Goal: Task Accomplishment & Management: Complete application form

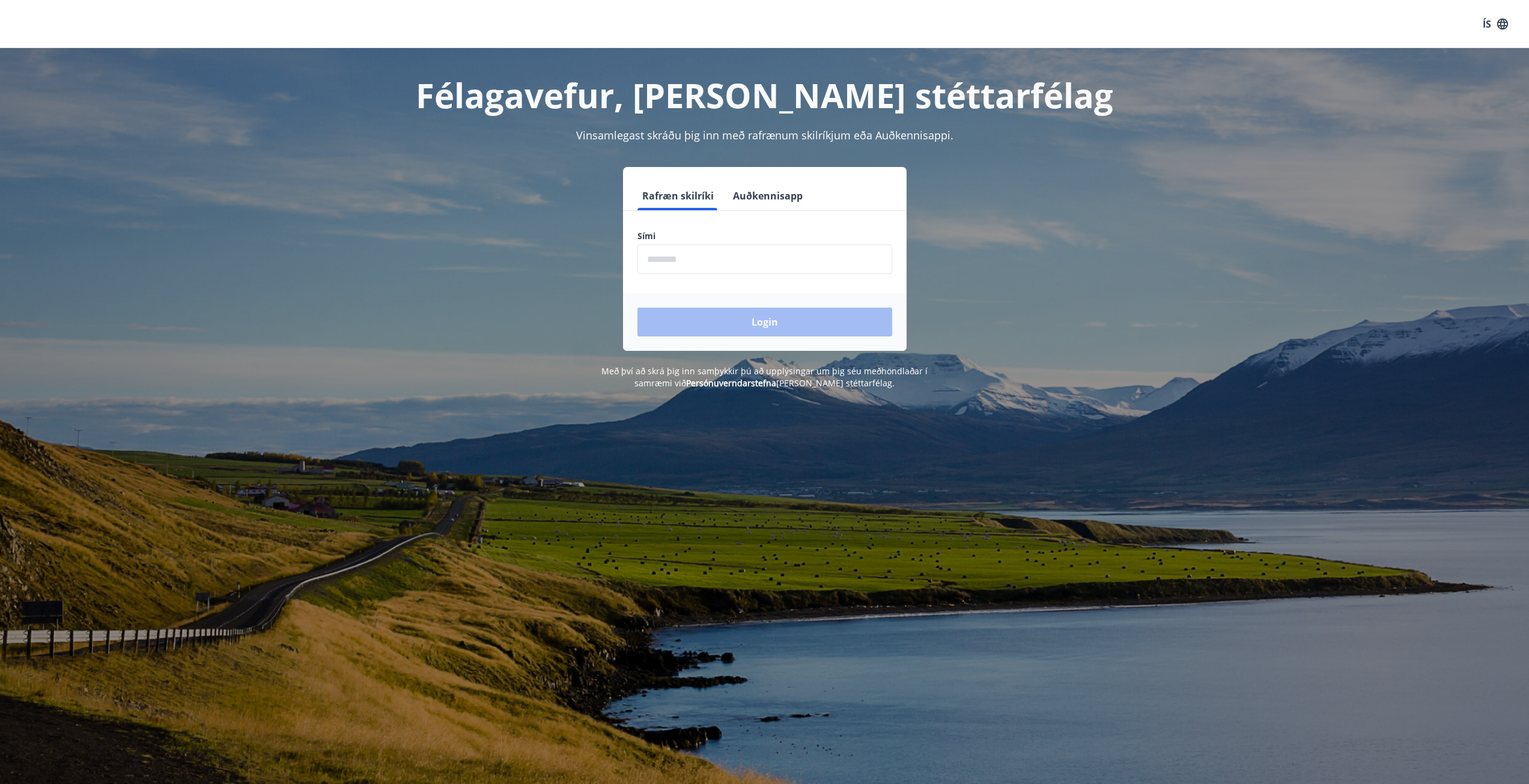
click at [695, 259] on input "phone" at bounding box center [765, 259] width 255 height 30
type input "********"
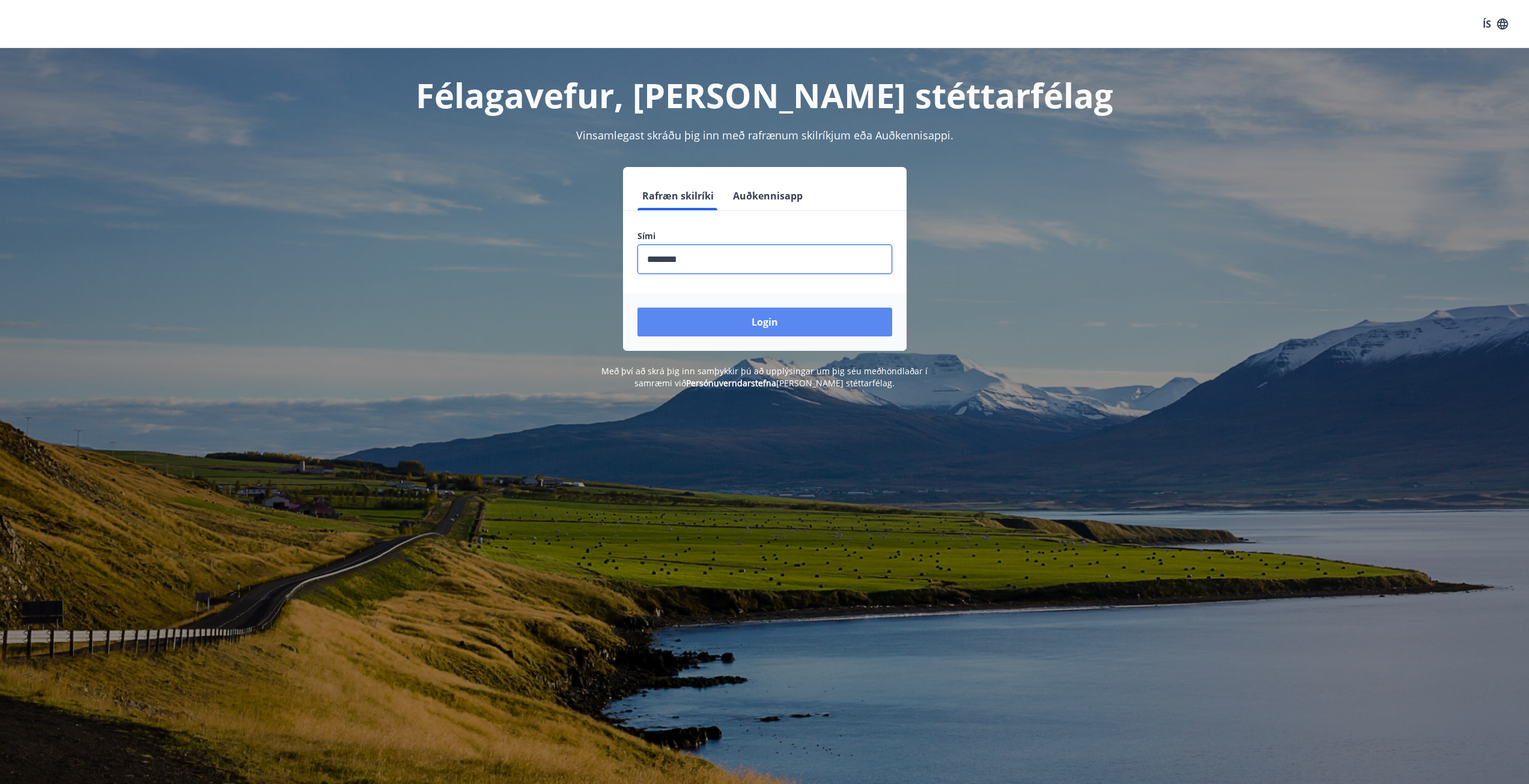
click at [716, 332] on button "Login" at bounding box center [765, 321] width 255 height 29
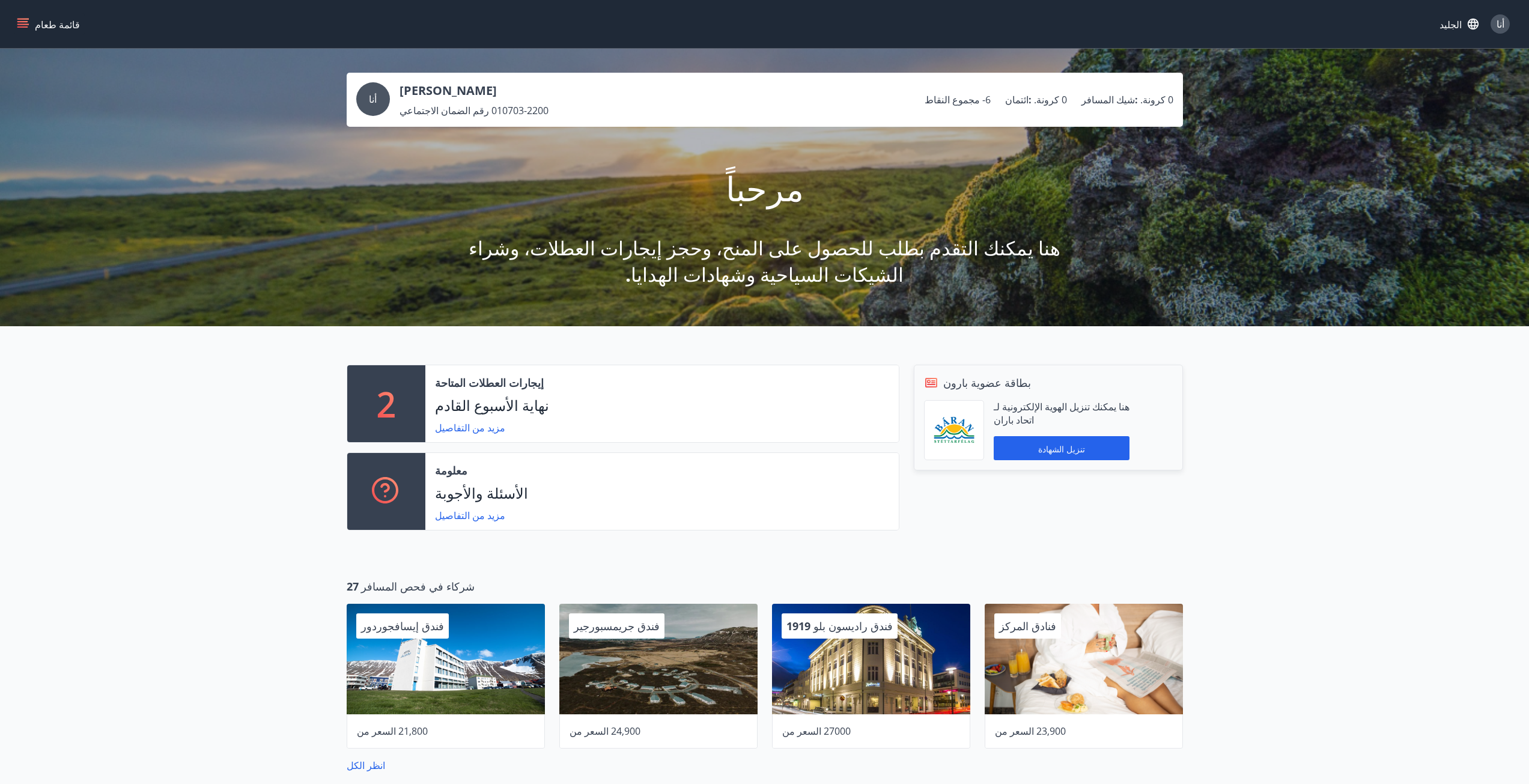
click at [249, 387] on div "2 إيجارات العطلات المتاحة نهاية الأسبوع القادم مزيد من التفاصيل معلومة الأسئلة …" at bounding box center [764, 442] width 1529 height 233
drag, startPoint x: 1133, startPoint y: 98, endPoint x: 1109, endPoint y: 98, distance: 24.0
click at [1109, 98] on font "شيك المسافر" at bounding box center [1108, 99] width 53 height 13
click at [1088, 111] on div "أنا عيسى عمار الكامل رقم الضمان الاجتماعي 010703-2200 مجموع النقاط -6 ائتمان : …" at bounding box center [765, 100] width 818 height 35
drag, startPoint x: 1023, startPoint y: 95, endPoint x: 931, endPoint y: 117, distance: 94.6
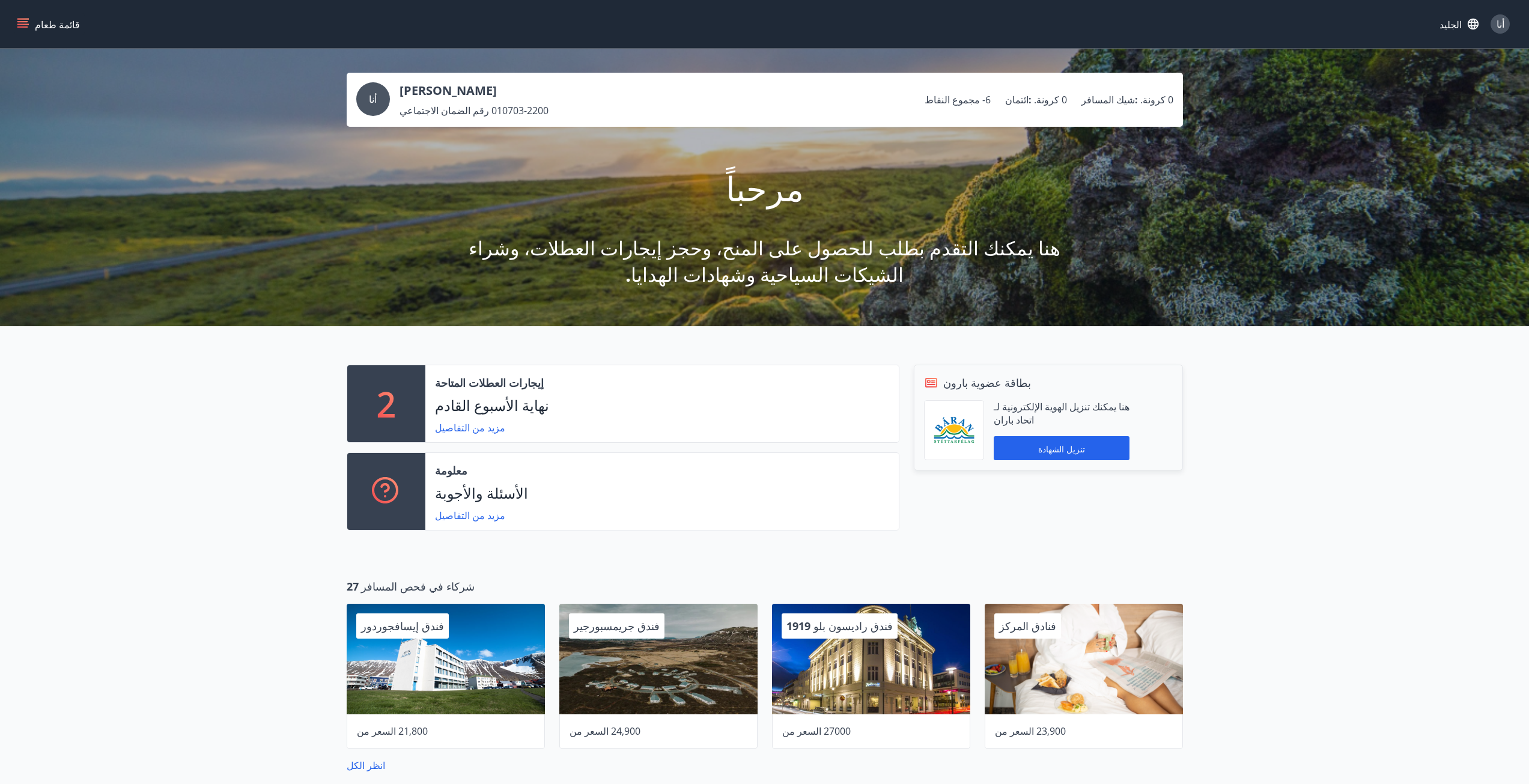
click at [953, 105] on div "أنا عيسى عمار الكامل رقم الضمان الاجتماعي 010703-2200 مجموع النقاط -6 ائتمان : …" at bounding box center [765, 100] width 818 height 35
click at [937, 159] on div "مرحباً هنا يمكنك التقدم بطلب للحصول على المنح، وحجز إيجارات العطلات، وشراء الشي…" at bounding box center [765, 208] width 673 height 161
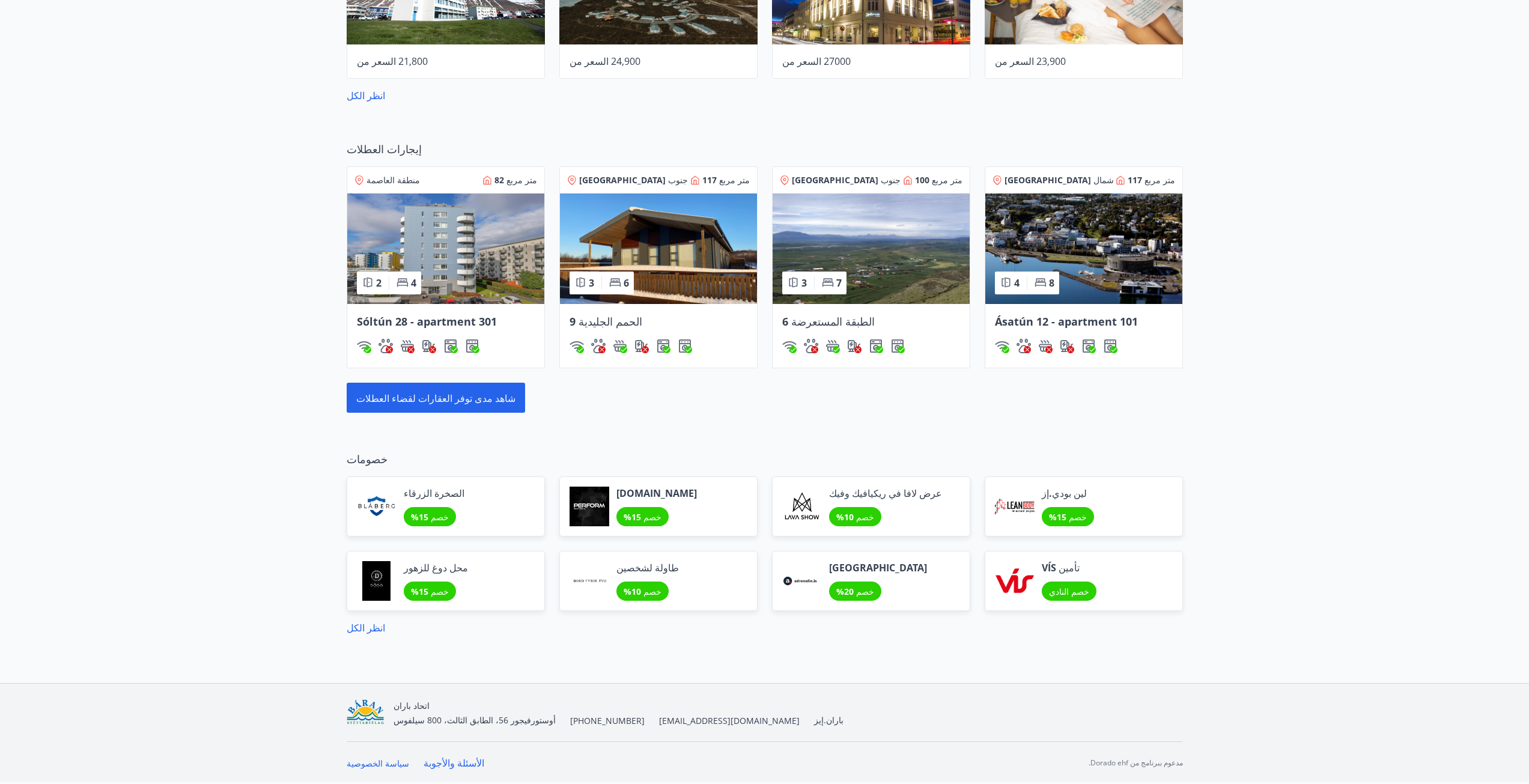
scroll to position [692, 0]
click at [374, 621] on font "انظر الكل" at bounding box center [366, 627] width 39 height 13
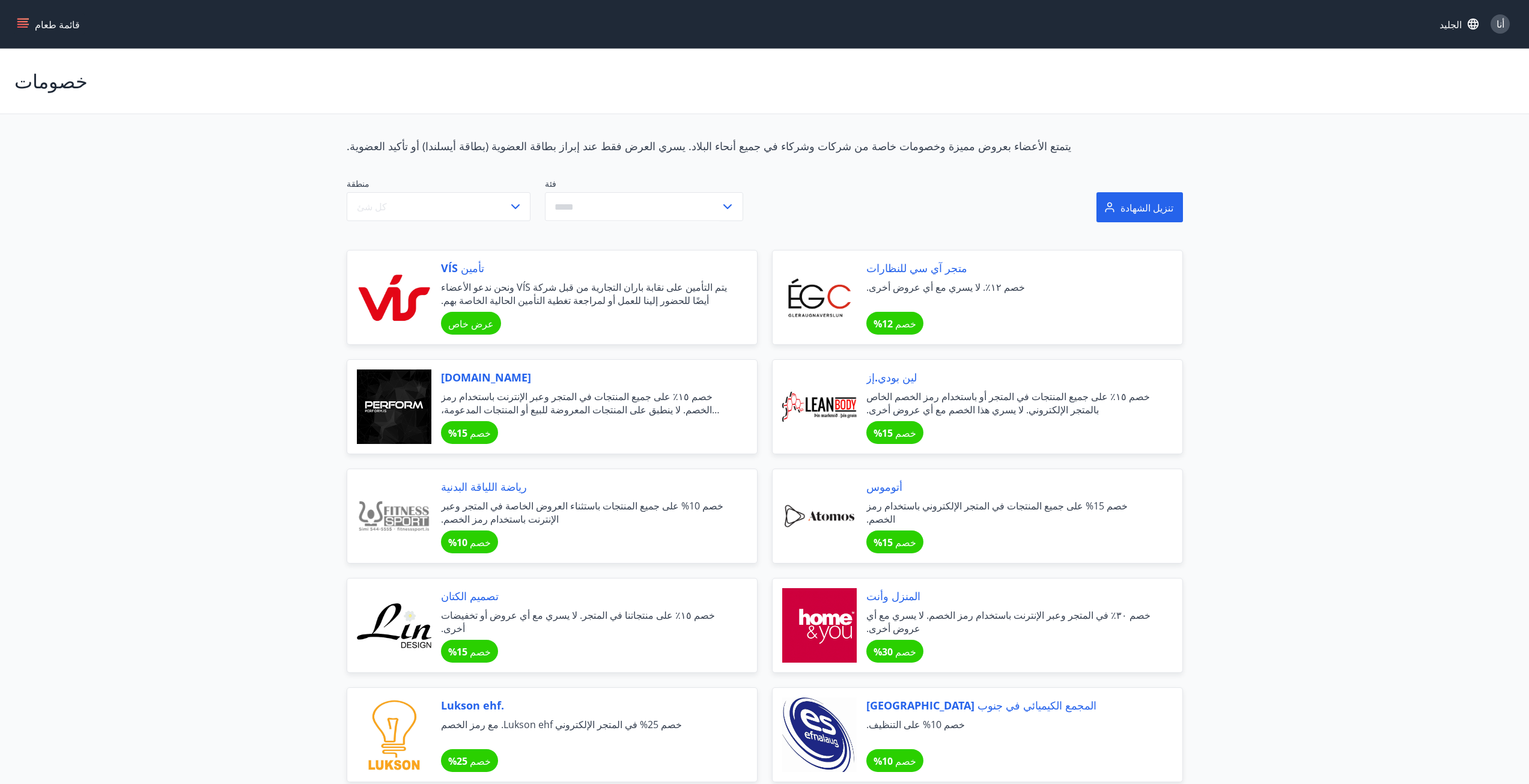
click at [402, 410] on div at bounding box center [393, 406] width 74 height 74
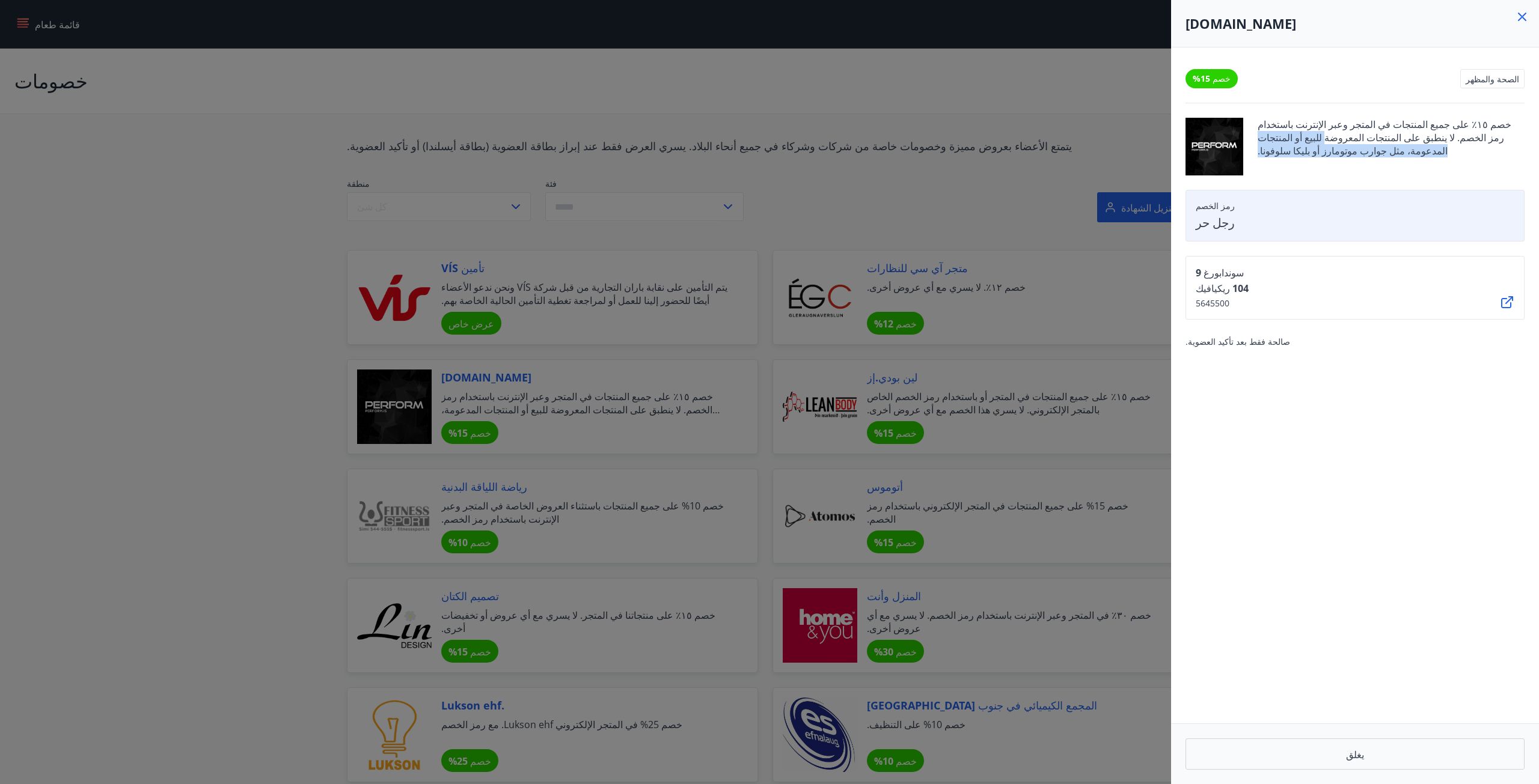
drag, startPoint x: 1418, startPoint y: 143, endPoint x: 1311, endPoint y: 148, distance: 107.1
click at [1311, 148] on span "خصم ١٥٪ على جميع المنتجات في المتجر وعبر الإنترنت باستخدام رمز الخصم. لا ينطبق …" at bounding box center [1391, 146] width 266 height 58
click at [1311, 151] on span "خصم ١٥٪ على جميع المنتجات في المتجر وعبر الإنترنت باستخدام رمز الخصم. لا ينطبق …" at bounding box center [1391, 146] width 266 height 58
click at [1107, 194] on div at bounding box center [770, 392] width 1539 height 784
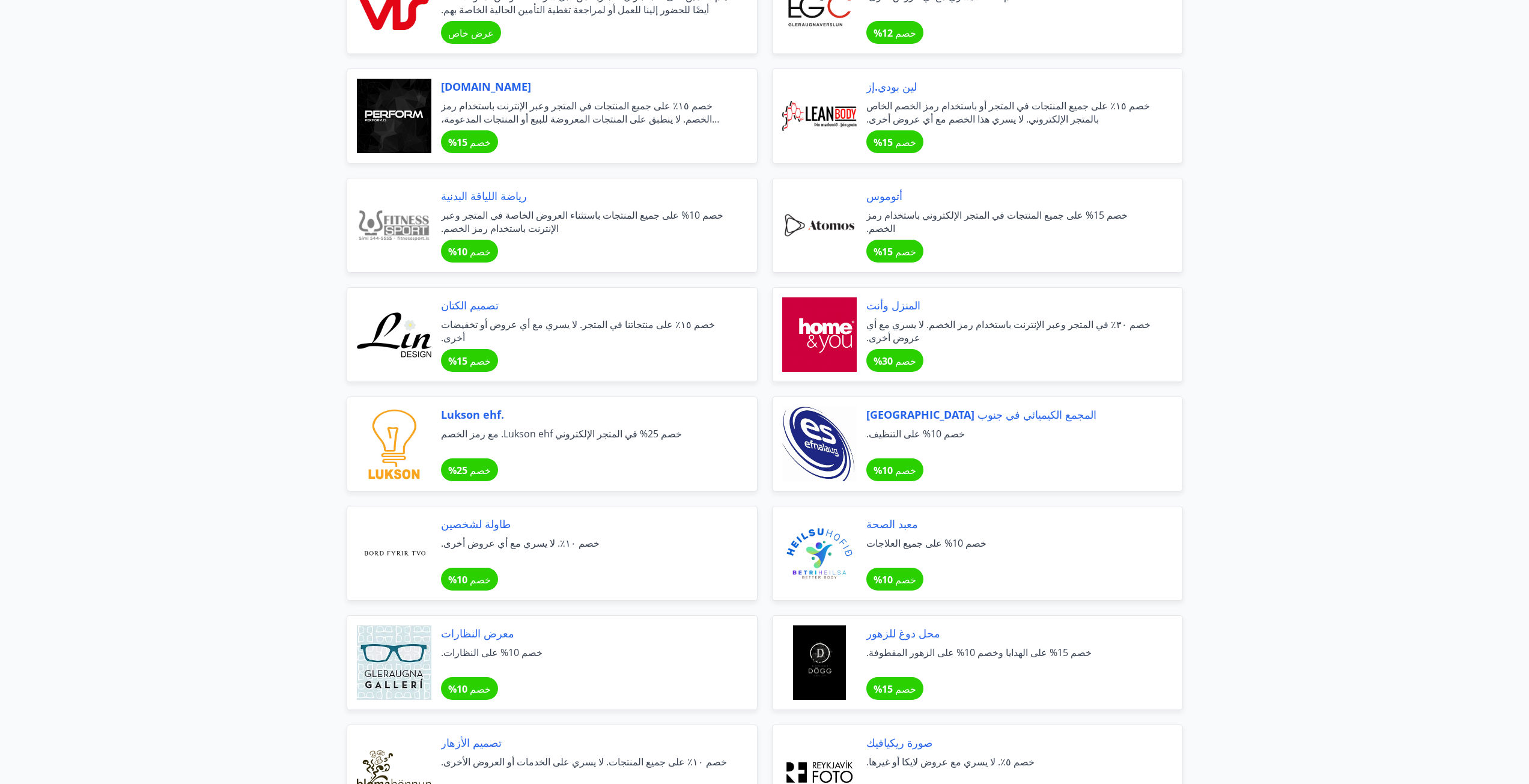
scroll to position [300, 0]
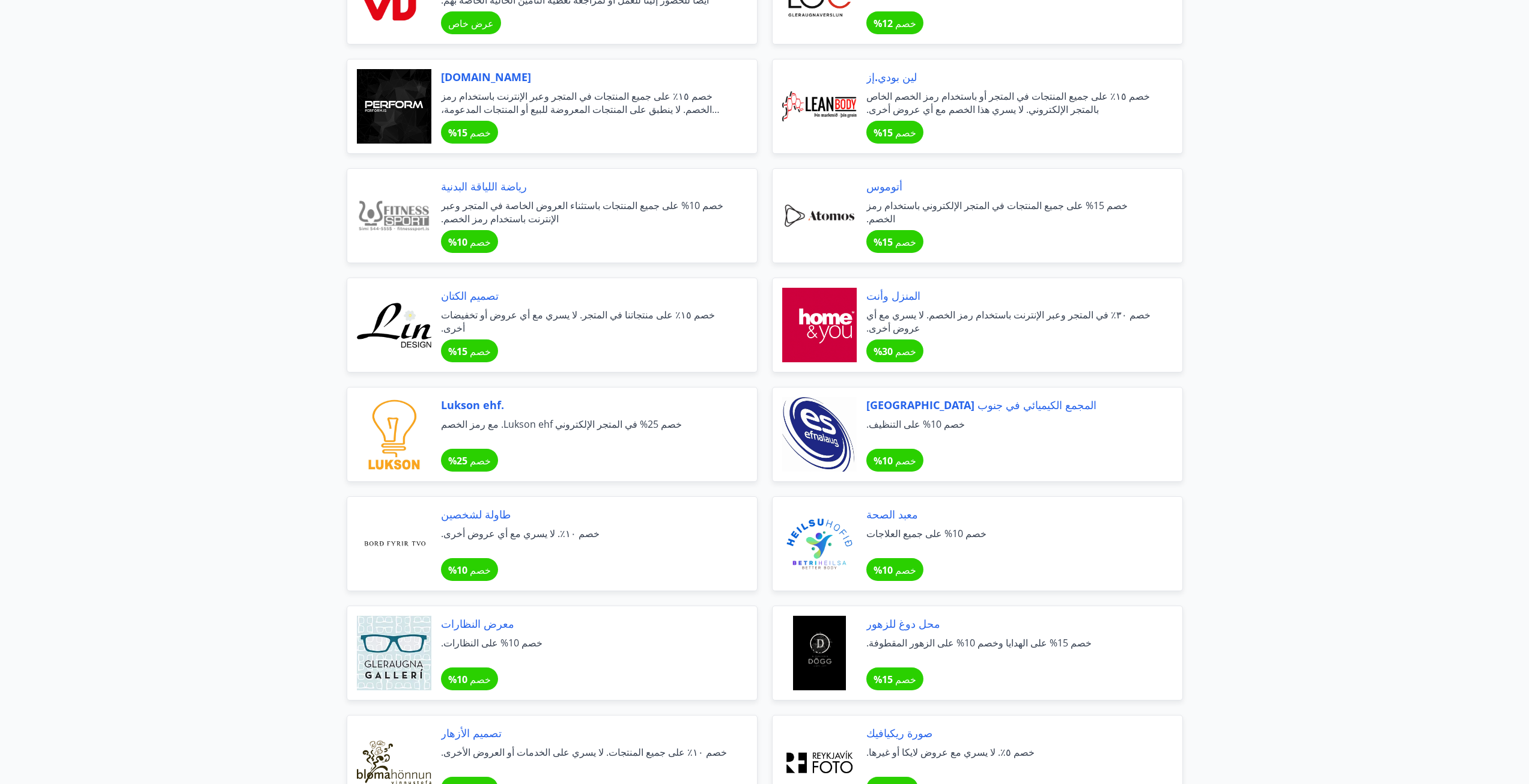
click at [863, 319] on div "المنزل وأنت خصم ٣٠٪ في المتجر وعبر الإنترنت باستخدام رمز الخصم. لا يسري مع أي ع…" at bounding box center [977, 325] width 411 height 95
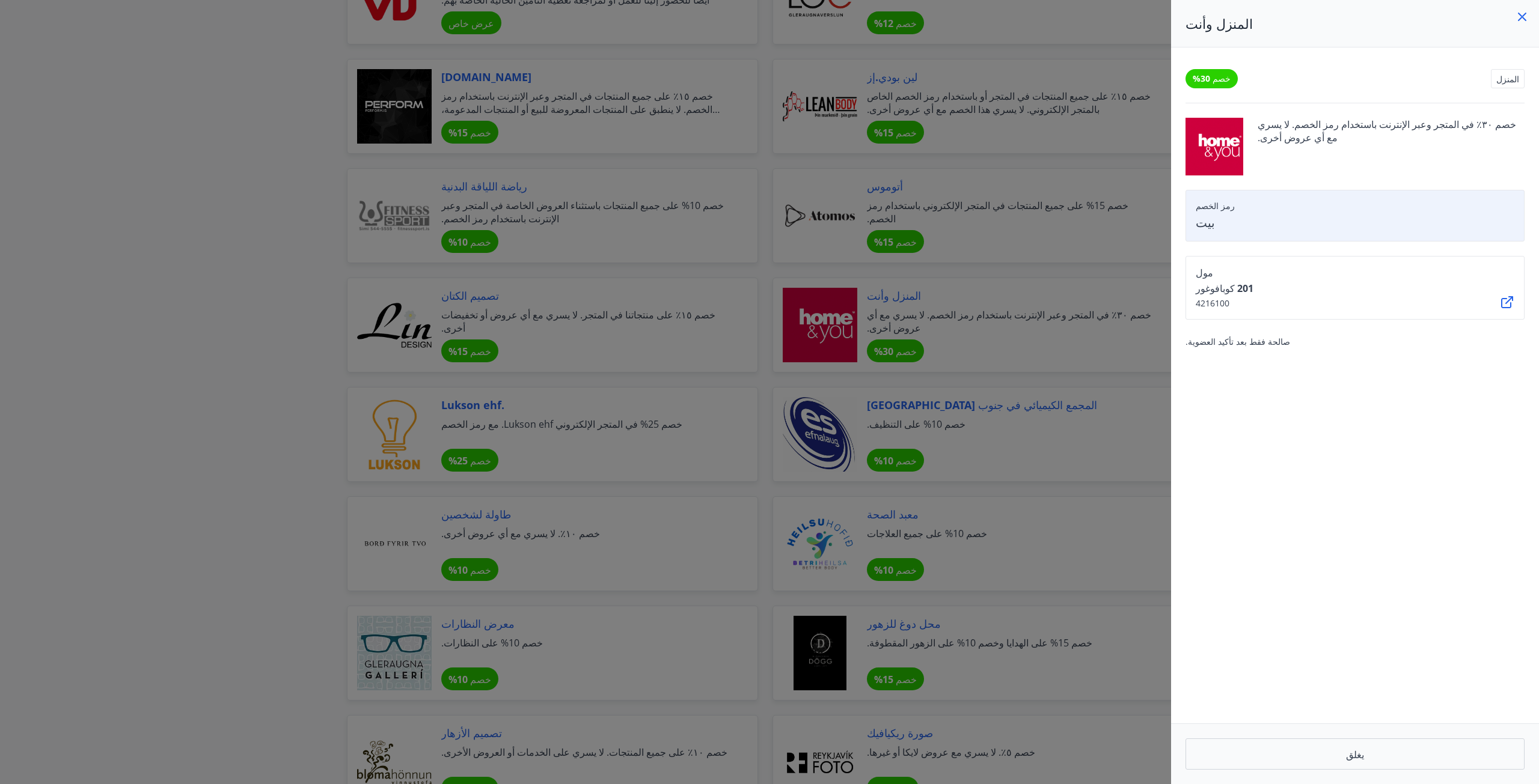
click at [202, 310] on div at bounding box center [770, 392] width 1539 height 784
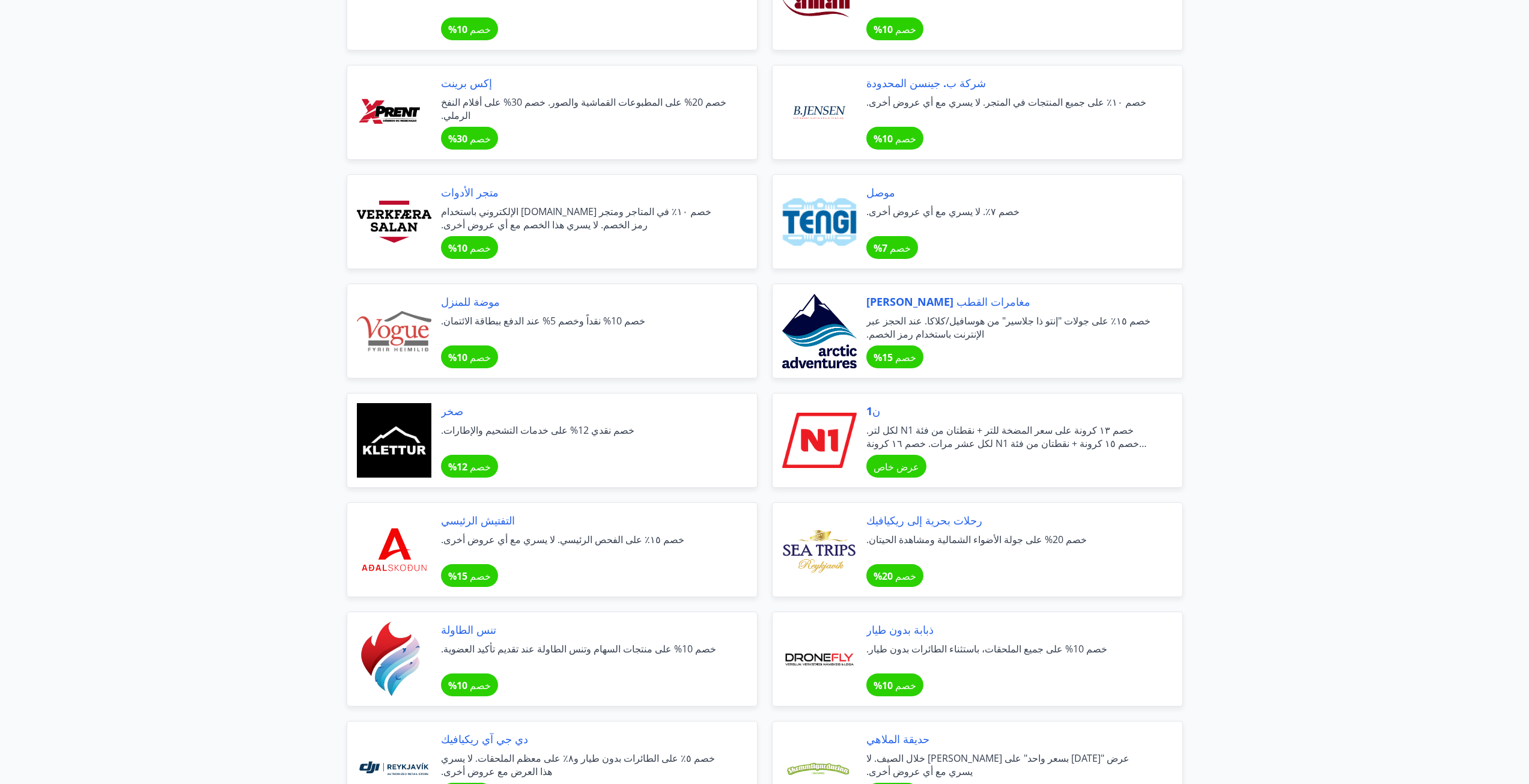
scroll to position [2102, 0]
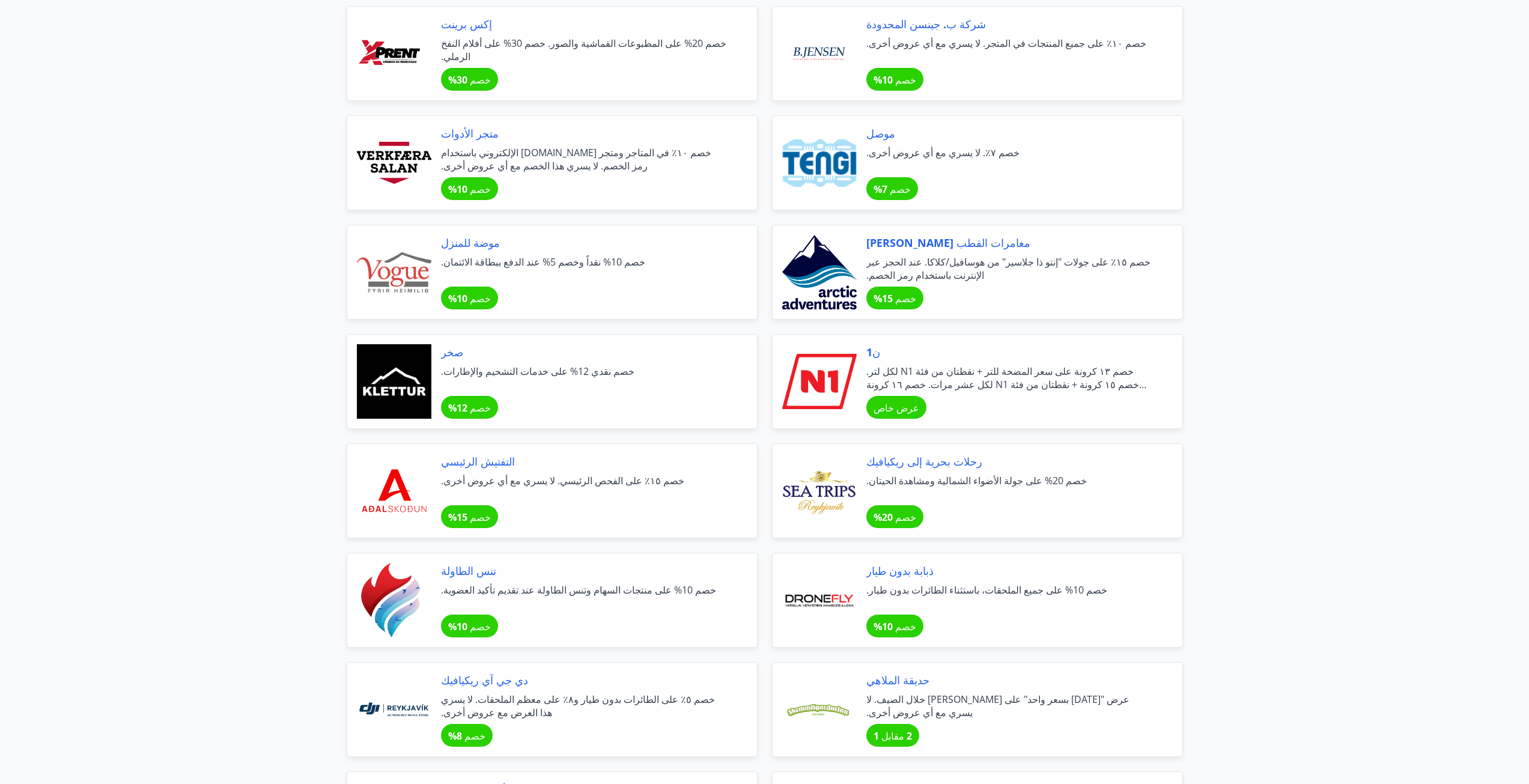
click at [397, 468] on div at bounding box center [393, 491] width 74 height 74
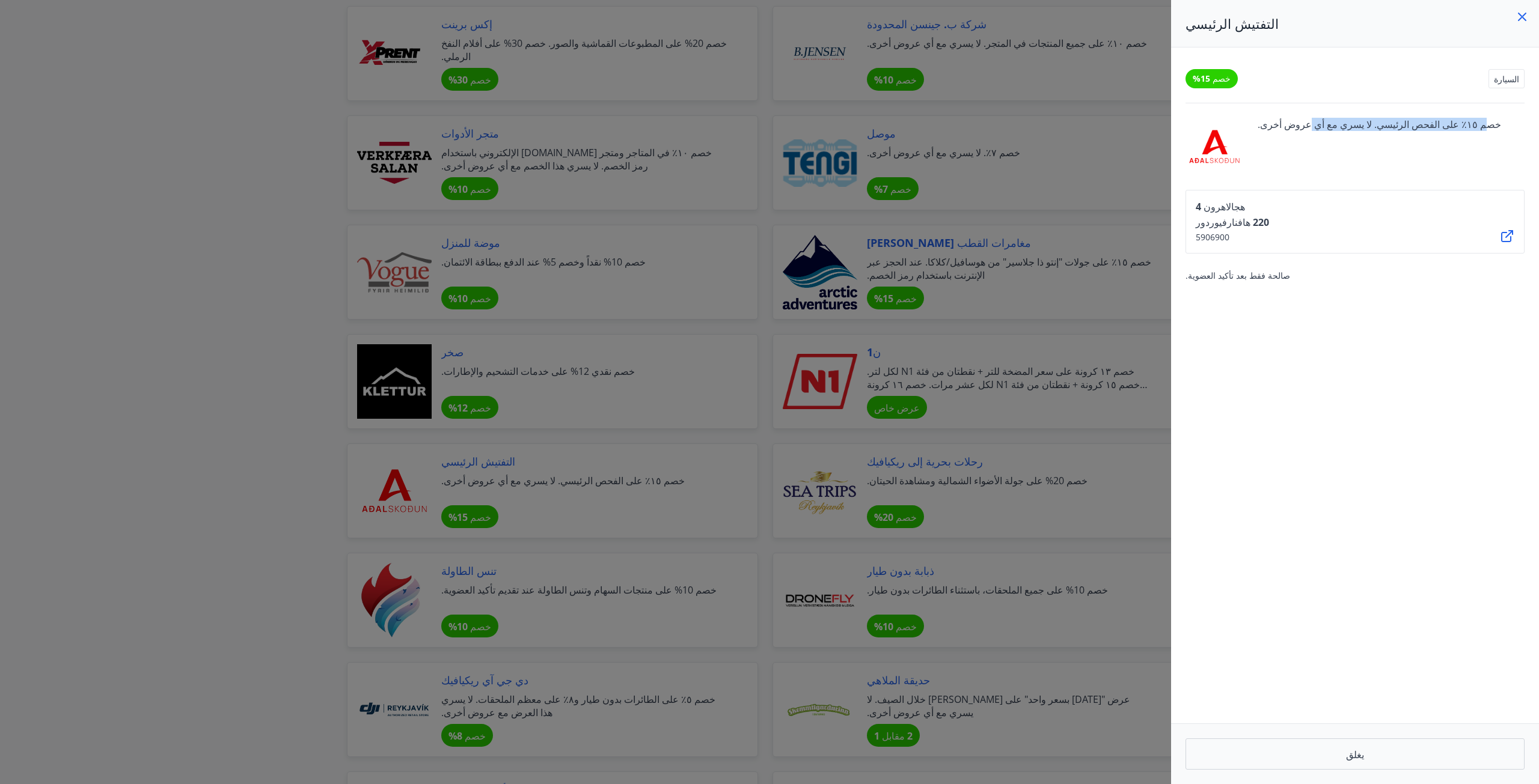
drag, startPoint x: 1447, startPoint y: 117, endPoint x: 1257, endPoint y: 125, distance: 190.2
click at [1303, 122] on div "خصم 15% السيارة خصم ١٥٪ على الفحص الرئيسي. لا يسري مع أي عروض أخرى. هجالاهرون 4…" at bounding box center [1355, 385] width 368 height 676
click at [299, 303] on div at bounding box center [770, 392] width 1539 height 784
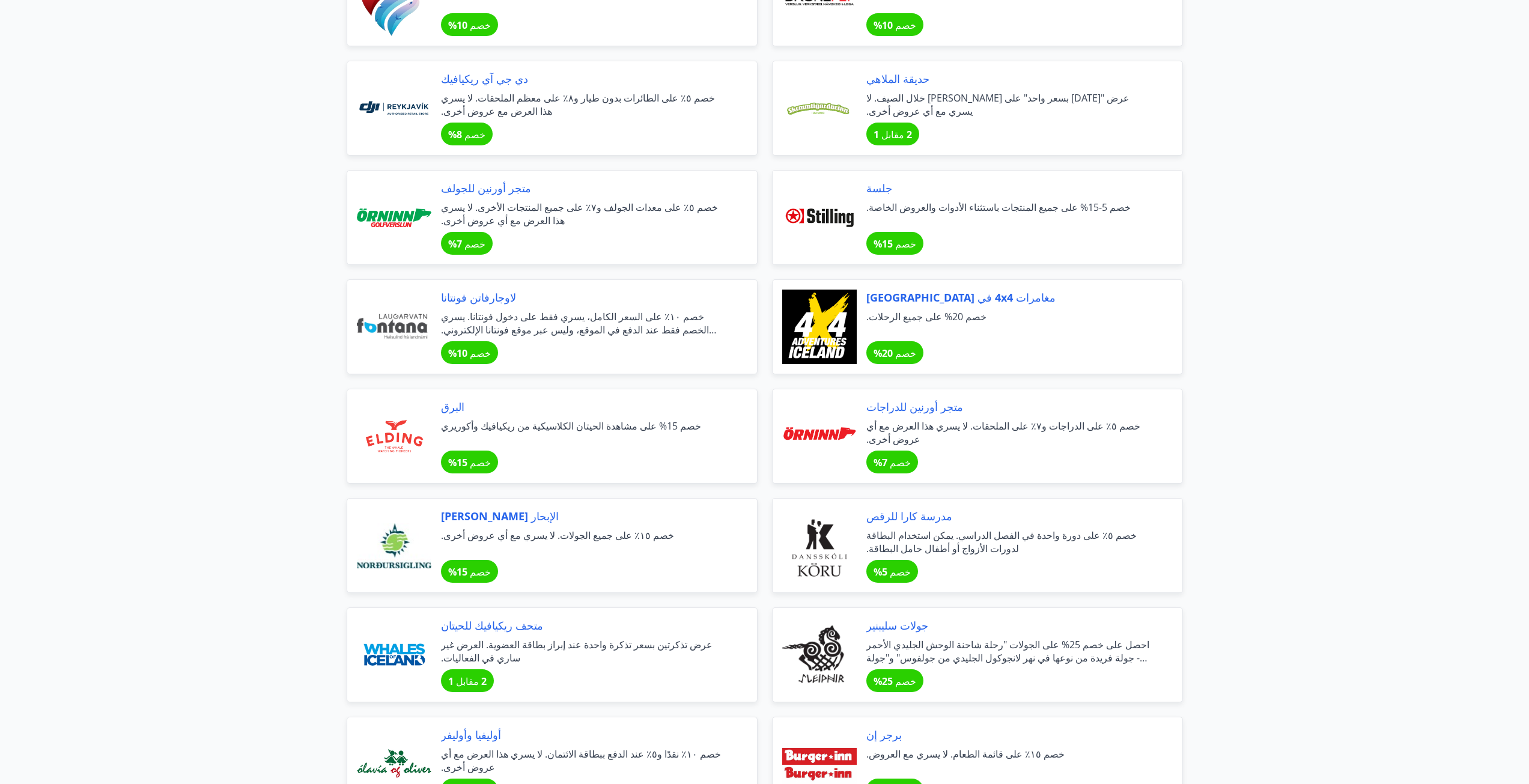
scroll to position [2764, 0]
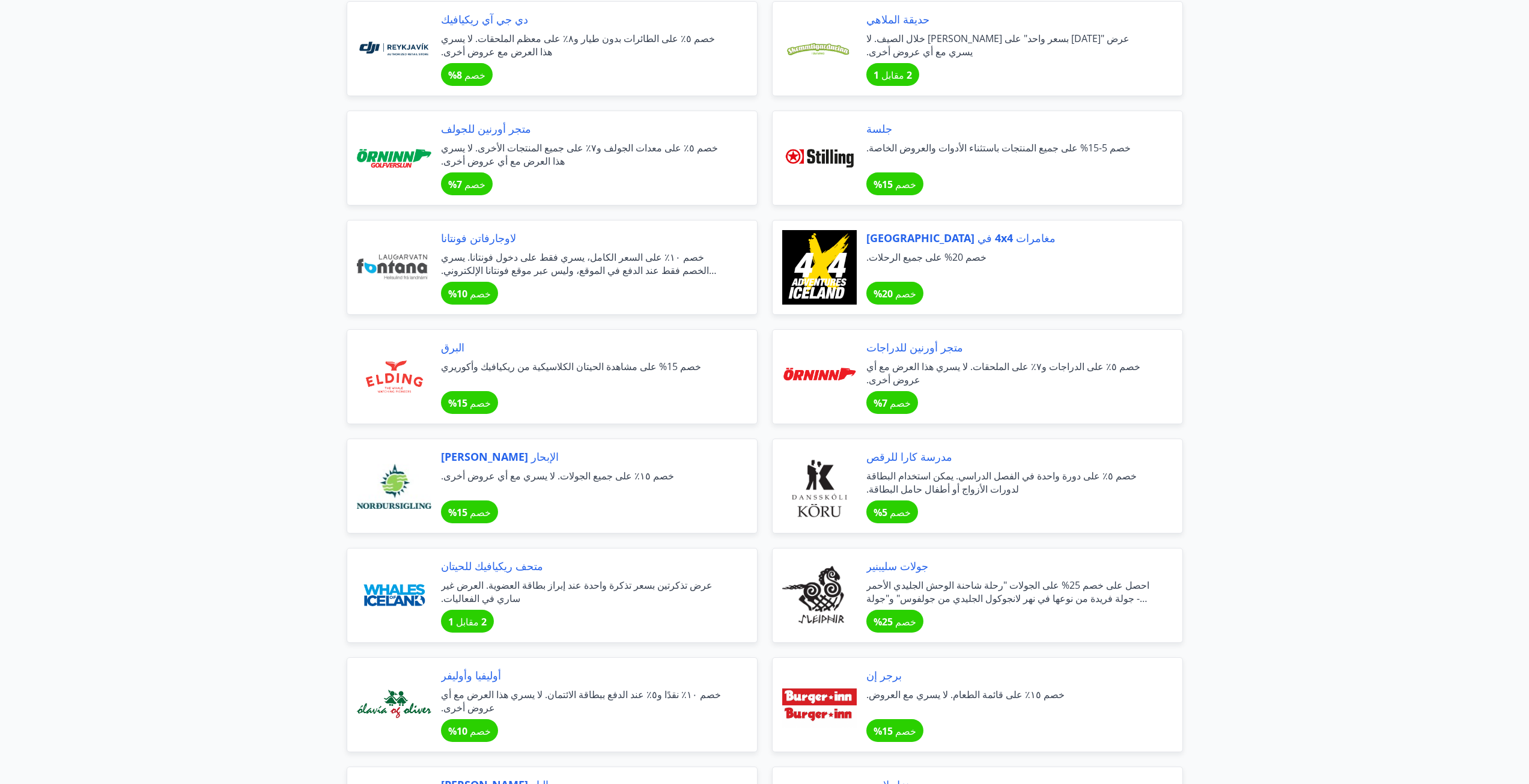
click at [625, 232] on span "لاوجارفاتن فونتانا" at bounding box center [584, 238] width 287 height 16
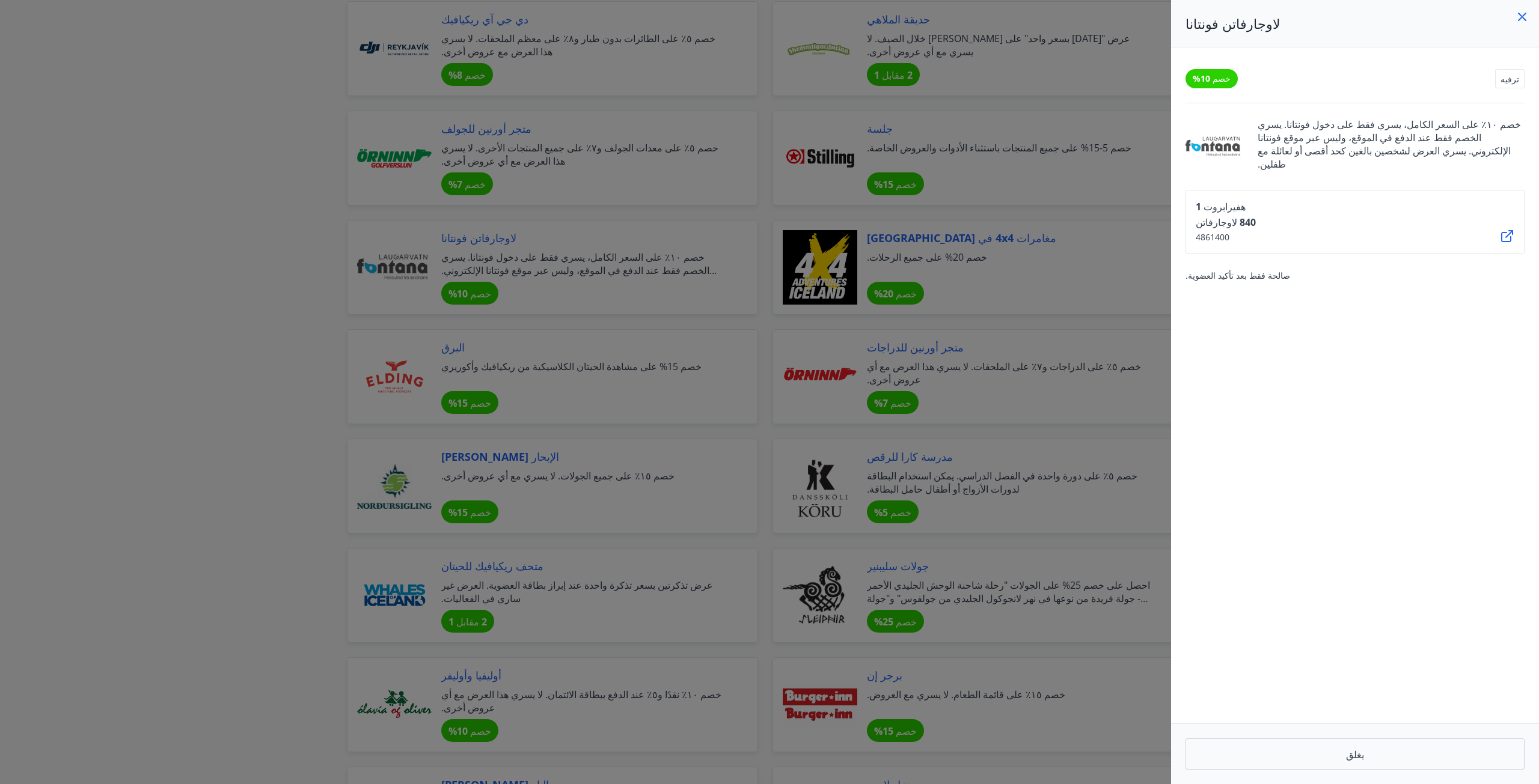
click at [604, 258] on div at bounding box center [770, 392] width 1539 height 784
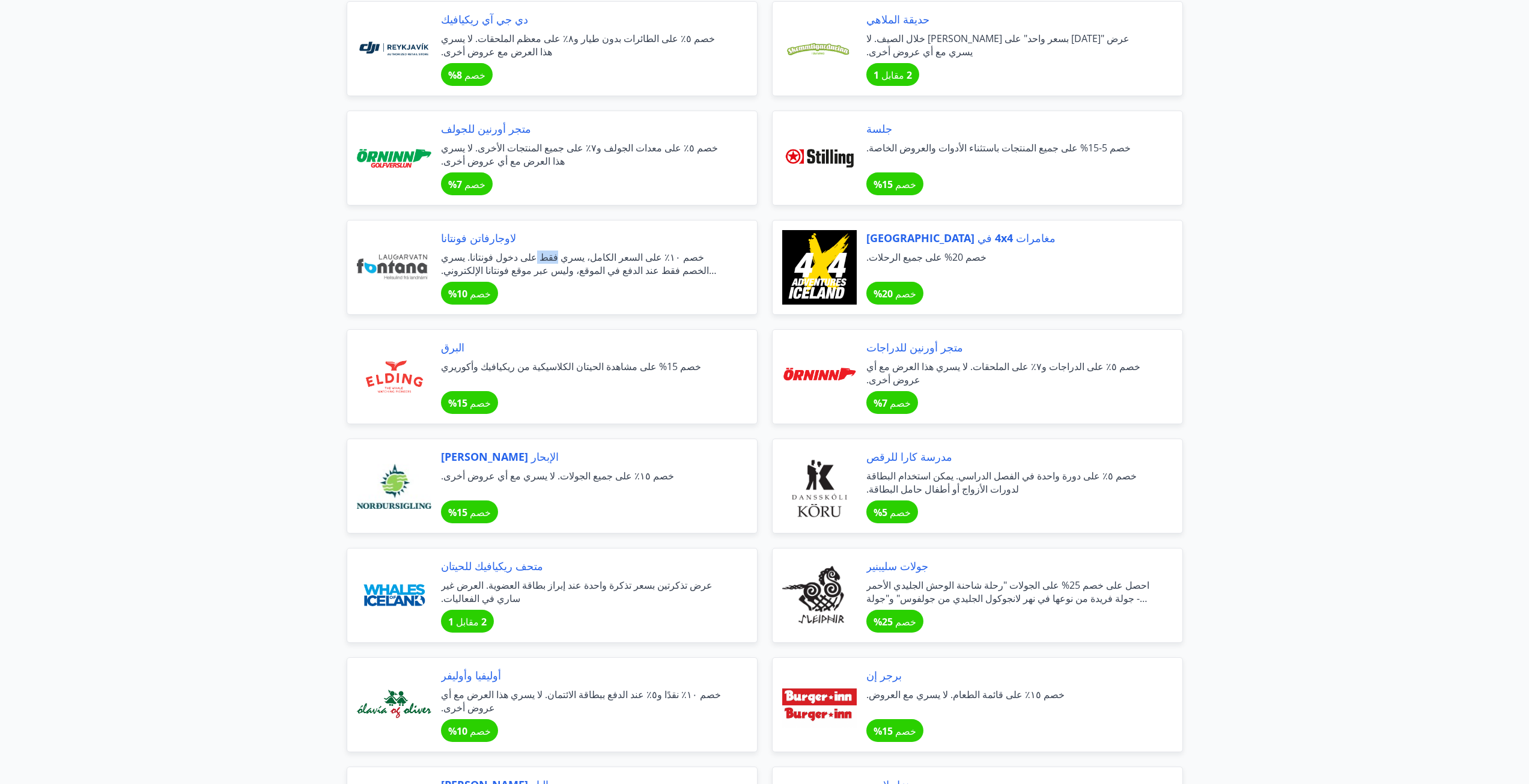
click at [604, 259] on font "خصم ١٠٪ على السعر الكامل، يسري فقط على دخول فونتانا. يسري الخصم فقط عند الدفع ف…" at bounding box center [578, 270] width 276 height 39
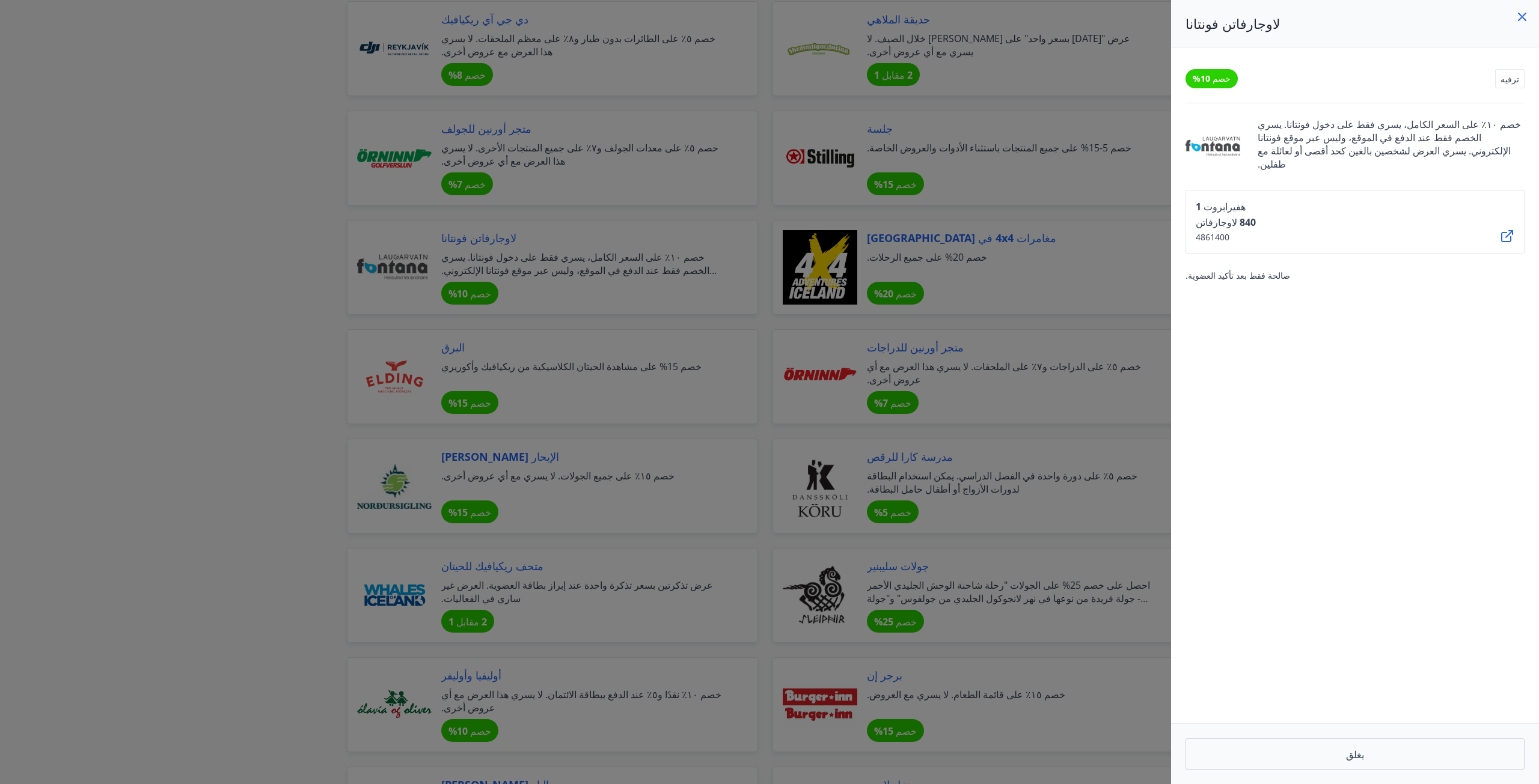
click at [245, 385] on div at bounding box center [770, 392] width 1539 height 784
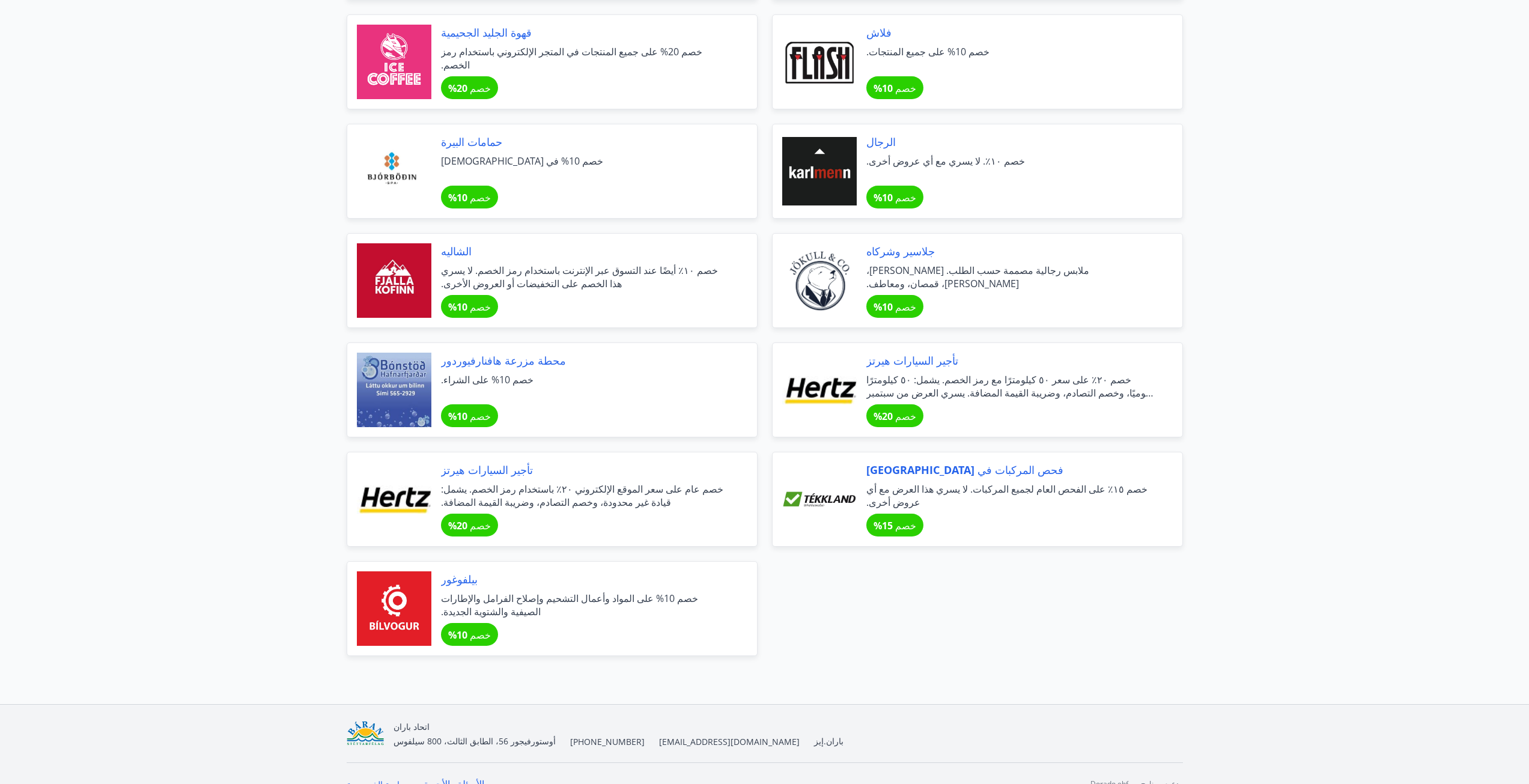
scroll to position [3845, 0]
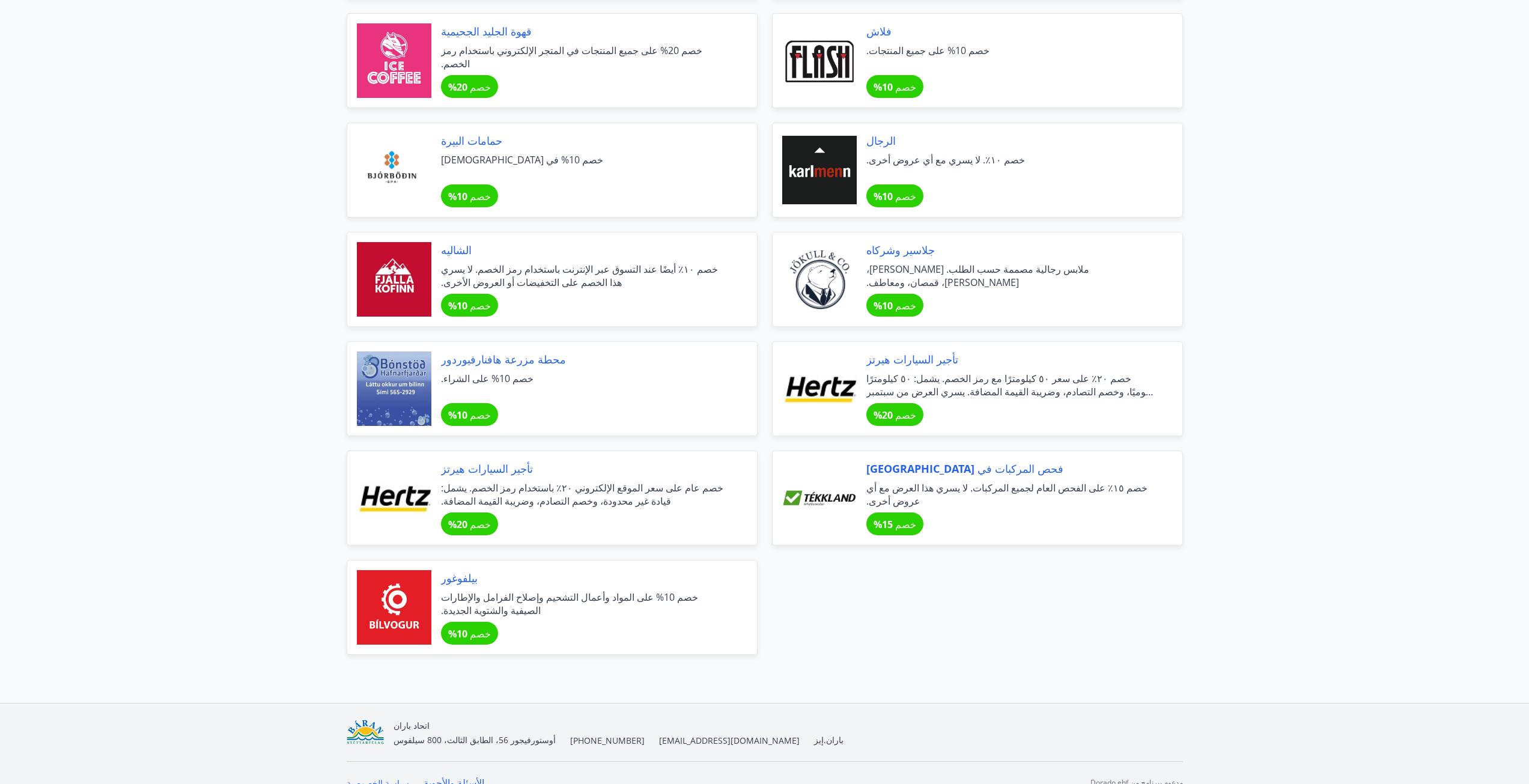
drag, startPoint x: 647, startPoint y: 617, endPoint x: 643, endPoint y: 606, distance: 11.7
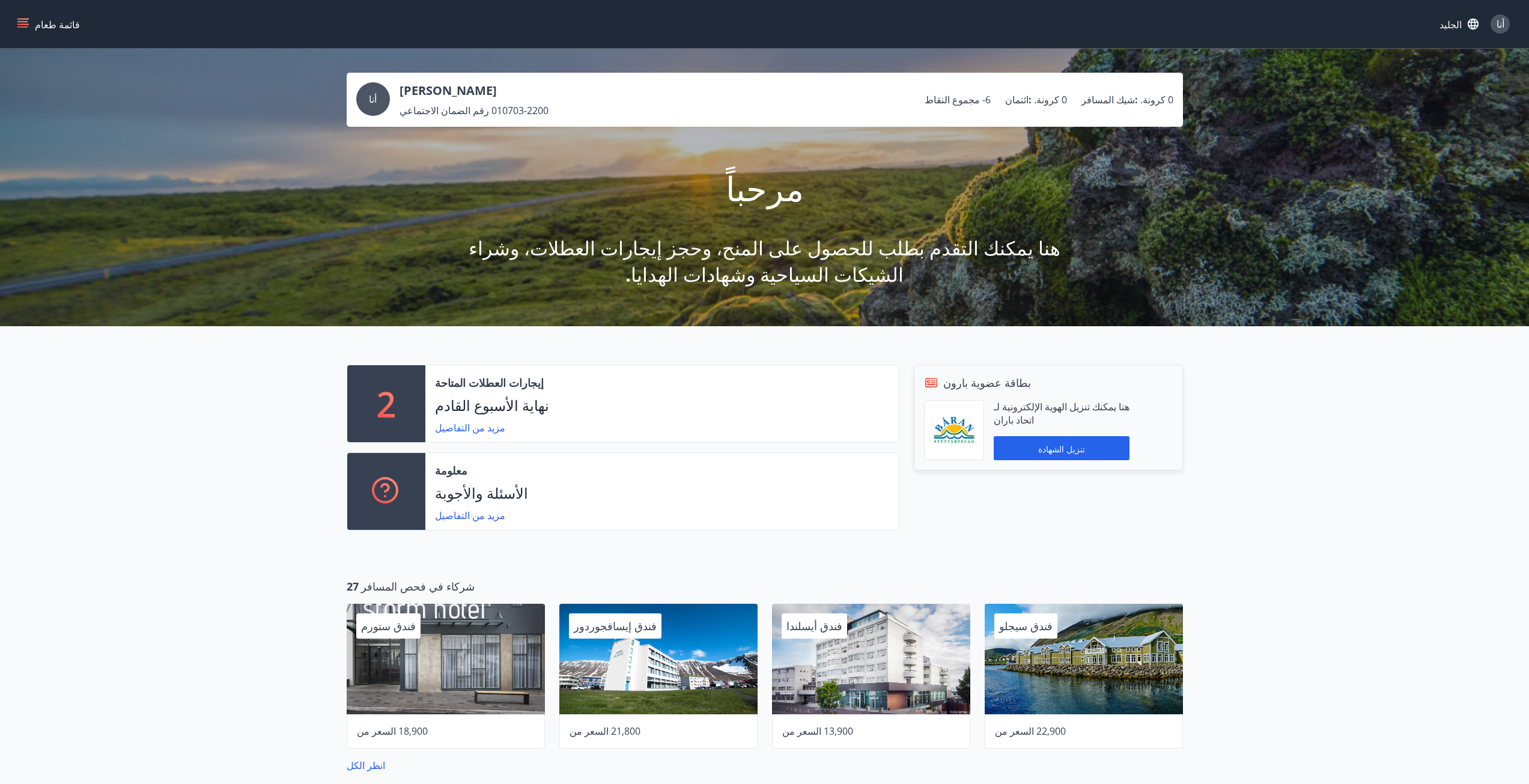
click at [30, 14] on button "قائمة طعام" at bounding box center [49, 24] width 70 height 22
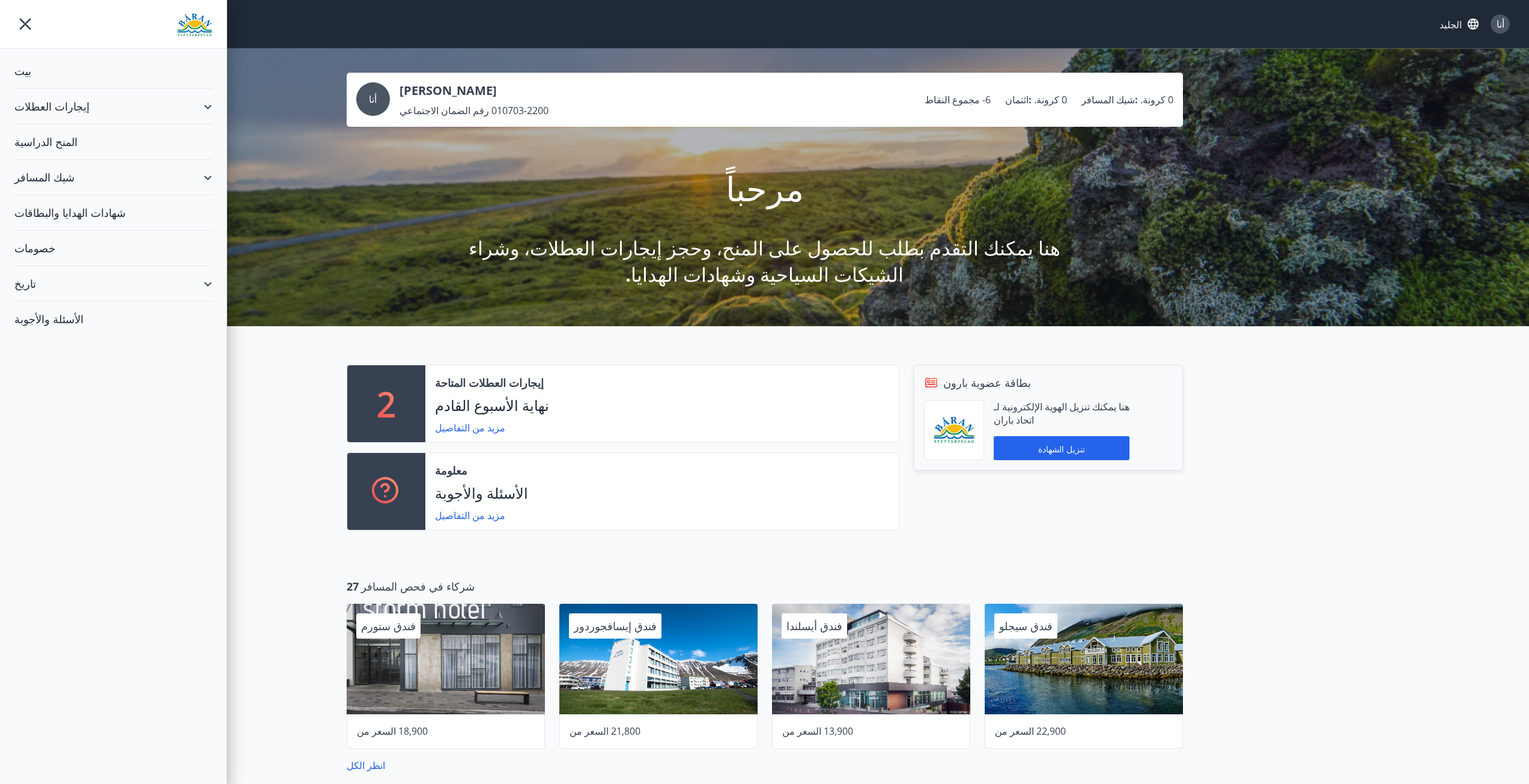
click at [51, 133] on div "المنح الدراسية" at bounding box center [113, 142] width 198 height 35
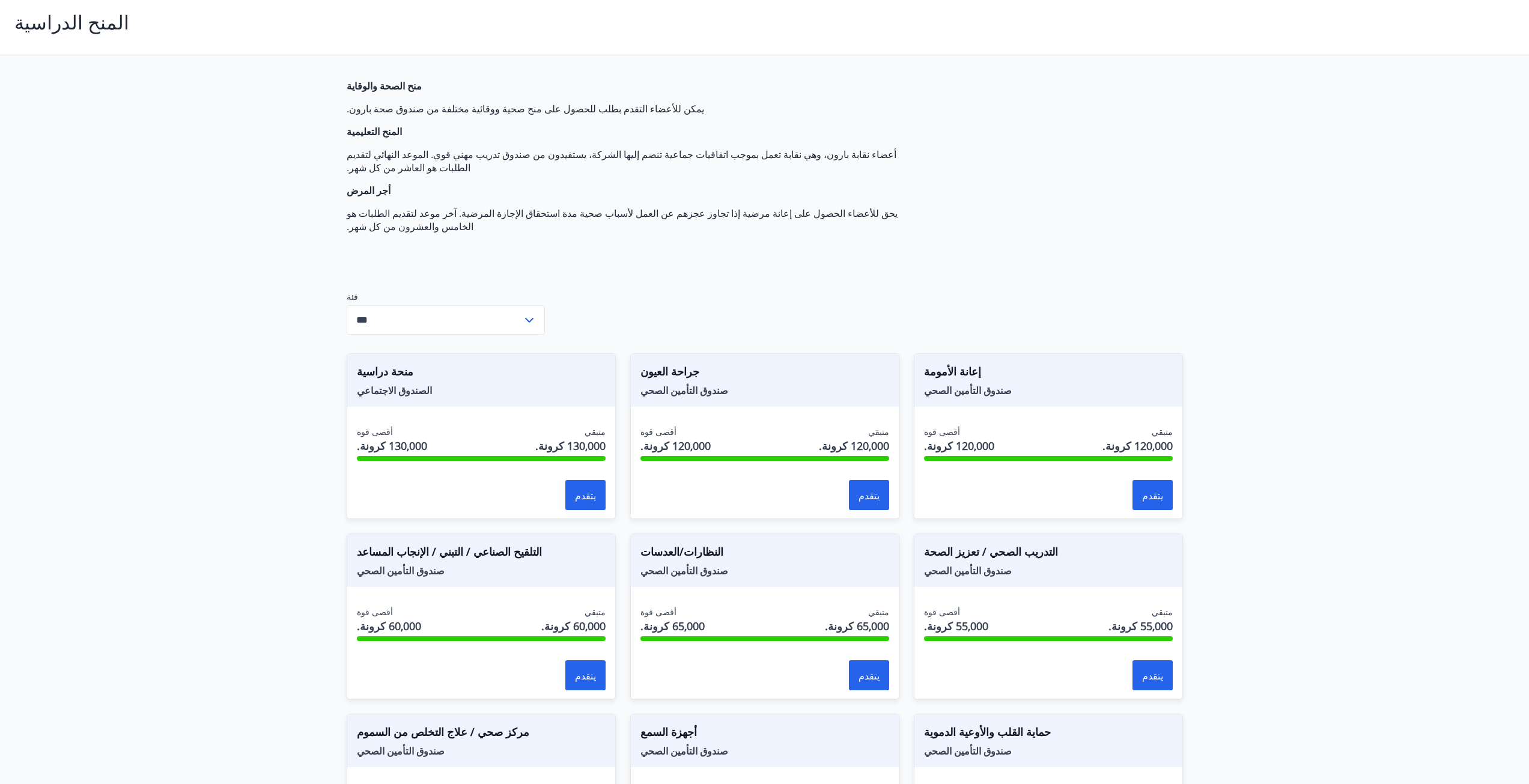
scroll to position [60, 0]
drag, startPoint x: 414, startPoint y: 370, endPoint x: 349, endPoint y: 371, distance: 65.0
click at [349, 371] on div "منحة دراسية الصندوق الاجتماعي" at bounding box center [481, 379] width 268 height 53
click at [458, 363] on span "منحة دراسية" at bounding box center [481, 372] width 249 height 20
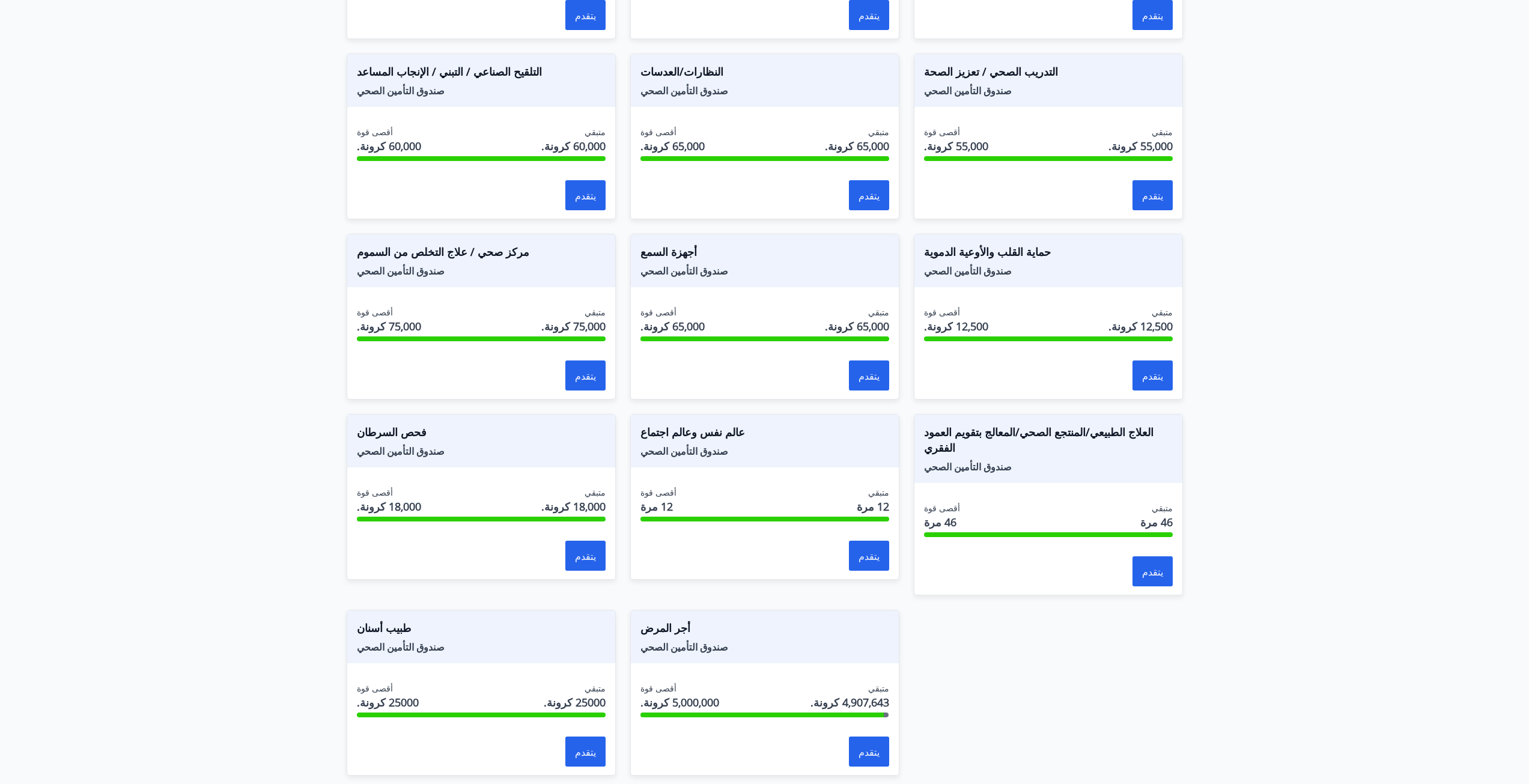
scroll to position [540, 0]
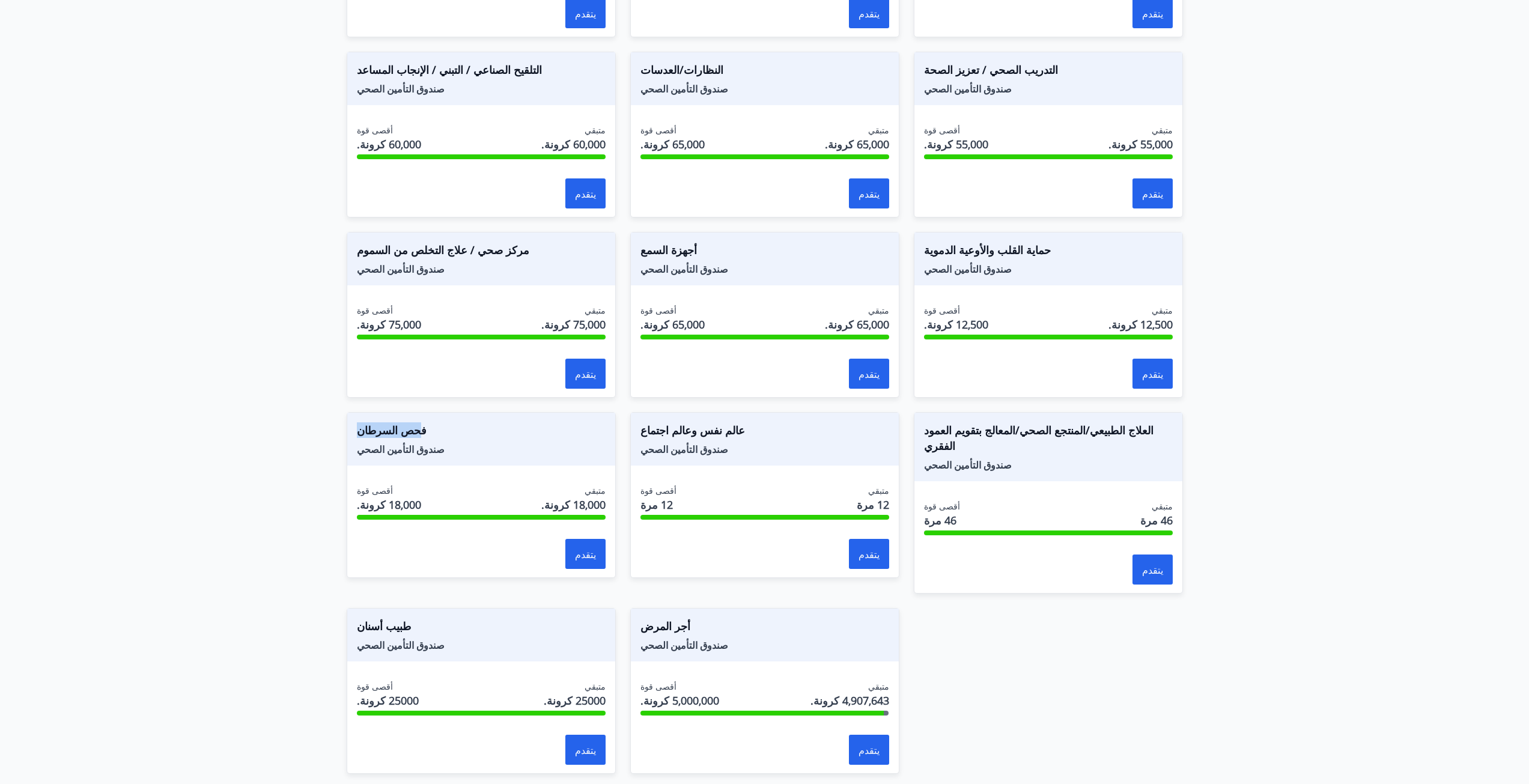
drag, startPoint x: 402, startPoint y: 405, endPoint x: 349, endPoint y: 429, distance: 58.2
click at [349, 429] on div "فحص السرطان صندوق التأمين الصحي" at bounding box center [481, 439] width 268 height 53
click at [315, 429] on main "المنح الدراسية منح الصحة والوقاية يمكن للأعضاء التقدم بطلب للحصول على منح صحية …" at bounding box center [764, 147] width 1529 height 1280
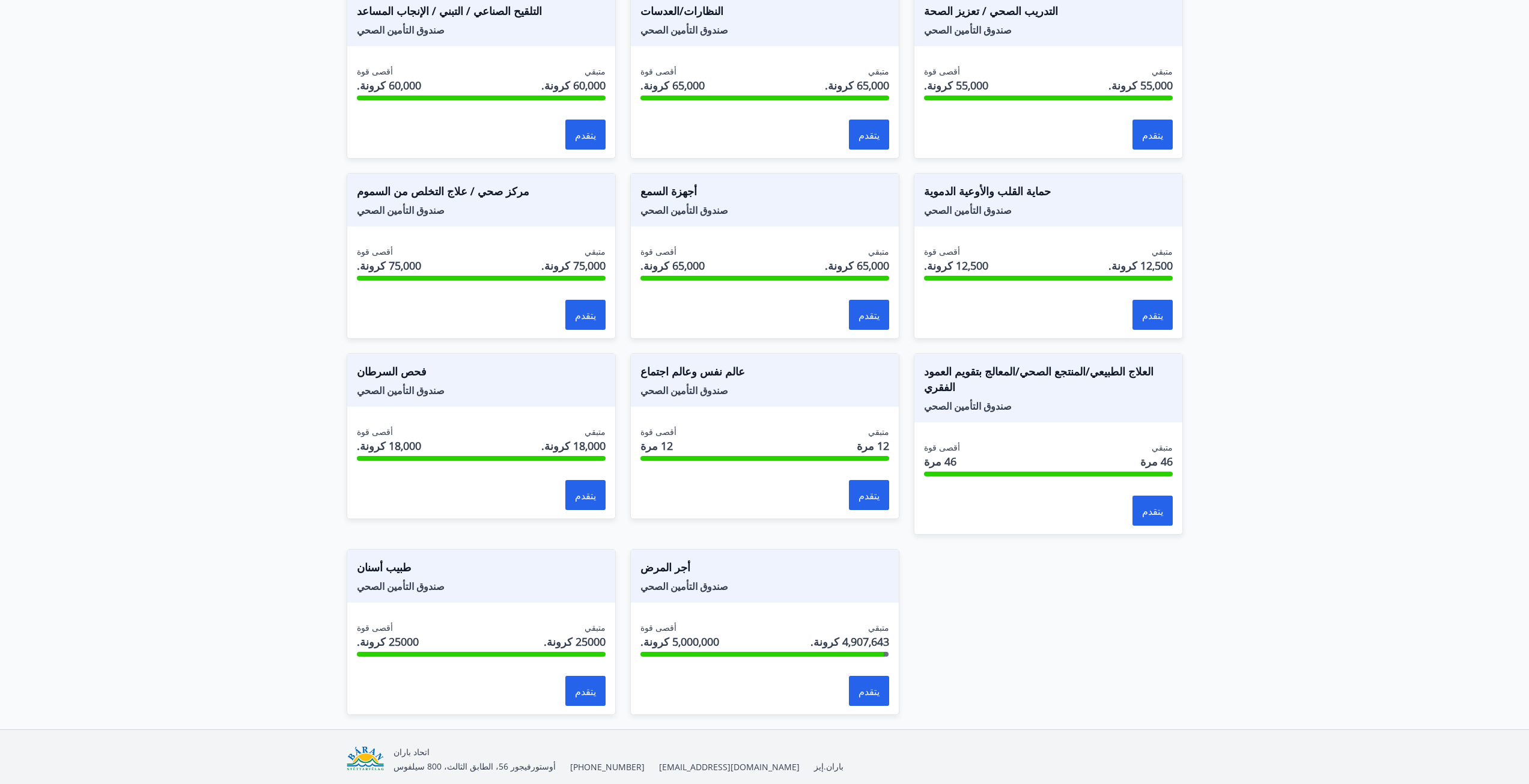
scroll to position [601, 0]
drag, startPoint x: 716, startPoint y: 550, endPoint x: 641, endPoint y: 555, distance: 75.2
click at [641, 578] on span "صندوق التأمين الصحي" at bounding box center [765, 584] width 249 height 13
click at [920, 604] on div "منحة دراسية الصندوق الاجتماعي أقصى قوة 130,000 كرونة. متبقي 130,000 كرونة. يتقد…" at bounding box center [757, 255] width 851 height 917
drag, startPoint x: 887, startPoint y: 607, endPoint x: 790, endPoint y: 610, distance: 97.0
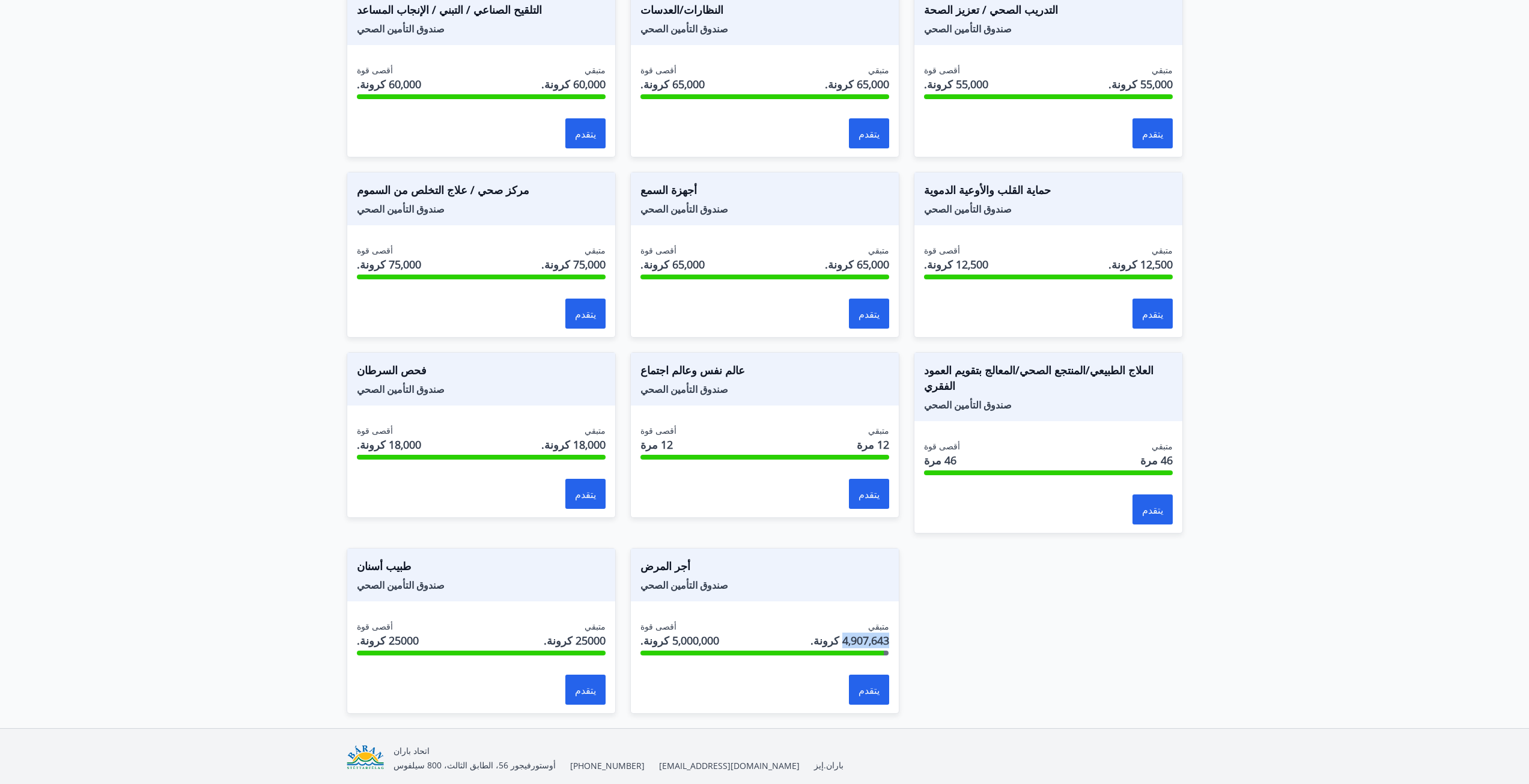
click at [790, 620] on div "أقصى قوة 5,000,000 كرونة. متبقي 4,907,643 كرونة." at bounding box center [765, 635] width 249 height 30
click at [919, 569] on div "منحة دراسية الصندوق الاجتماعي أقصى قوة 130,000 كرونة. متبقي 130,000 كرونة. يتقد…" at bounding box center [757, 255] width 851 height 917
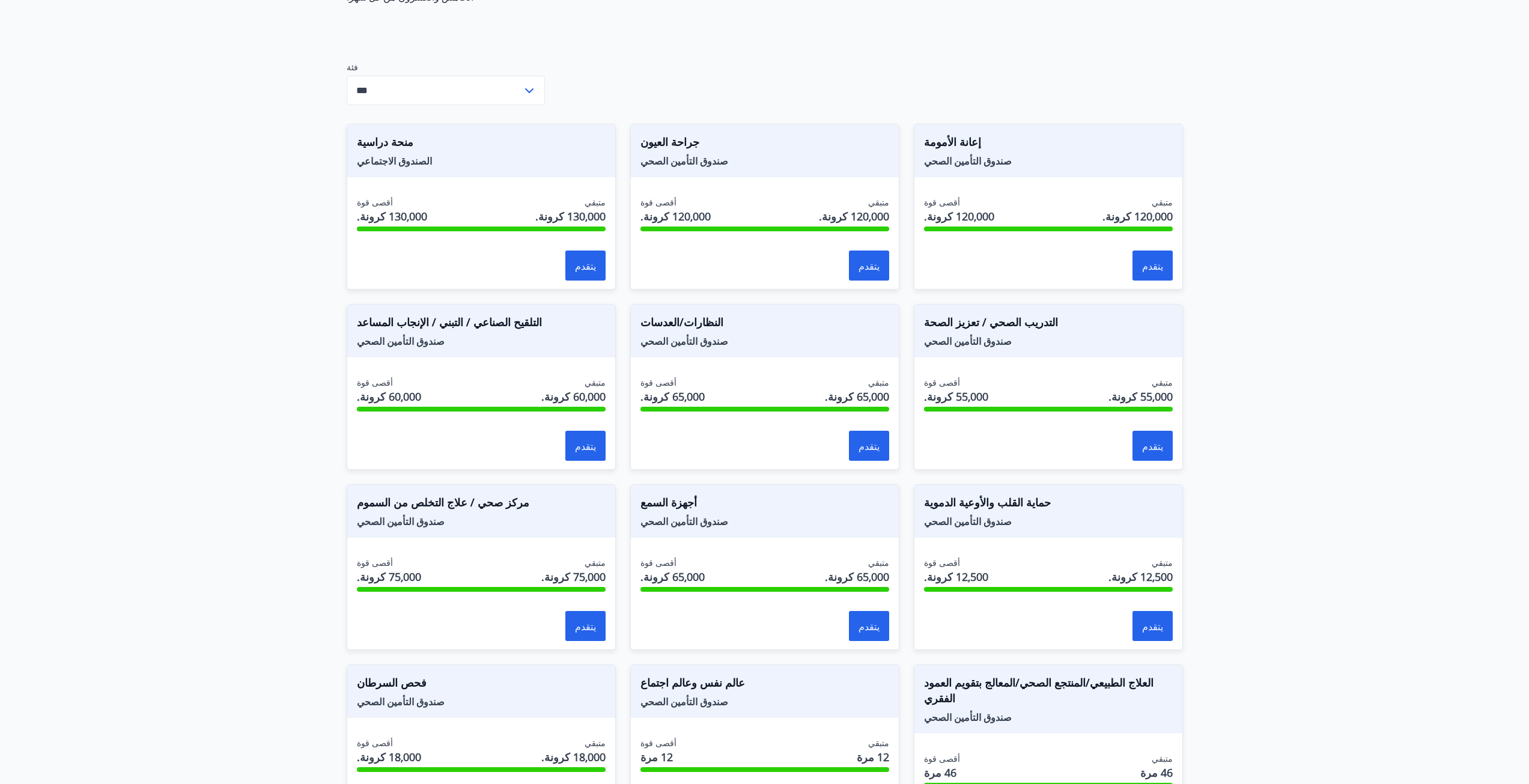
scroll to position [240, 0]
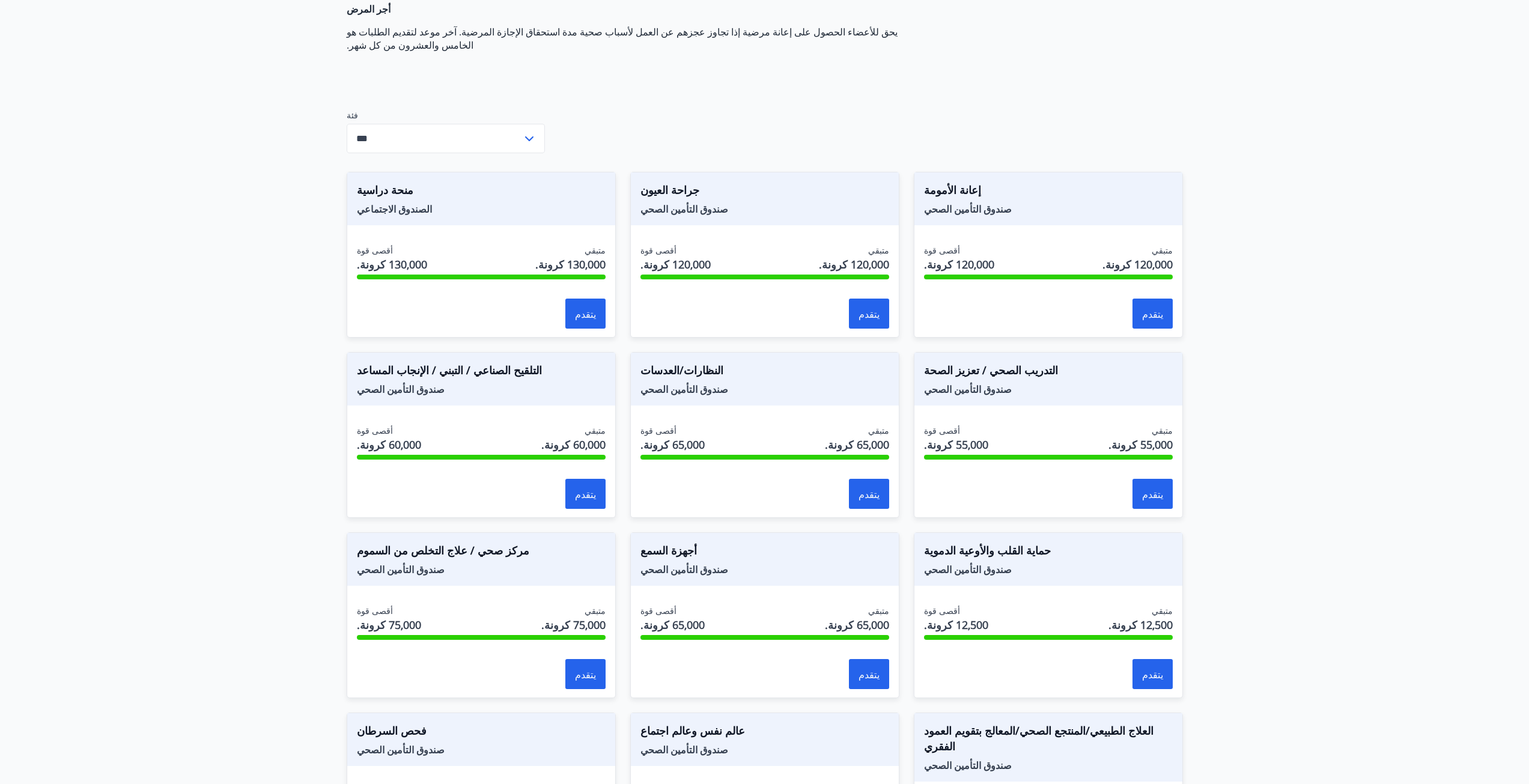
click at [412, 202] on font "الصندوق الاجتماعي" at bounding box center [394, 208] width 75 height 13
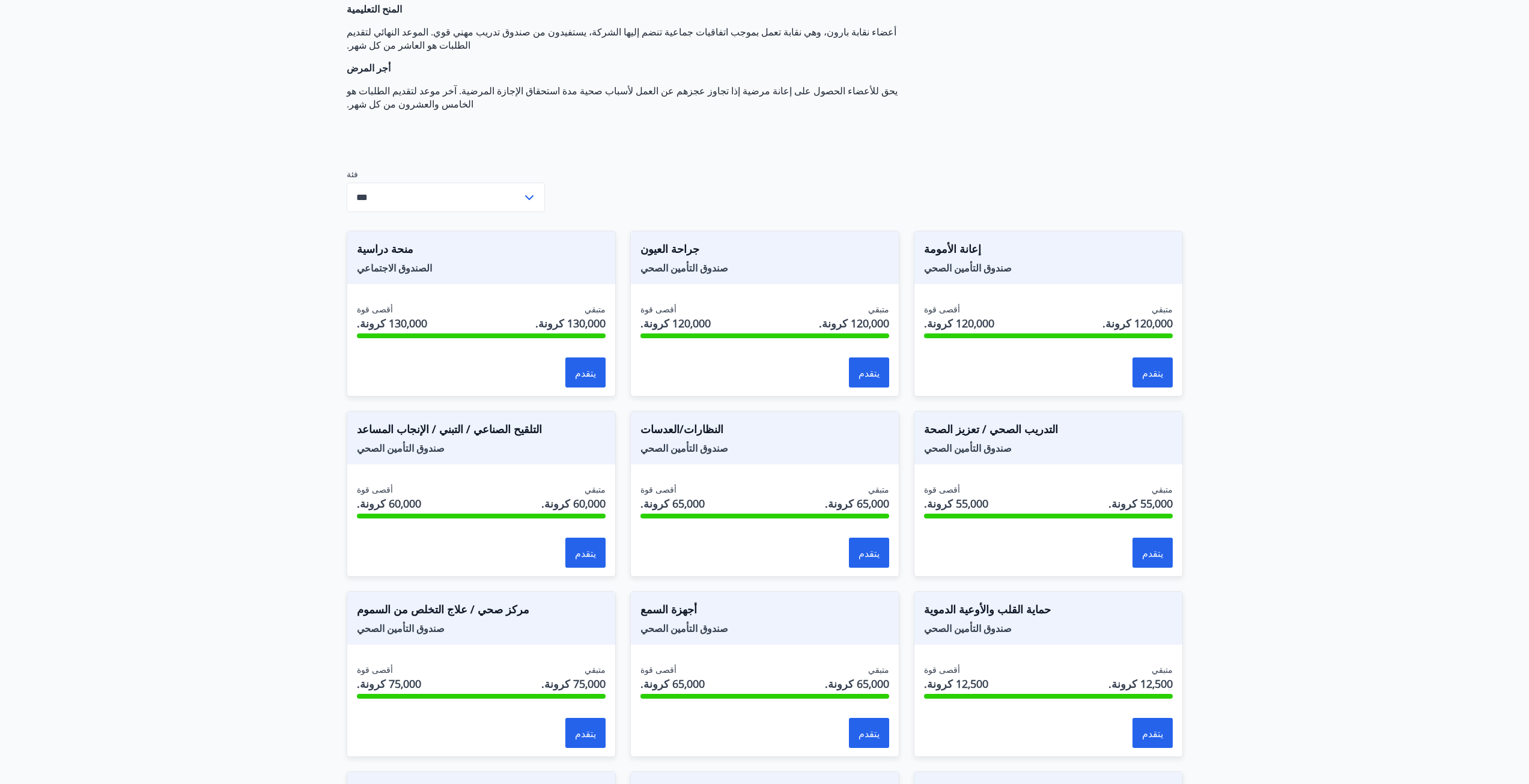
scroll to position [180, 0]
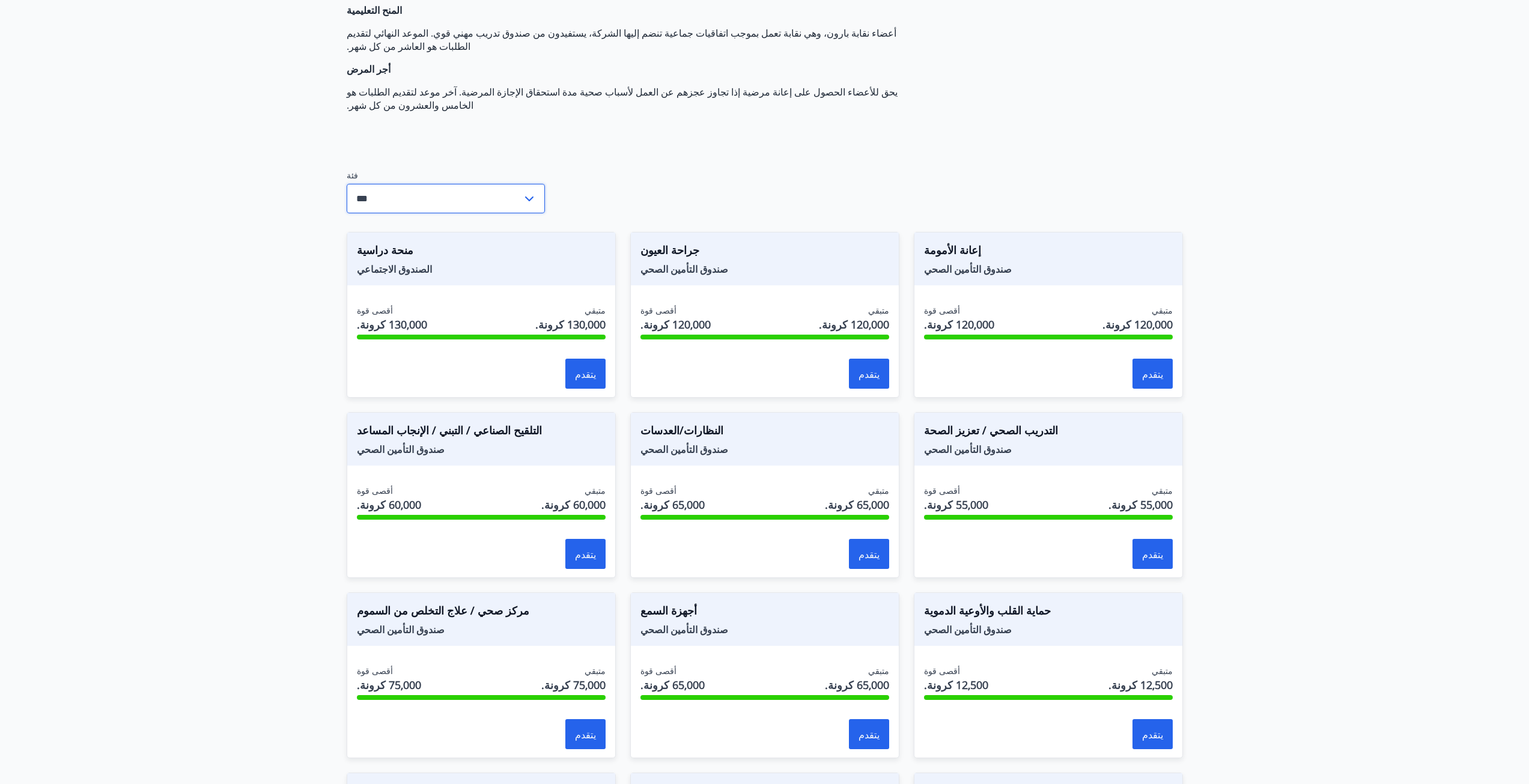
click at [415, 184] on input "***" at bounding box center [435, 199] width 175 height 30
click at [420, 241] on font "الصندوق الاجتماعي" at bounding box center [394, 247] width 75 height 13
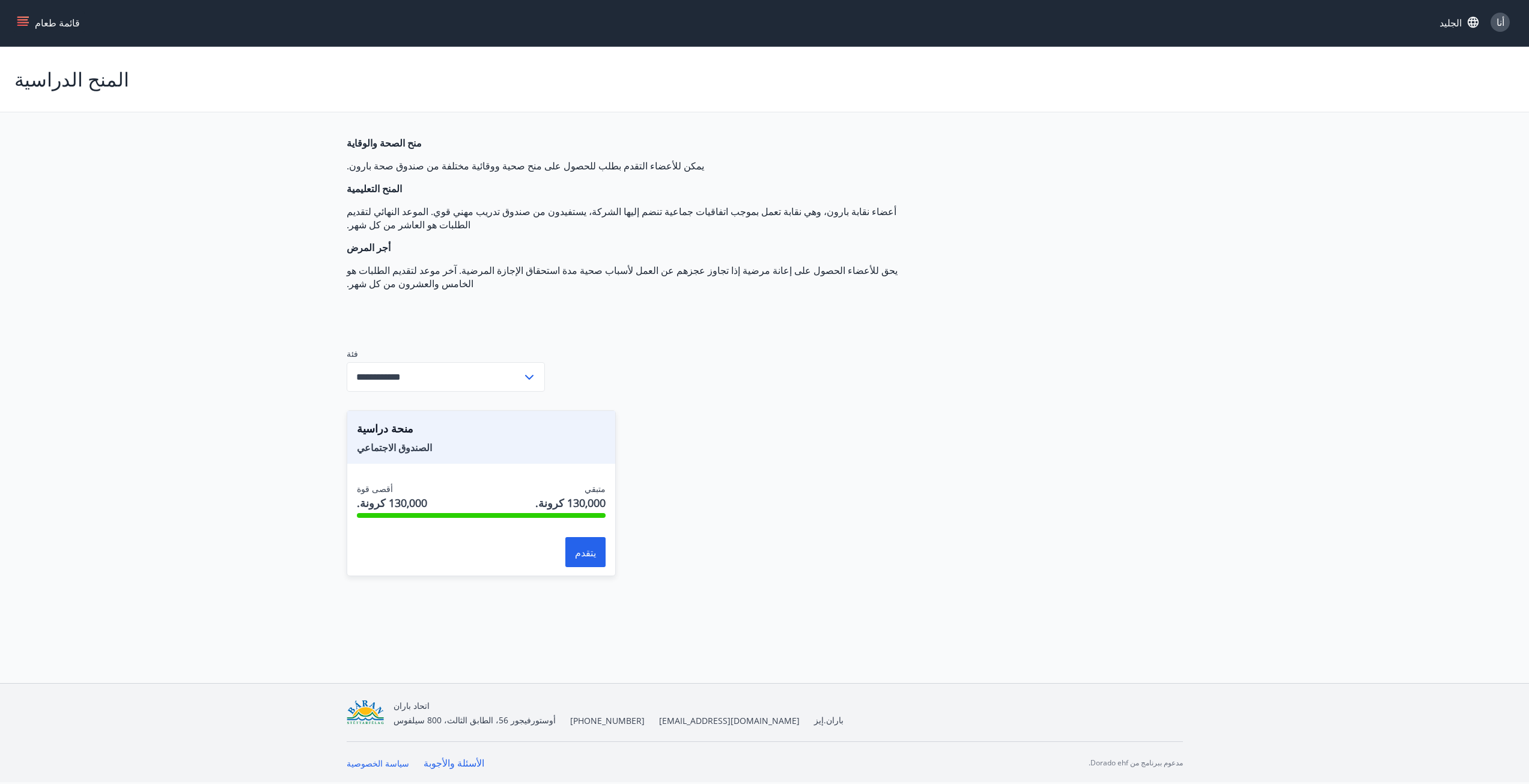
scroll to position [11, 0]
click at [440, 363] on input "**********" at bounding box center [435, 378] width 175 height 30
click at [412, 392] on li "الجميع" at bounding box center [445, 403] width 197 height 23
type input "***"
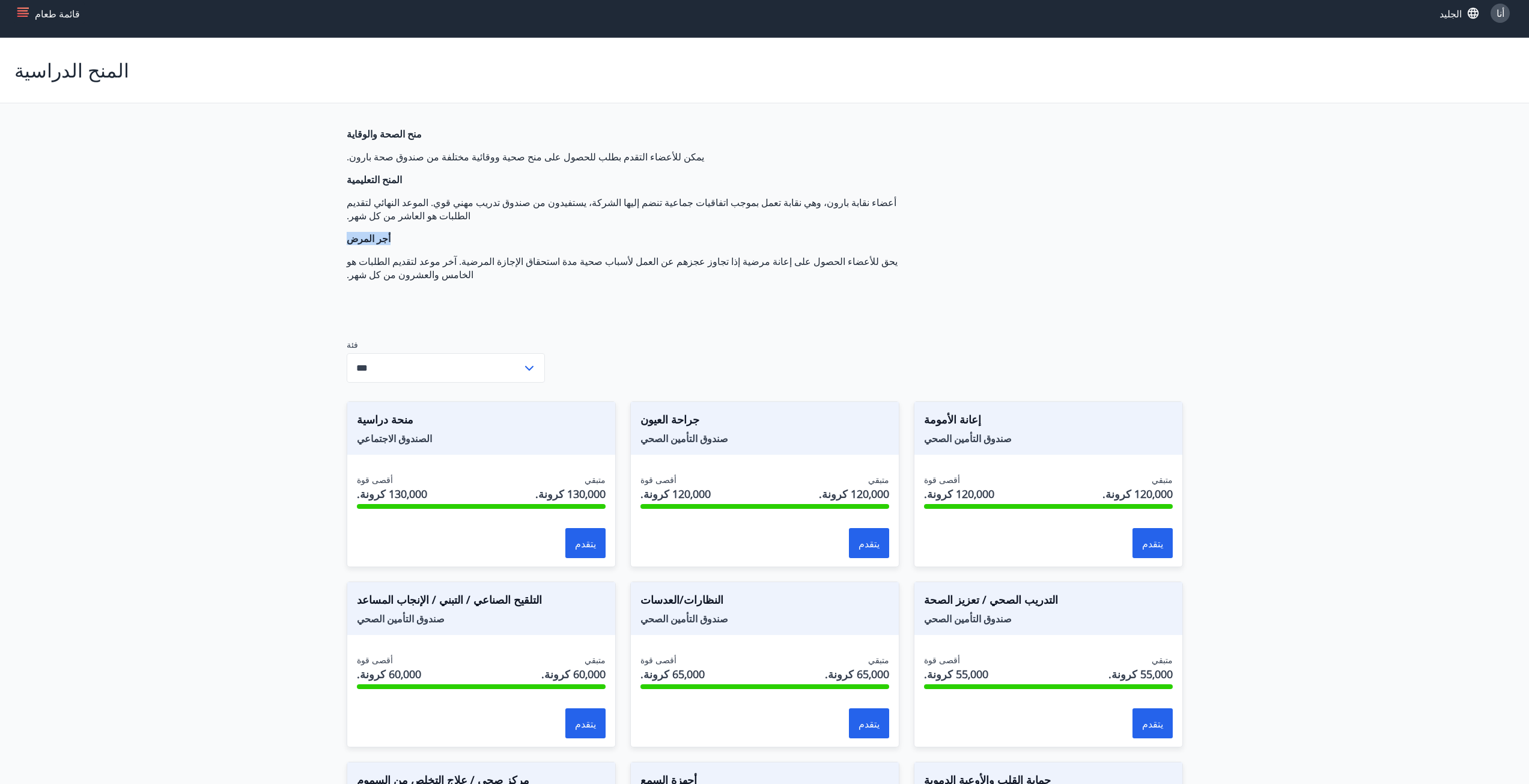
drag, startPoint x: 888, startPoint y: 205, endPoint x: 816, endPoint y: 217, distance: 73.0
click at [826, 218] on span "منح الصحة والوقاية يمكن للأعضاء التقدم بطلب للحصول على منح صحية ووقائية مختلفة …" at bounding box center [630, 204] width 567 height 154
click at [813, 217] on span "منح الصحة والوقاية يمكن للأعضاء التقدم بطلب للحصول على منح صحية ووقائية مختلفة …" at bounding box center [630, 204] width 567 height 154
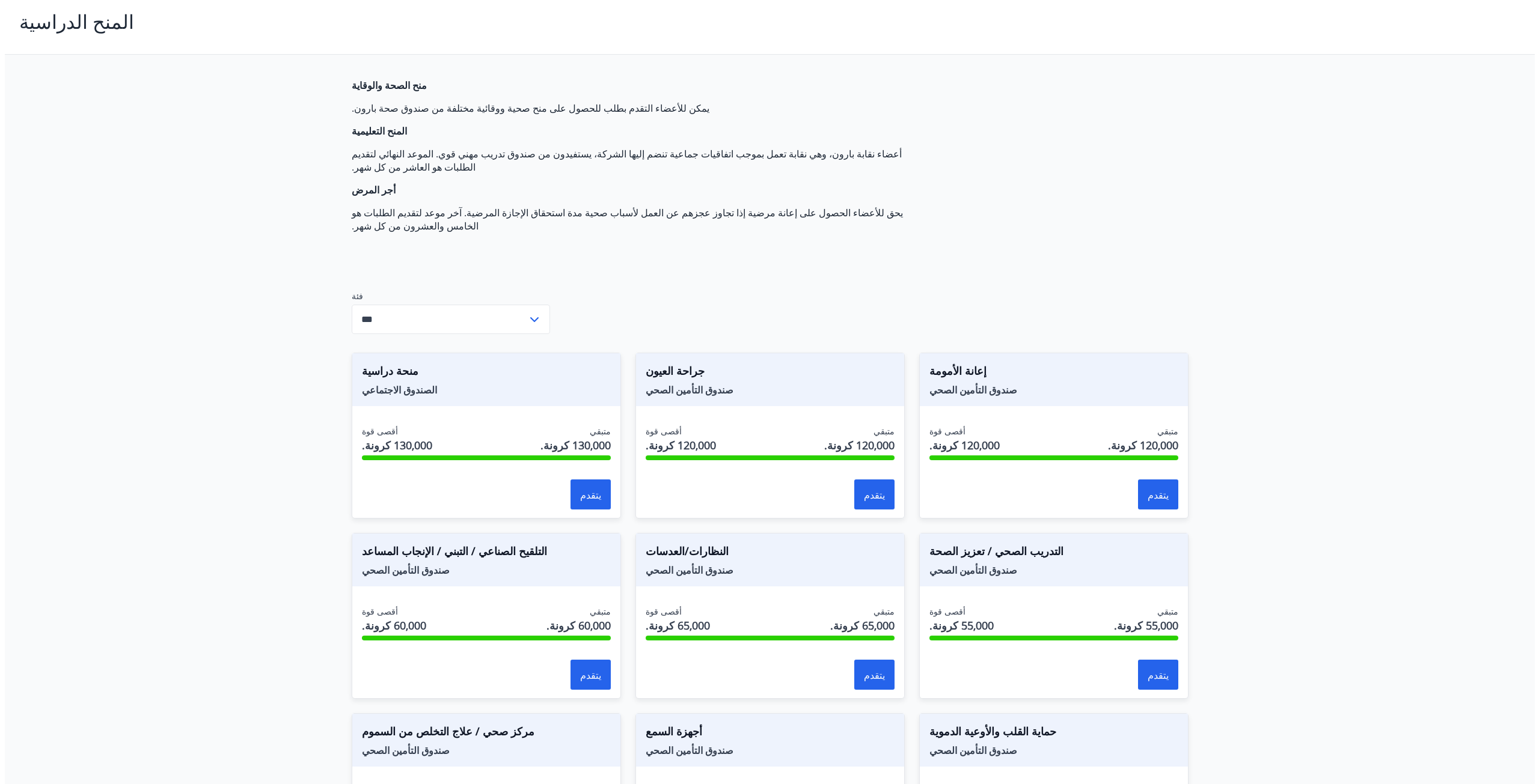
scroll to position [60, 0]
click at [586, 479] on button "يتقدم" at bounding box center [585, 494] width 40 height 30
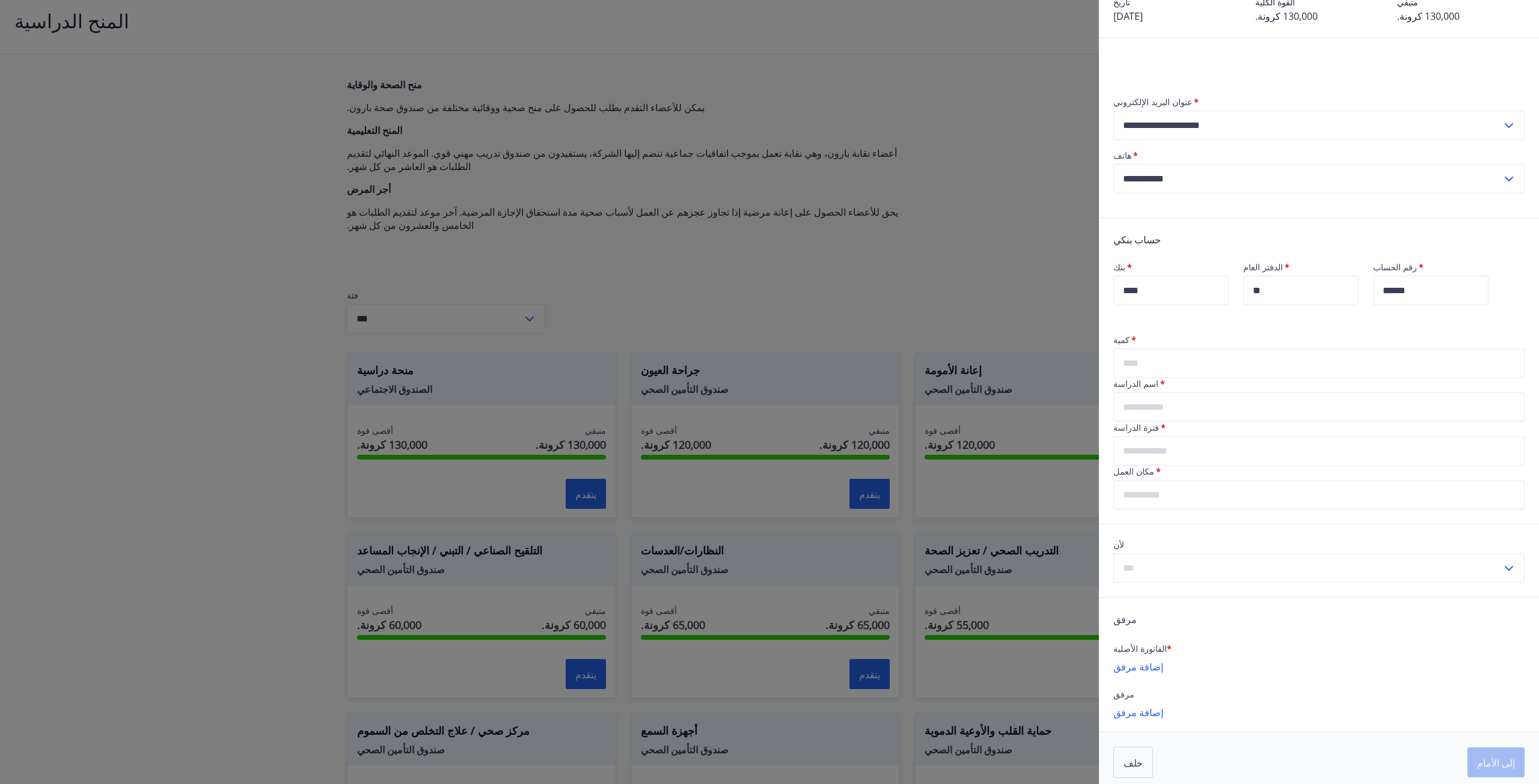
scroll to position [102, 0]
click at [1163, 343] on input "text" at bounding box center [1318, 355] width 411 height 30
click at [1159, 387] on input "text" at bounding box center [1318, 399] width 411 height 30
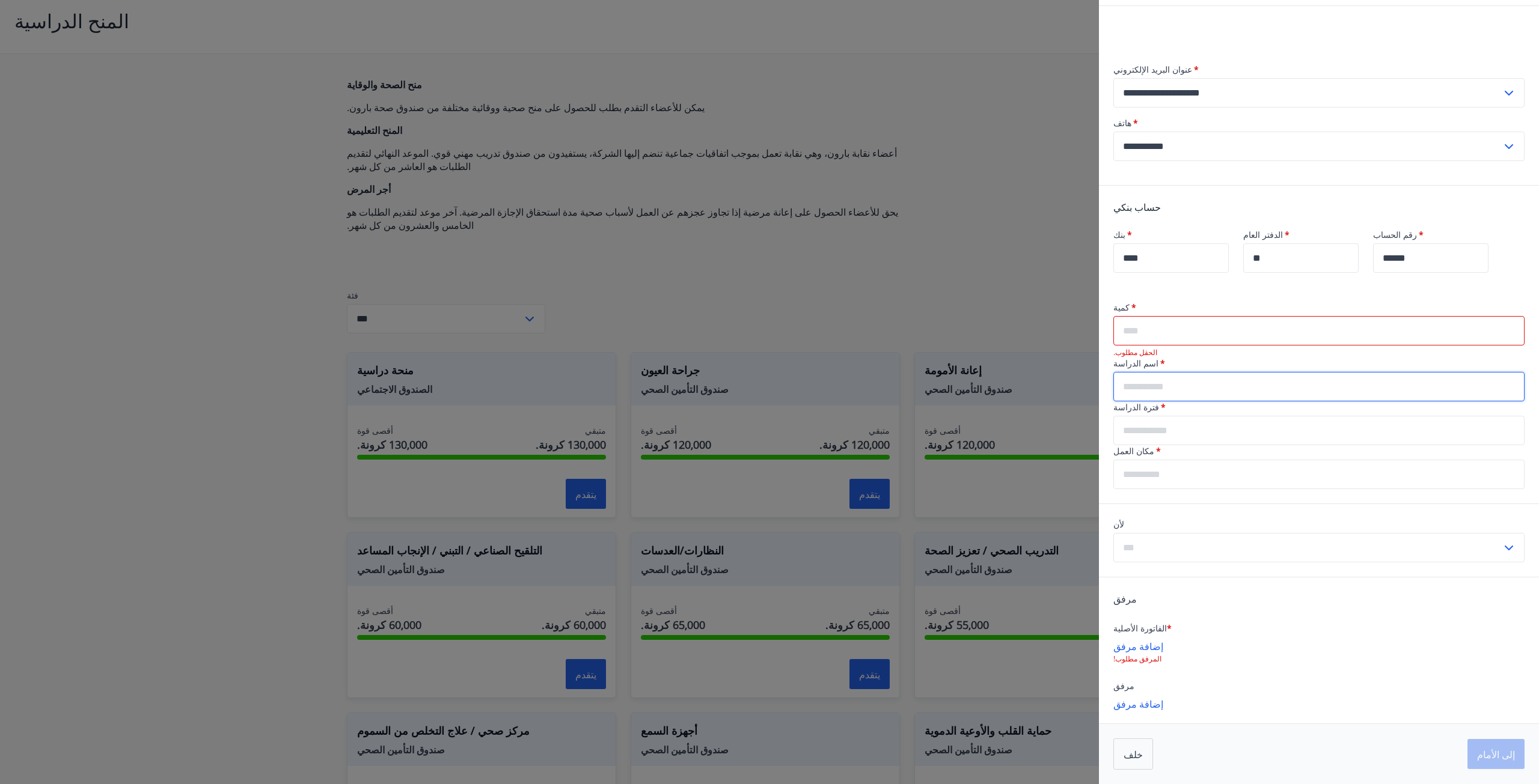
click at [1178, 445] on input "text" at bounding box center [1318, 431] width 411 height 30
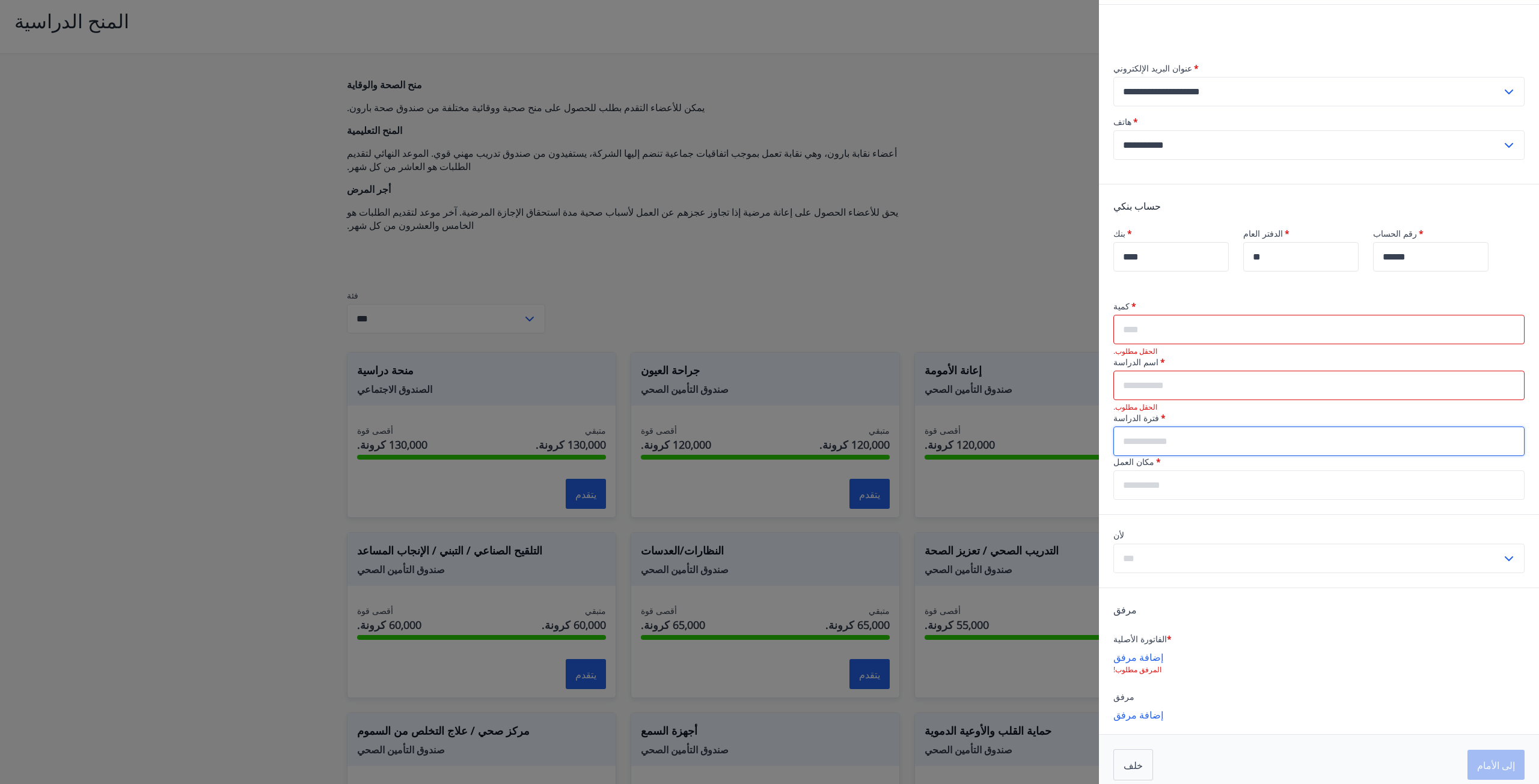
click at [1152, 500] on input "text" at bounding box center [1318, 485] width 411 height 30
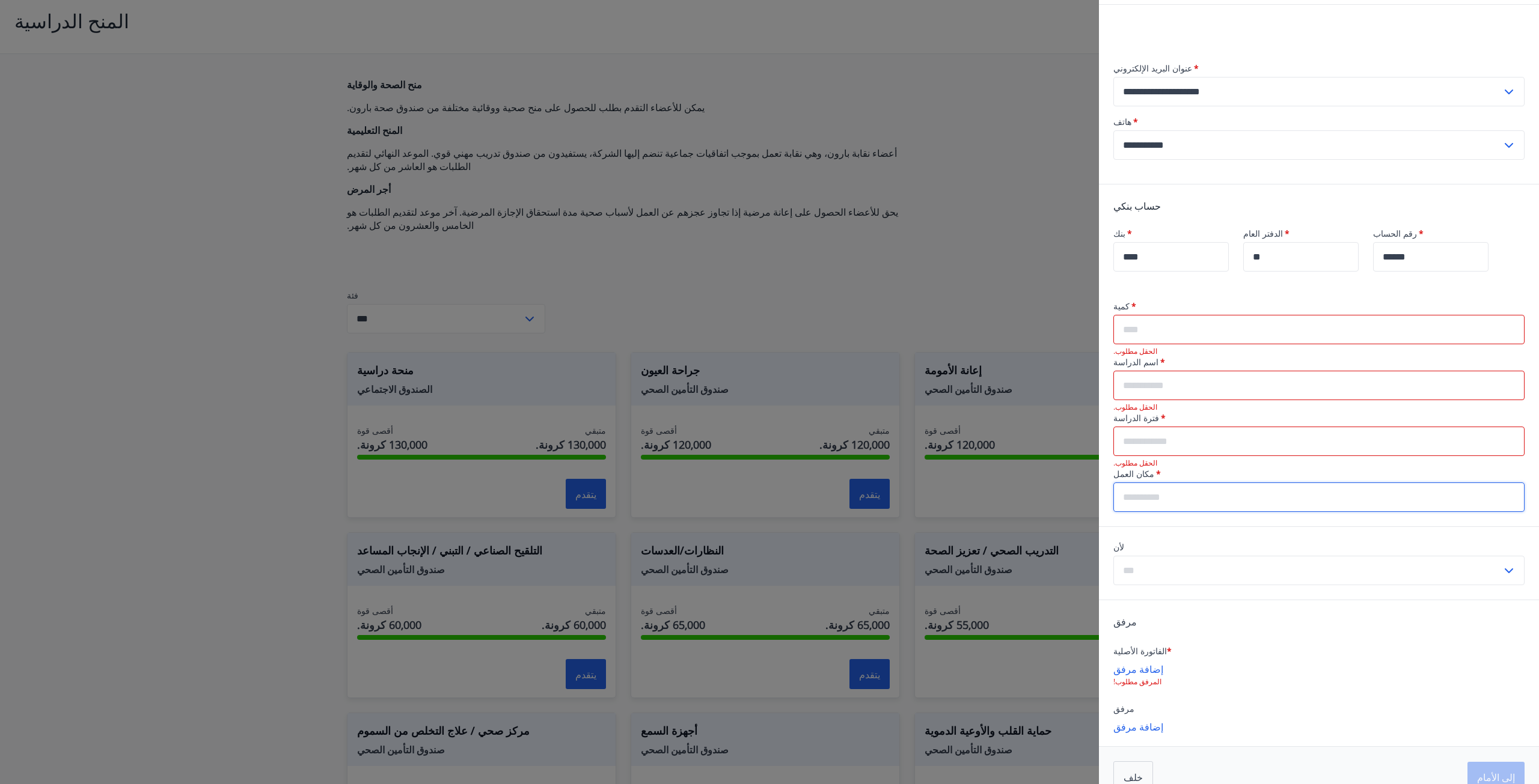
click at [1154, 583] on input "text" at bounding box center [1307, 570] width 388 height 30
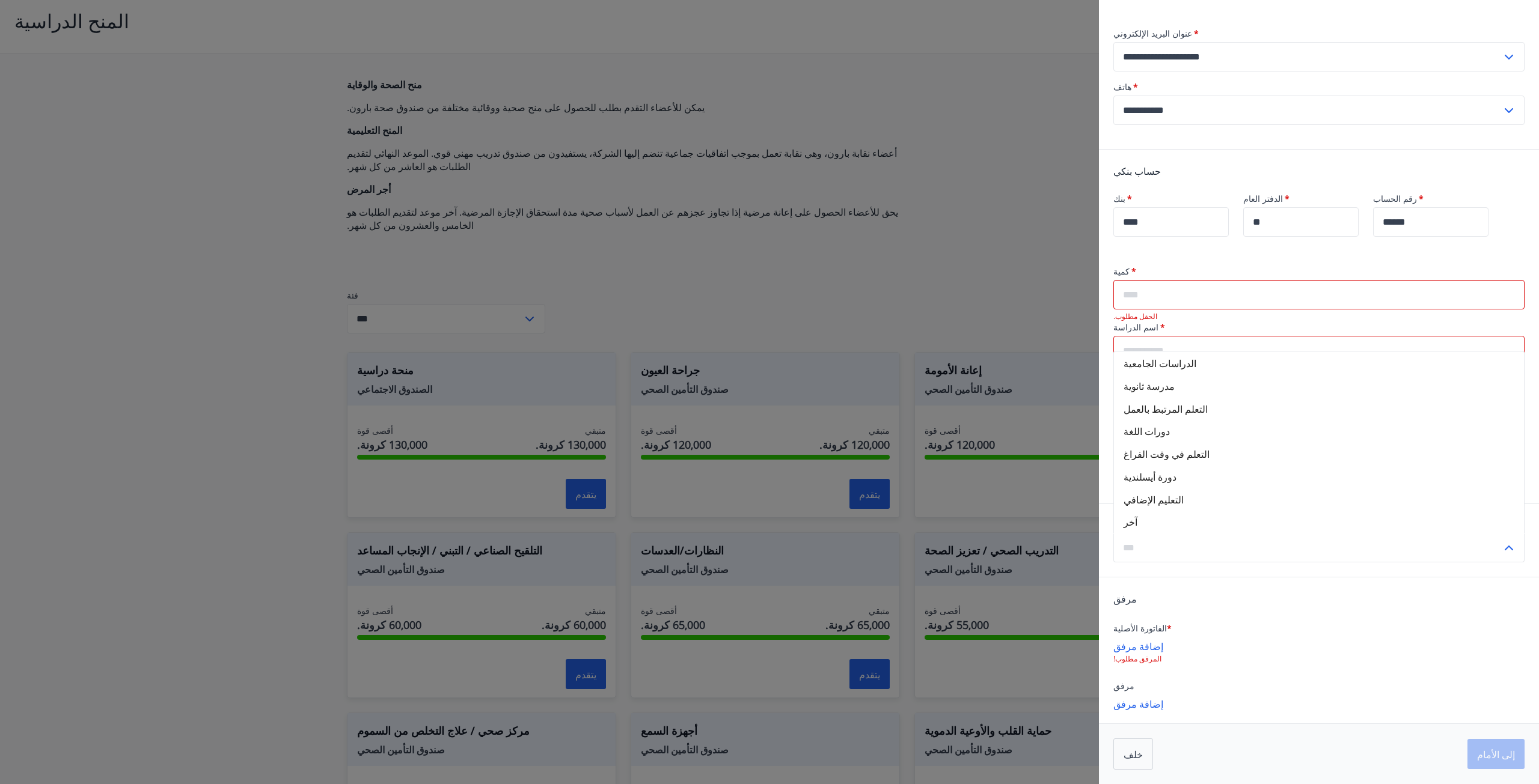
scroll to position [163, 0]
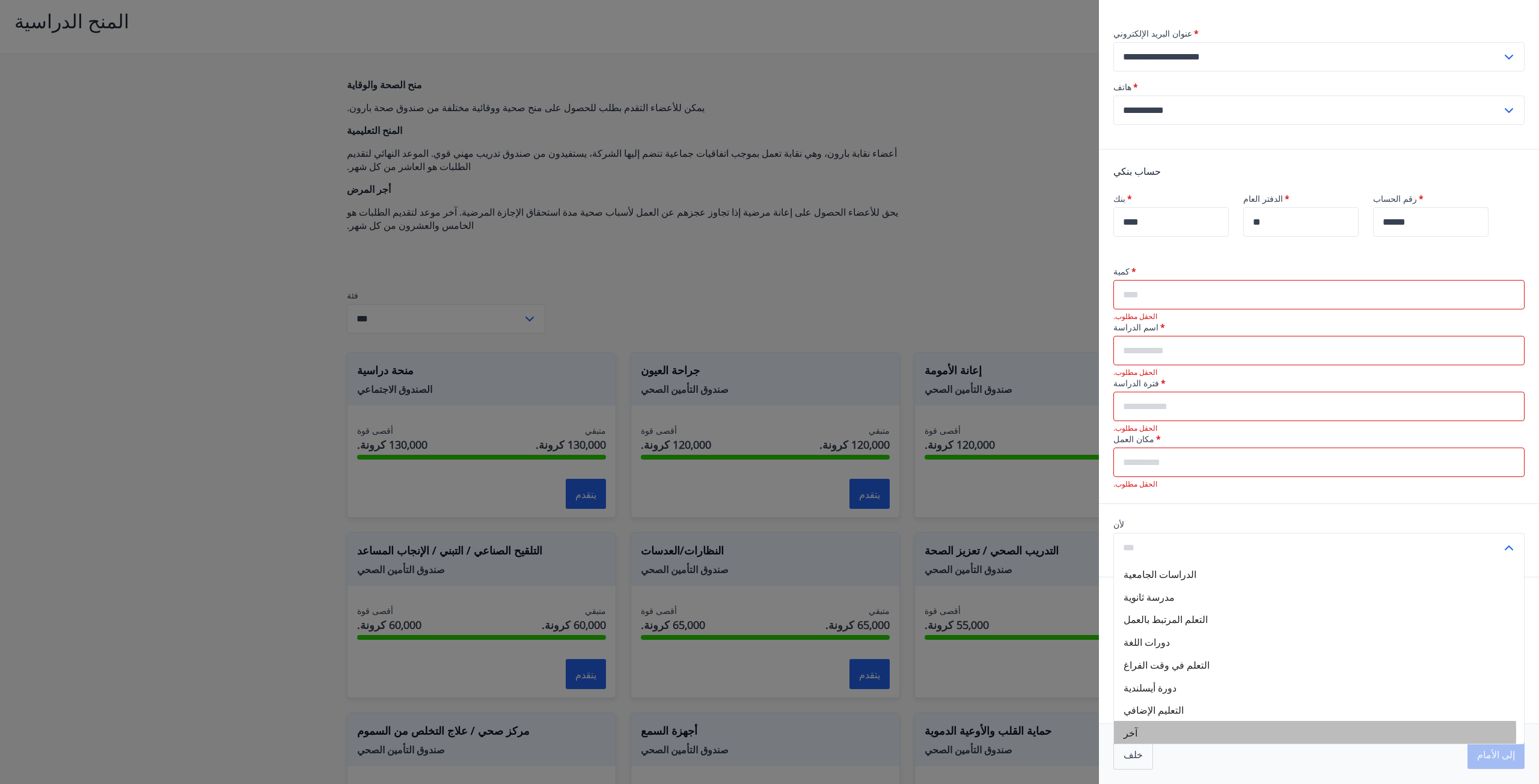
click at [1138, 739] on font "آخر" at bounding box center [1131, 732] width 14 height 13
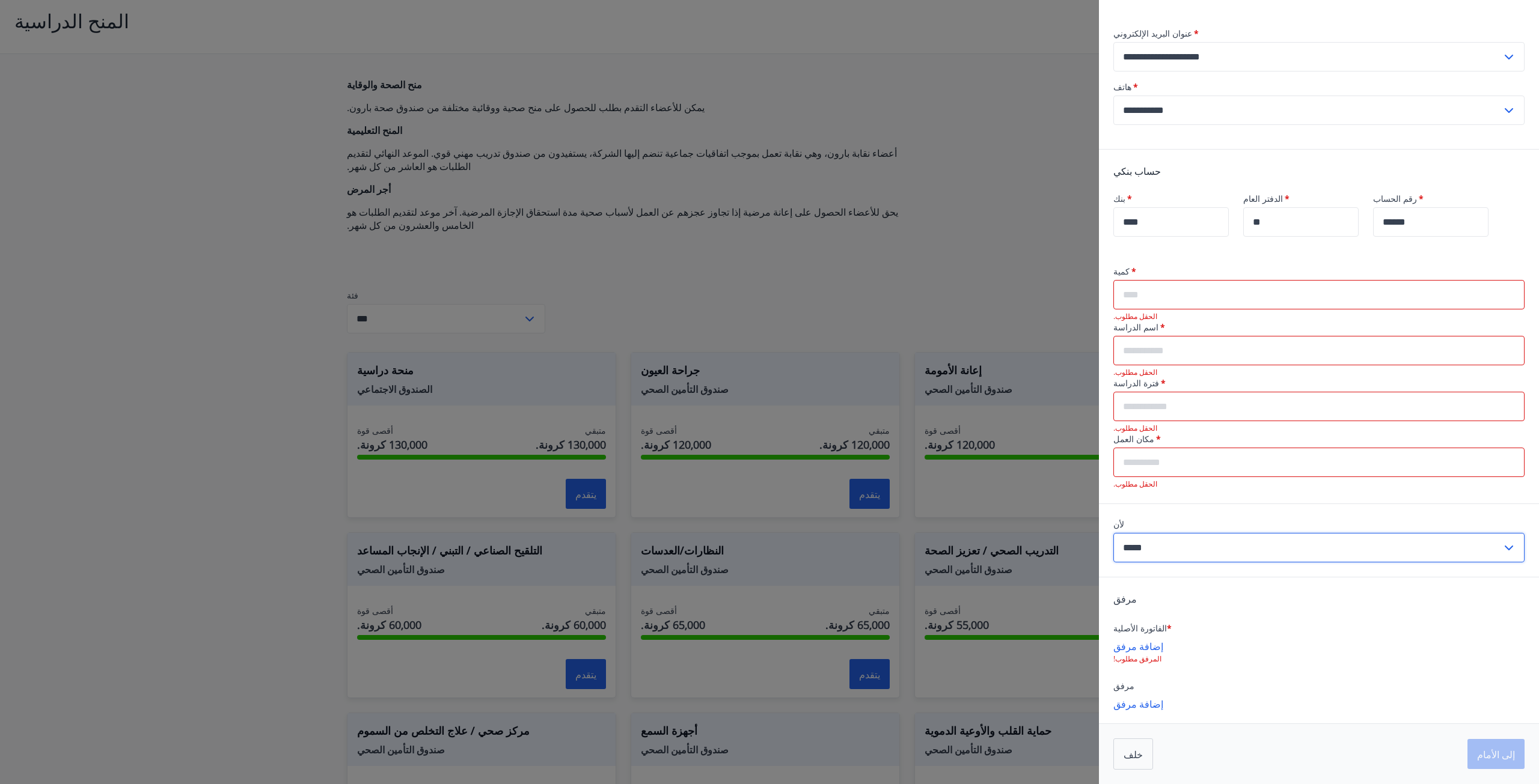
click at [1185, 541] on input "*****" at bounding box center [1307, 547] width 388 height 30
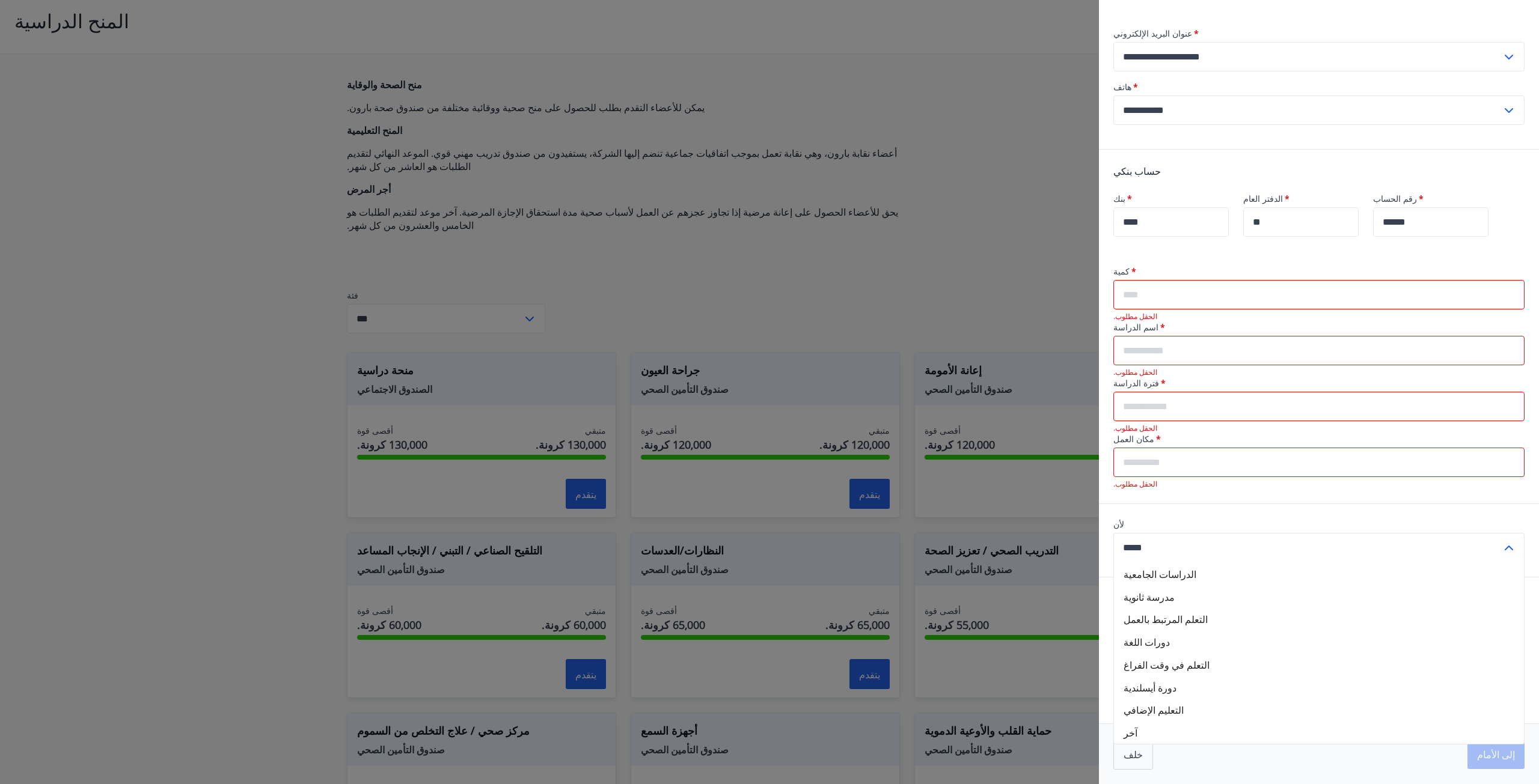
click at [1166, 622] on font "التعلم المرتبط بالعمل" at bounding box center [1166, 619] width 84 height 13
type input "**********"
click at [1183, 280] on input "text" at bounding box center [1318, 295] width 411 height 30
click at [1129, 288] on input "text" at bounding box center [1318, 295] width 411 height 30
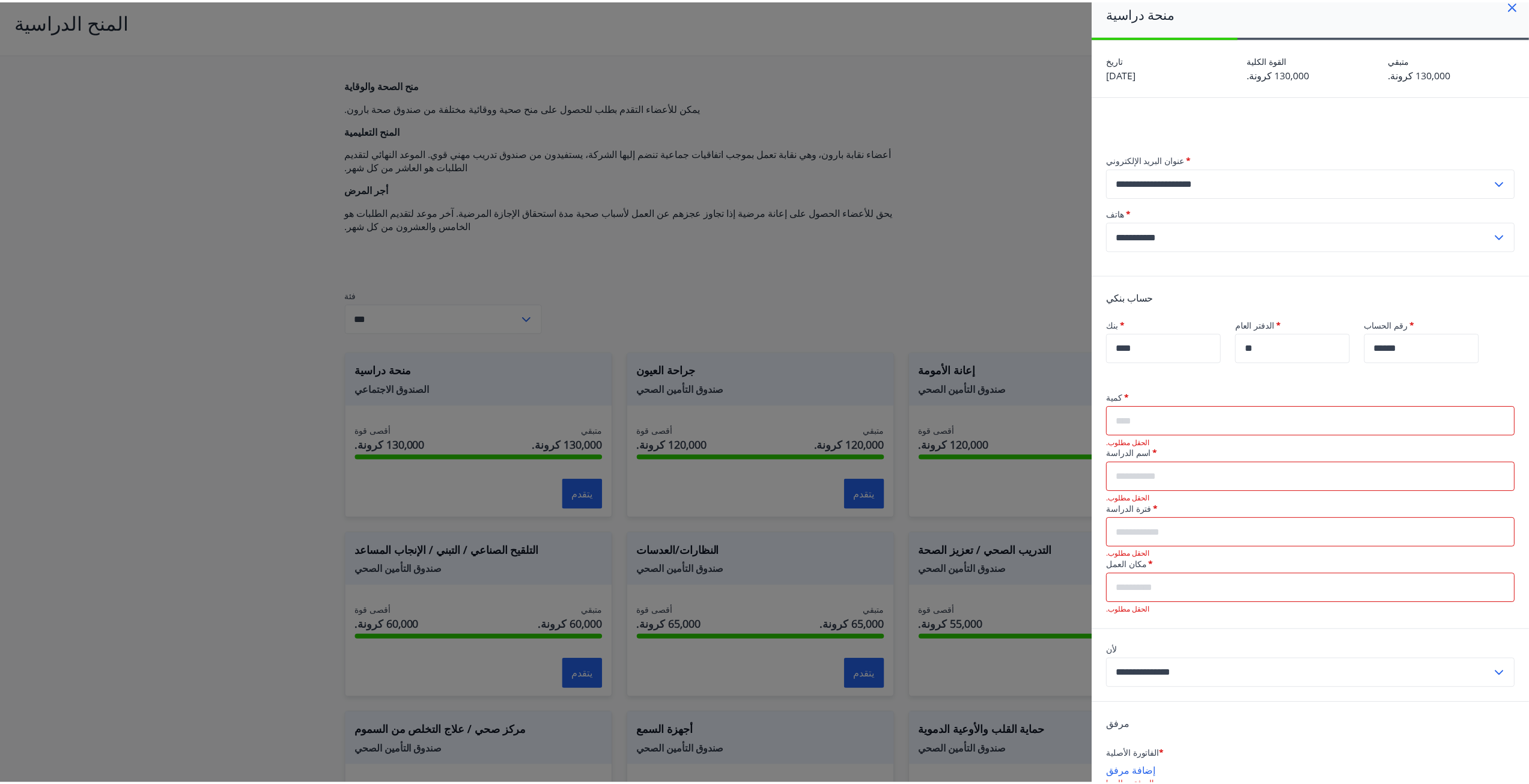
scroll to position [0, 0]
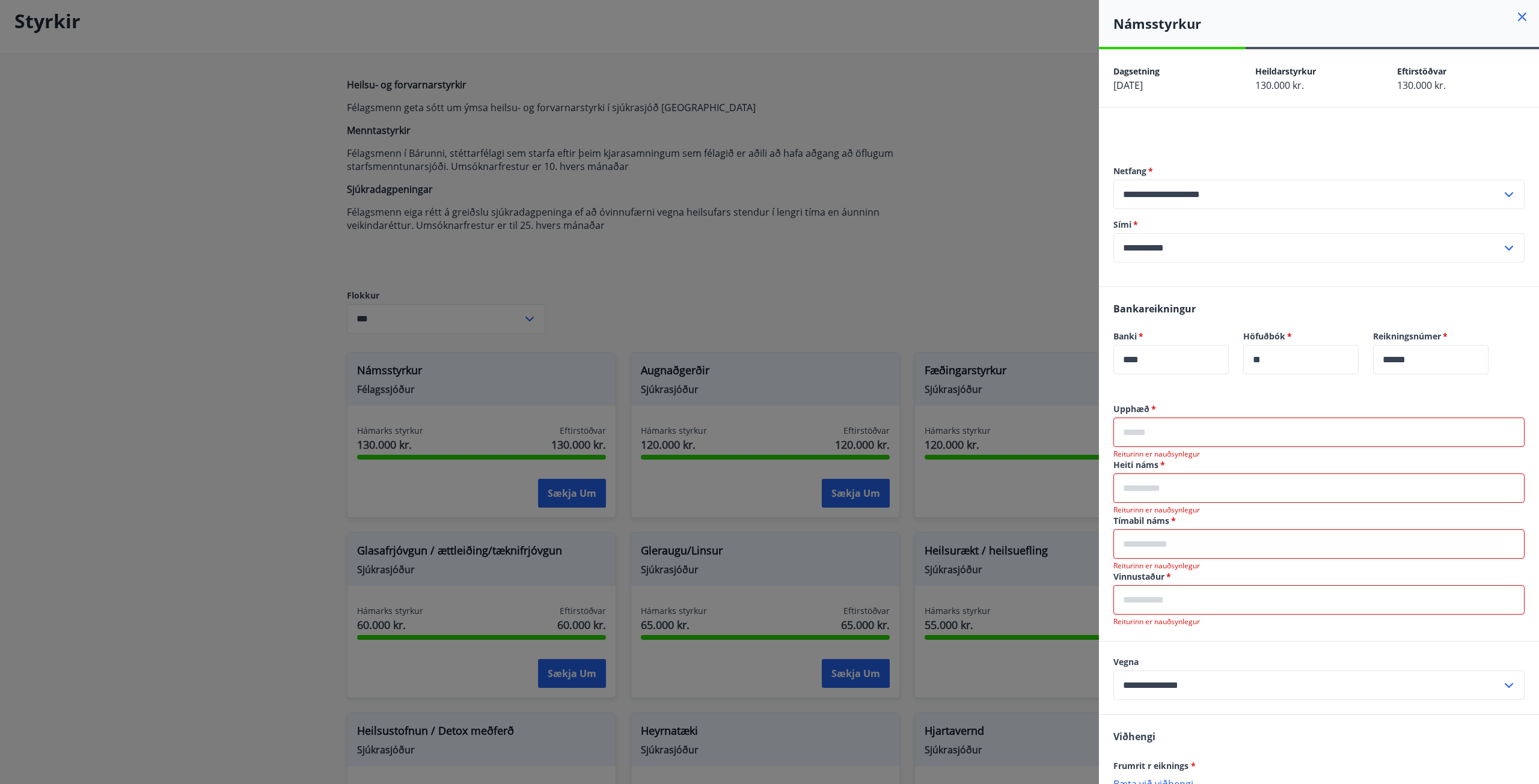
click at [1521, 15] on h4 "Námsstyrkur" at bounding box center [1326, 23] width 426 height 18
click at [1518, 19] on icon at bounding box center [1522, 17] width 9 height 9
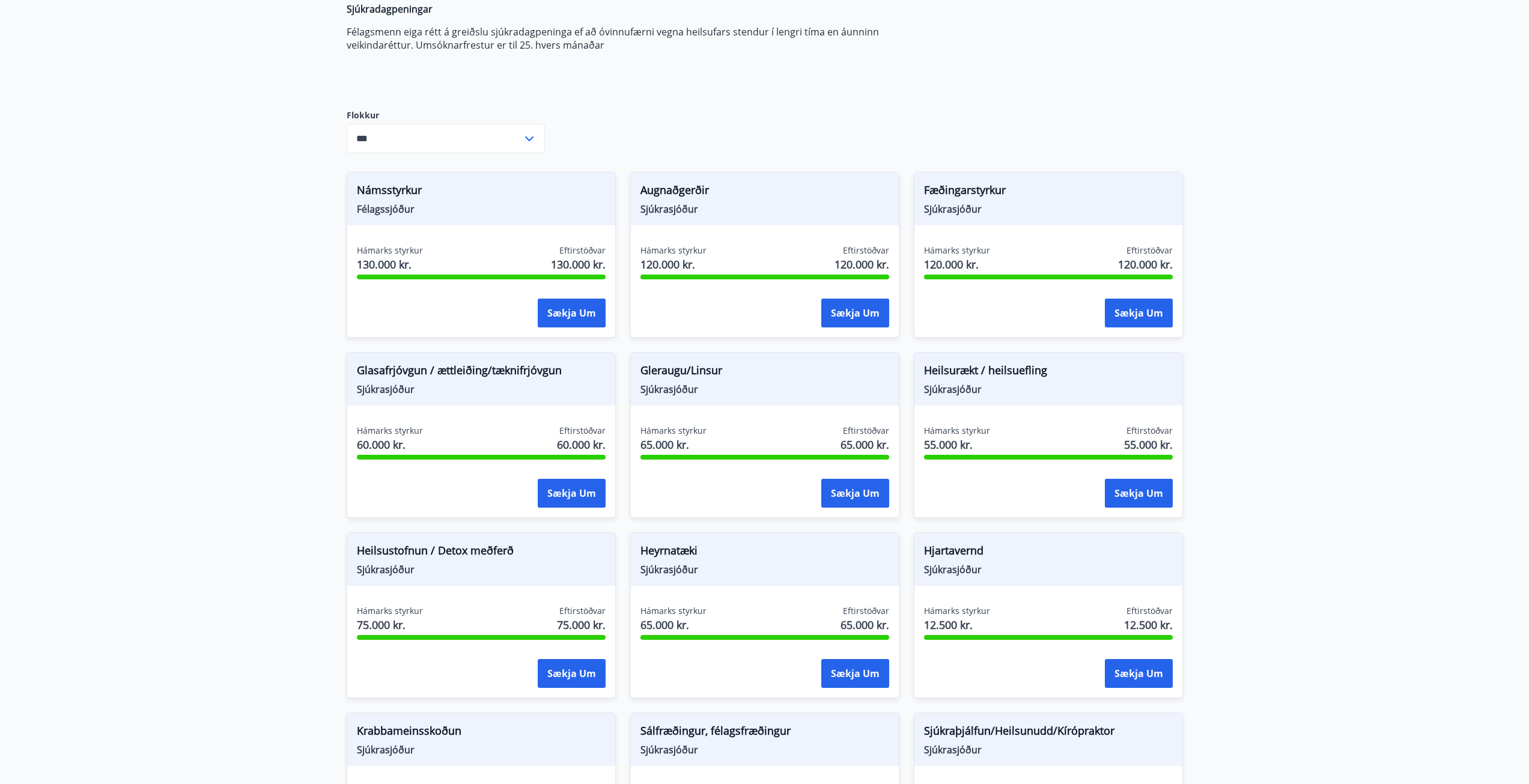
scroll to position [227, 0]
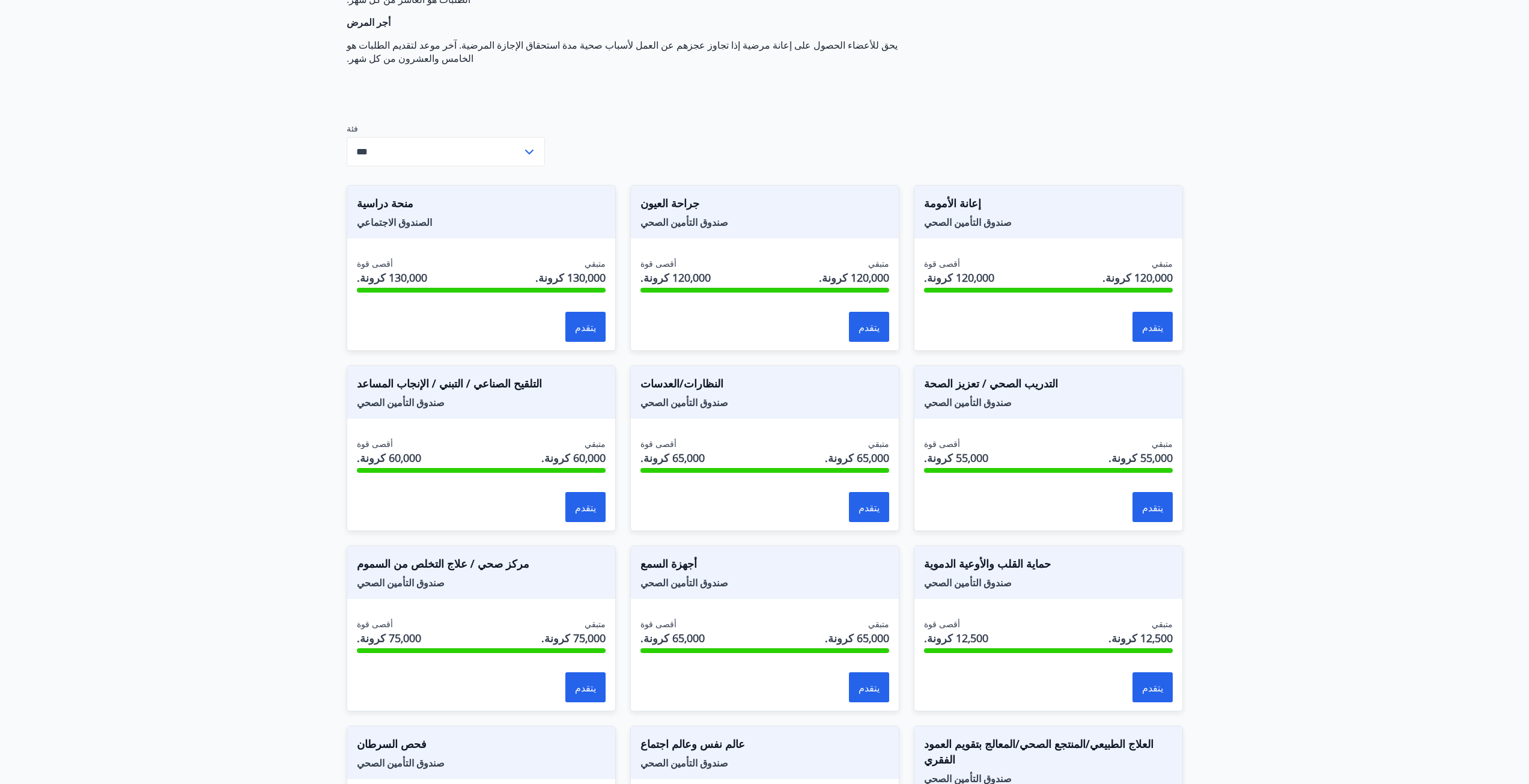
click at [1207, 262] on main "المنح الدراسية منح الصحة والوقاية يمكن للأعضاء التقدم بطلب للحصول على منح صحية …" at bounding box center [764, 461] width 1529 height 1280
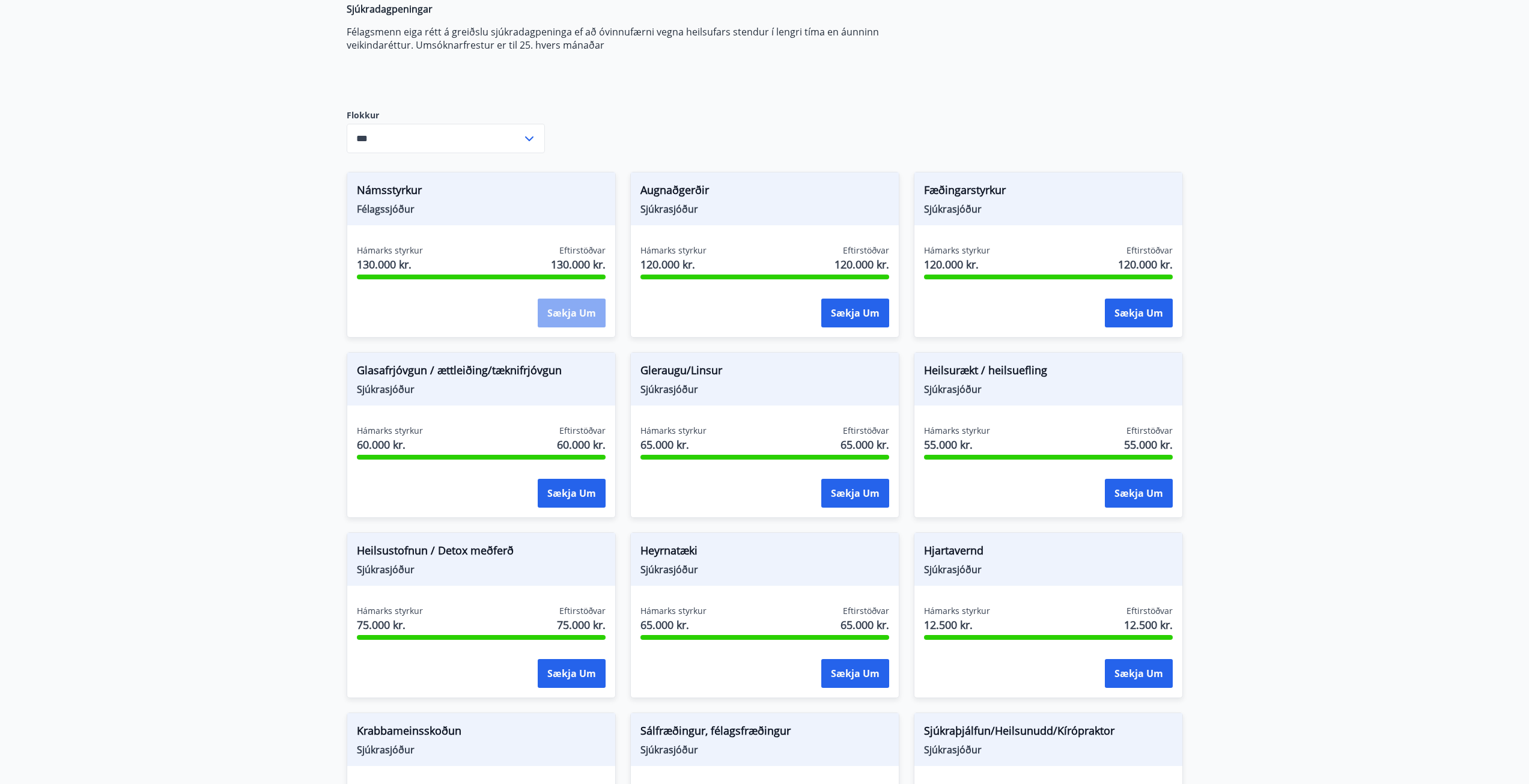
click at [569, 322] on button "Sækja um" at bounding box center [571, 313] width 67 height 29
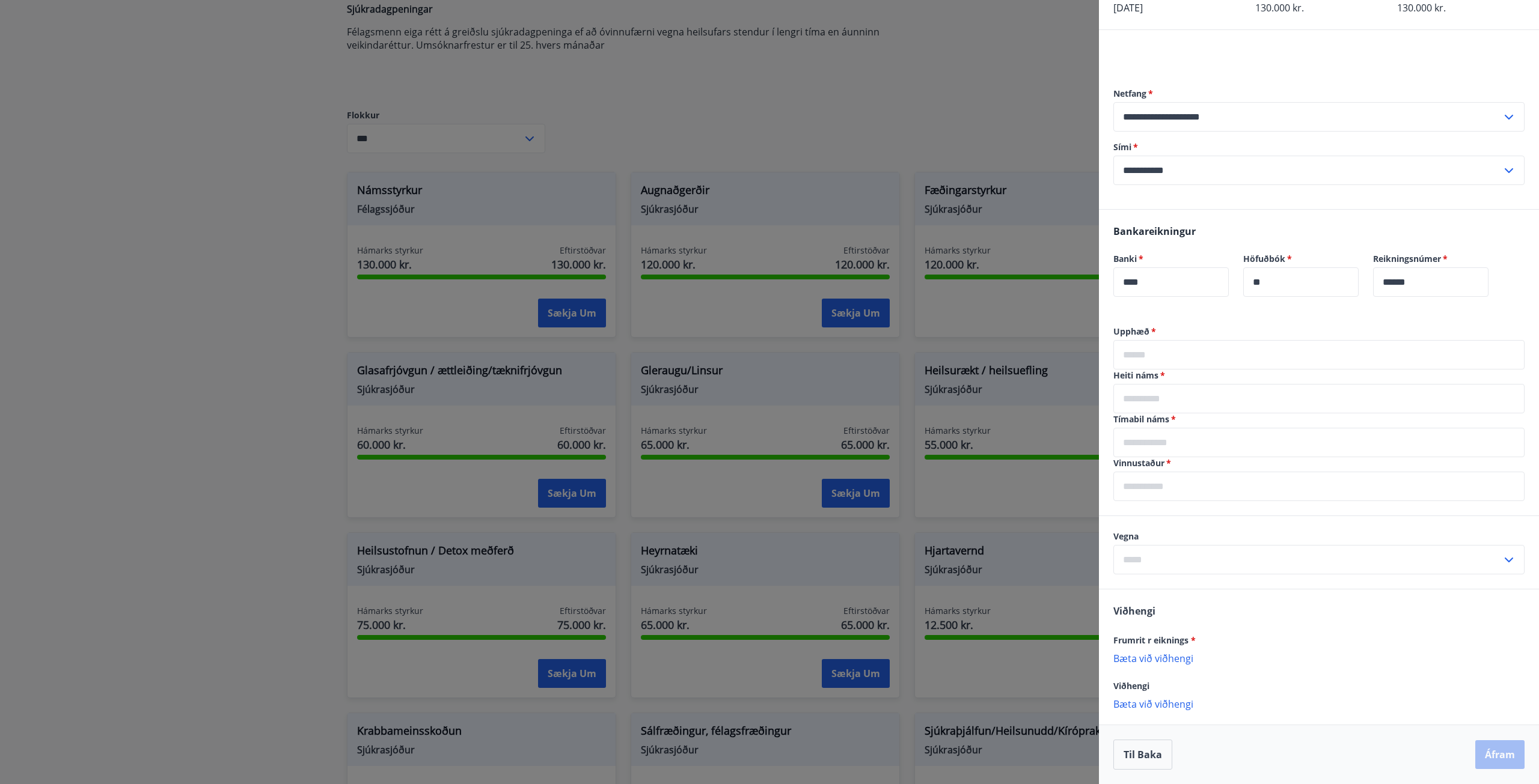
scroll to position [102, 0]
click at [1199, 346] on input "text" at bounding box center [1318, 355] width 411 height 30
click at [1170, 342] on input "text" at bounding box center [1318, 355] width 411 height 30
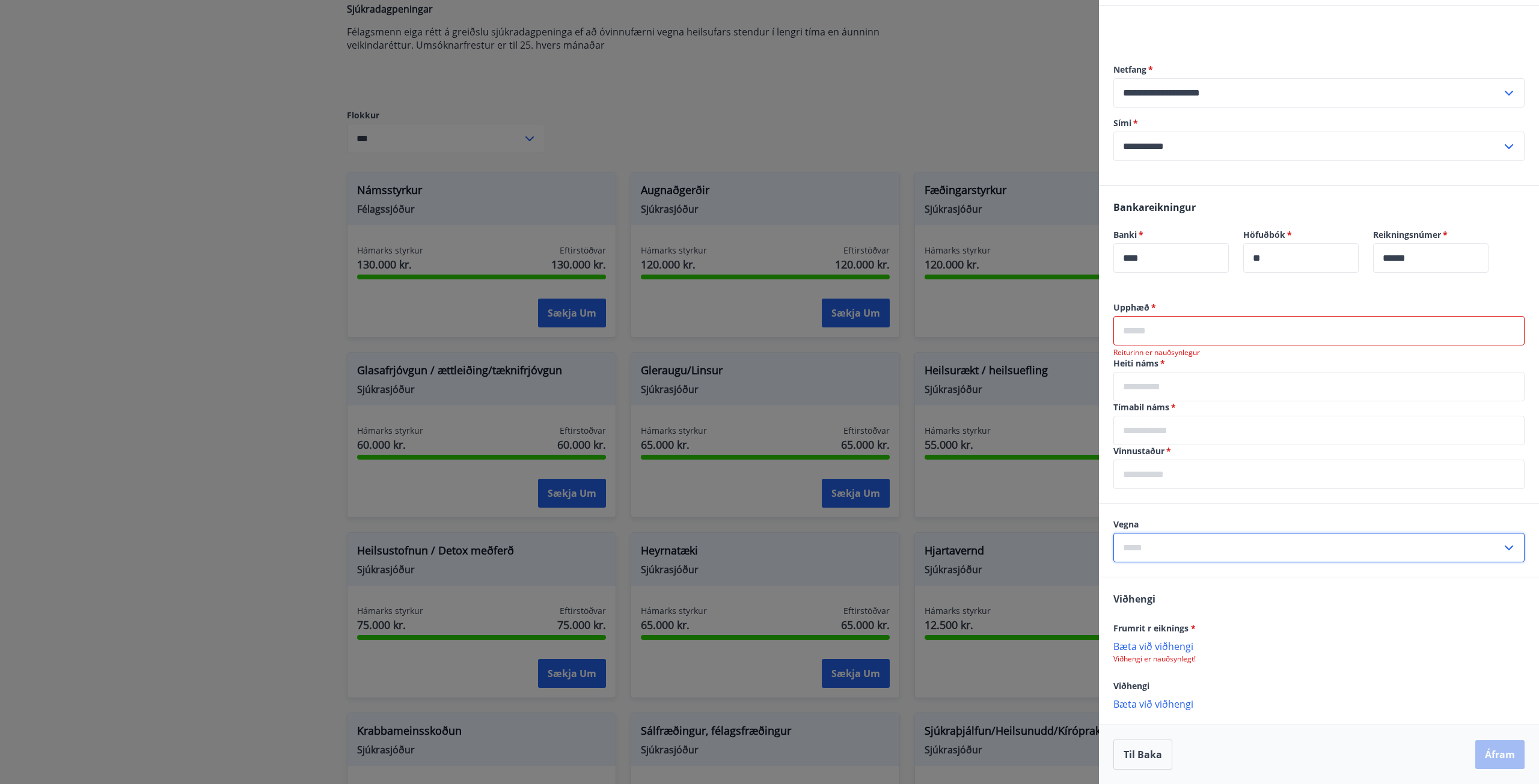
click at [1244, 536] on div "Vegna ​" at bounding box center [1318, 540] width 411 height 44
click at [1170, 343] on input "text" at bounding box center [1318, 331] width 411 height 30
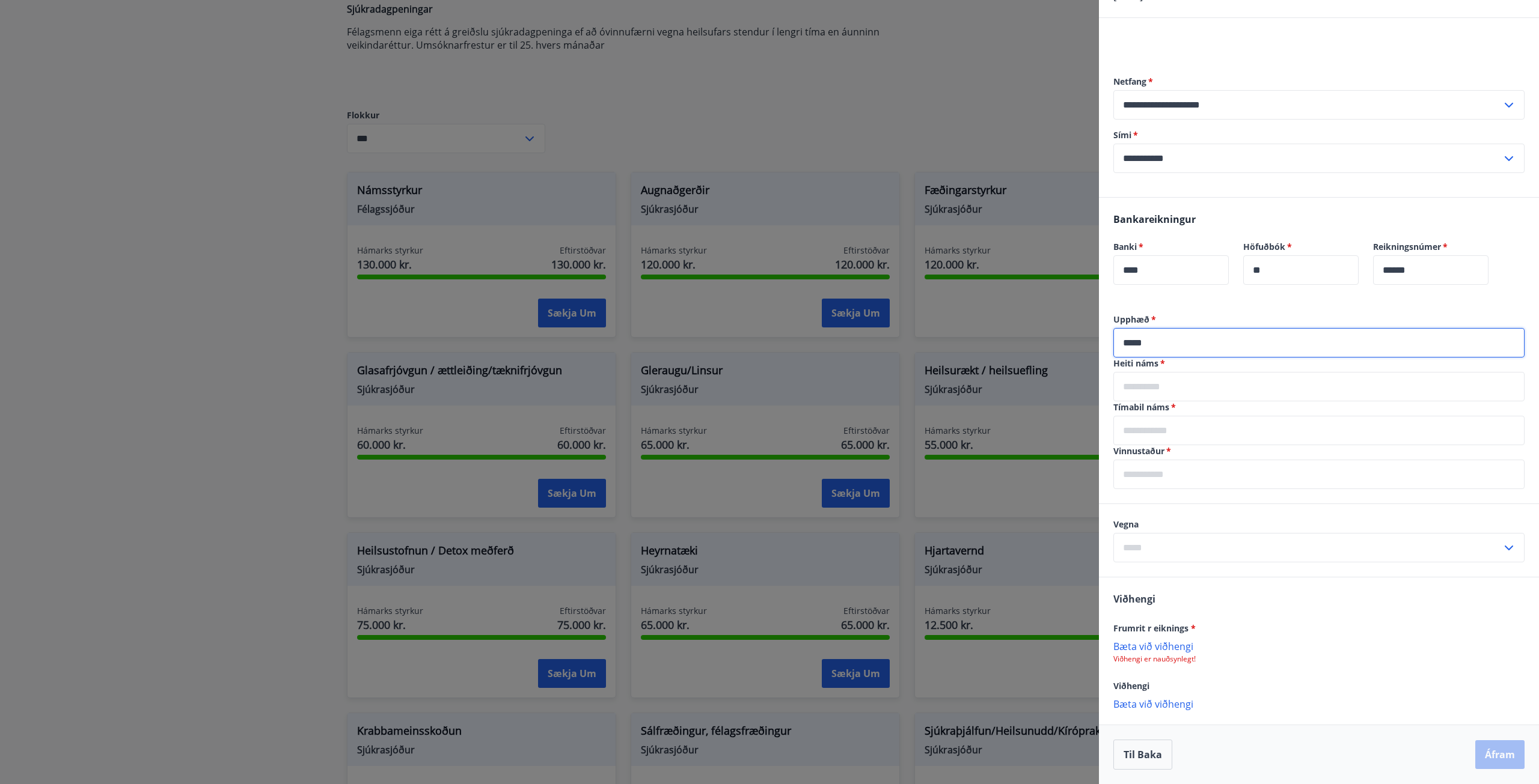
type input "*****"
click at [1174, 378] on input "text" at bounding box center [1318, 387] width 411 height 30
paste input "**********"
click at [1294, 387] on input "**********" at bounding box center [1318, 387] width 411 height 30
type input "**********"
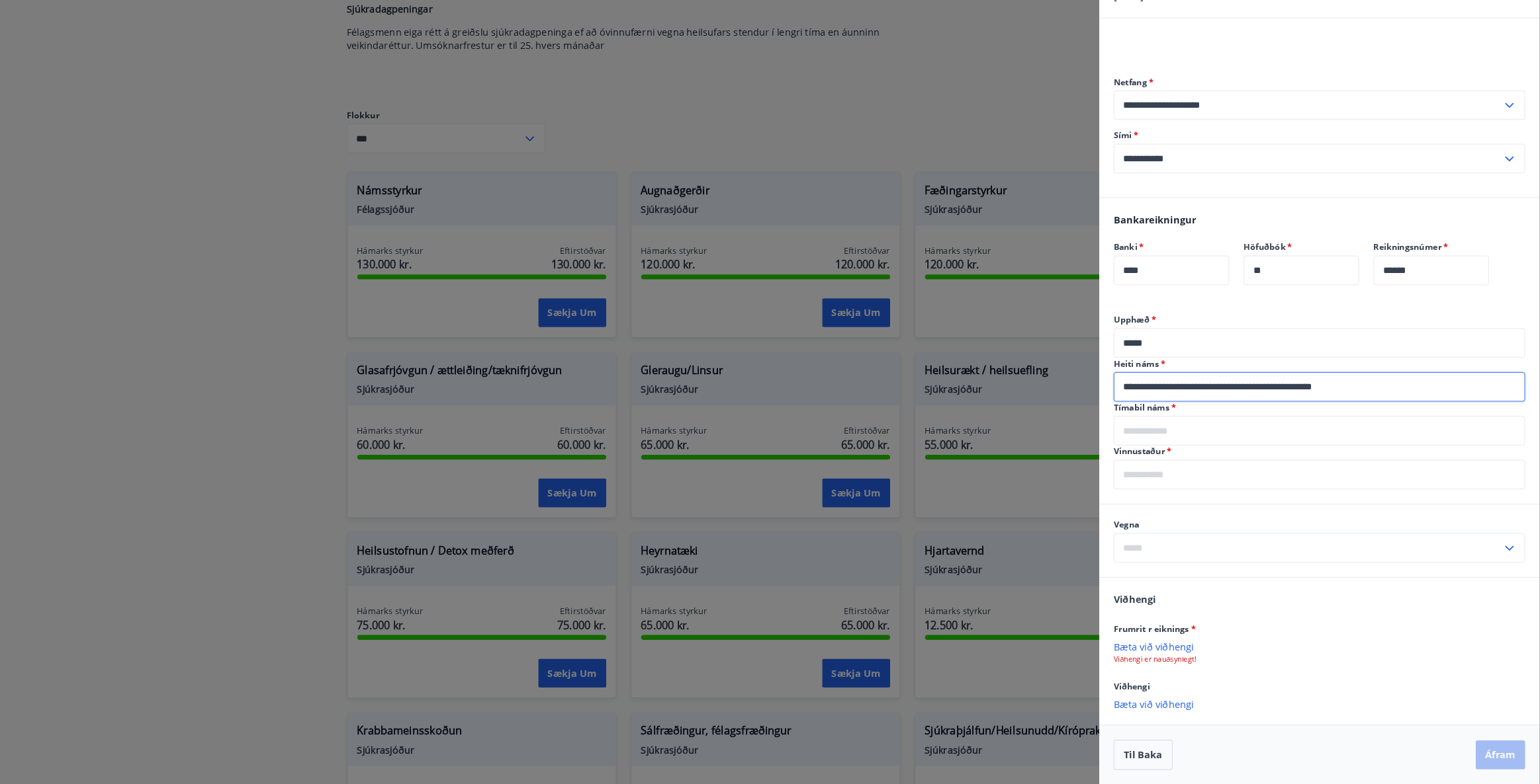
scroll to position [126, 0]
click at [1305, 471] on input "text" at bounding box center [1451, 474] width 453 height 33
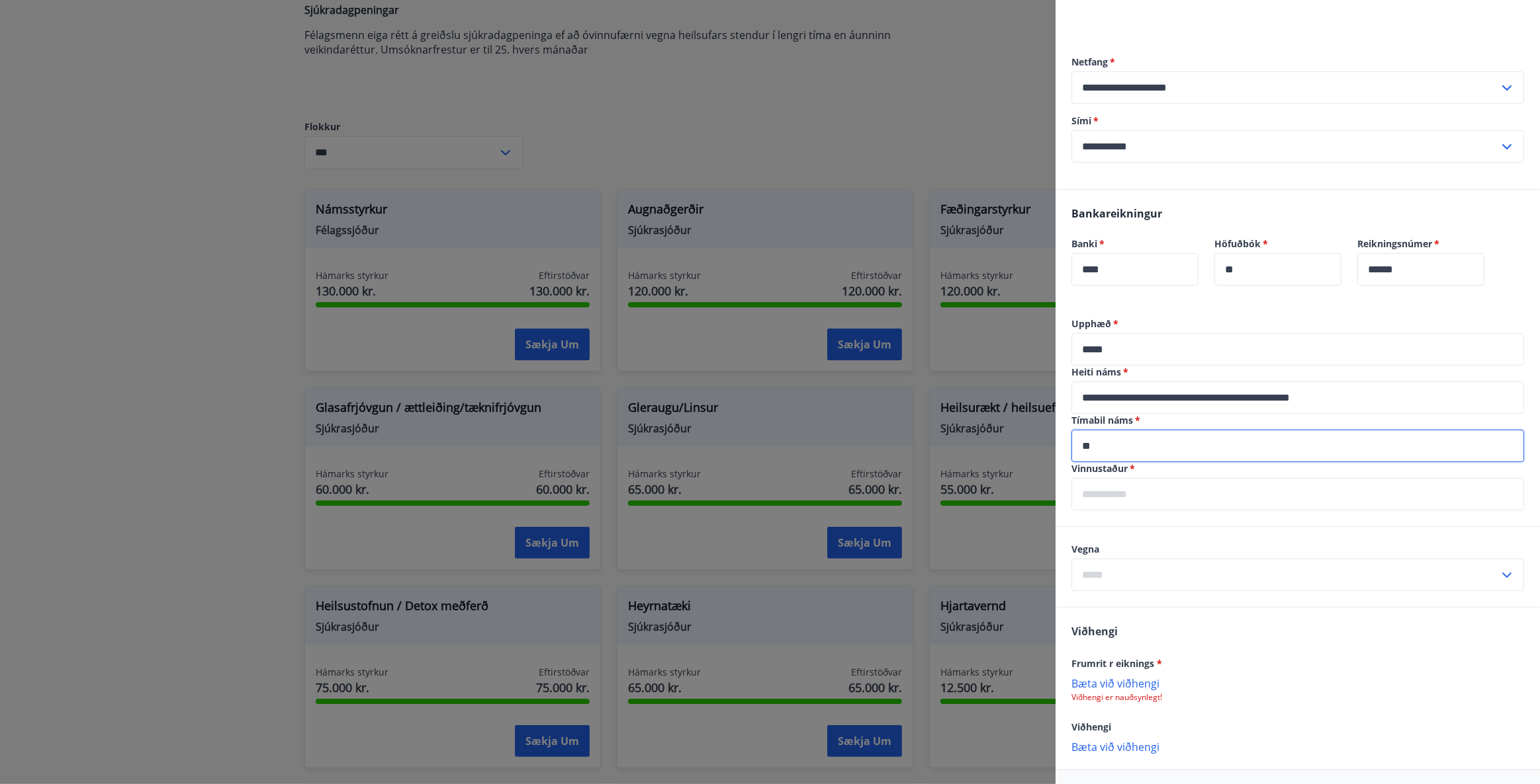
scroll to position [125, 0]
type input "**********"
click at [1145, 505] on input "text" at bounding box center [1297, 496] width 453 height 33
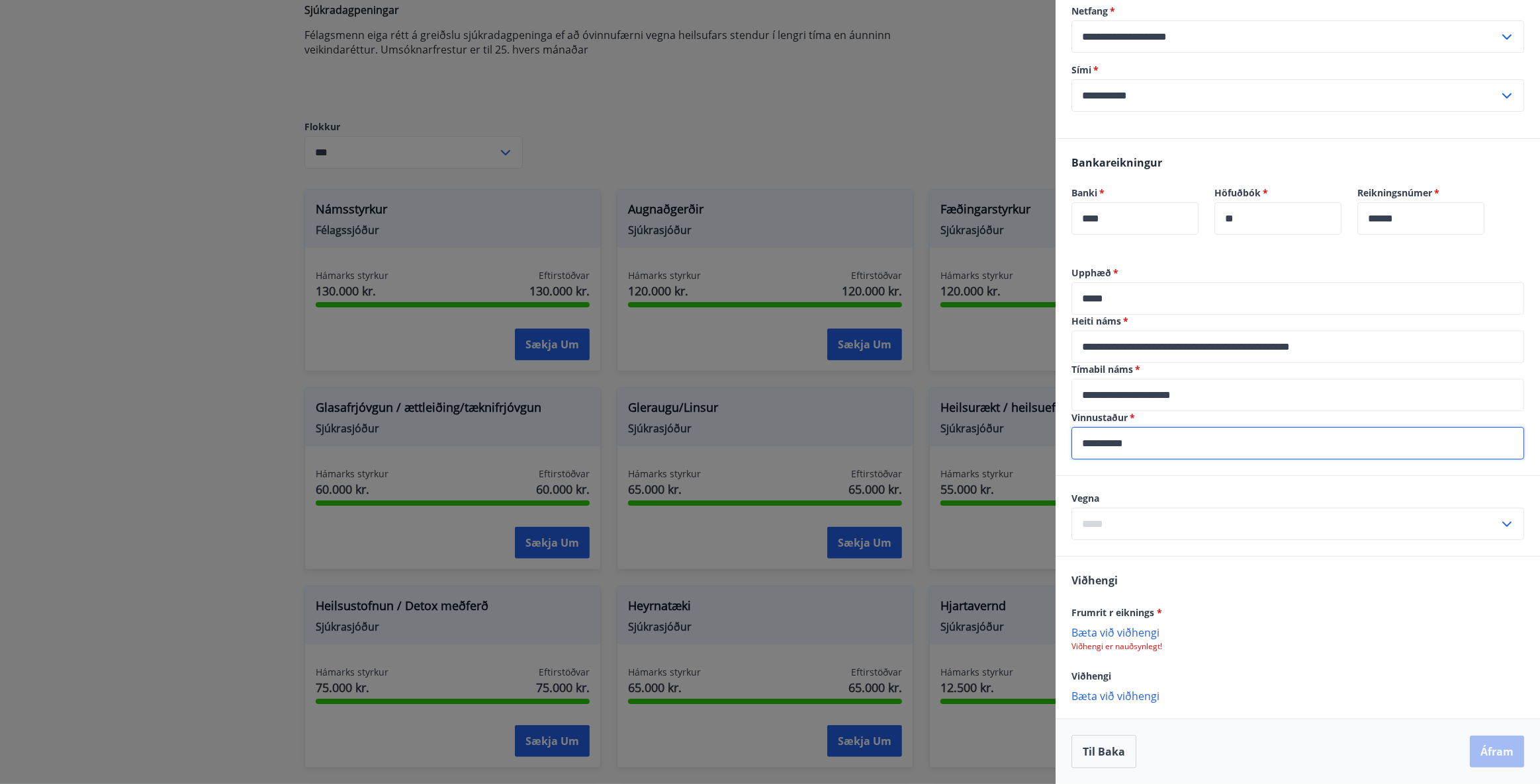
scroll to position [204, 0]
type input "**********"
click at [1186, 514] on input "text" at bounding box center [1284, 525] width 427 height 33
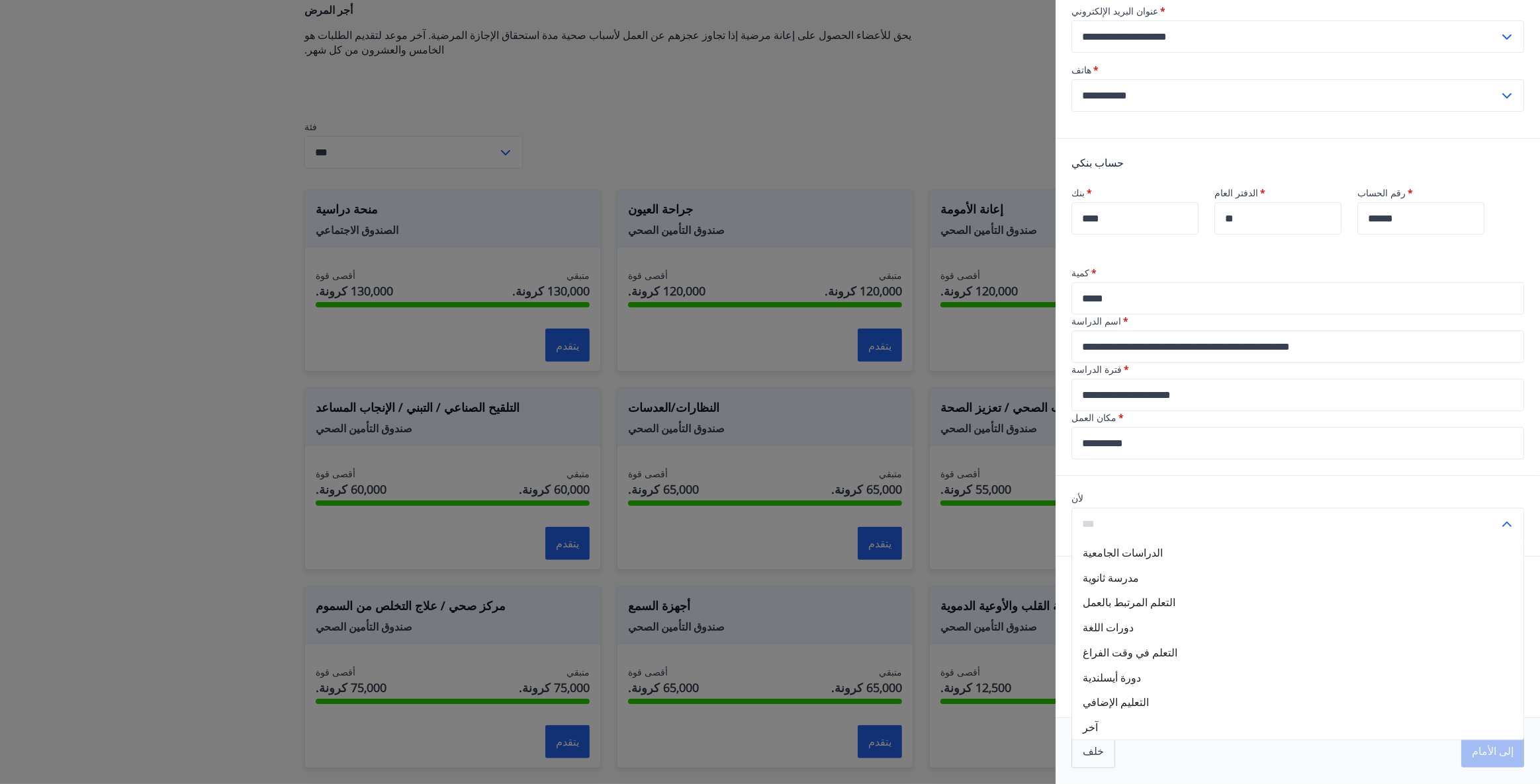
scroll to position [250, 0]
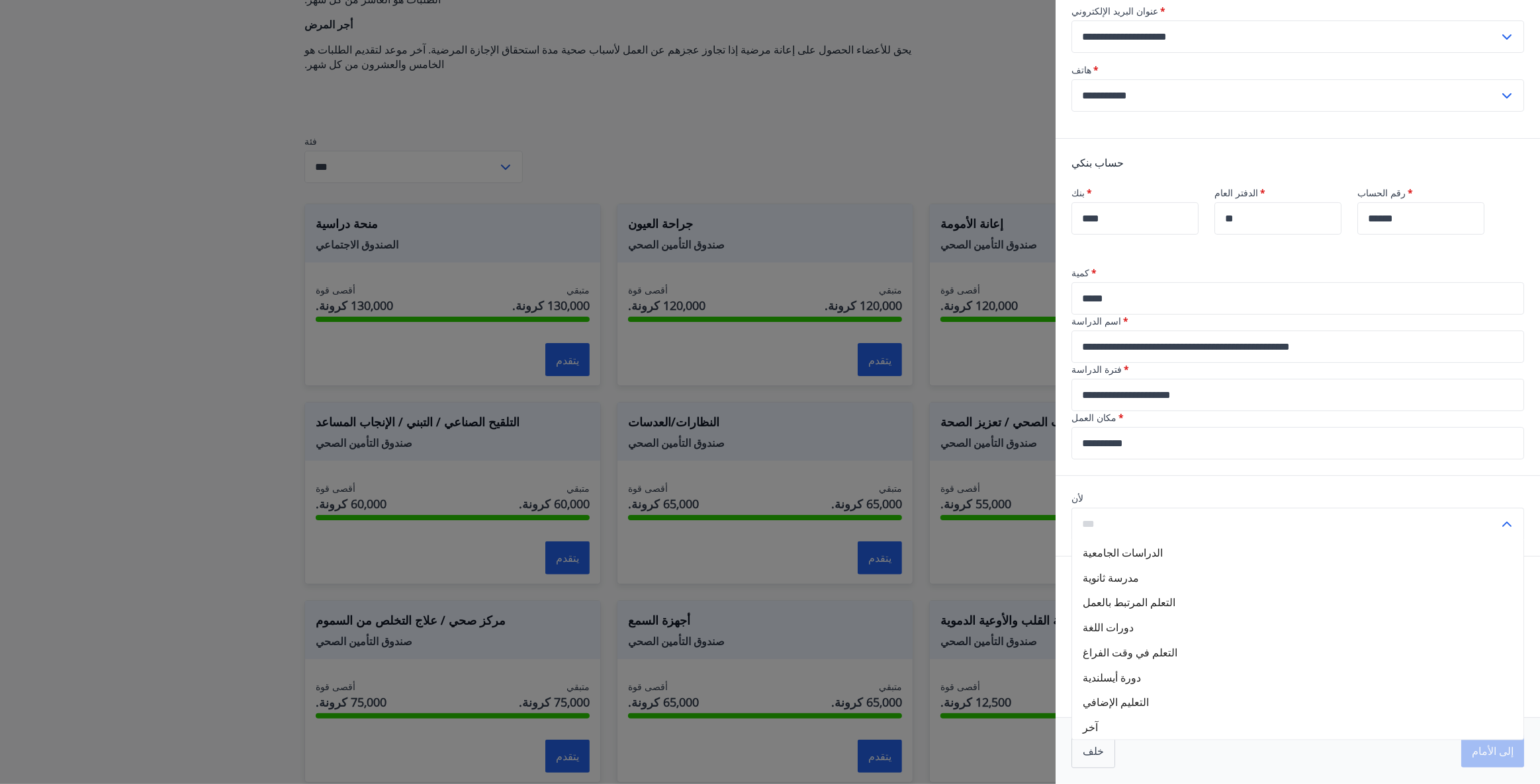
click at [1153, 608] on font "التعلم المرتبط بالعمل" at bounding box center [1129, 603] width 93 height 14
type input "**********"
click at [1096, 632] on font "إضافة مرفق" at bounding box center [1098, 633] width 55 height 14
click at [1119, 631] on font "الفاتورة رقم 5642.pdf" at bounding box center [1126, 637] width 99 height 14
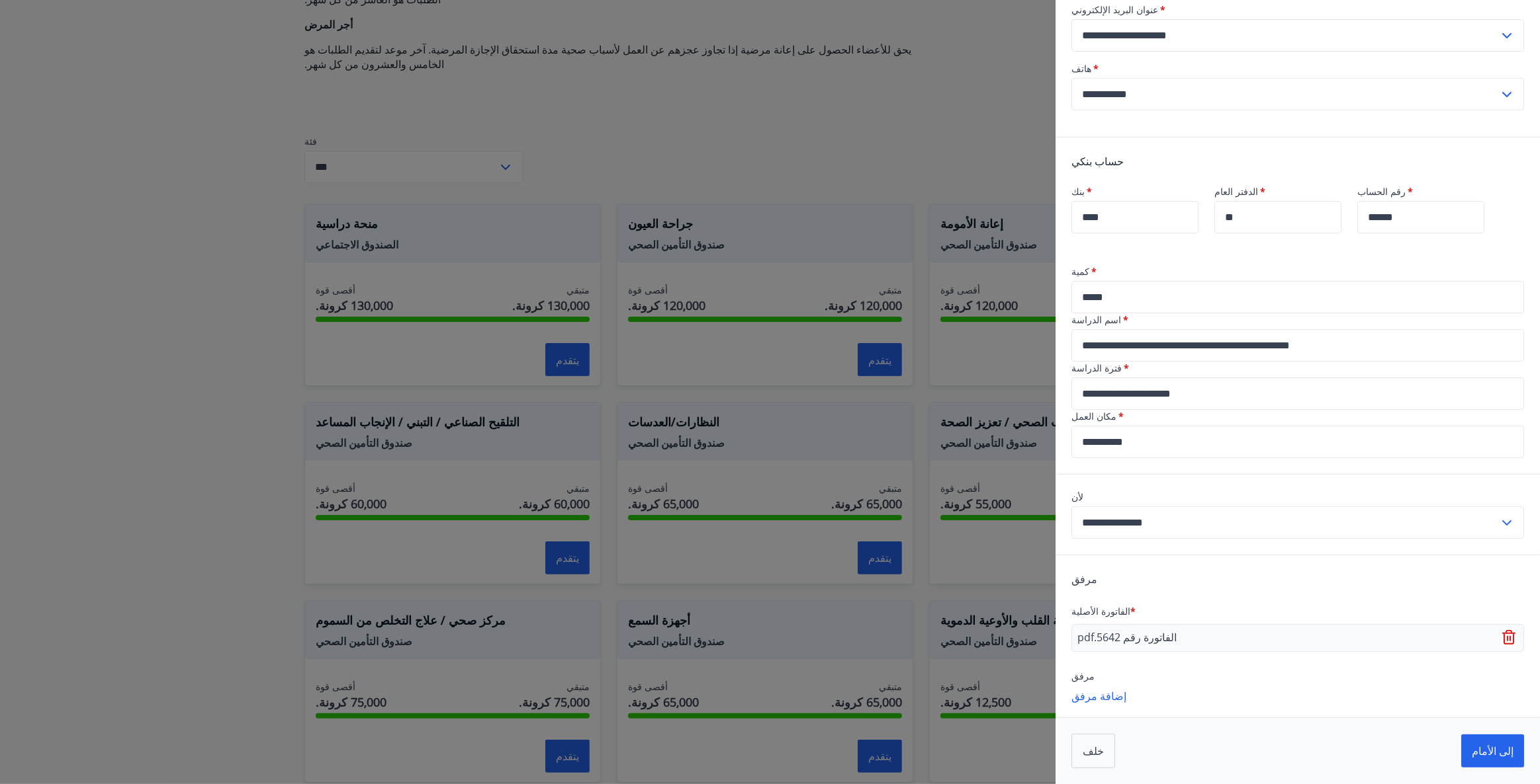
click at [1090, 701] on font "إضافة مرفق" at bounding box center [1098, 696] width 55 height 14
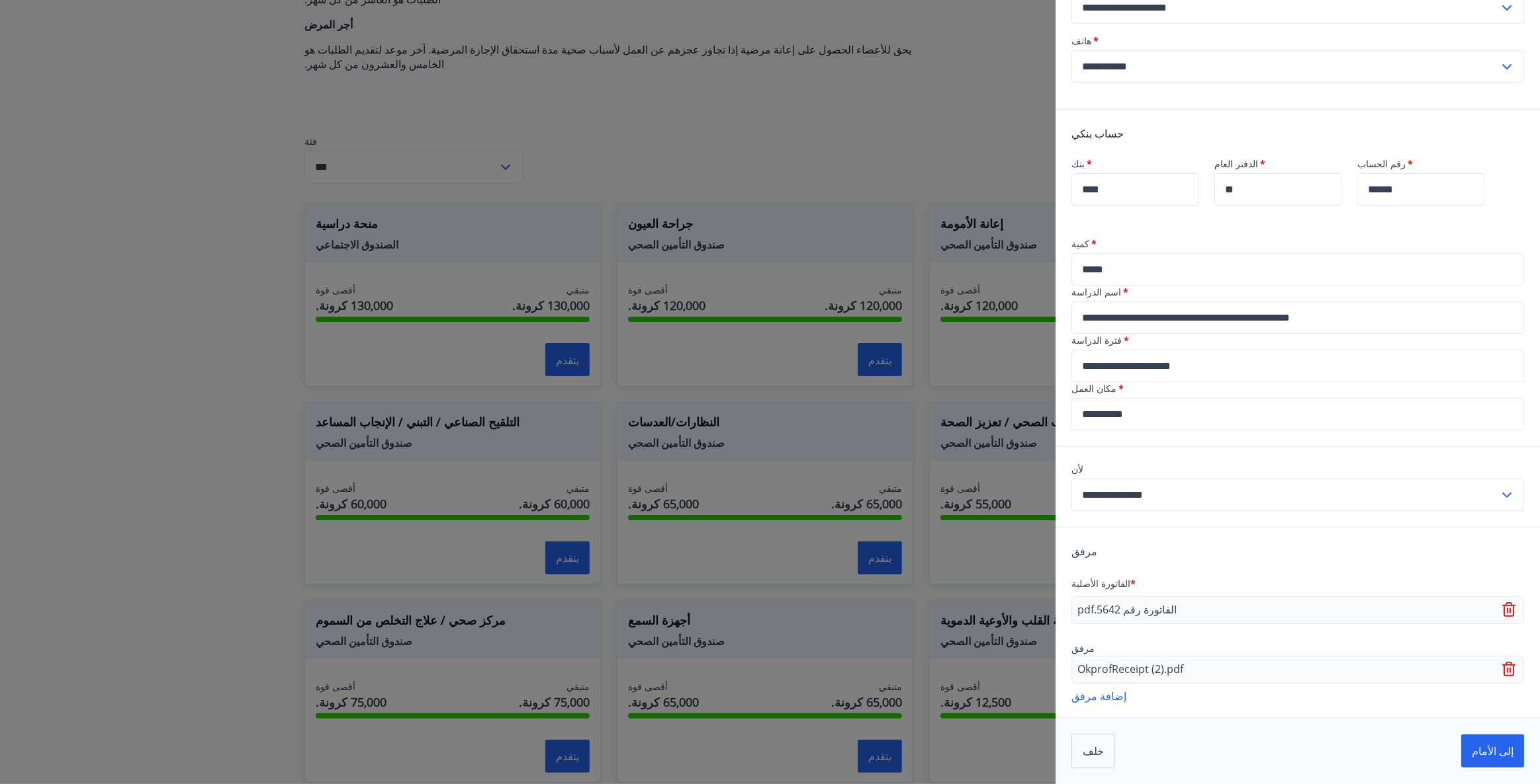
click at [1096, 617] on font "الفاتورة رقم 5642.pdf" at bounding box center [1126, 609] width 99 height 14
drag, startPoint x: 1096, startPoint y: 634, endPoint x: 1232, endPoint y: 632, distance: 136.0
click at [1096, 617] on font "الفاتورة رقم 5642.pdf" at bounding box center [1126, 609] width 99 height 14
click at [1234, 624] on div "الفاتورة رقم 5642.pdf" at bounding box center [1297, 610] width 453 height 28
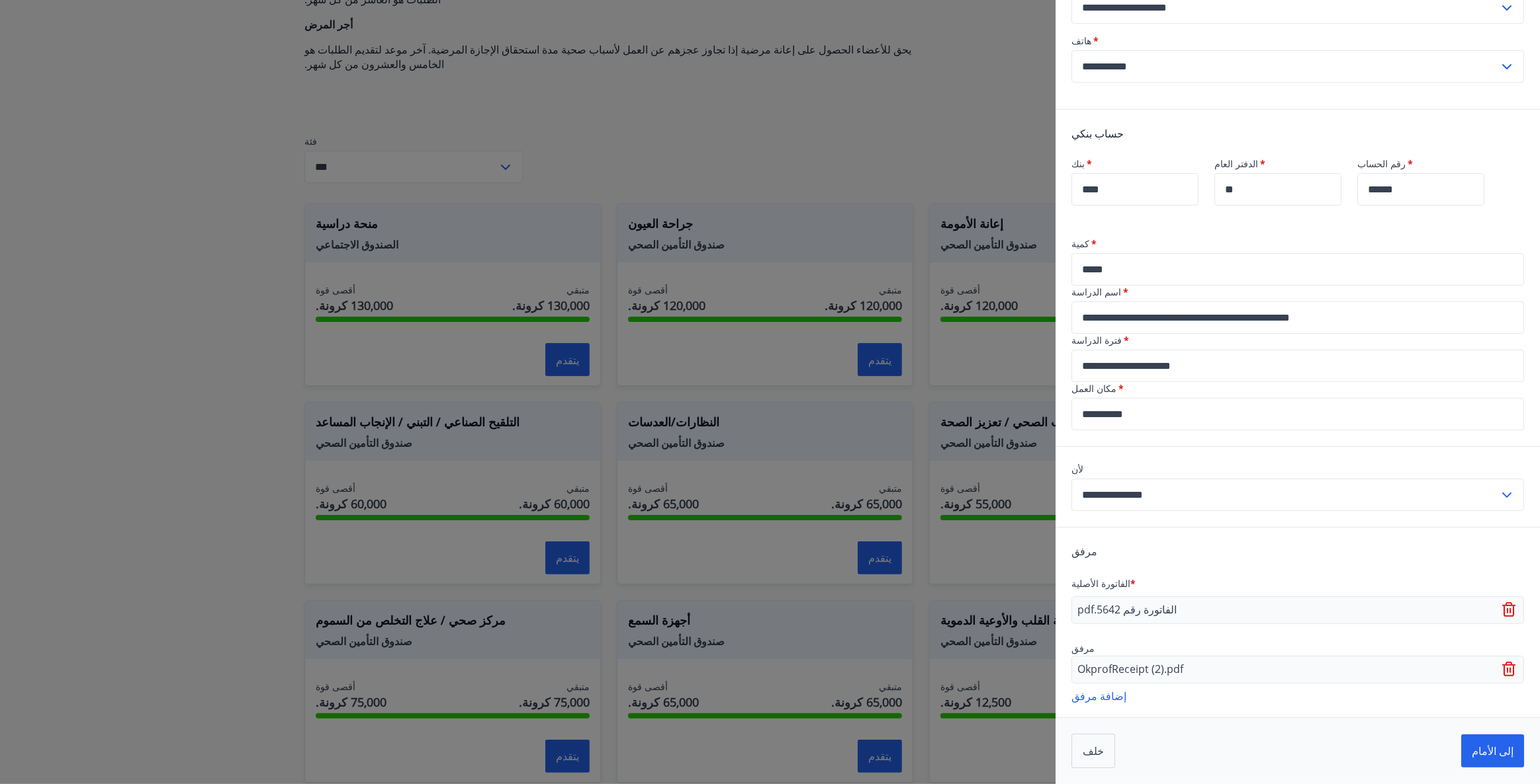
drag, startPoint x: 1075, startPoint y: 698, endPoint x: 1080, endPoint y: 703, distance: 7.1
click at [1080, 684] on div "OkprofReceipt (2).pdf" at bounding box center [1297, 669] width 453 height 28
click at [1199, 669] on div "OkprofReceipt (2).pdf" at bounding box center [1297, 669] width 453 height 28
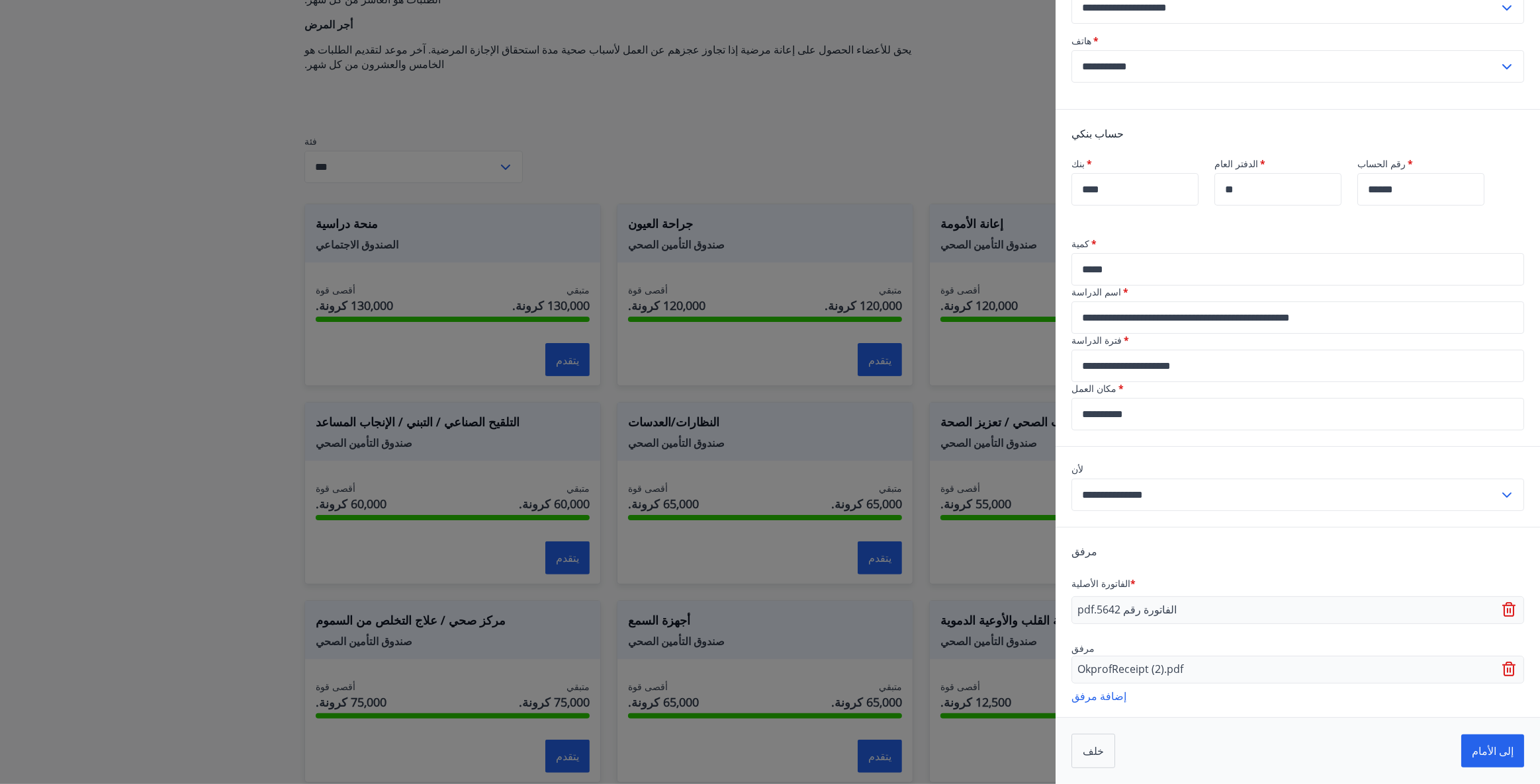
click at [1196, 669] on div "OkprofReceipt (2).pdf" at bounding box center [1297, 669] width 453 height 28
click at [1481, 753] on font "إلى الأمام" at bounding box center [1492, 751] width 41 height 14
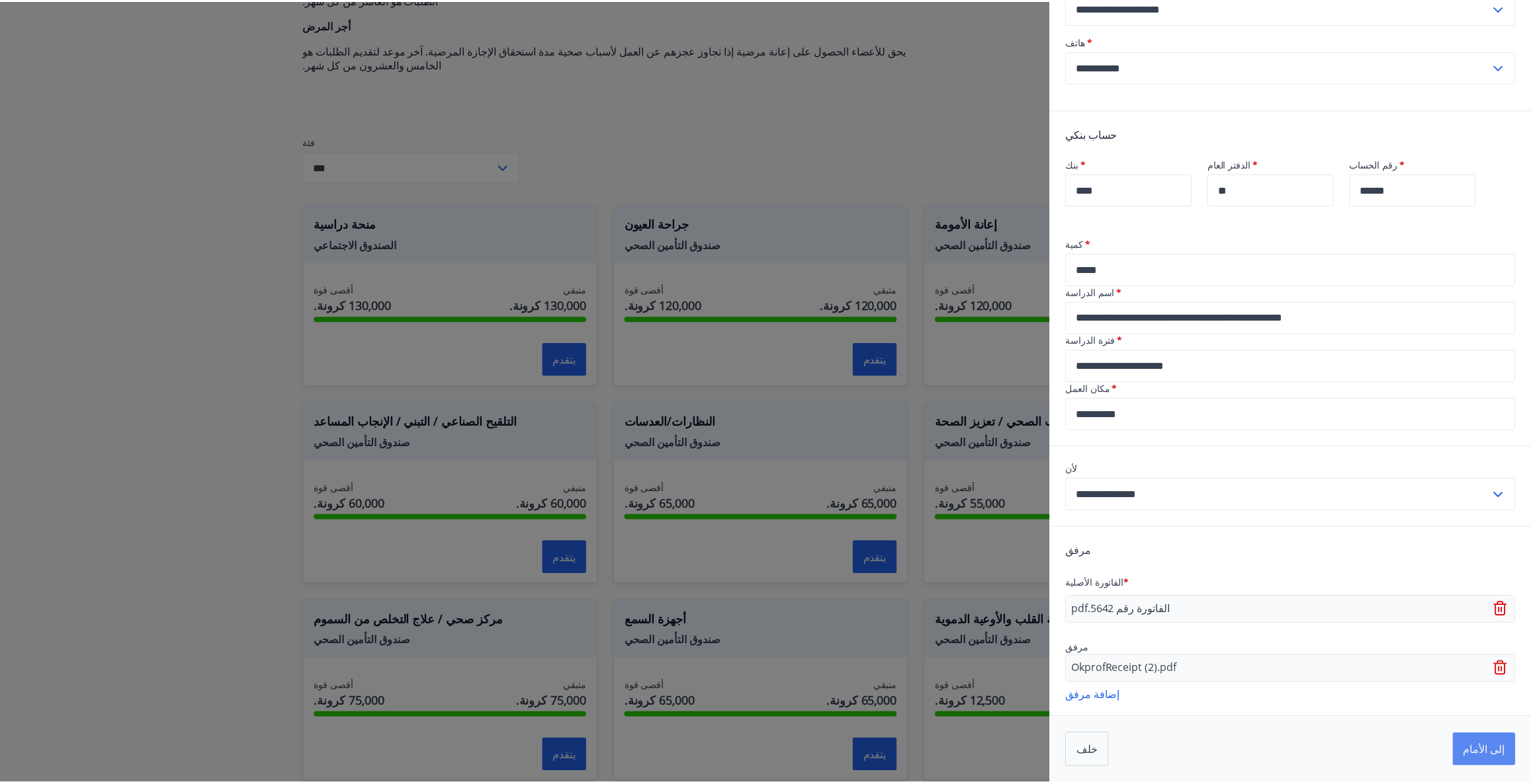
scroll to position [0, 0]
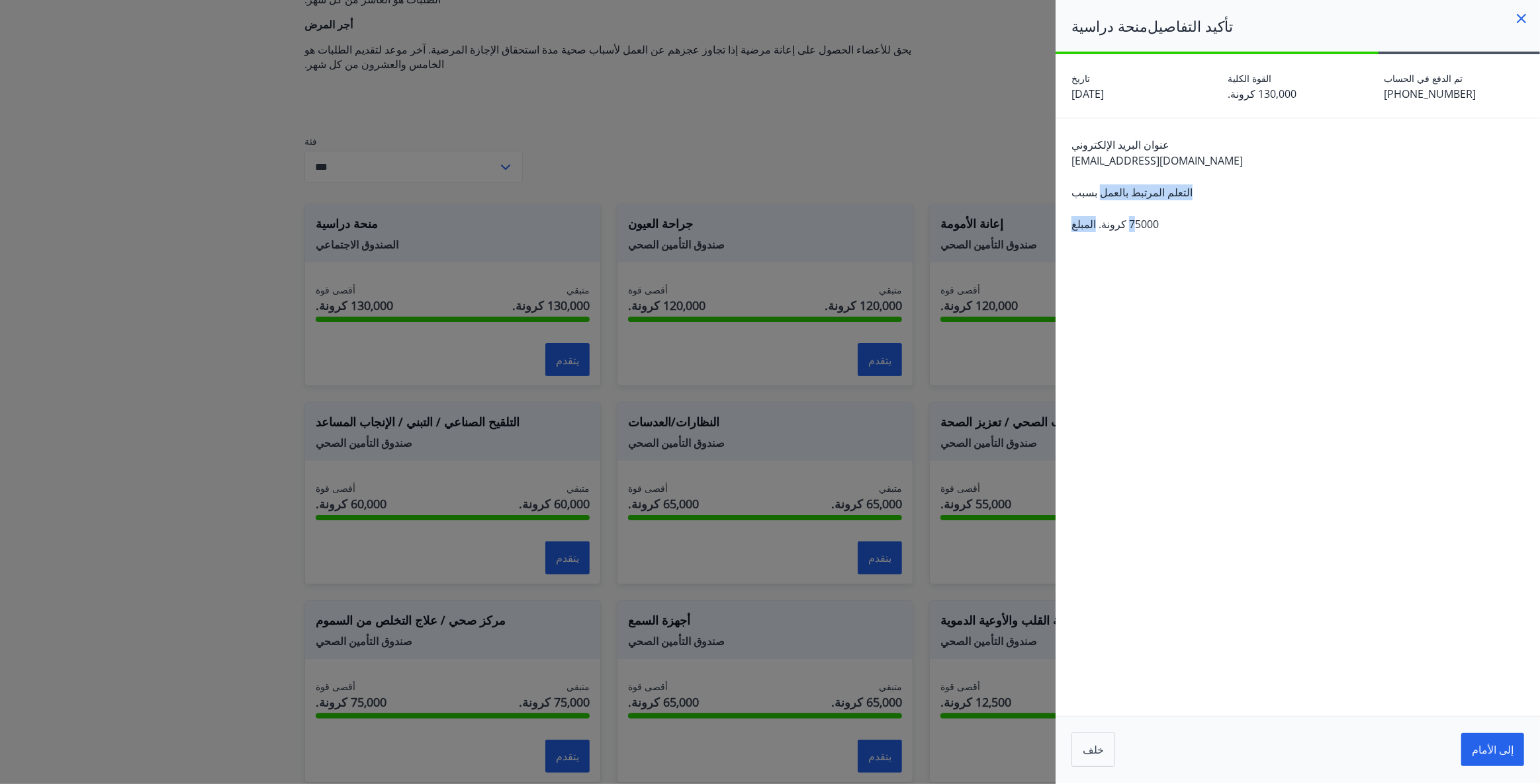
drag, startPoint x: 1171, startPoint y: 205, endPoint x: 1133, endPoint y: 231, distance: 46.0
click at [1130, 230] on div "عنوان البريد الإلكتروني alkamelysy1@gmail.com بسبب التعلم المرتبط بالعمل المبلغ…" at bounding box center [1298, 183] width 484 height 129
drag, startPoint x: 1177, startPoint y: 291, endPoint x: 1184, endPoint y: 308, distance: 18.4
click at [1179, 296] on div "**********" at bounding box center [1298, 419] width 484 height 729
click at [1490, 743] on font "إلى الأمام" at bounding box center [1492, 750] width 41 height 14
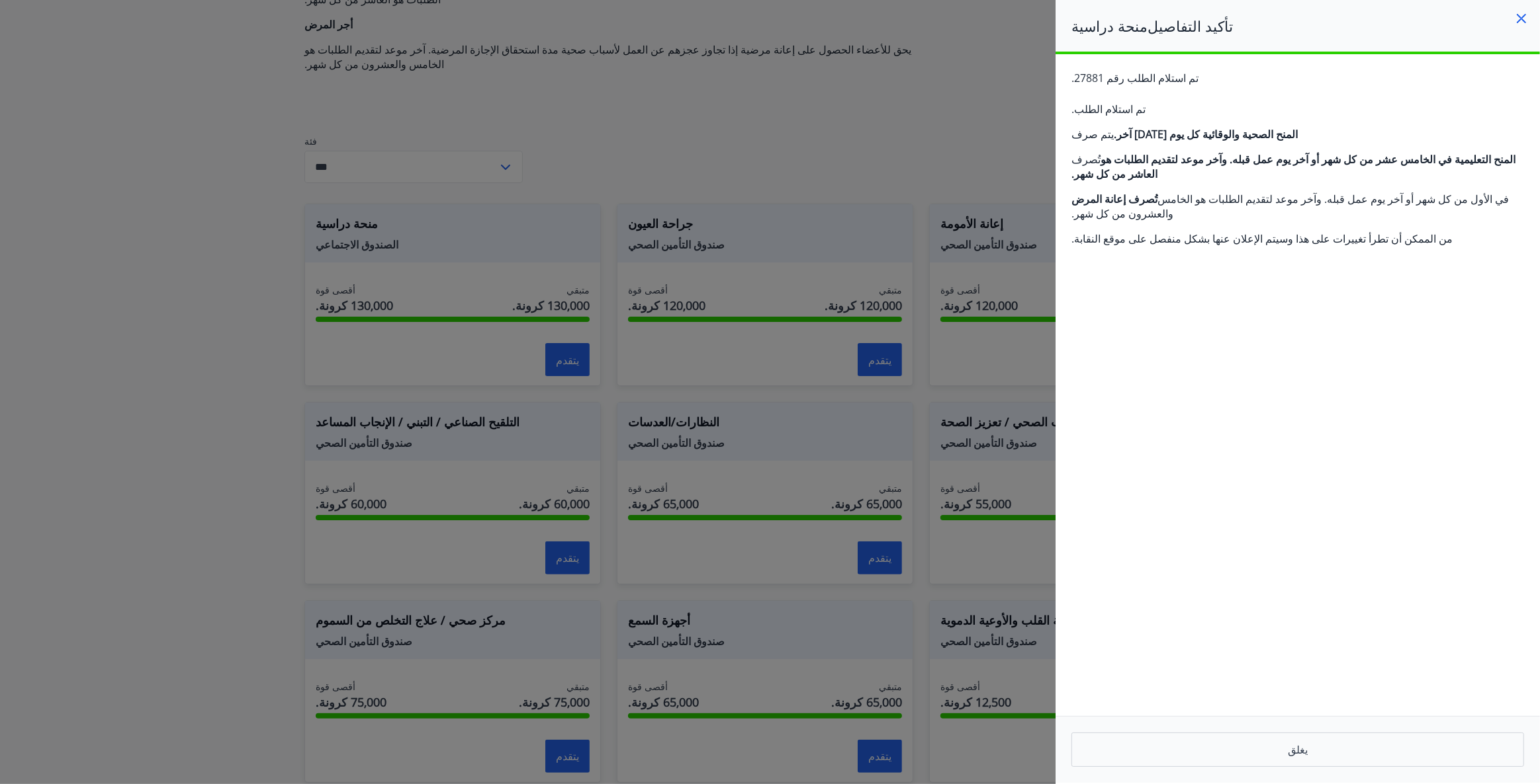
click at [1525, 16] on icon at bounding box center [1521, 18] width 15 height 15
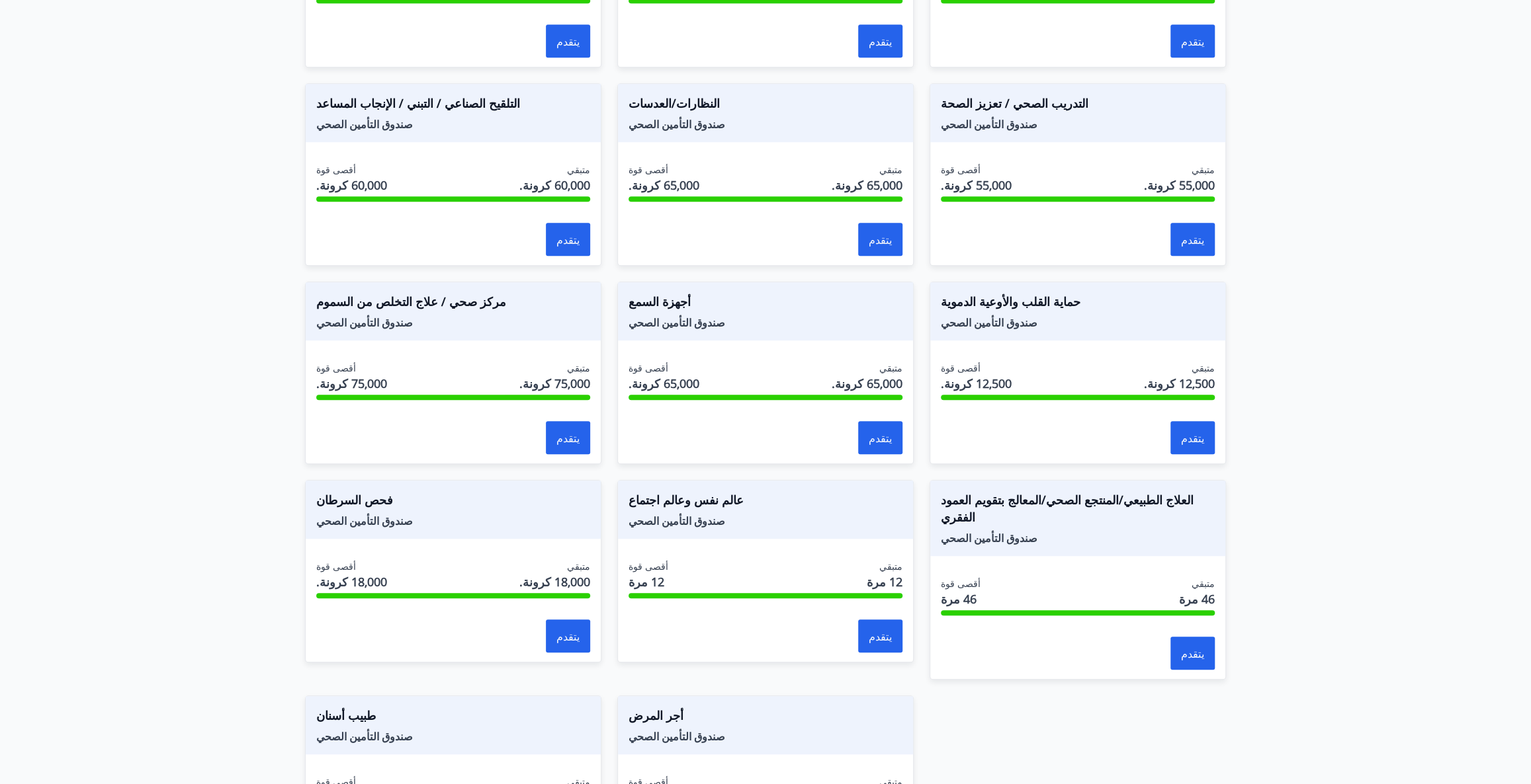
scroll to position [760, 0]
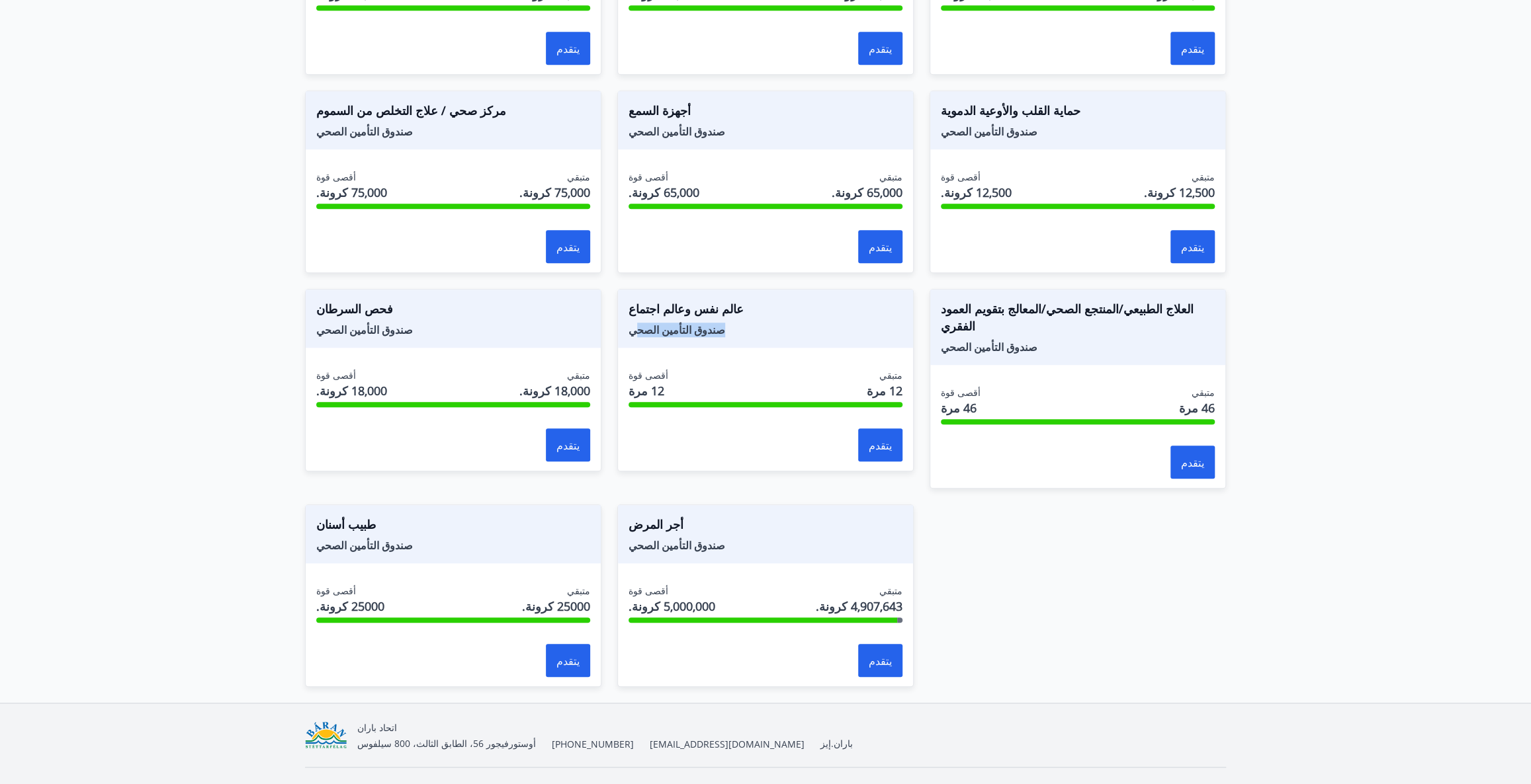
drag, startPoint x: 721, startPoint y: 284, endPoint x: 642, endPoint y: 317, distance: 85.6
click at [642, 317] on div "عالم نفس وعالم اجتماع صندوق التأمين الصحي" at bounding box center [766, 318] width 295 height 58
click at [786, 323] on span "صندوق التأمين الصحي" at bounding box center [766, 330] width 274 height 14
drag, startPoint x: 1185, startPoint y: 280, endPoint x: 949, endPoint y: 296, distance: 236.5
click at [949, 300] on span "العلاج الطبيعي/المنتجع الصحي/المعالج بتقويم العمود الفقري" at bounding box center [1078, 319] width 274 height 40
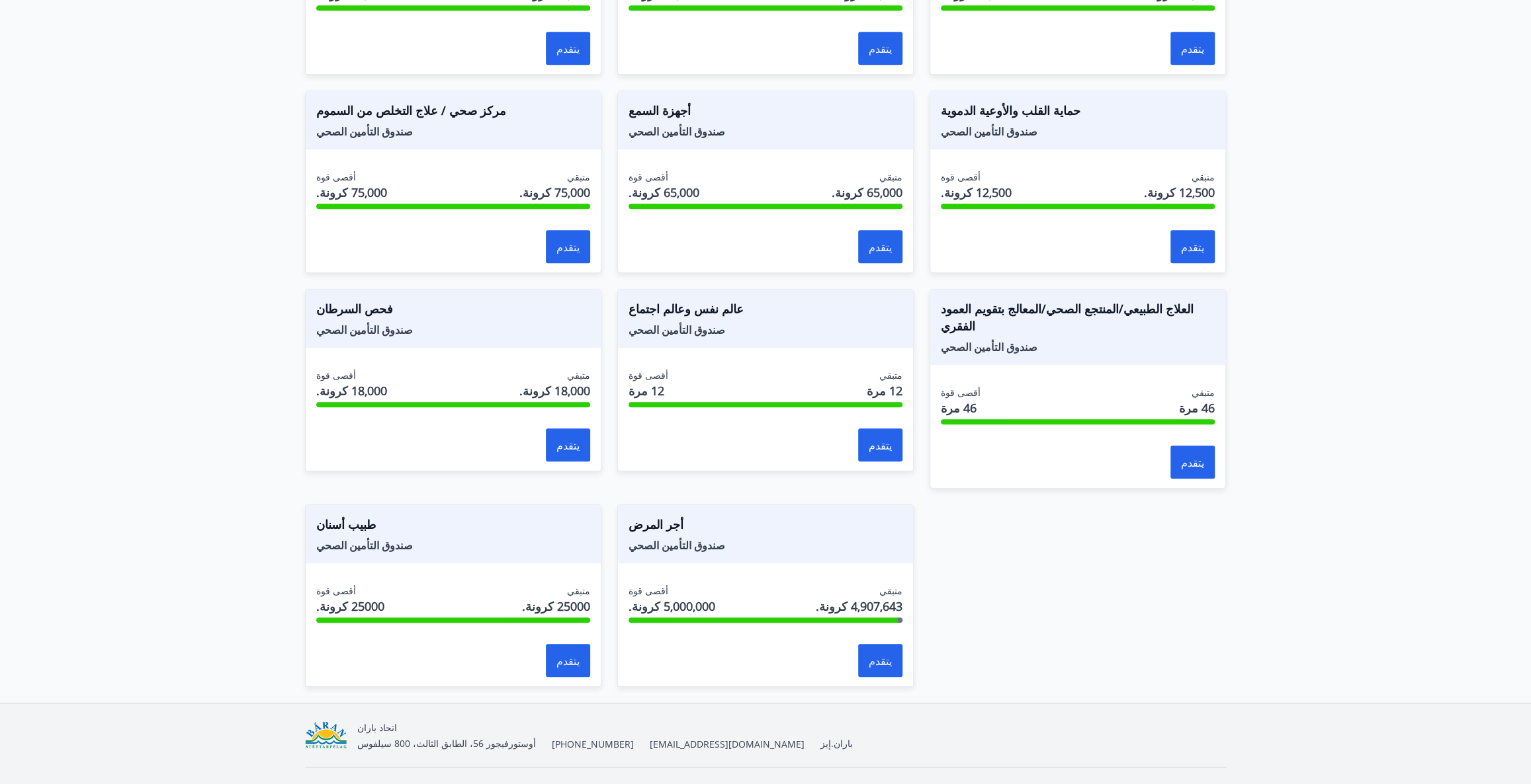
click at [1023, 339] on span "صندوق التأمين الصحي" at bounding box center [1078, 346] width 274 height 14
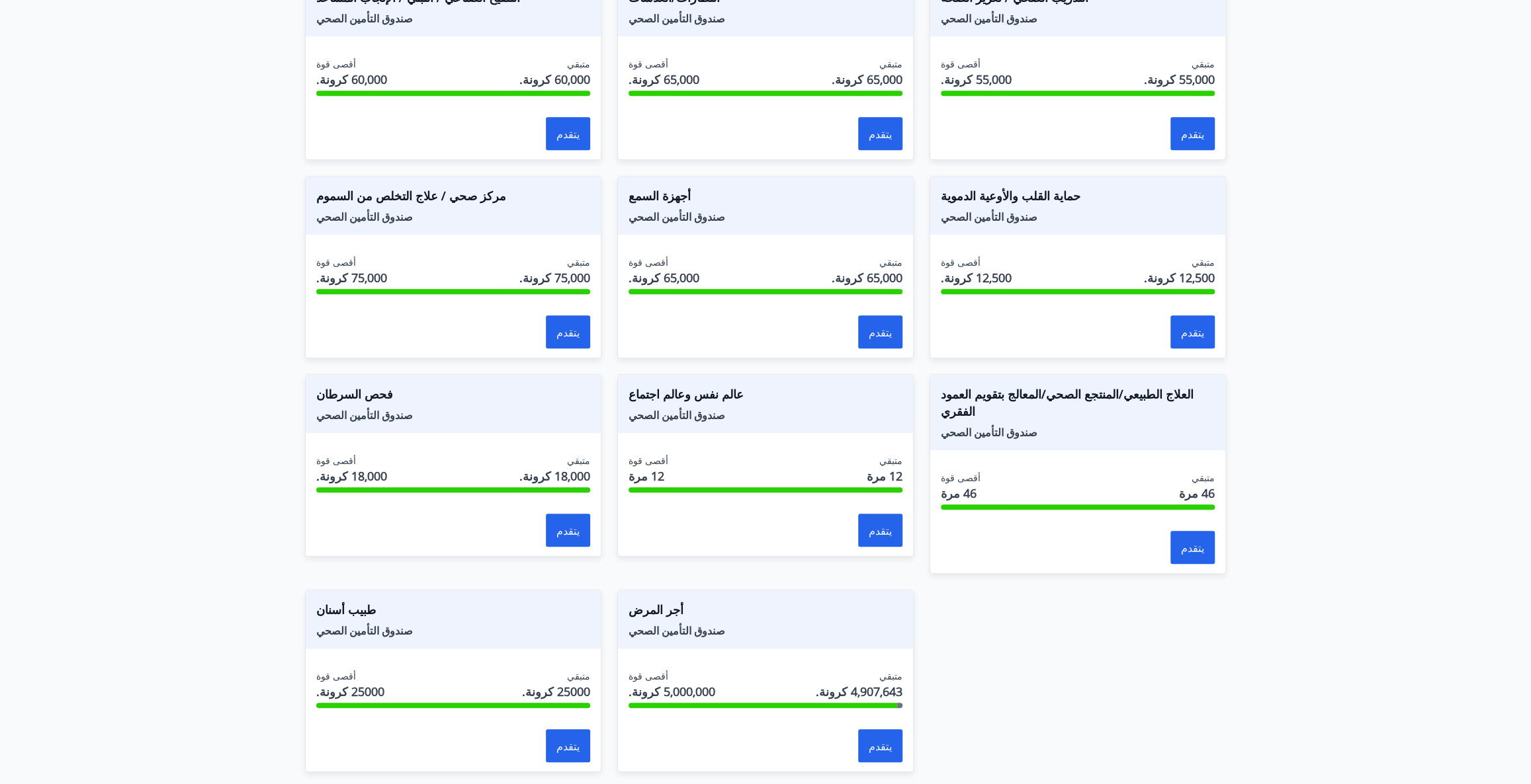
scroll to position [639, 0]
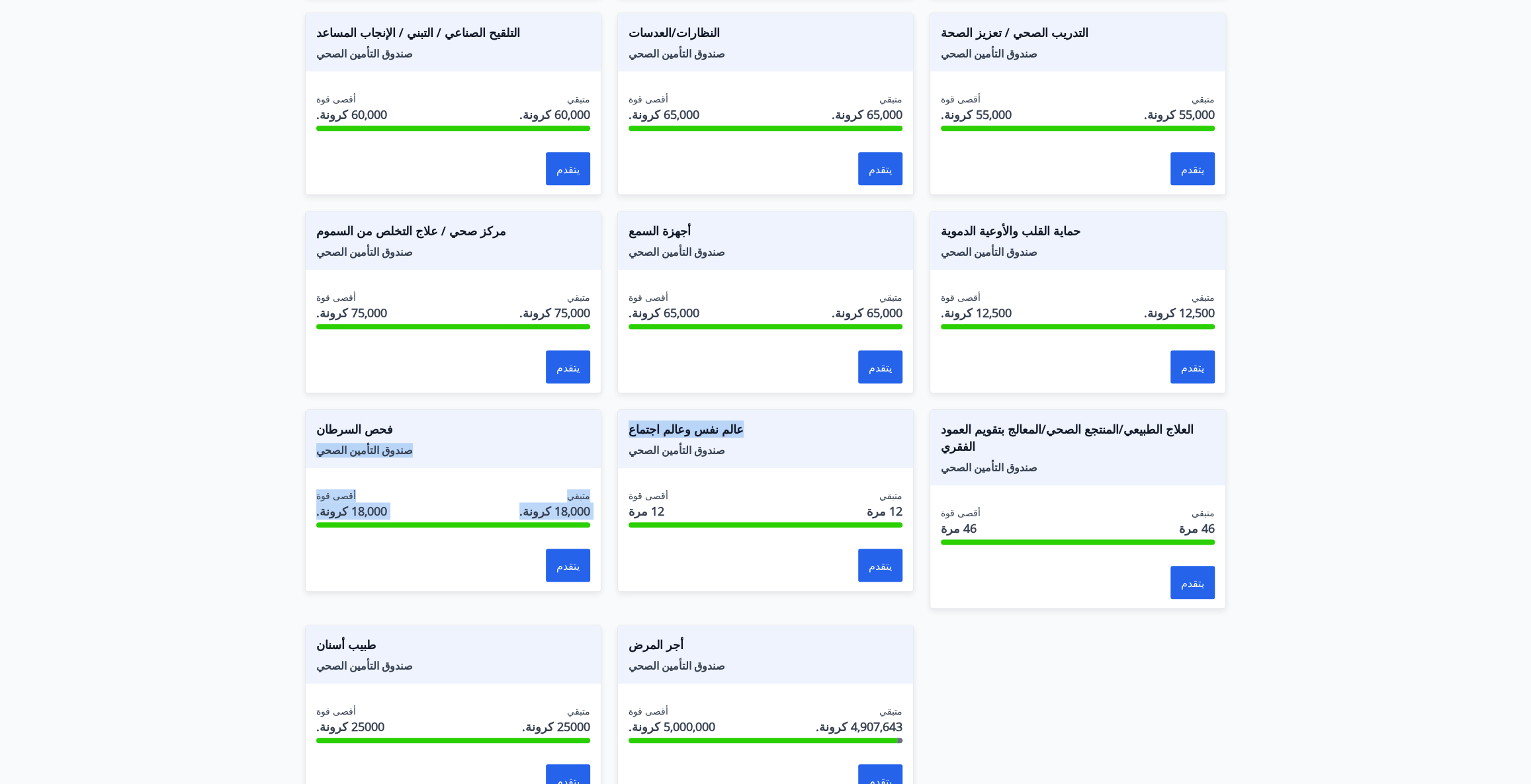
drag, startPoint x: 731, startPoint y: 405, endPoint x: 407, endPoint y: 409, distance: 324.0
click at [407, 409] on div "منحة دراسية الصندوق الاجتماعي أقصى قوة 130,000 كرونة. متبقي 130,000 كرونة. يتقد…" at bounding box center [757, 303] width 937 height 1010
click at [407, 420] on span "فحص السرطان" at bounding box center [453, 431] width 274 height 22
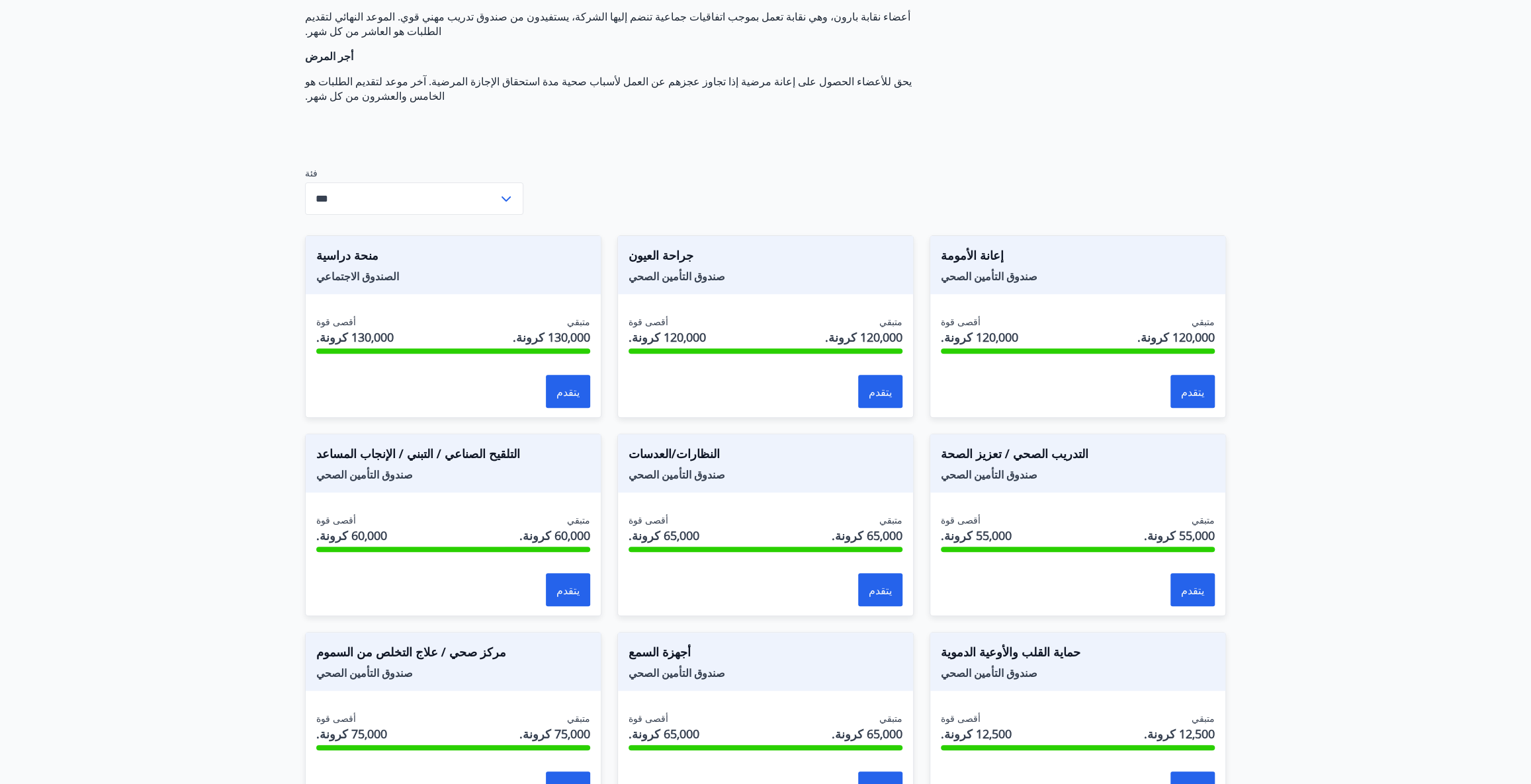
scroll to position [0, 0]
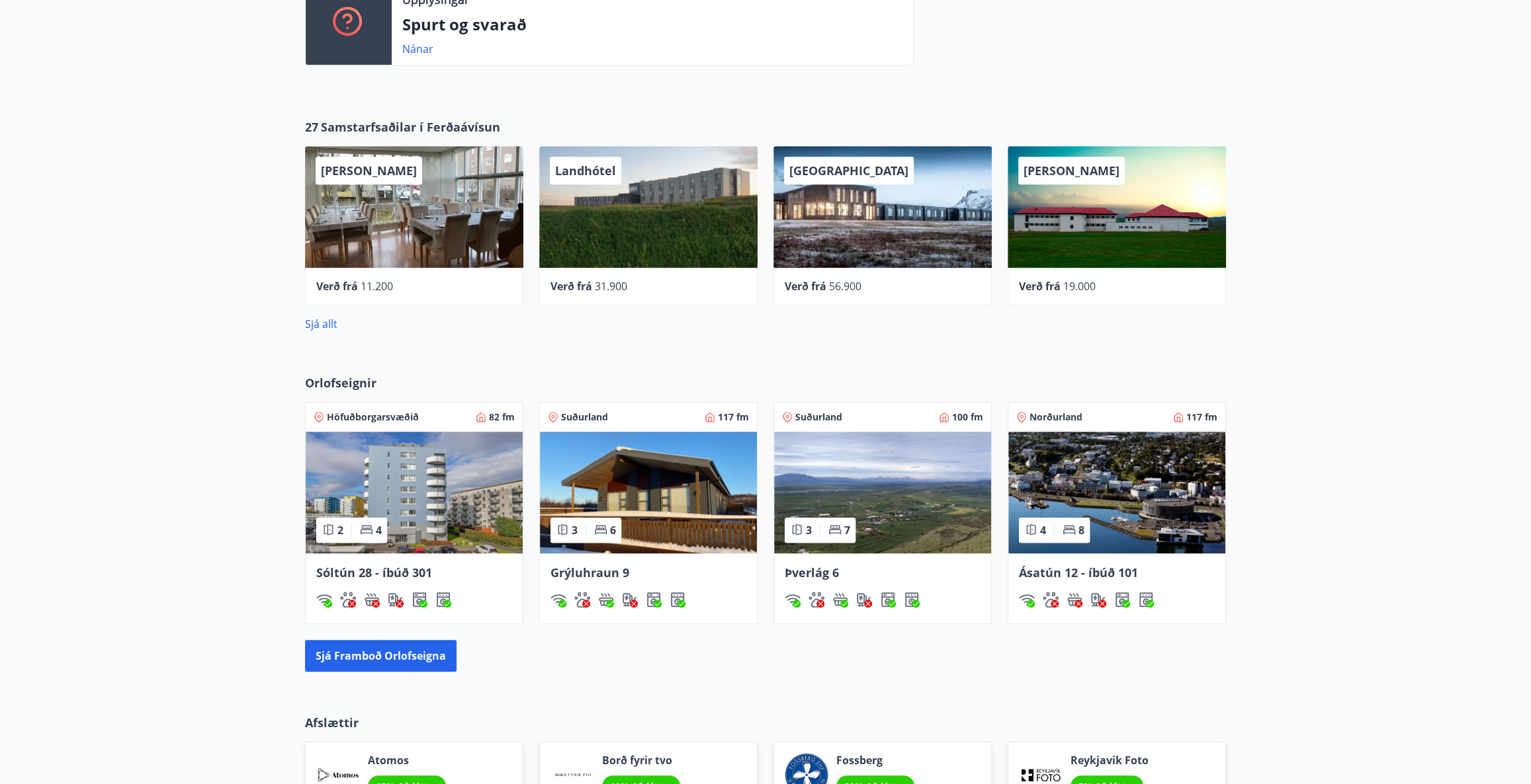
scroll to position [934, 0]
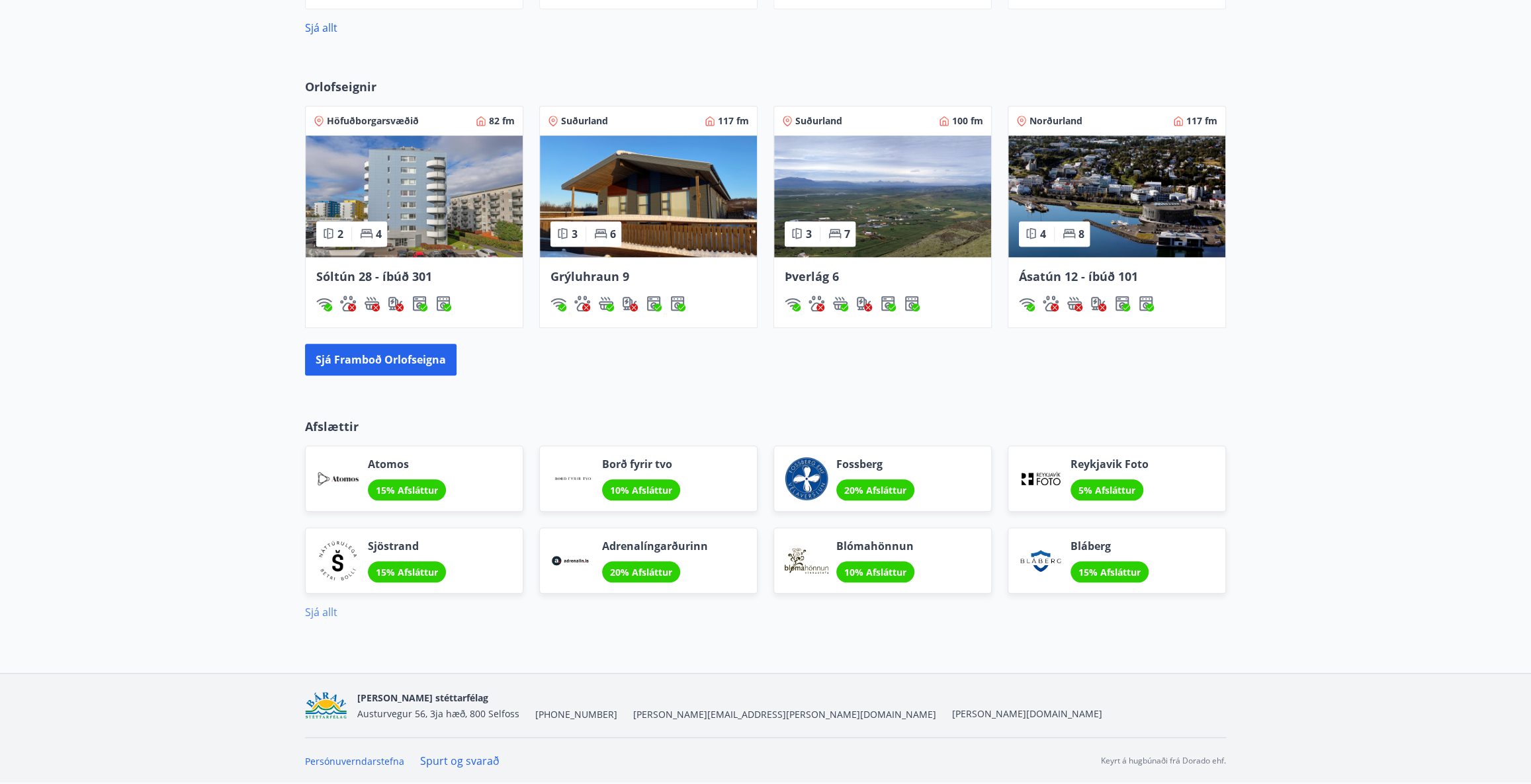
click at [313, 606] on link "Sjá allt" at bounding box center [321, 612] width 33 height 14
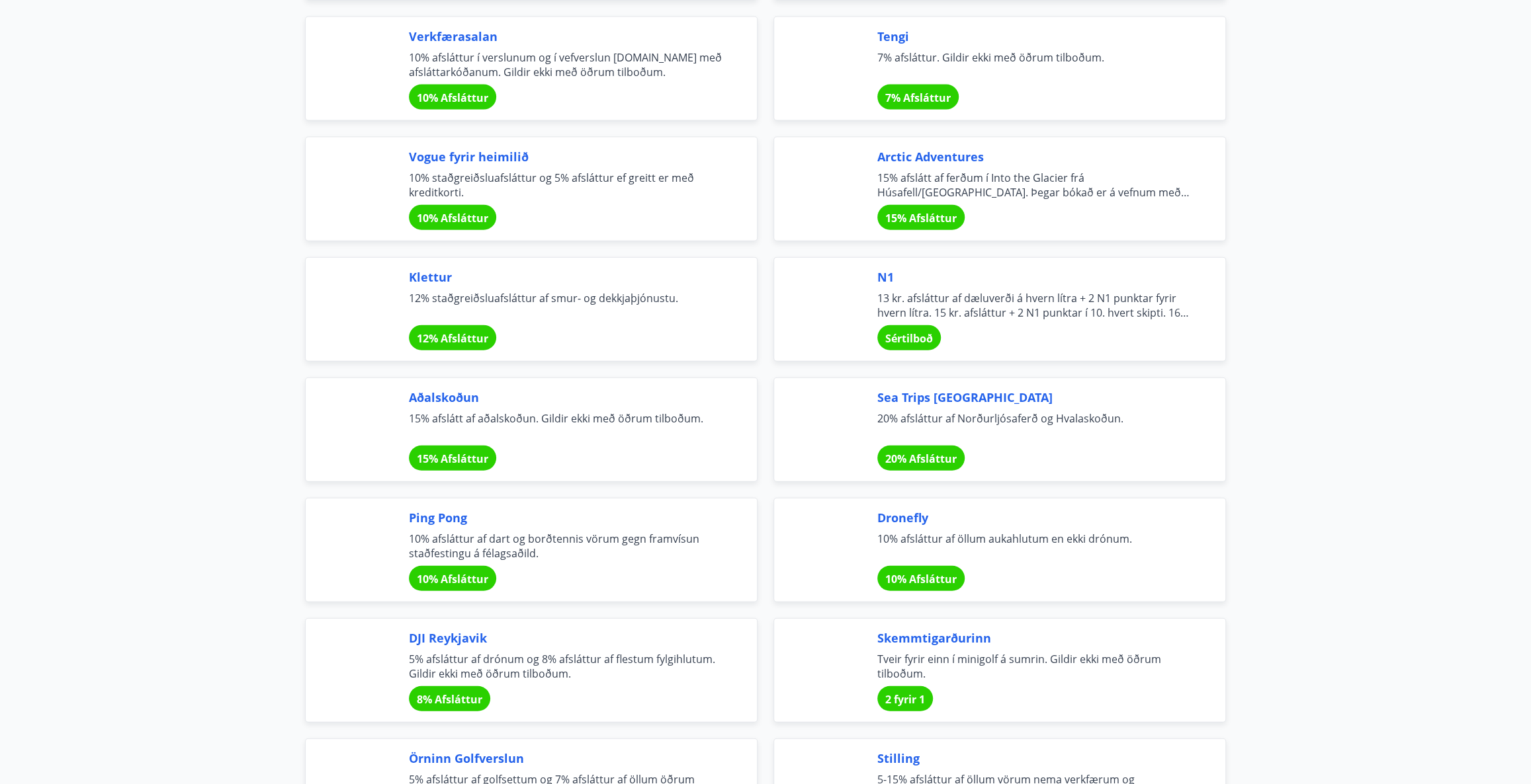
scroll to position [2465, 0]
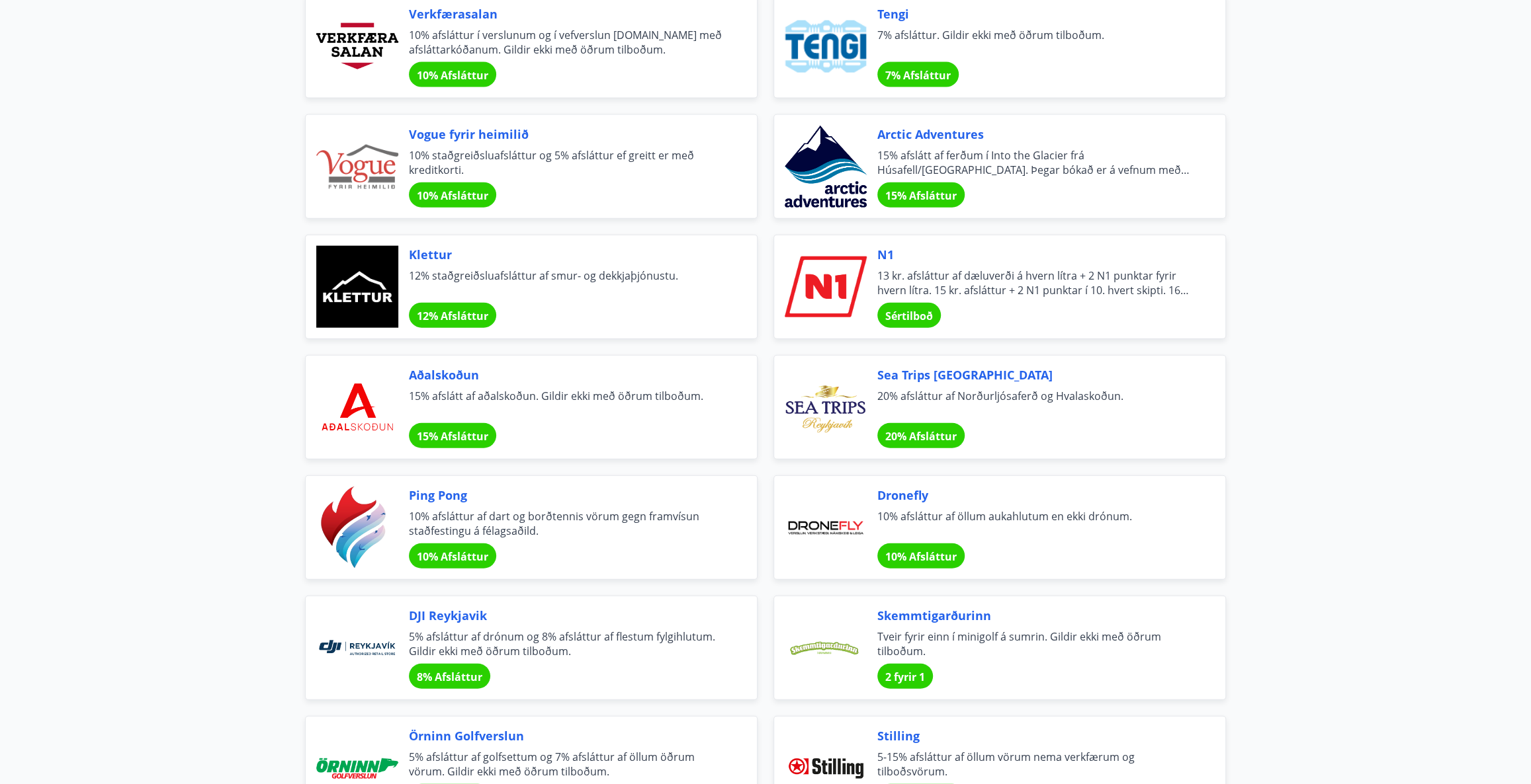
click at [375, 257] on div at bounding box center [357, 286] width 82 height 82
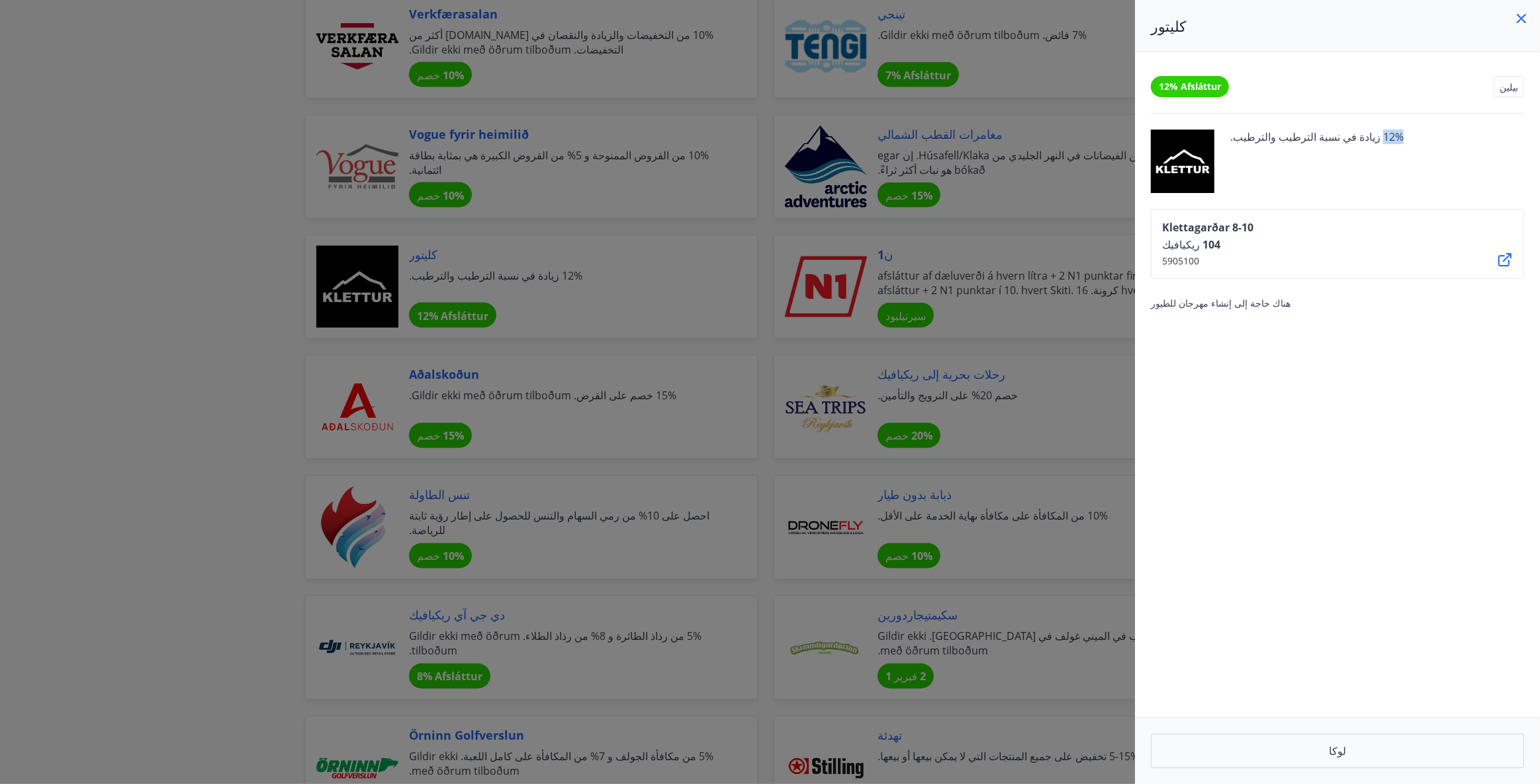
drag, startPoint x: 1365, startPoint y: 134, endPoint x: 1195, endPoint y: 152, distance: 171.0
click at [1208, 150] on div "12% زيادة في نسبة الترطيب والترطيب." at bounding box center [1337, 161] width 373 height 64
click at [959, 349] on div at bounding box center [770, 392] width 1540 height 784
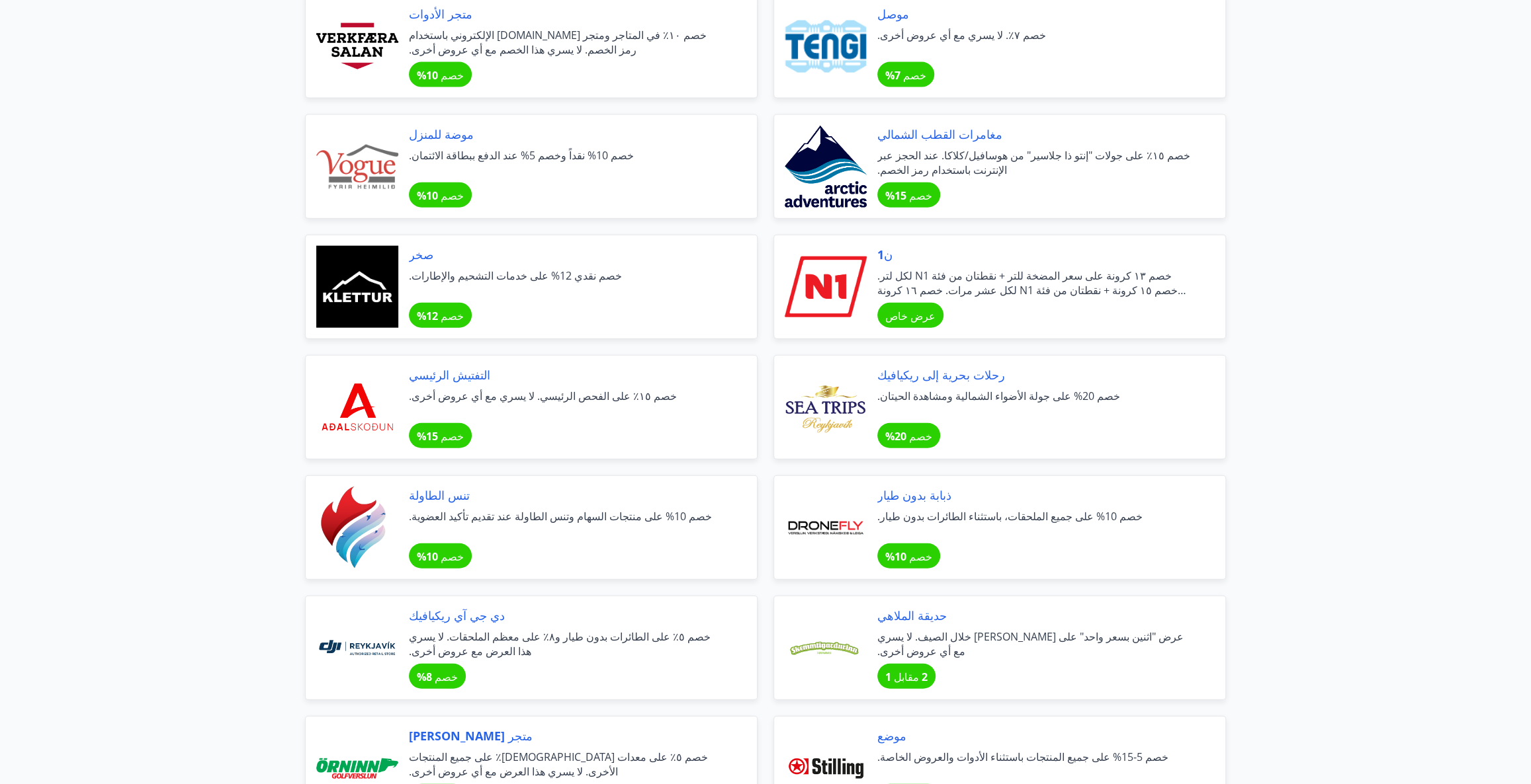
click at [1267, 218] on main "Afslættir Félagsmenn njóta veglegra tilboða og sérkjara hjá fyrirtækjum og sams…" at bounding box center [765, 47] width 1531 height 4917
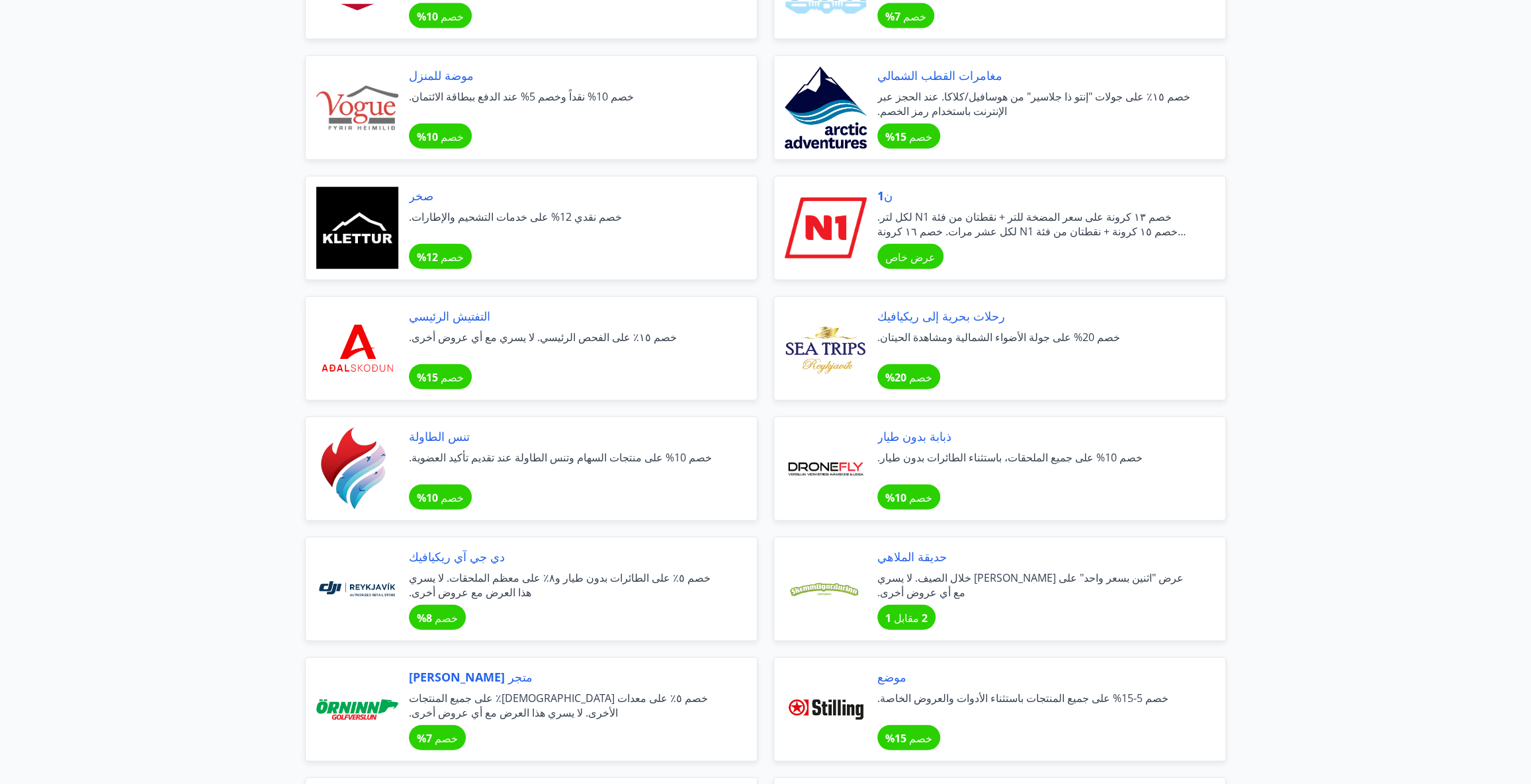
scroll to position [2525, 0]
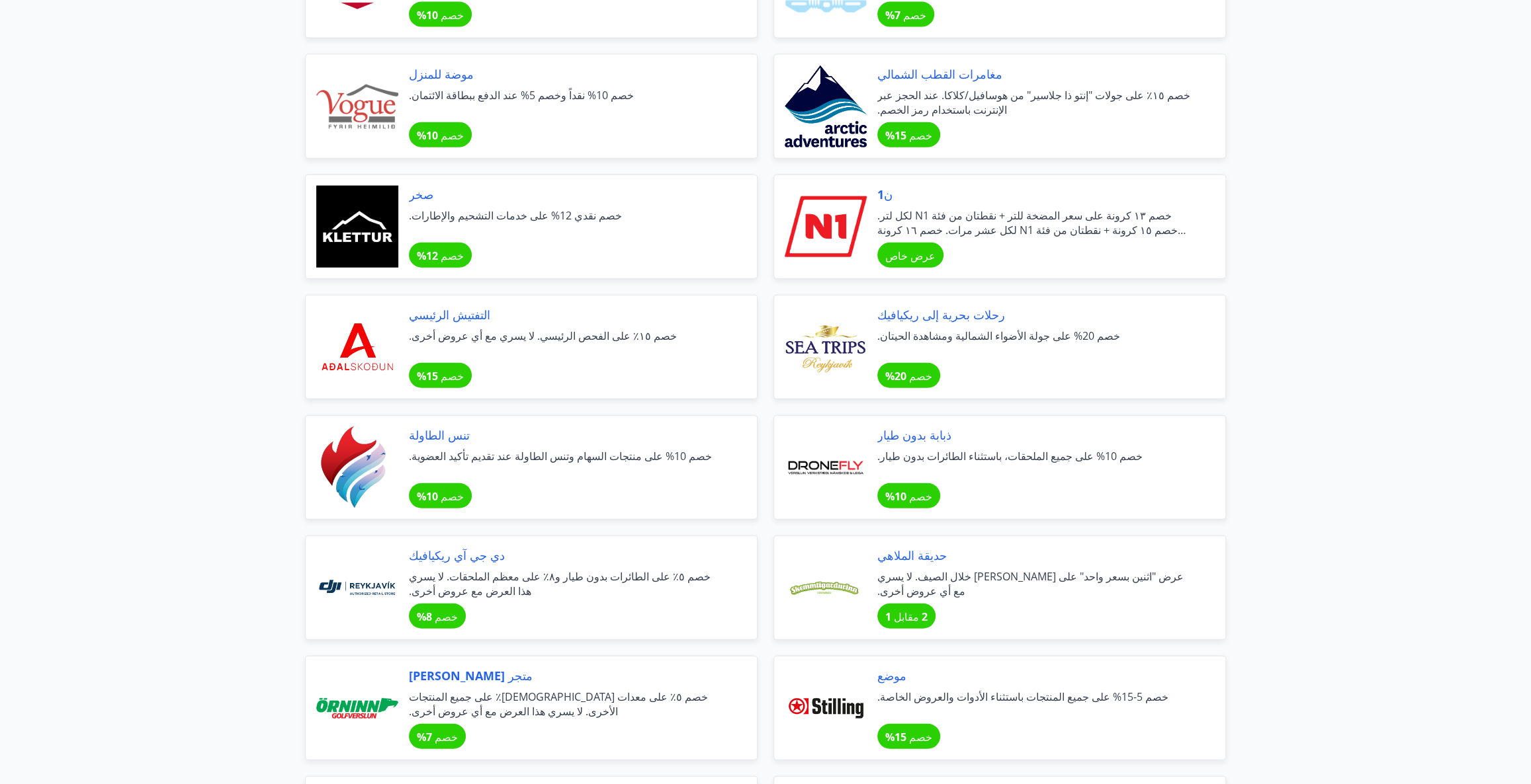
click at [487, 236] on span "خصم نقدي 12% على خدمات التشحيم والإطارات." at bounding box center [567, 223] width 316 height 29
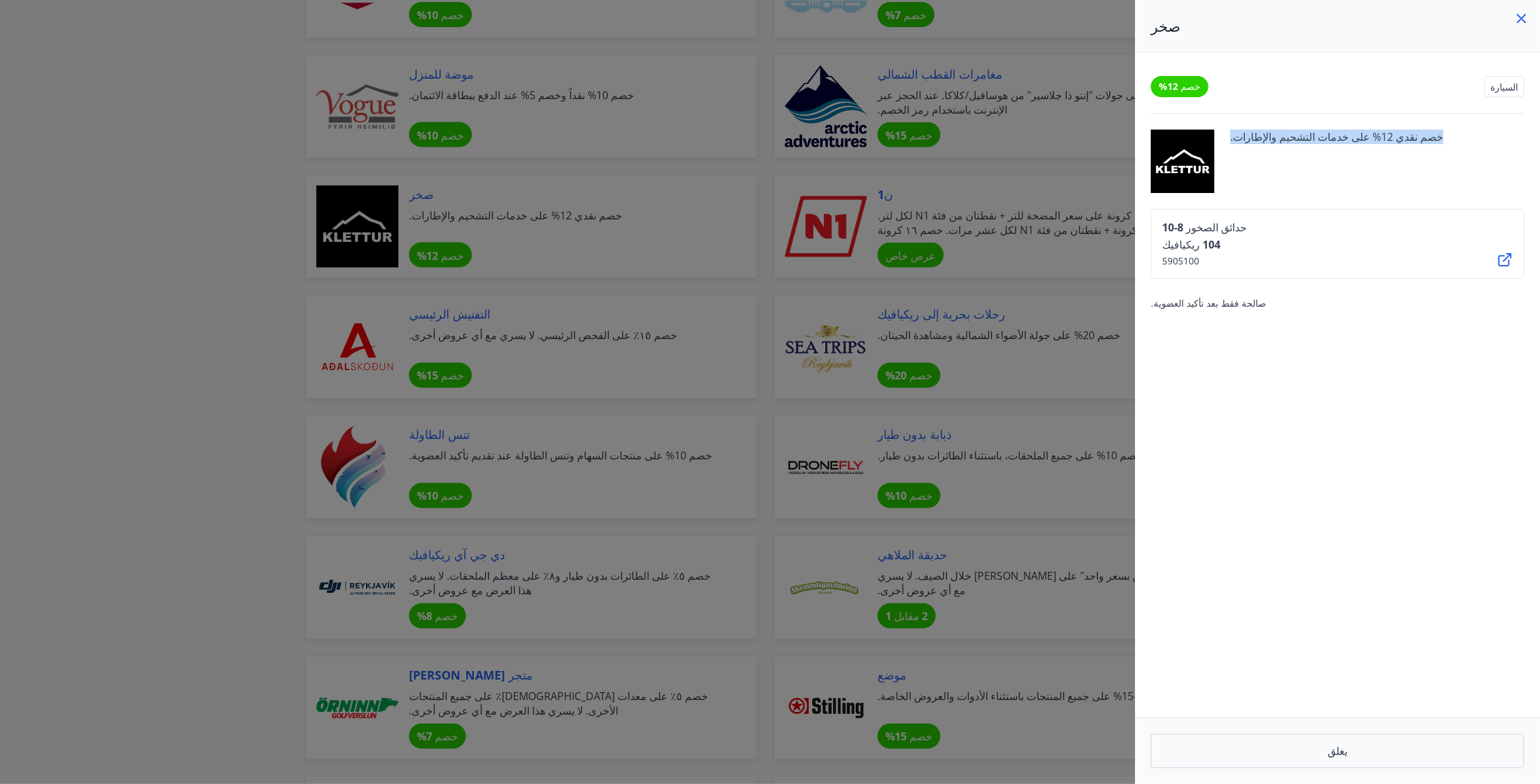
drag, startPoint x: 1402, startPoint y: 127, endPoint x: 1228, endPoint y: 149, distance: 175.4
click at [1228, 149] on div "خصم 12% السيارة خصم نقدي 12% على خدمات التشحيم والإطارات. حدائق الصخور 8-10 104…" at bounding box center [1337, 385] width 405 height 665
click at [1244, 165] on span "خصم نقدي 12% على خدمات التشحيم والإطارات." at bounding box center [1336, 161] width 213 height 64
drag, startPoint x: 1236, startPoint y: 303, endPoint x: 1105, endPoint y: 316, distance: 131.6
click at [1105, 316] on div "صخر خصم 12% السيارة خصم نقدي 12% على خدمات التشحيم والإطارات. حدائق الصخور 8-10…" at bounding box center [770, 392] width 1540 height 784
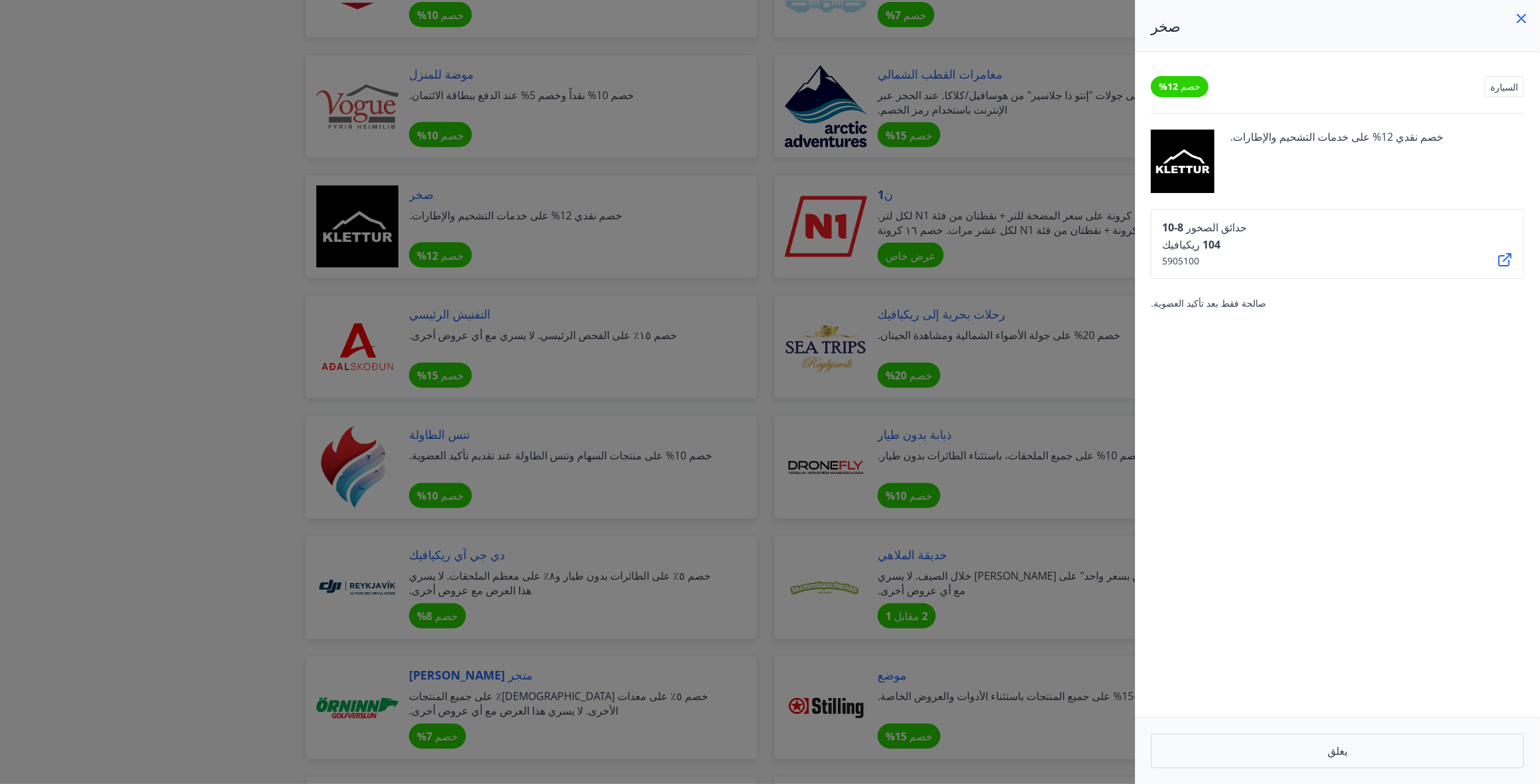
click at [1271, 305] on div "صالحة فقط بعد تأكيد العضوية." at bounding box center [1337, 303] width 373 height 15
click at [1381, 247] on div "حدائق الصخور 8-10 104 ريكيافيك 5905100" at bounding box center [1337, 244] width 373 height 70
click at [1509, 87] on font "السيارة" at bounding box center [1503, 87] width 28 height 13
click at [1188, 91] on font "خصم 12%" at bounding box center [1179, 86] width 41 height 13
click at [1000, 339] on div at bounding box center [770, 392] width 1540 height 784
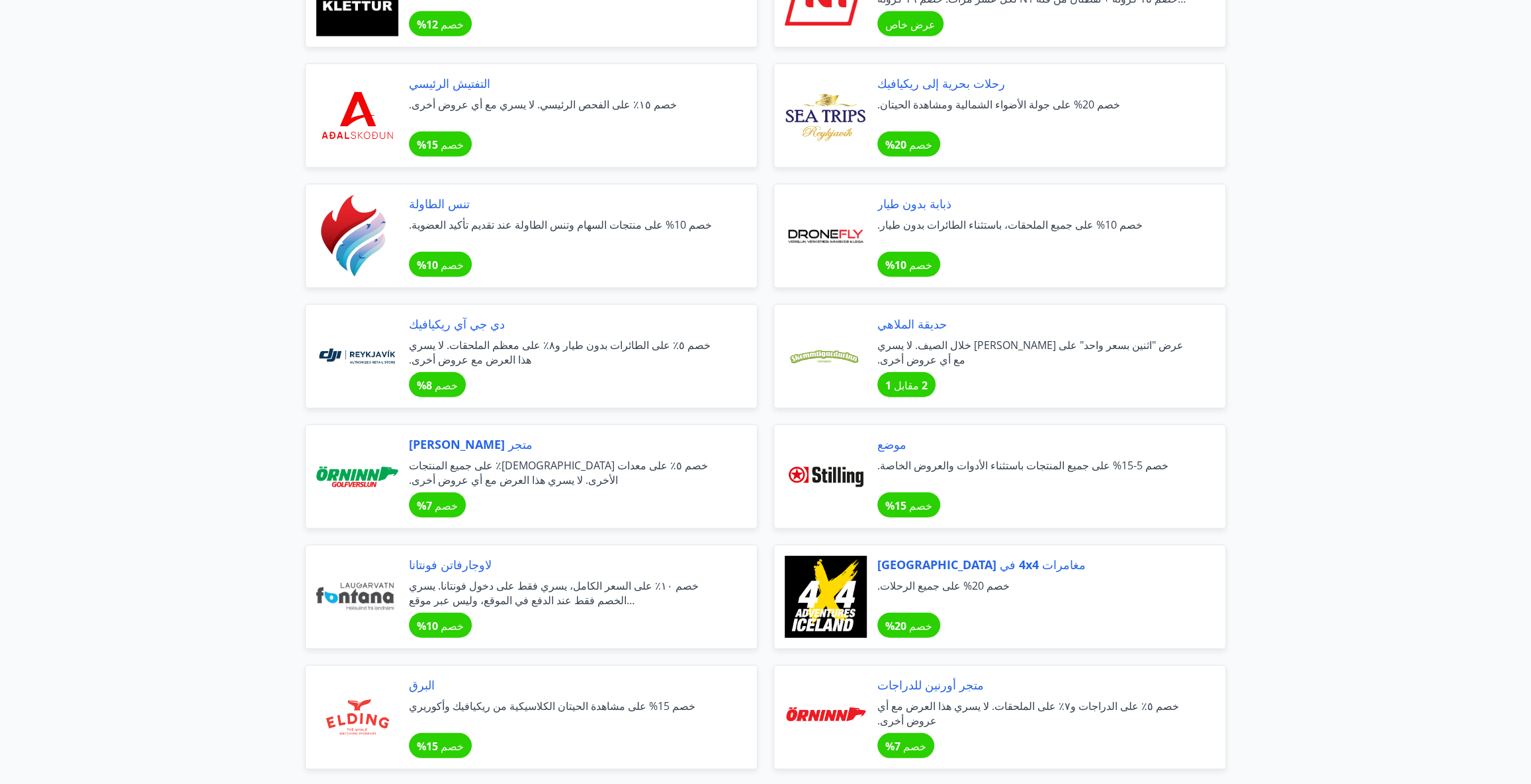
scroll to position [2765, 0]
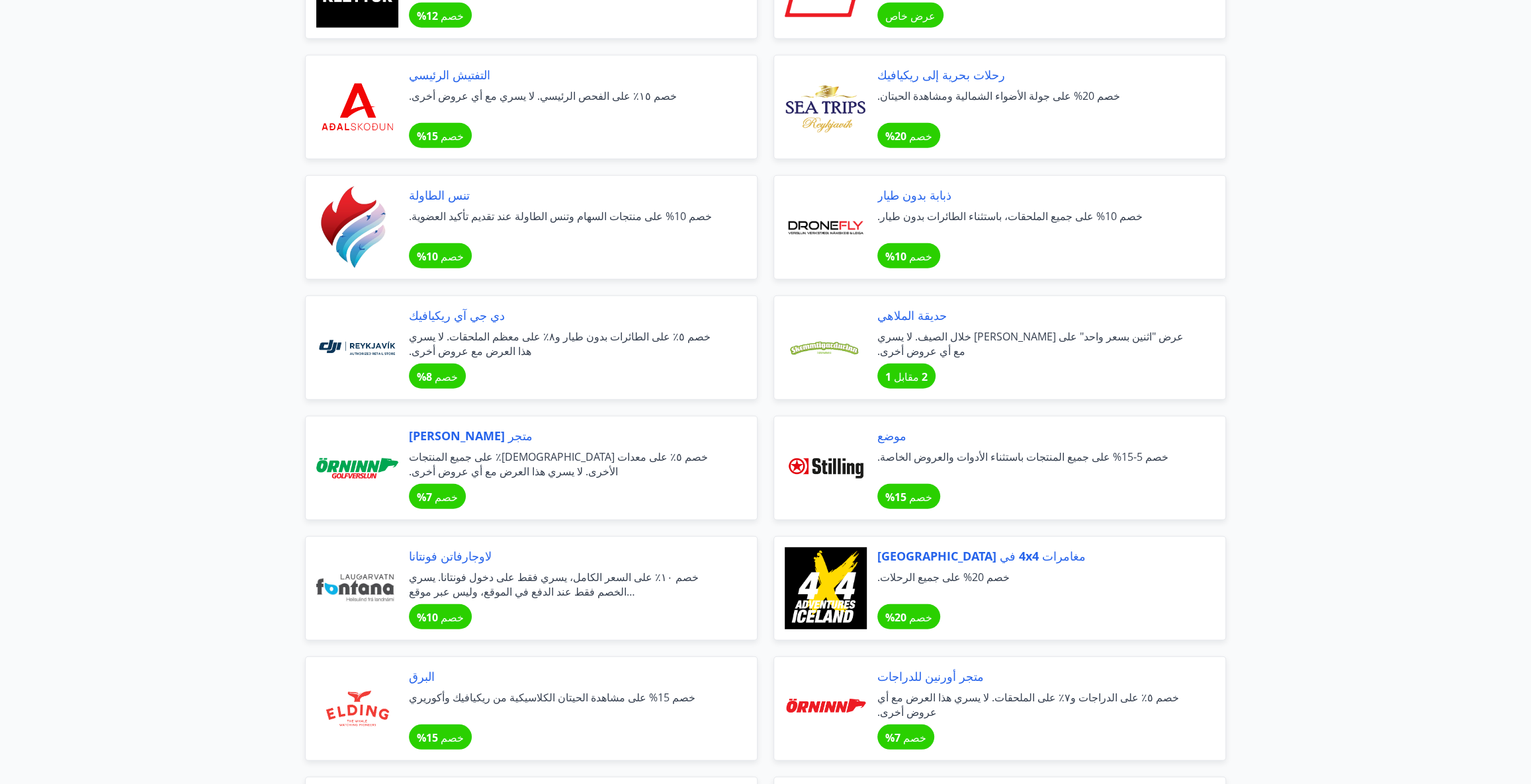
click at [465, 105] on span "خصم ١٥٪ على الفحص الرئيسي. لا يسري مع أي عروض أخرى." at bounding box center [567, 103] width 316 height 29
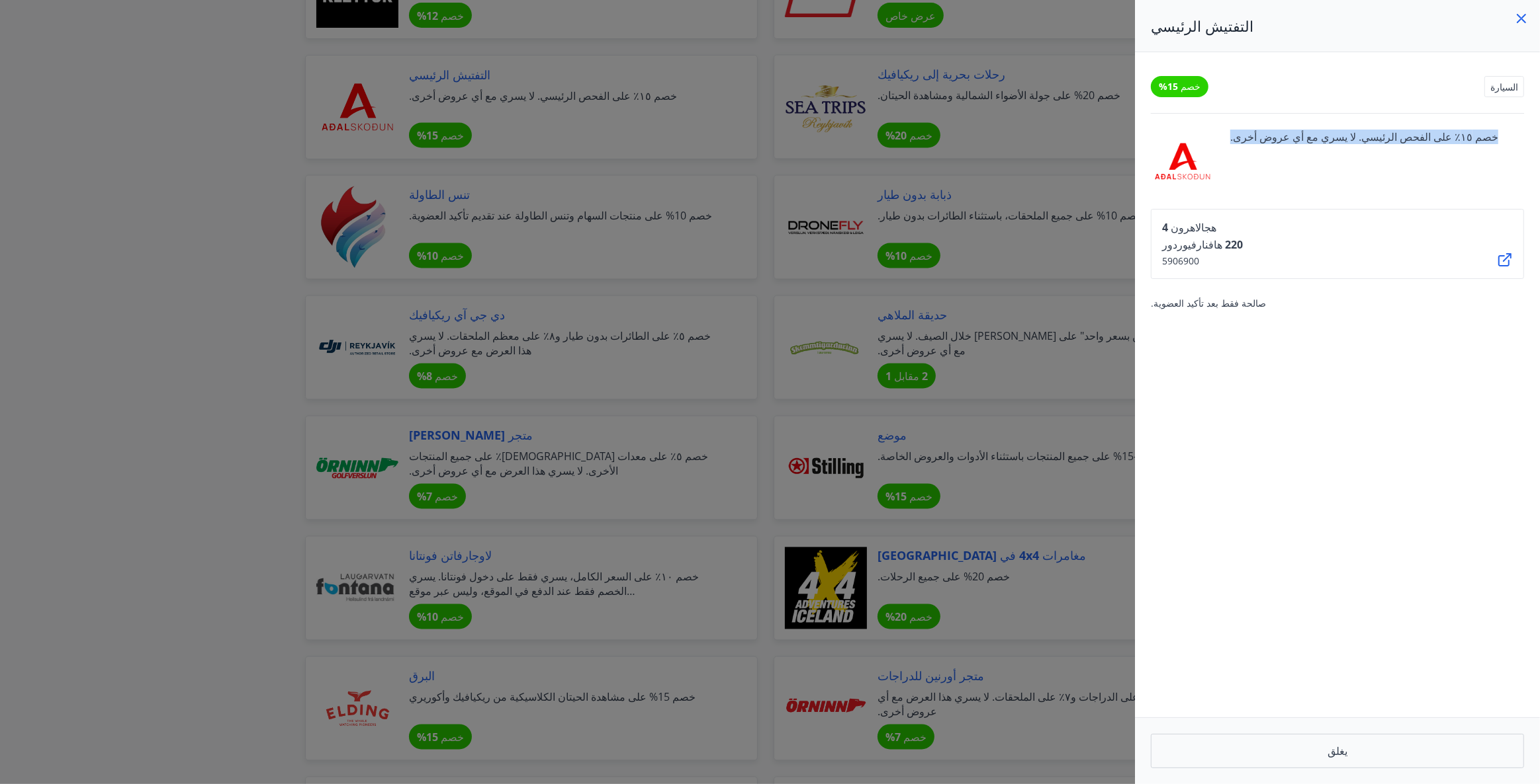
drag, startPoint x: 1461, startPoint y: 131, endPoint x: 1210, endPoint y: 131, distance: 251.0
click at [1210, 131] on div "خصم ١٥٪ على الفحص الرئيسي. لا يسري مع أي عروض أخرى." at bounding box center [1337, 161] width 373 height 64
click at [1179, 90] on font "خصم 15%" at bounding box center [1179, 86] width 41 height 13
click at [729, 256] on div at bounding box center [770, 392] width 1540 height 784
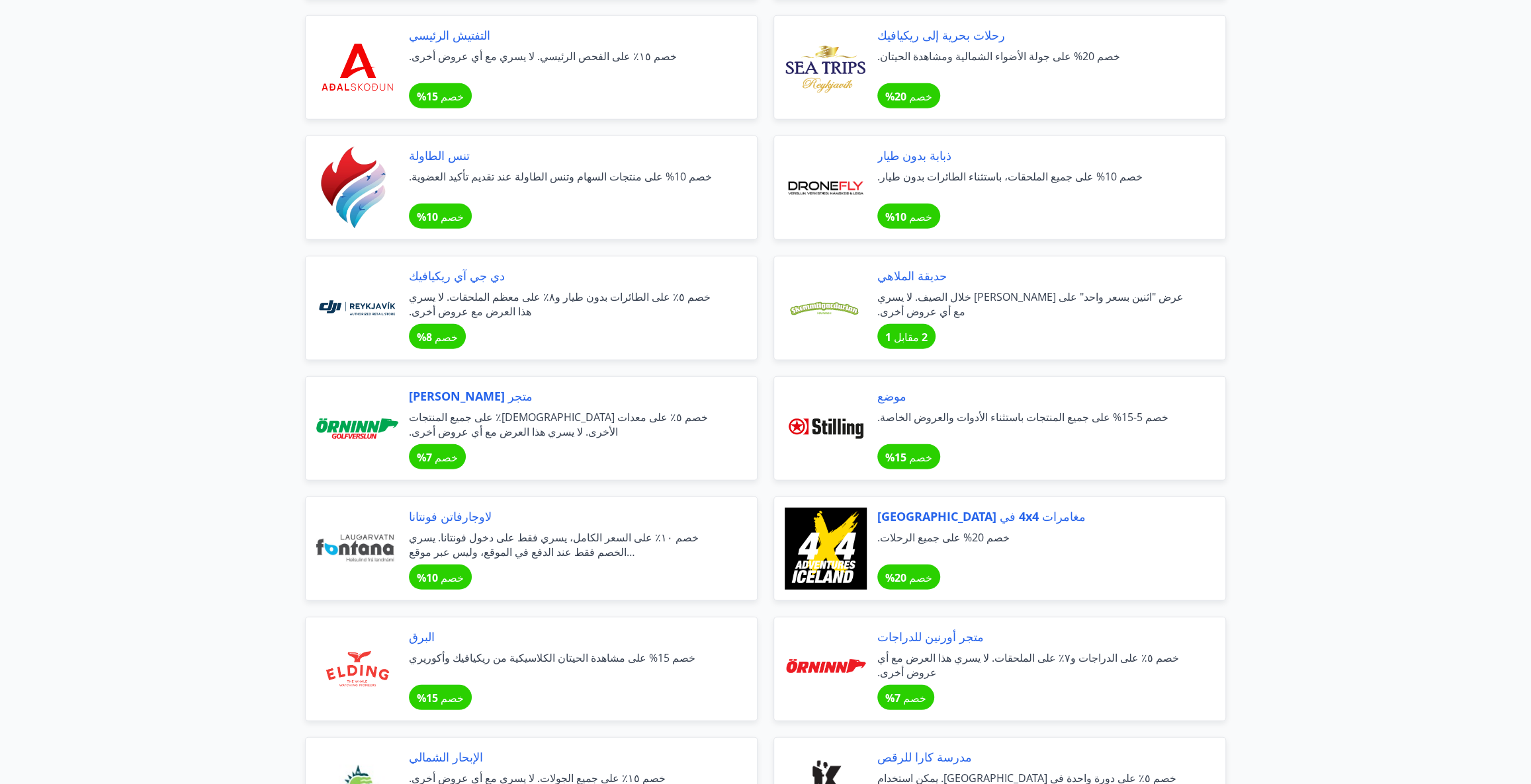
scroll to position [3066, 0]
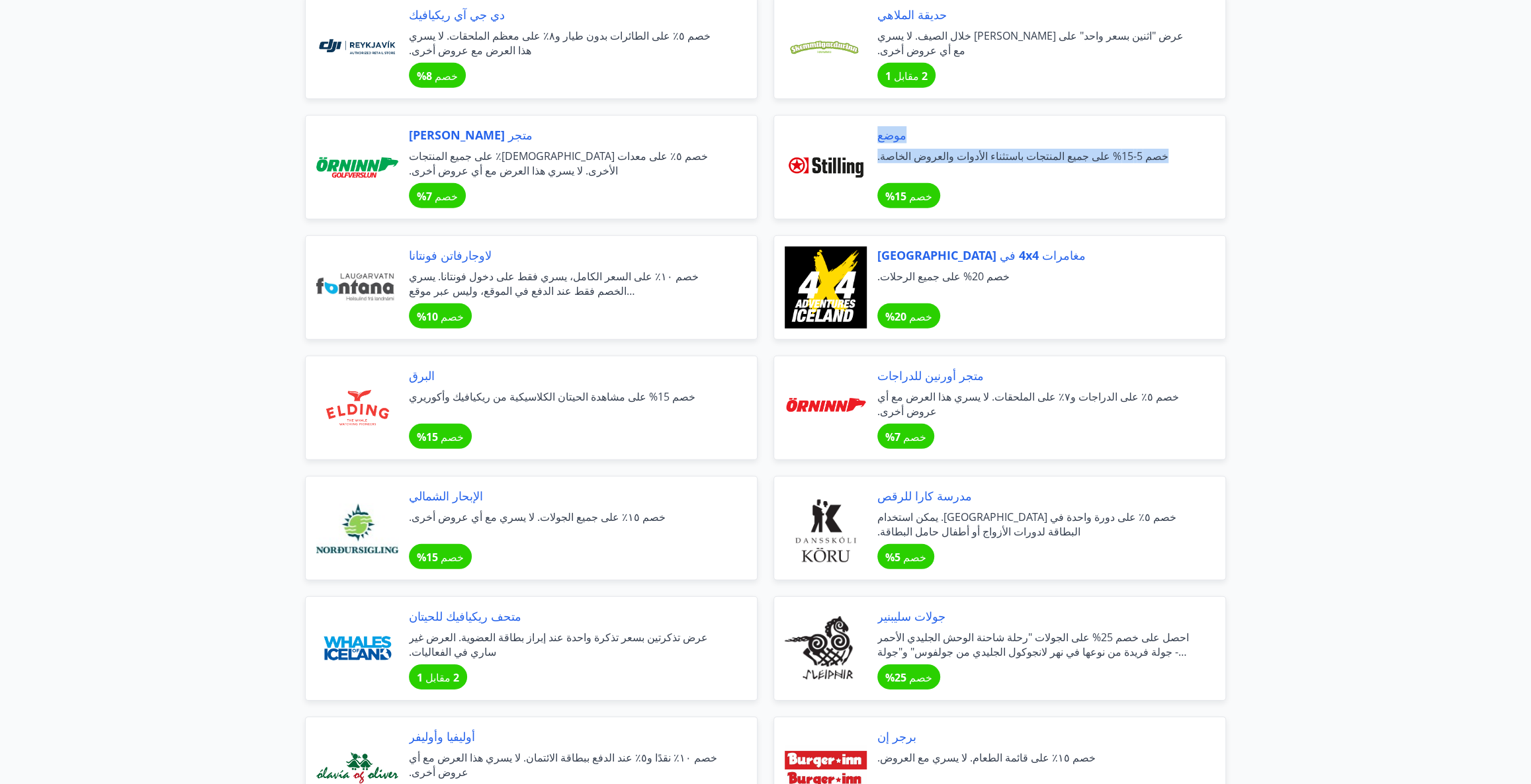
drag, startPoint x: 1135, startPoint y: 159, endPoint x: 856, endPoint y: 156, distance: 279.0
click at [856, 156] on div "موضع خصم 5-15% على جميع المنتجات باستثناء الأدوات والعروض الخاصة. خصم 15%" at bounding box center [999, 167] width 452 height 104
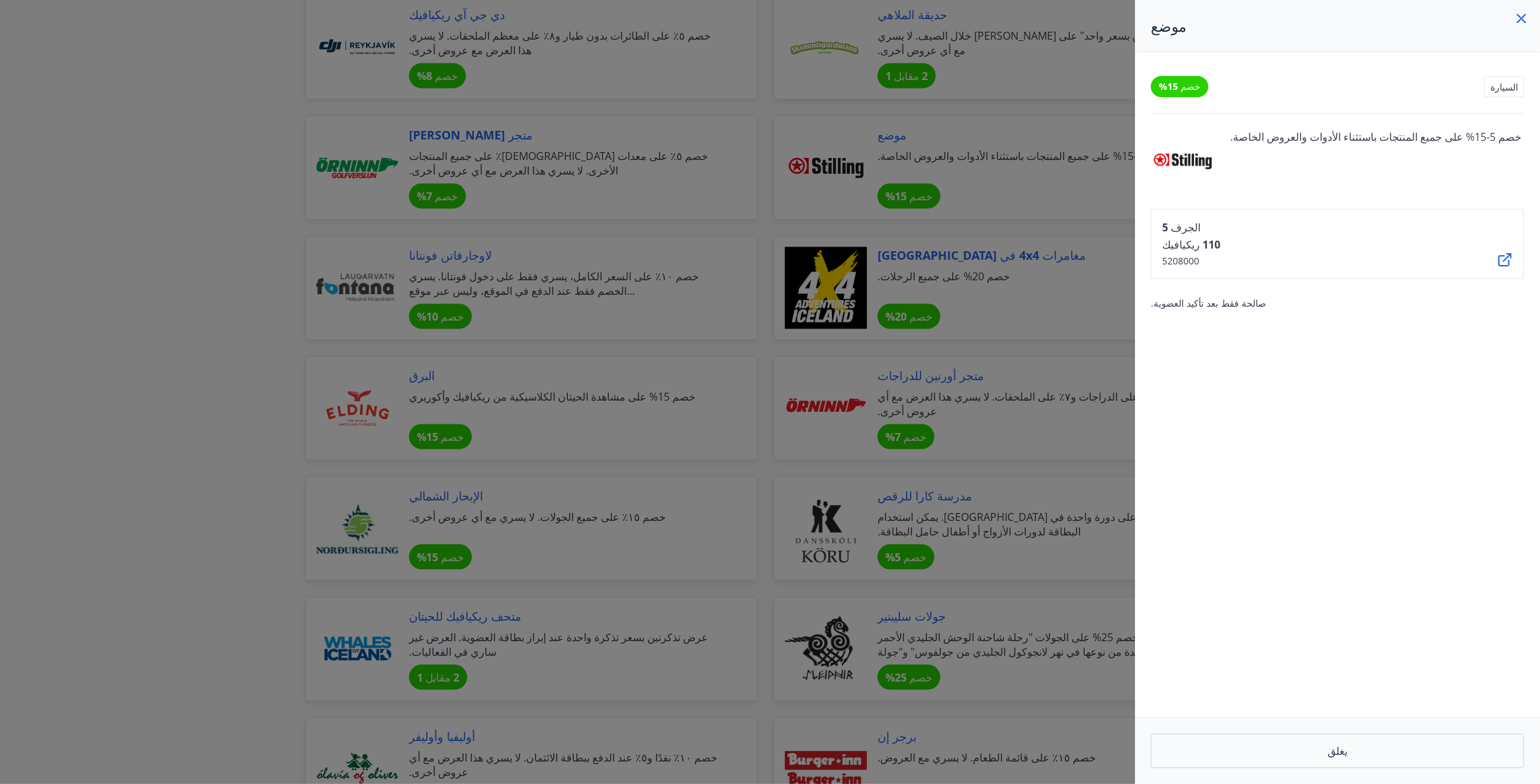
drag, startPoint x: 1218, startPoint y: 159, endPoint x: 1150, endPoint y: 159, distance: 68.0
click at [1150, 159] on div "خصم 15% السيارة خصم 5-15% على جميع [DEMOGRAPHIC_DATA] الأدوات والعروض [DEMOGRAP…" at bounding box center [1337, 385] width 405 height 665
click at [998, 323] on div at bounding box center [770, 392] width 1540 height 784
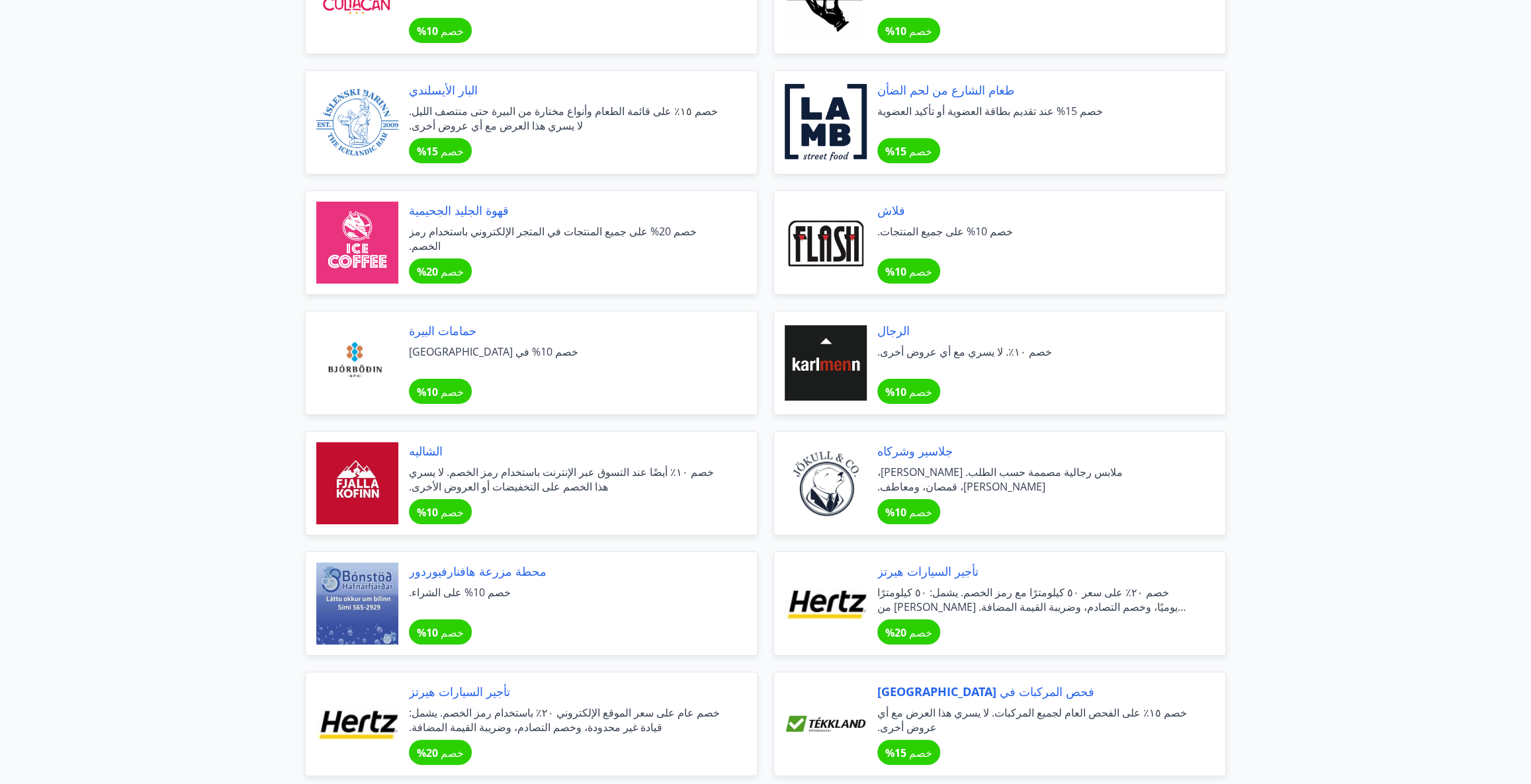
scroll to position [4088, 0]
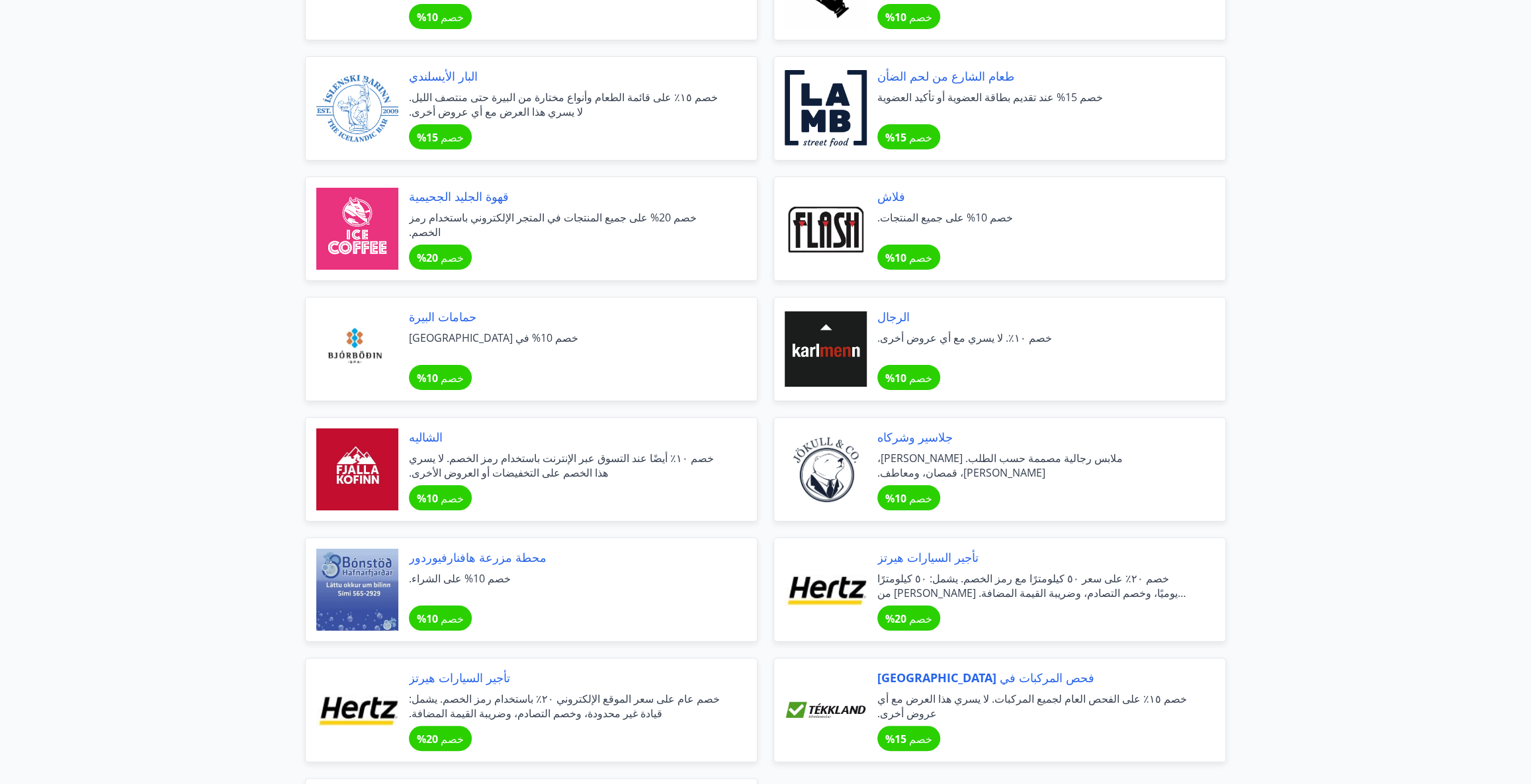
click at [510, 230] on span "خصم 20% على جميع المنتجات في المتجر الإلكتروني باستخدام رمز الخصم." at bounding box center [567, 225] width 316 height 29
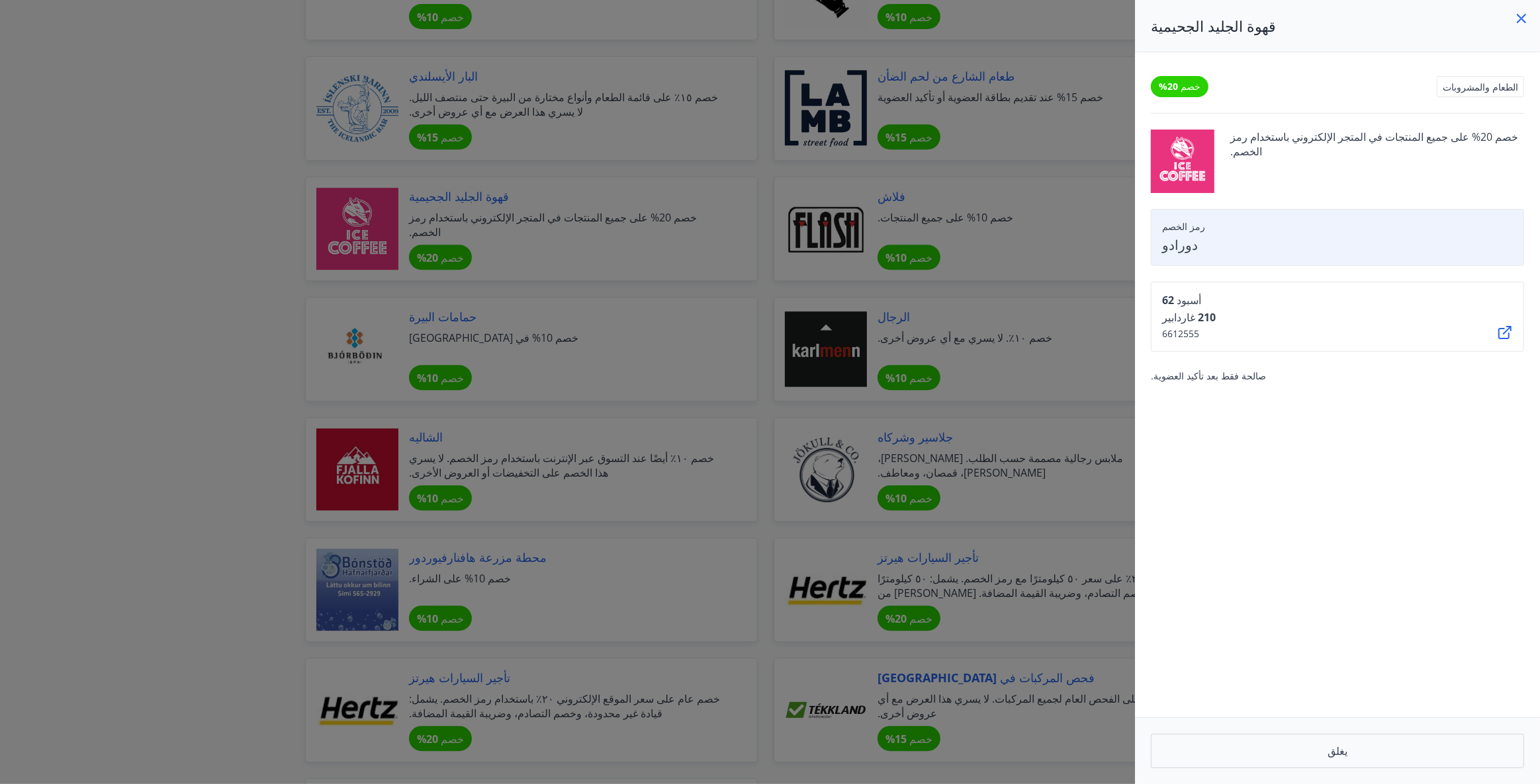
click at [234, 306] on div at bounding box center [770, 392] width 1540 height 784
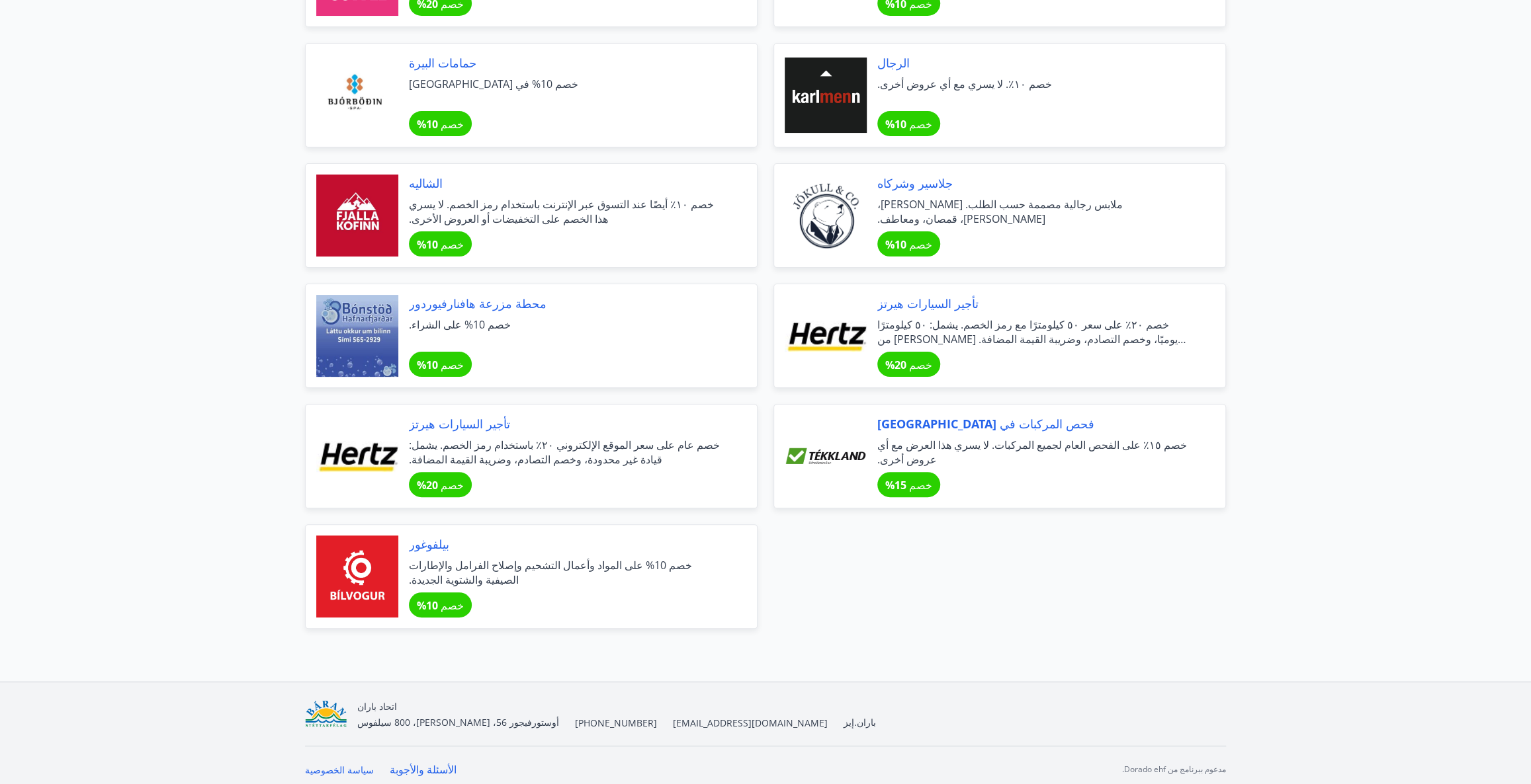
scroll to position [4359, 0]
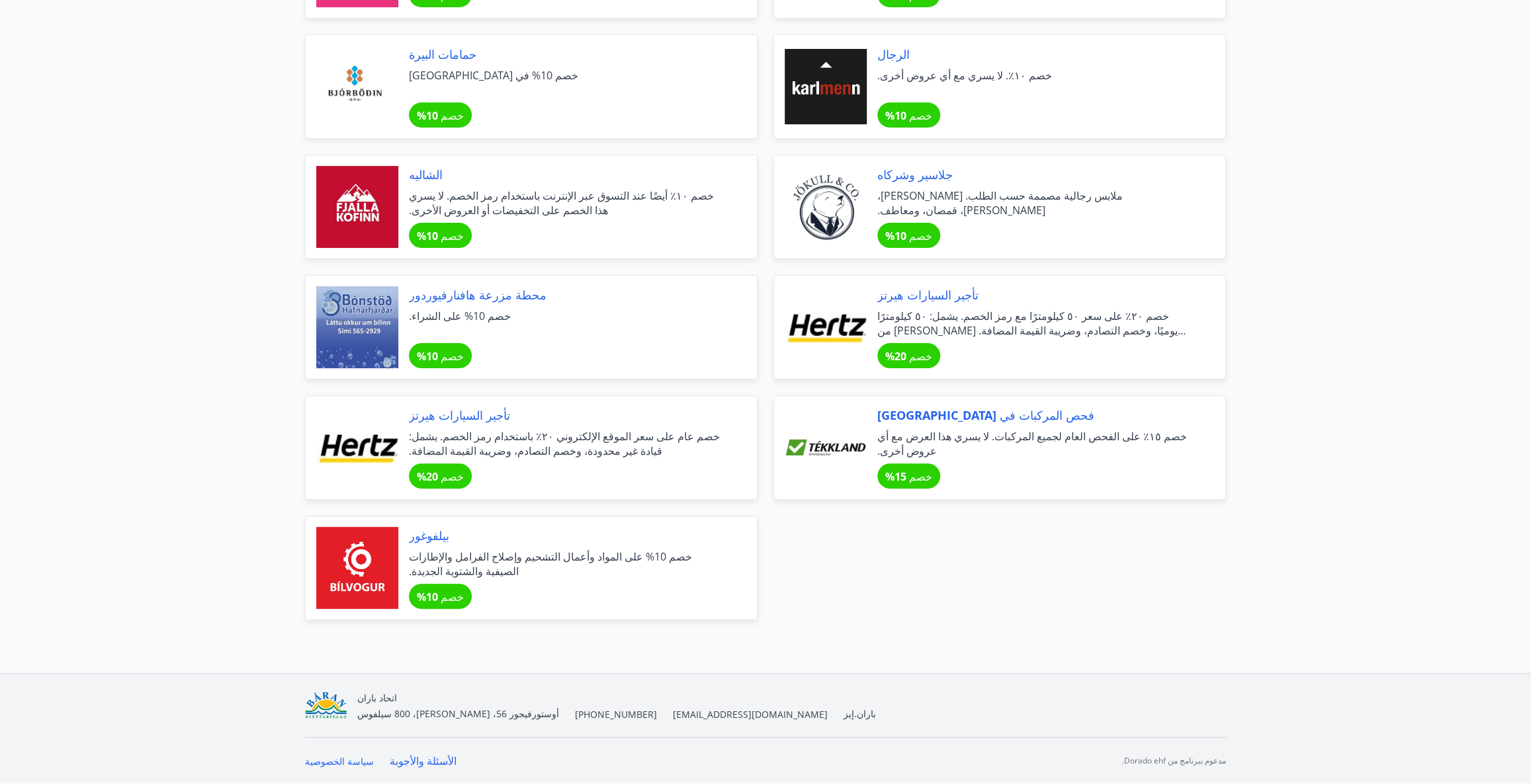
click at [363, 549] on div at bounding box center [357, 568] width 82 height 82
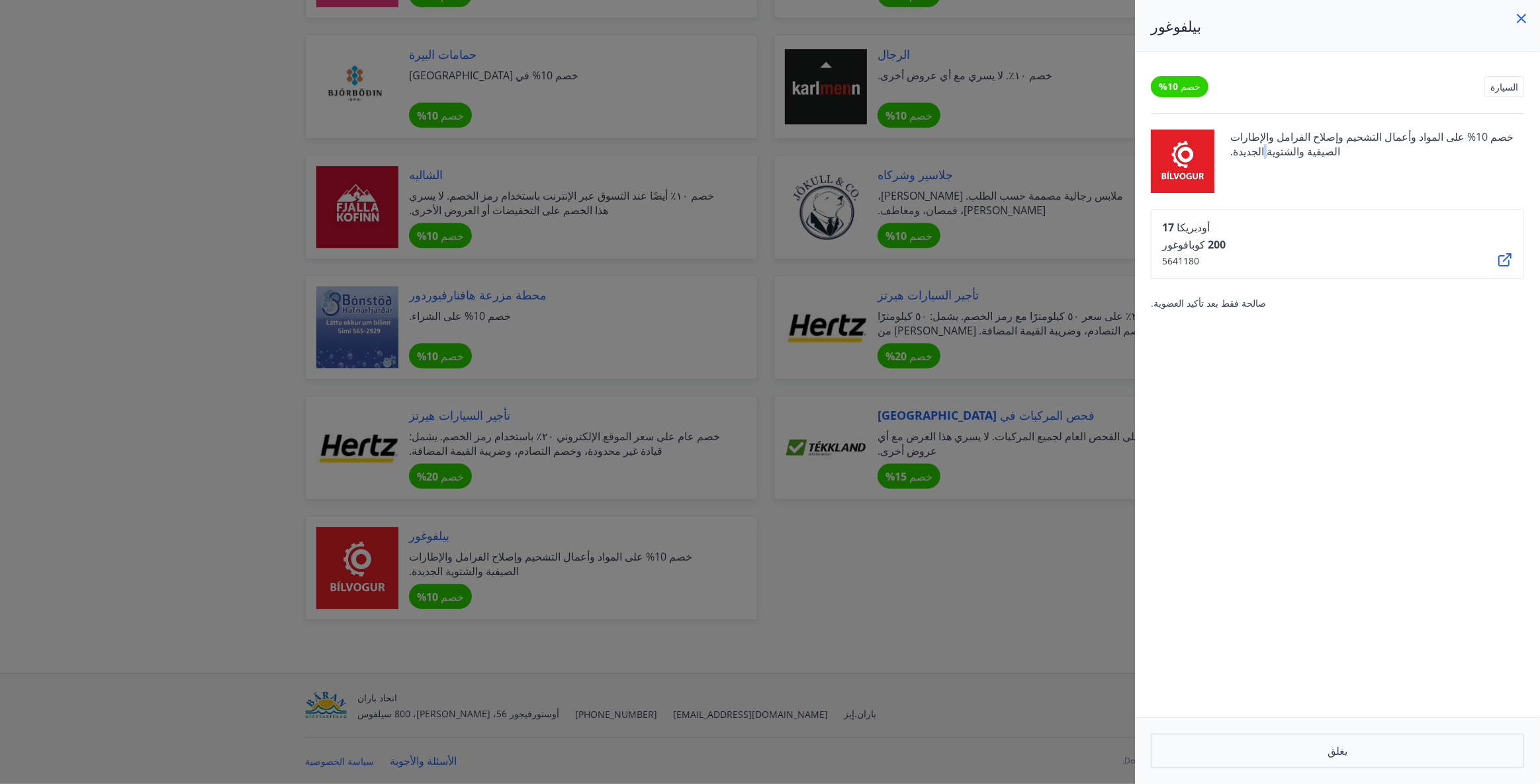
drag, startPoint x: 1525, startPoint y: 139, endPoint x: 1205, endPoint y: 161, distance: 320.8
click at [1228, 154] on div "خصم 10% السيارة خصم 10% على المواد وأعمال التشحيم وإصلاح الفرامل والإطارات الصي…" at bounding box center [1337, 385] width 405 height 665
click at [136, 289] on div at bounding box center [770, 392] width 1540 height 784
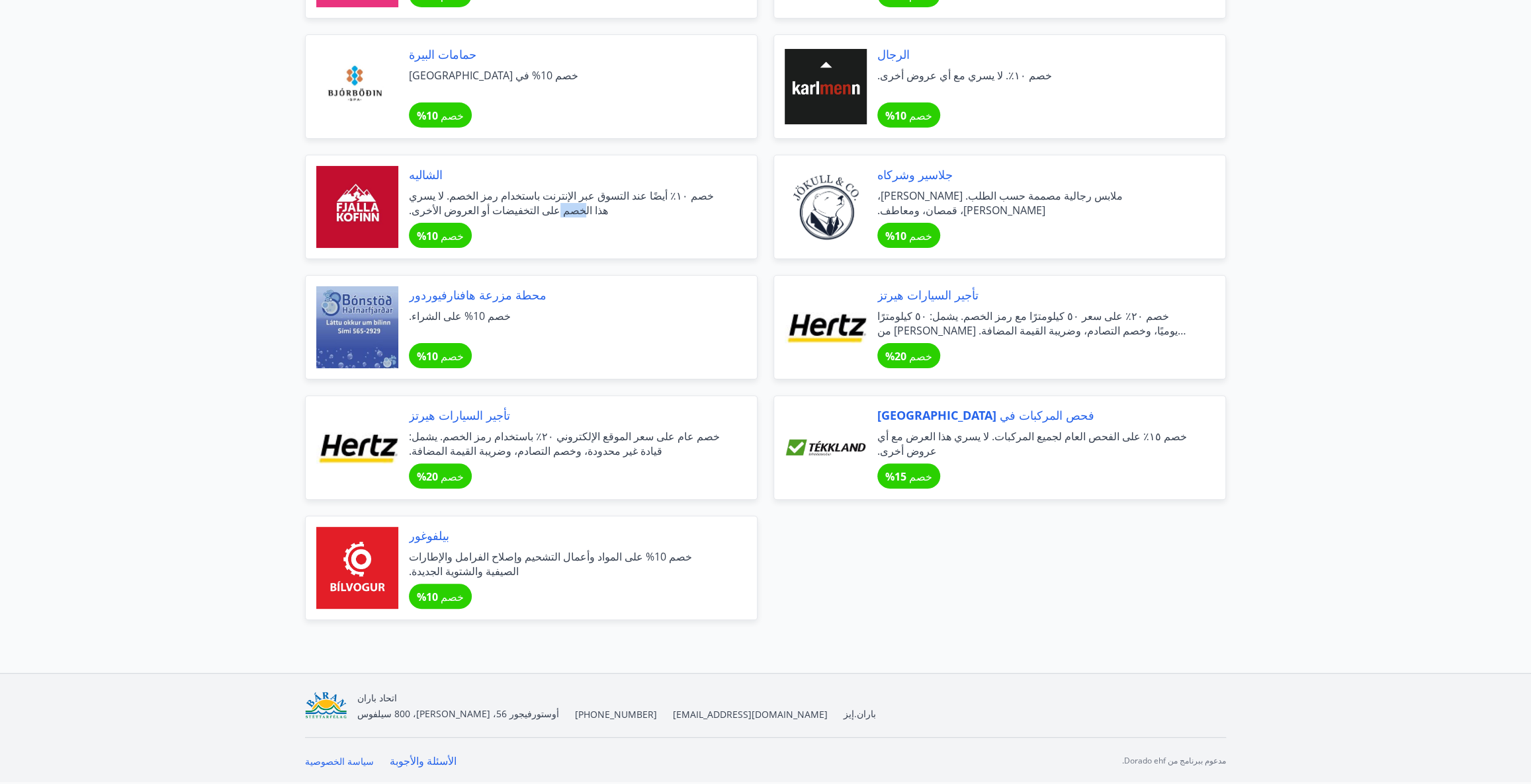
click at [417, 188] on font "خصم ١٠٪ أيضًا عند التسوق عبر الإنترنت باستخدام رمز الخصم. لا يسري هذا الخصم على…" at bounding box center [561, 203] width 305 height 29
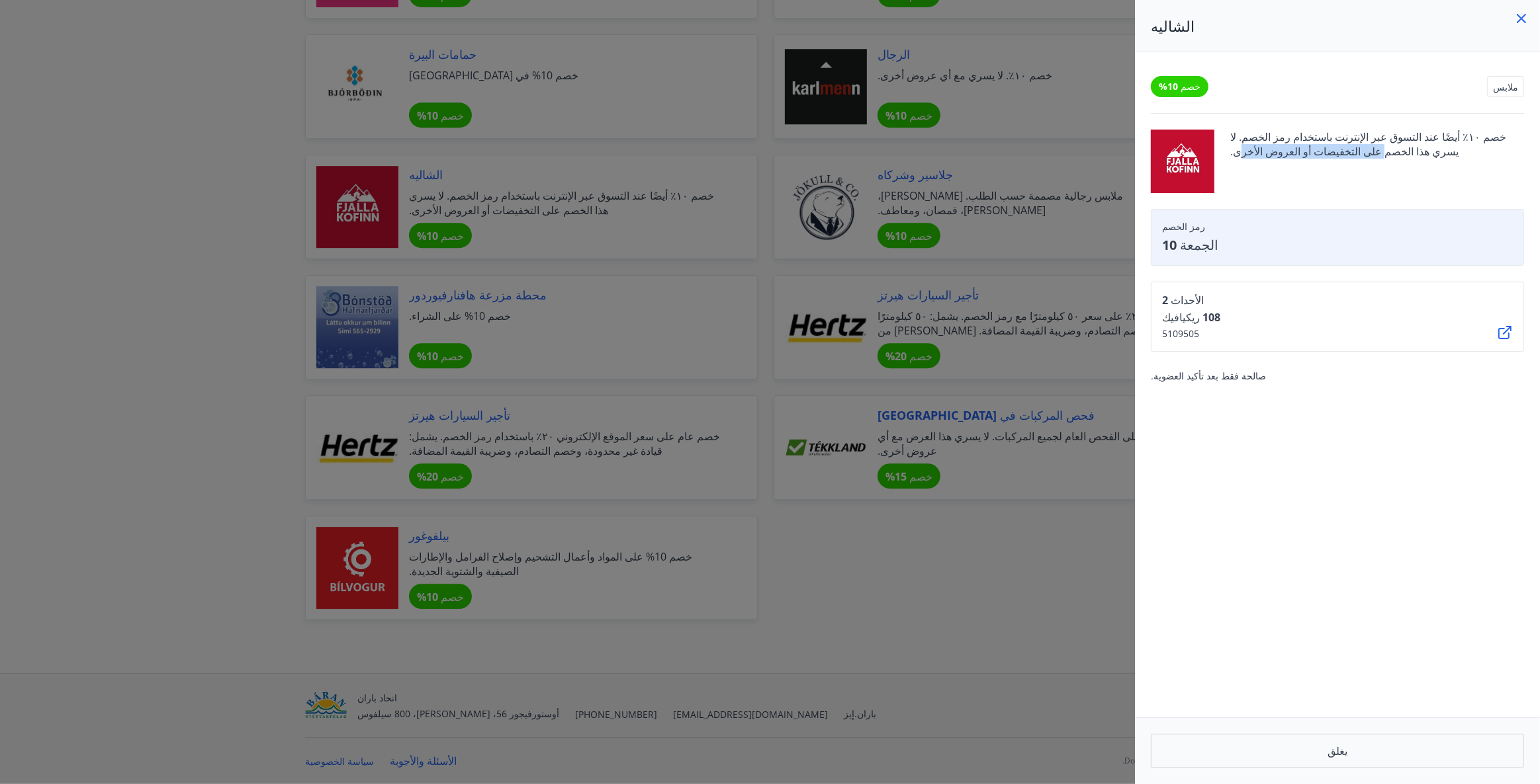
drag, startPoint x: 1525, startPoint y: 127, endPoint x: 1244, endPoint y: 176, distance: 285.2
click at [1239, 167] on div "خصم 10% ملابس خصم ١٠٪ أيضًا عند التسوق عبر الإنترنت باستخدام رمز الخصم. لا يسري…" at bounding box center [1337, 385] width 405 height 665
click at [1258, 180] on span "خصم ١٠٪ أيضًا عند التسوق عبر الإنترنت باستخدام رمز الخصم. لا يسري هذا الخصم على…" at bounding box center [1377, 161] width 293 height 64
drag, startPoint x: 1168, startPoint y: 157, endPoint x: 1227, endPoint y: 172, distance: 60.9
click at [1227, 172] on div "خصم ١٠٪ أيضًا عند التسوق عبر الإنترنت باستخدام رمز الخصم. لا يسري هذا الخصم على…" at bounding box center [1337, 161] width 373 height 64
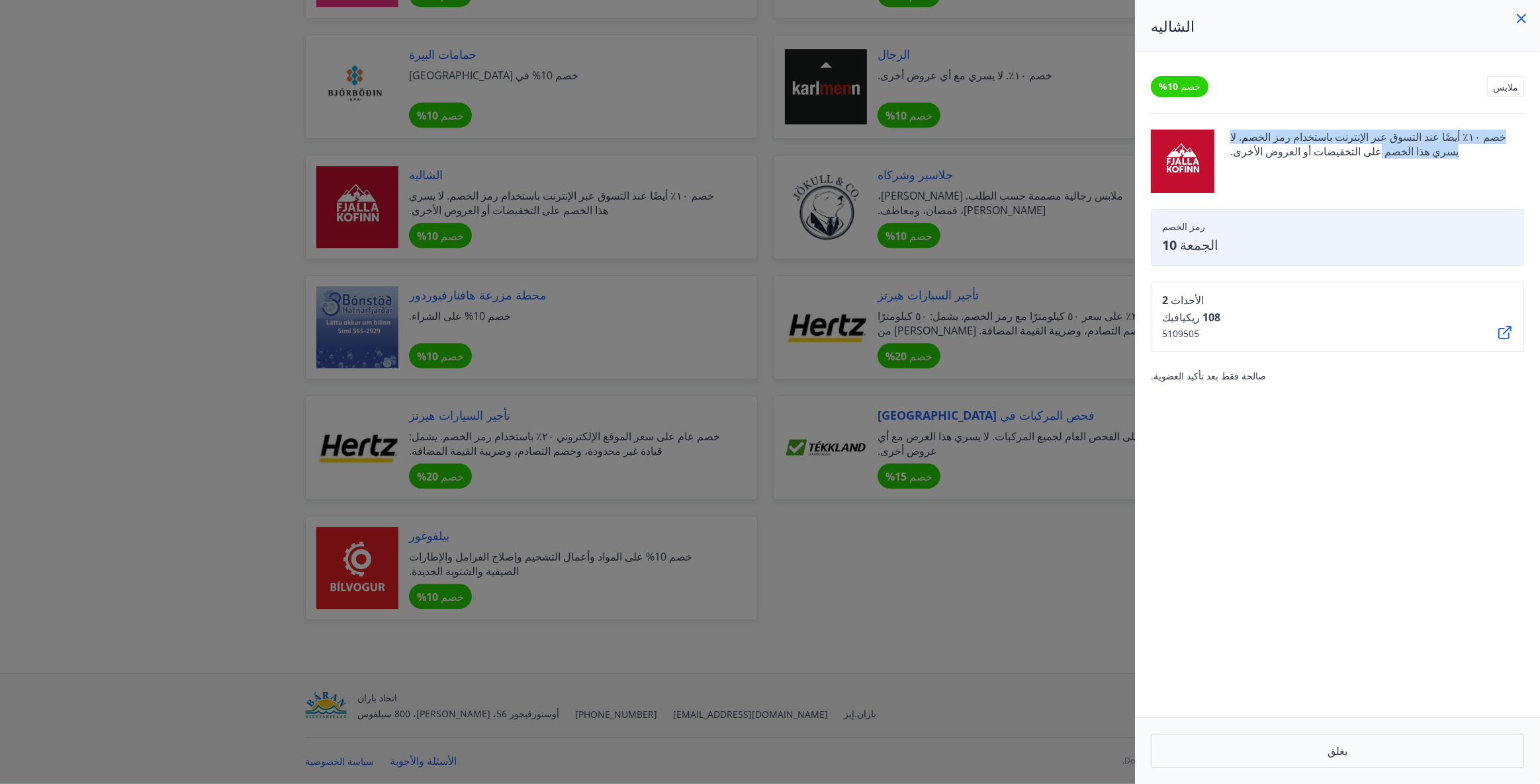
click at [1227, 168] on div "خصم ١٠٪ أيضًا عند التسوق عبر الإنترنت باستخدام رمز الخصم. لا يسري هذا الخصم على…" at bounding box center [1337, 161] width 373 height 64
click at [982, 516] on div at bounding box center [770, 392] width 1540 height 784
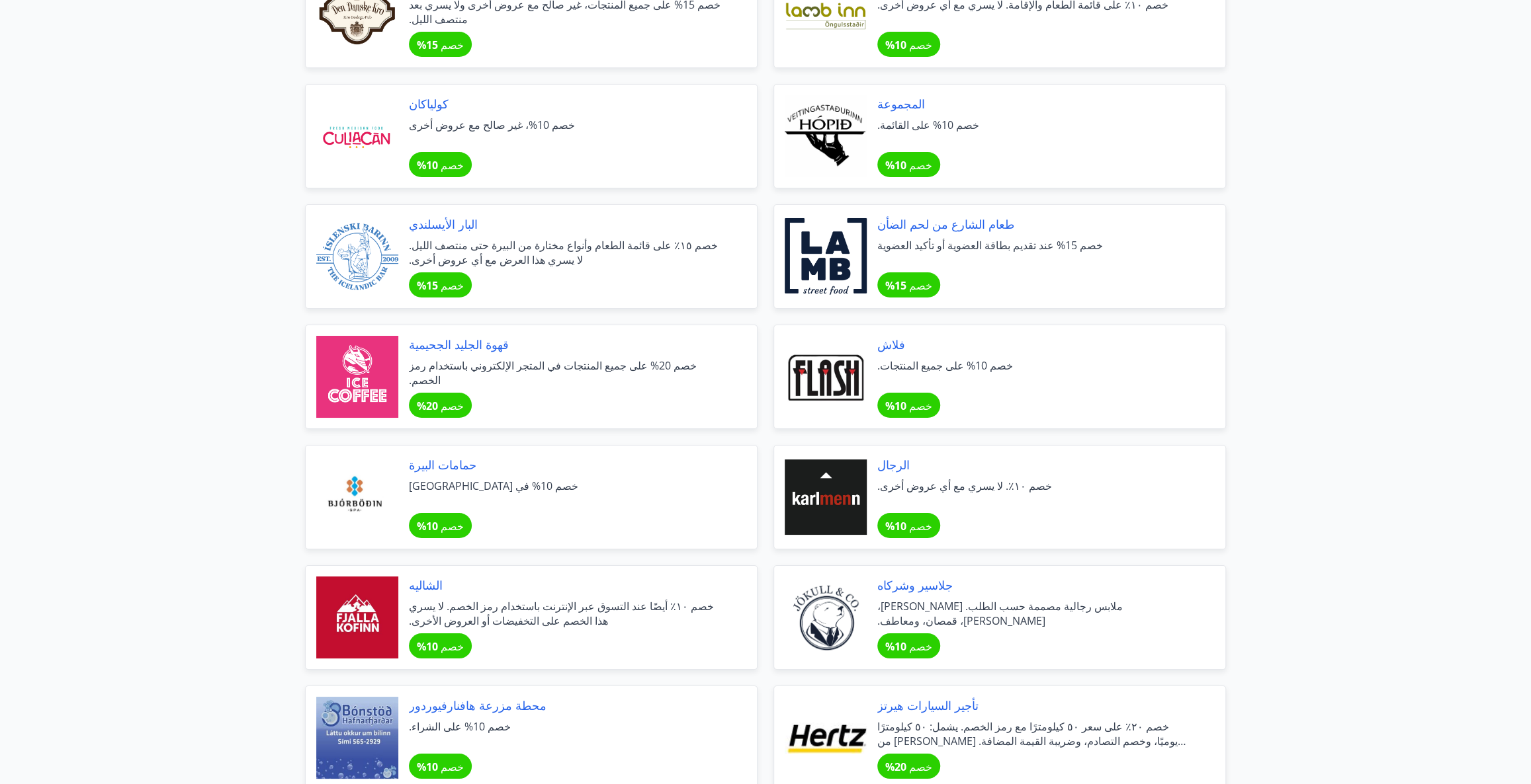
scroll to position [3938, 0]
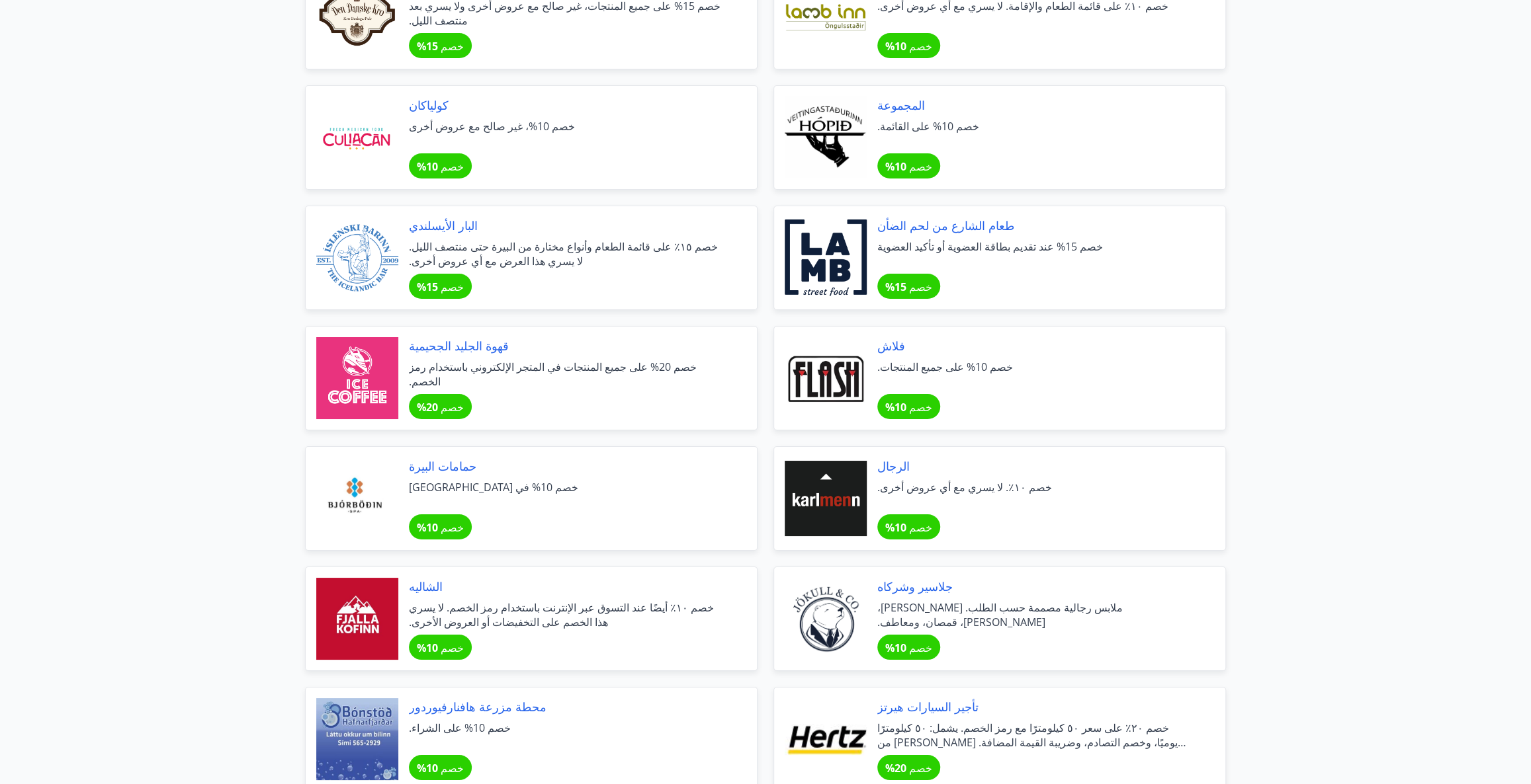
click at [369, 479] on div at bounding box center [357, 499] width 82 height 82
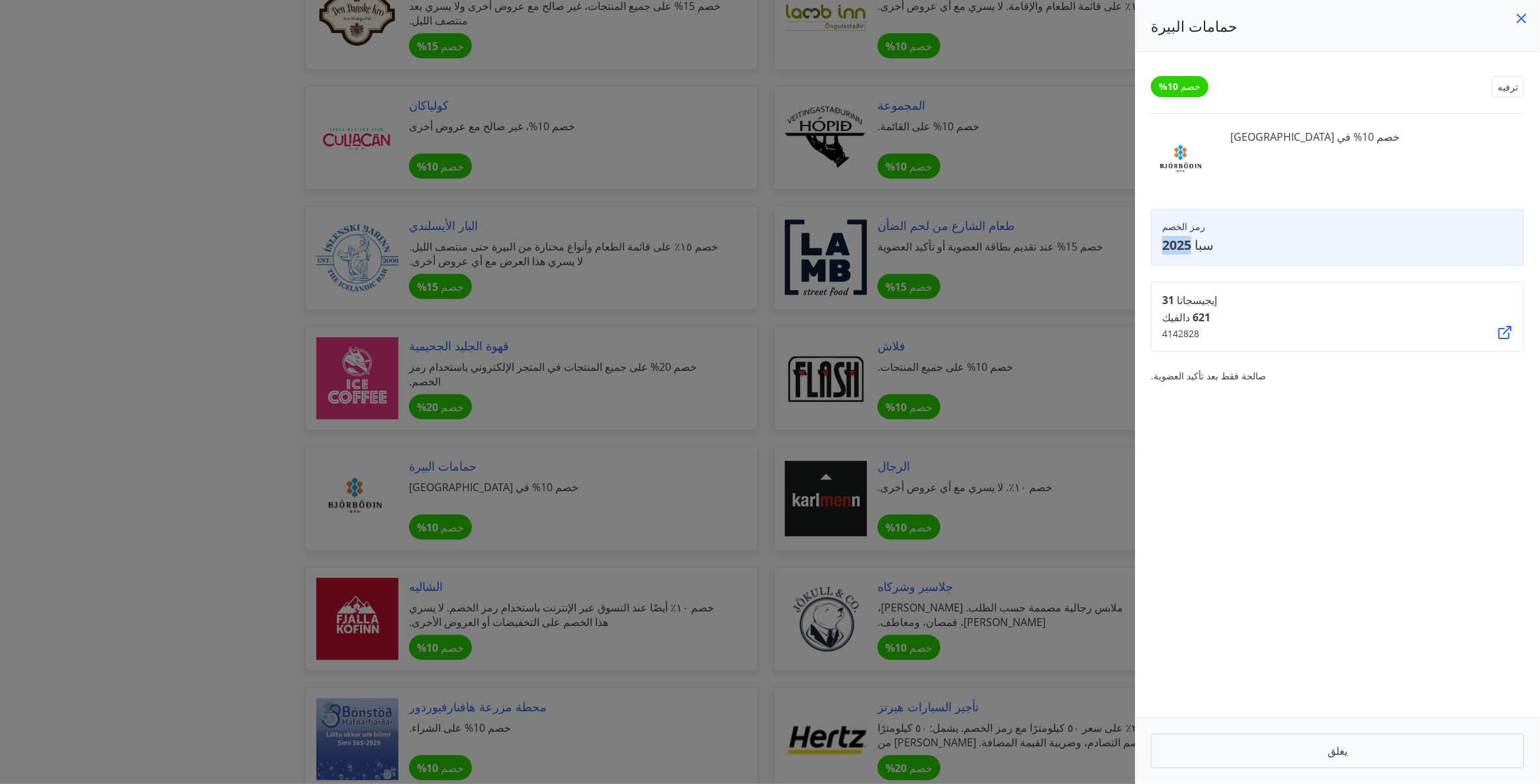
drag, startPoint x: 1212, startPoint y: 245, endPoint x: 1178, endPoint y: 252, distance: 34.7
click at [1141, 252] on div "خصم 10% ترفيه خصم 10% في [GEOGRAPHIC_DATA] رمز الخصم سبا 2025 إيجيسجاتا 31 621 …" at bounding box center [1337, 385] width 405 height 665
click at [1212, 252] on span "سبا 2025" at bounding box center [1336, 245] width 350 height 18
drag, startPoint x: 1210, startPoint y: 244, endPoint x: 1155, endPoint y: 254, distance: 55.9
click at [1155, 254] on div "رمز الخصم سبا 2025" at bounding box center [1337, 237] width 373 height 57
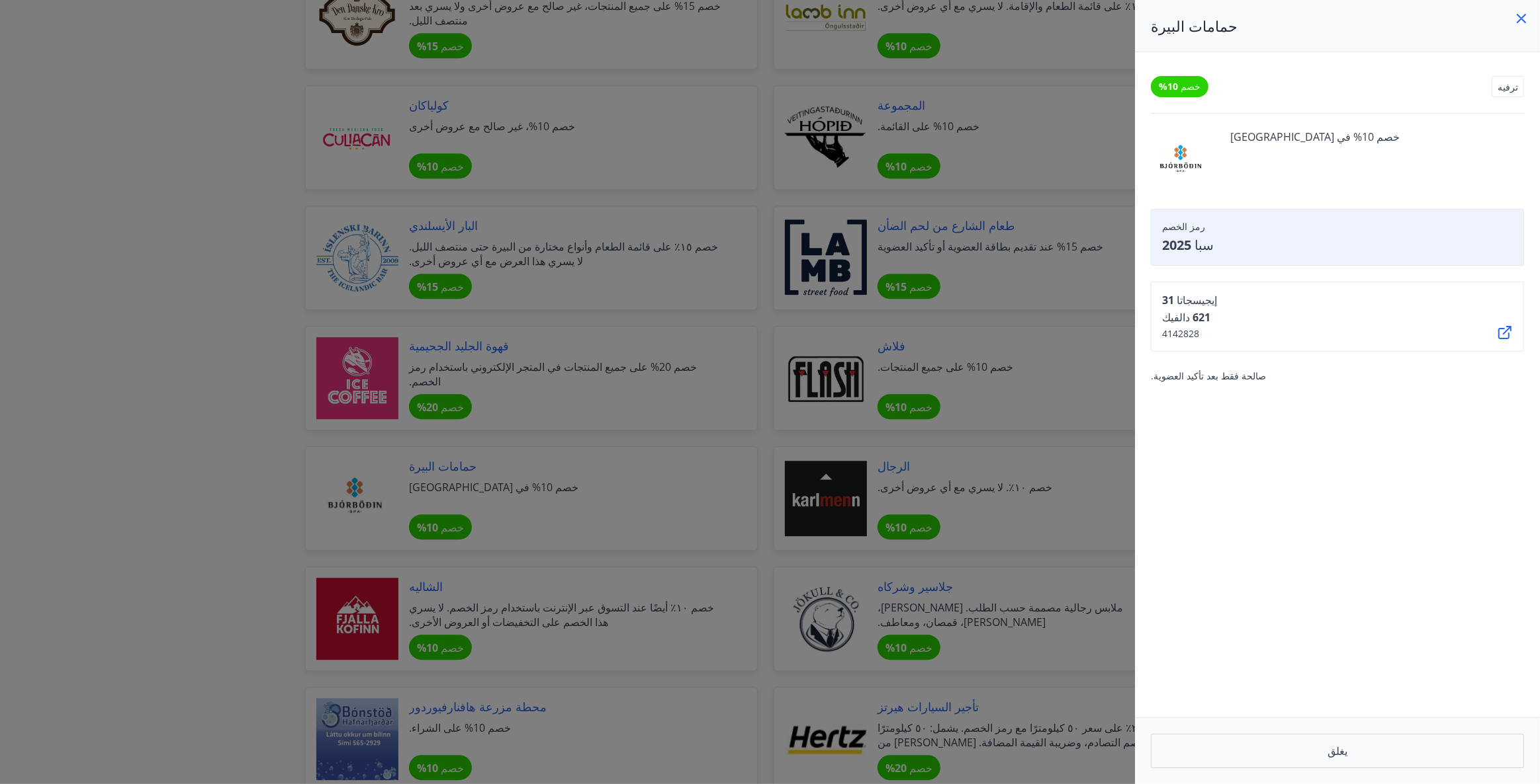
click at [1093, 323] on div at bounding box center [770, 392] width 1540 height 784
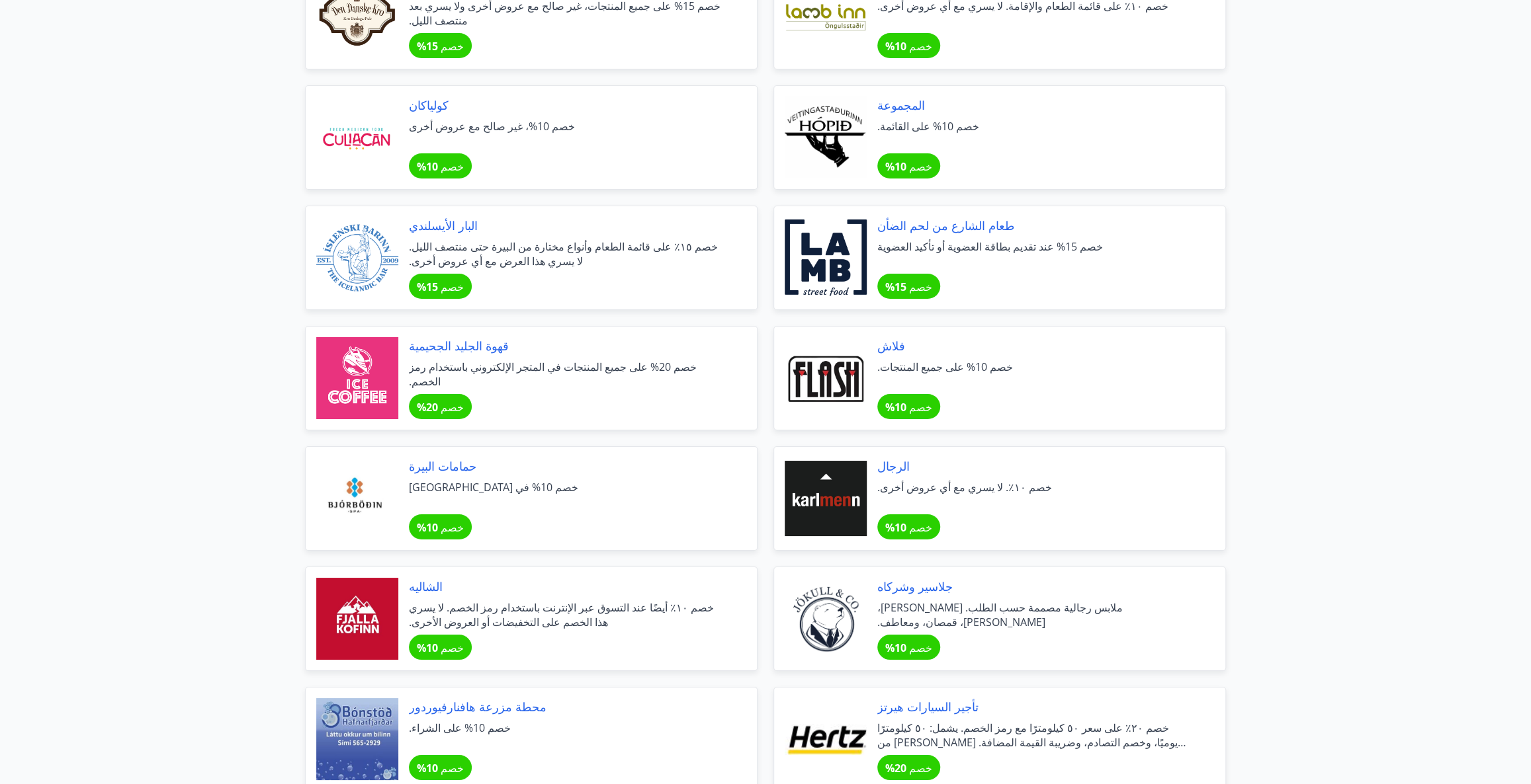
click at [441, 485] on font "خصم 10% في [GEOGRAPHIC_DATA]" at bounding box center [494, 487] width 170 height 14
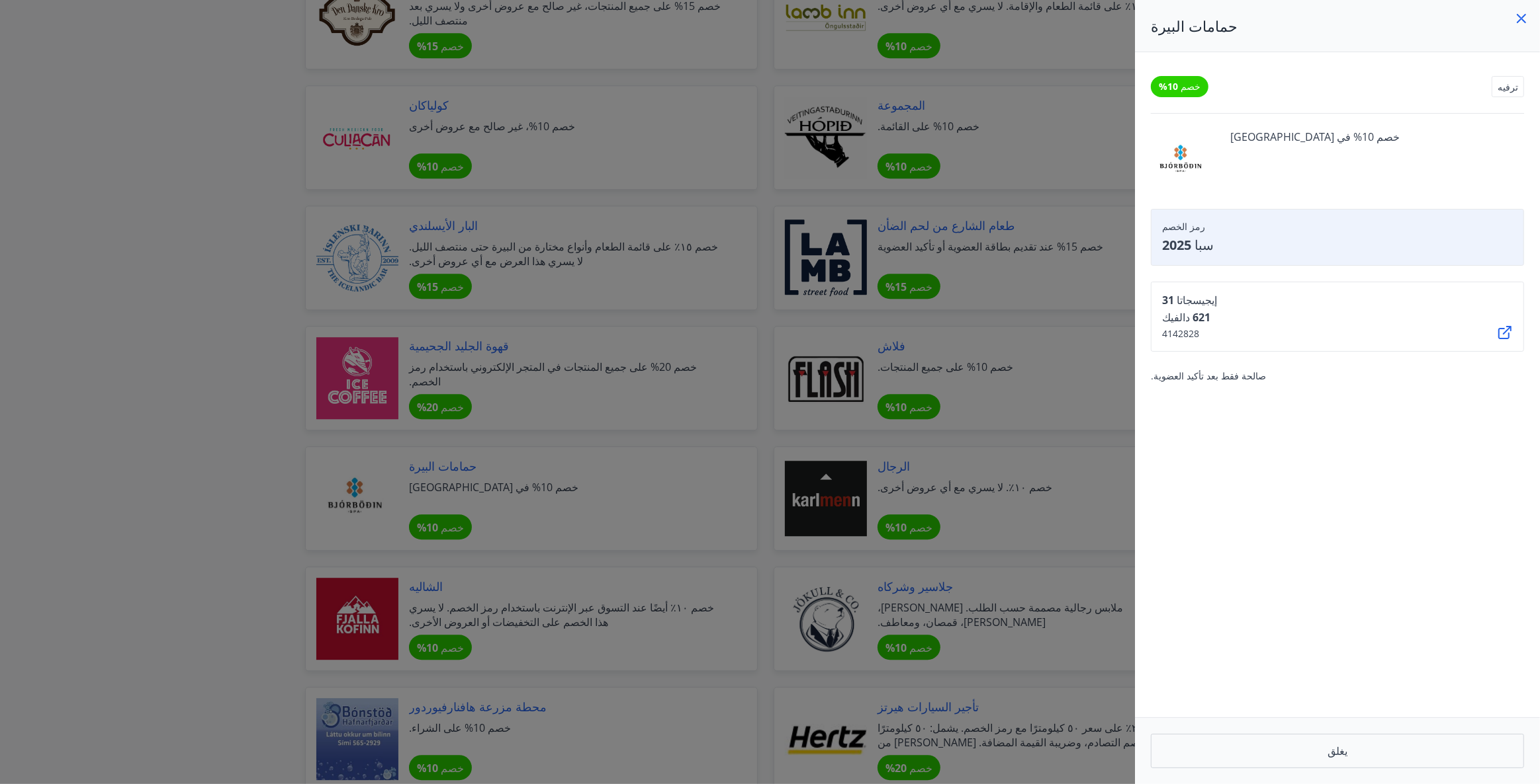
drag, startPoint x: 1197, startPoint y: 163, endPoint x: 1143, endPoint y: 168, distance: 54.2
click at [1143, 168] on div "خصم 10% ترفيه خصم 10% في [GEOGRAPHIC_DATA] رمز الخصم سبا 2025 إيجيسجاتا 31 621 …" at bounding box center [1337, 385] width 405 height 665
drag, startPoint x: 1210, startPoint y: 304, endPoint x: 1178, endPoint y: 332, distance: 42.5
click at [1178, 332] on div "إيجيسجاتا 31 621 دالفيك 4142828" at bounding box center [1337, 316] width 373 height 70
click at [1334, 327] on div "إيجيسجاتا 31 621 دالفيك 4142828" at bounding box center [1337, 316] width 373 height 70
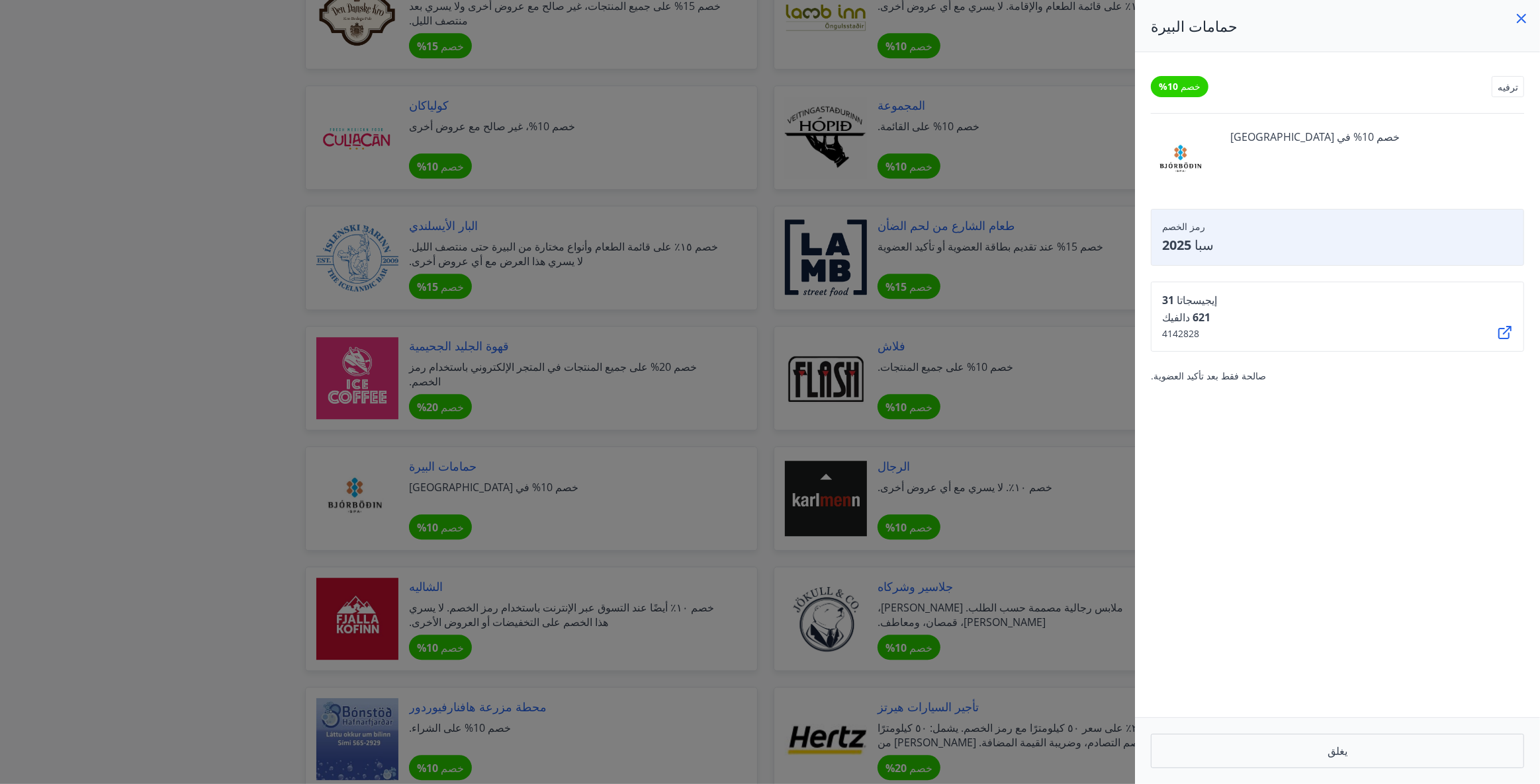
click at [1501, 326] on icon at bounding box center [1505, 333] width 14 height 14
drag, startPoint x: 648, startPoint y: 161, endPoint x: 626, endPoint y: 177, distance: 27.2
click at [644, 166] on div at bounding box center [770, 392] width 1540 height 784
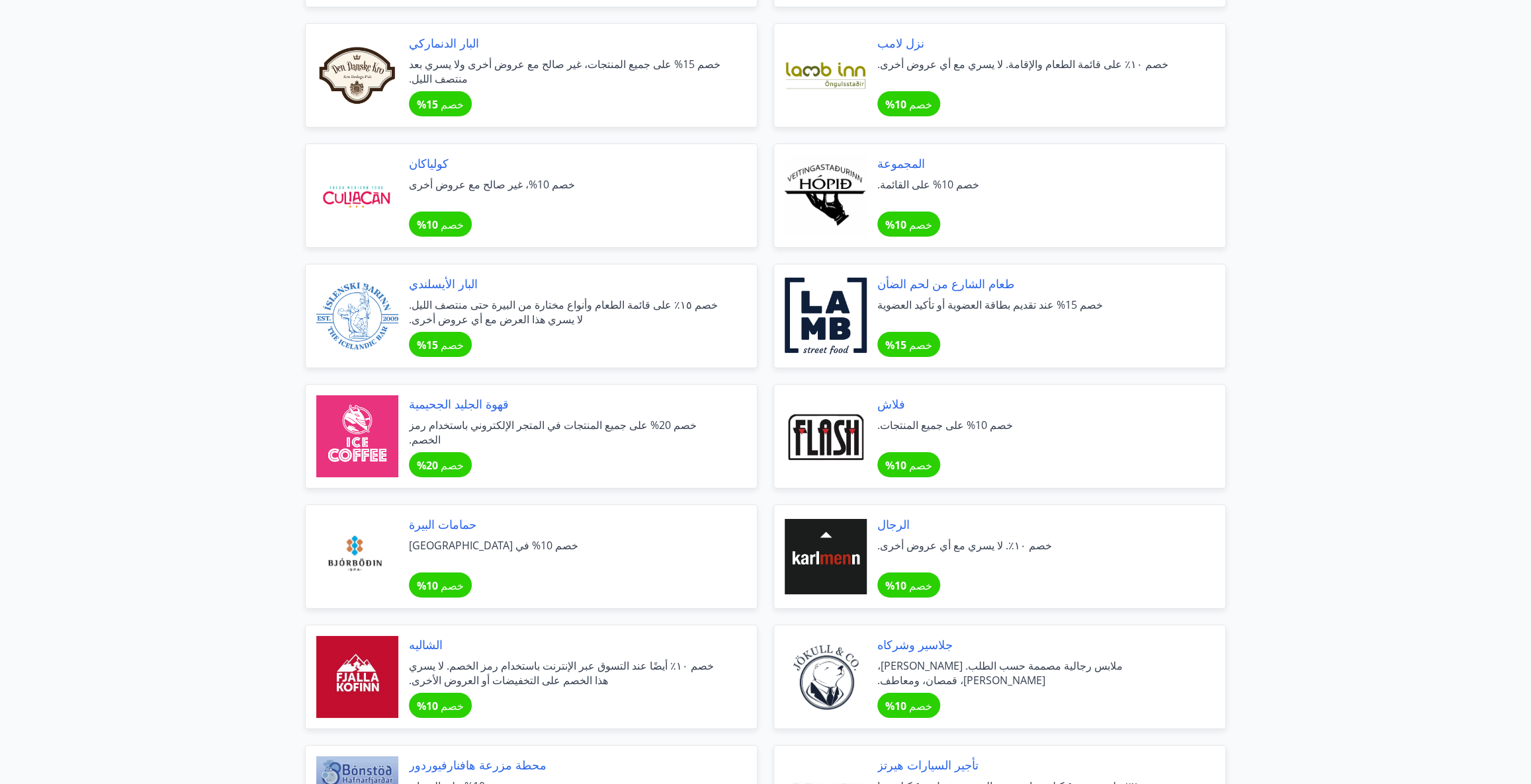
scroll to position [3879, 0]
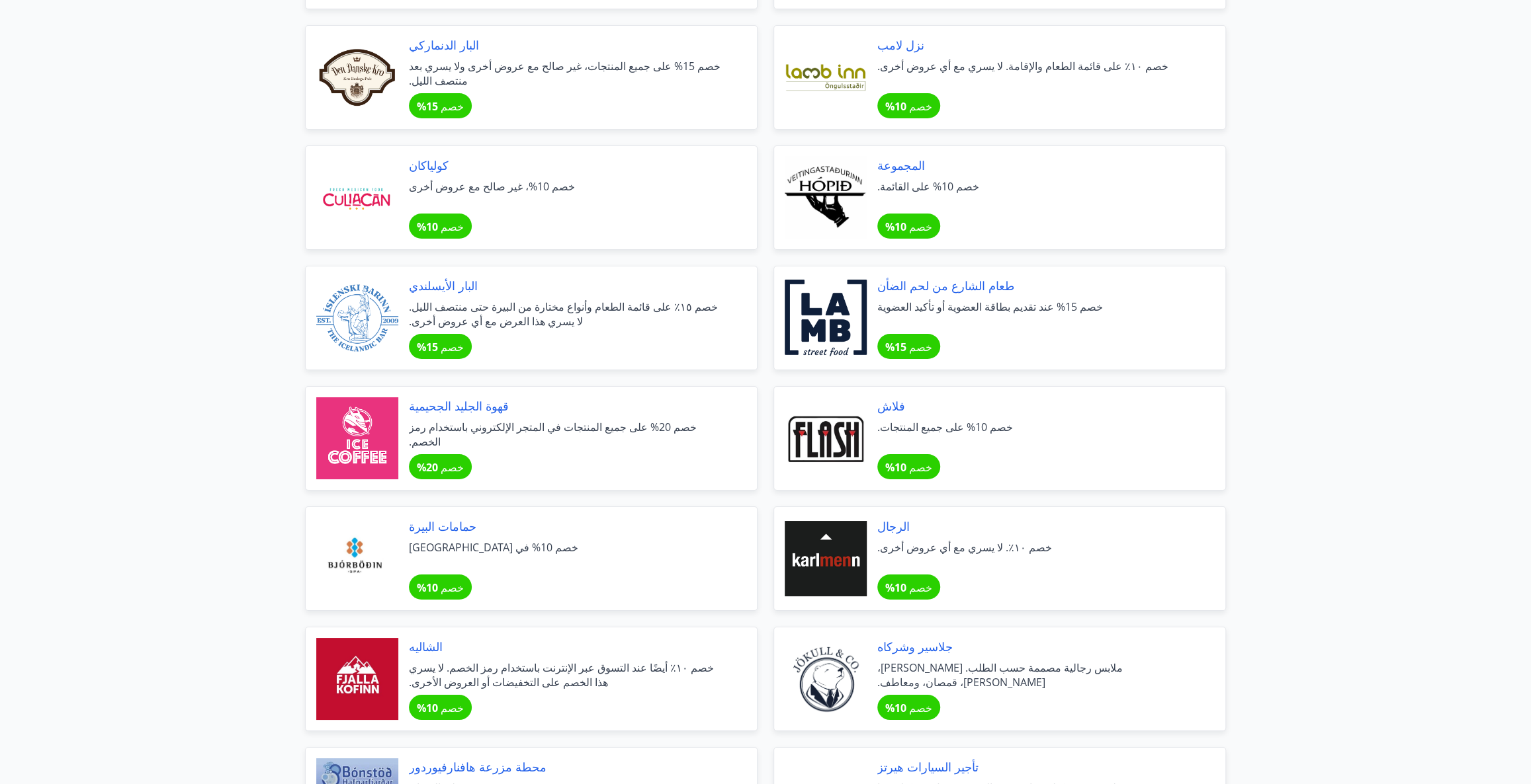
click at [512, 191] on font "خصم 10%، غير صالح مع عروض أخرى" at bounding box center [492, 186] width 166 height 14
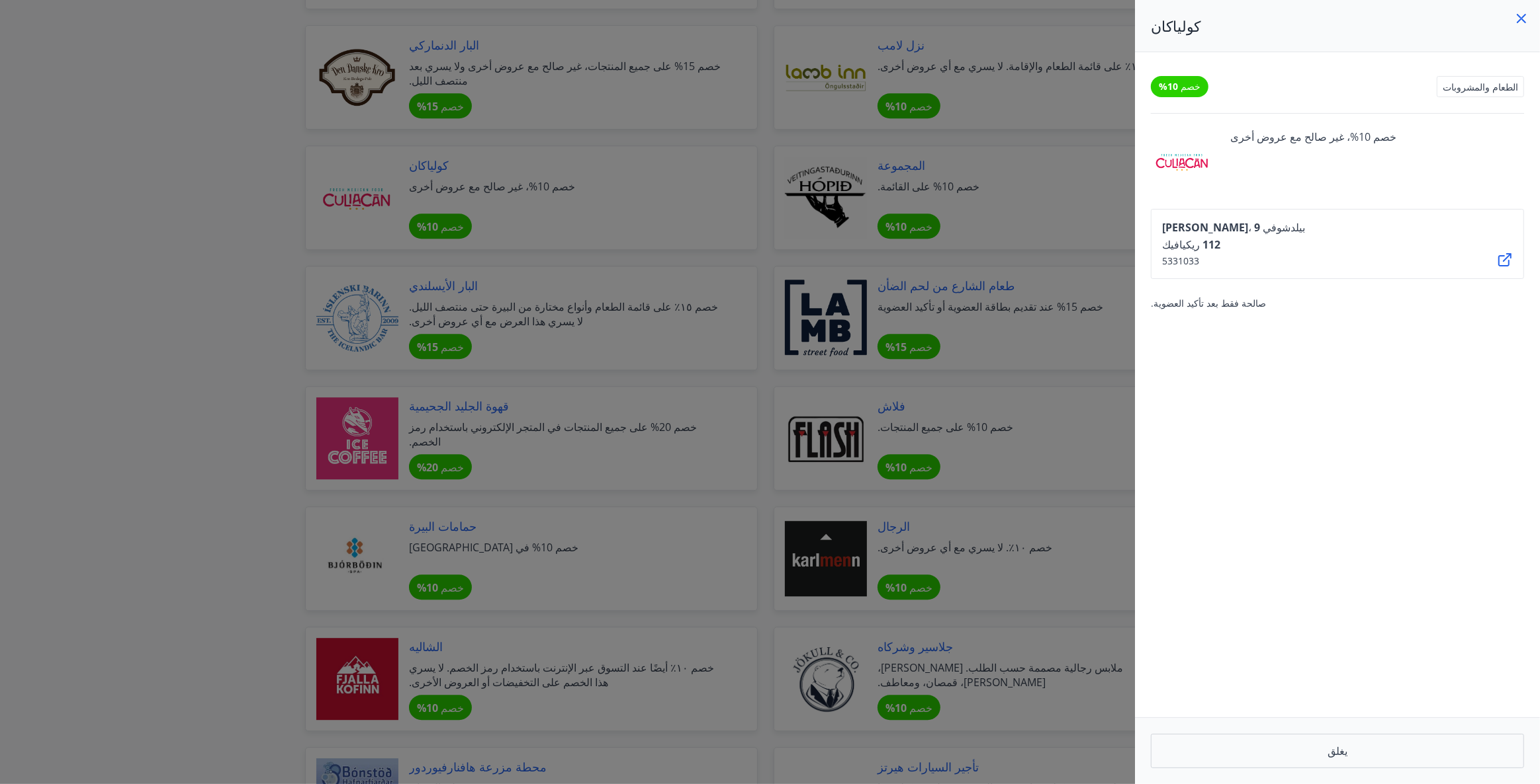
click at [1499, 254] on icon at bounding box center [1505, 260] width 14 height 14
click at [135, 406] on div at bounding box center [770, 392] width 1540 height 784
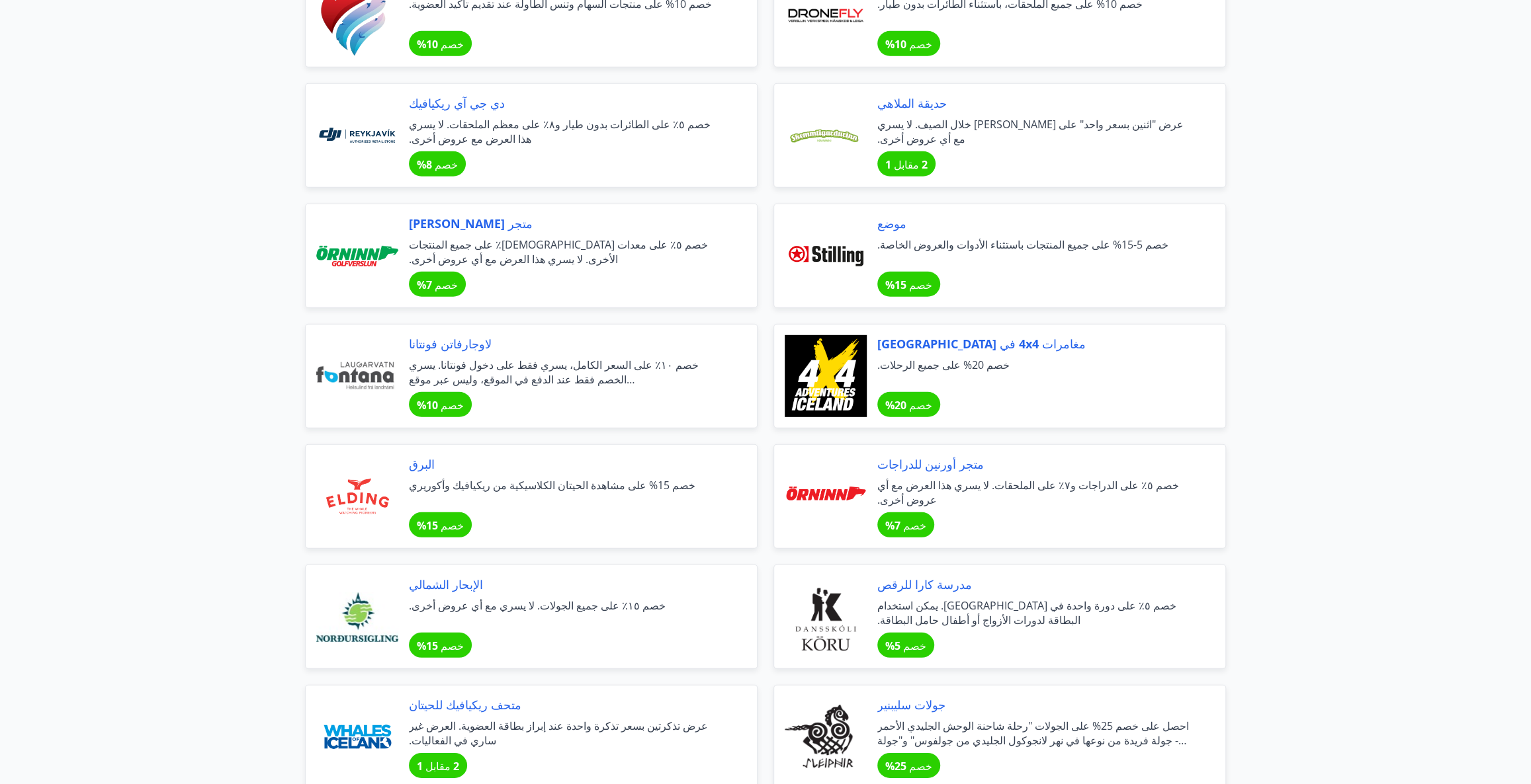
scroll to position [2976, 0]
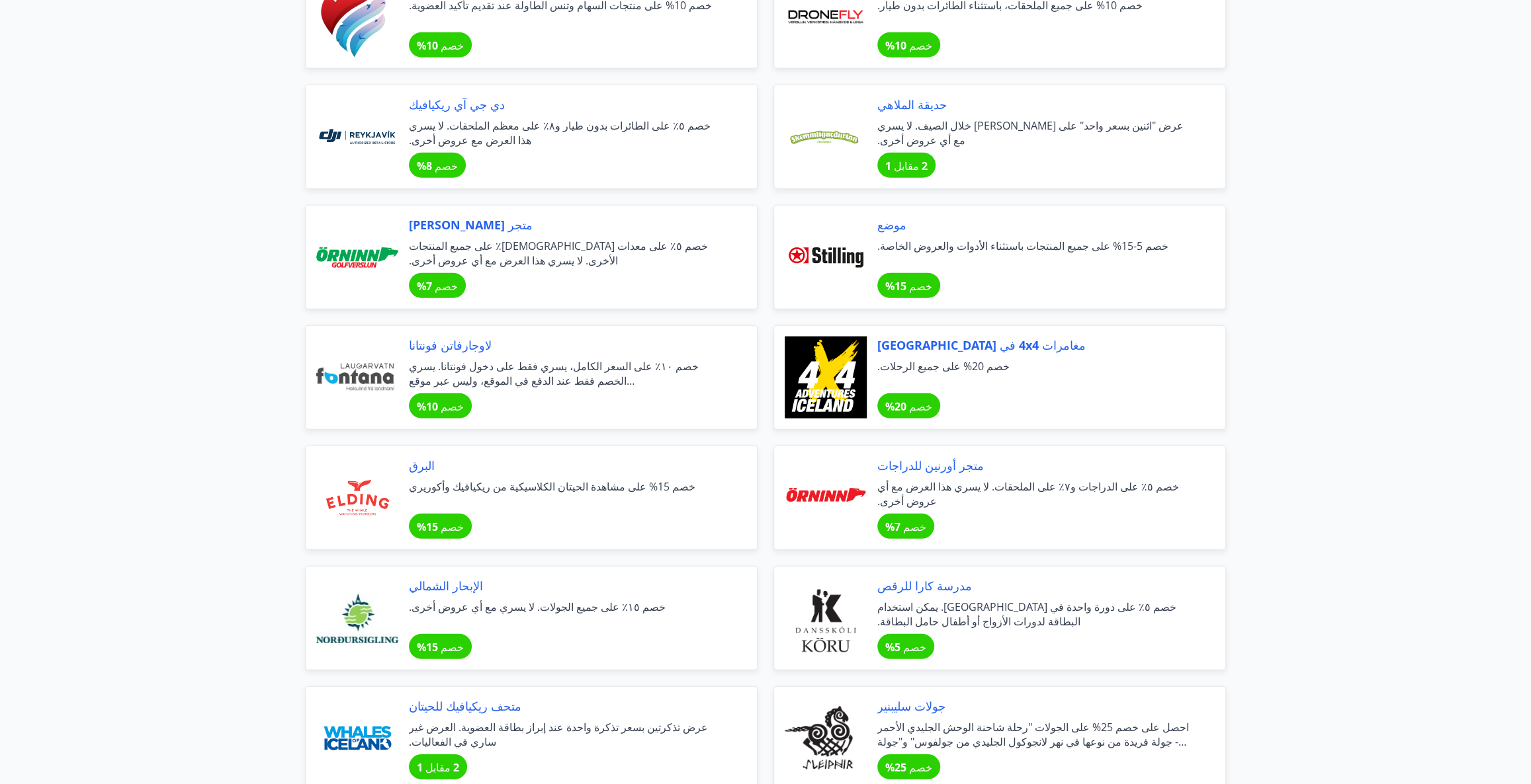
click at [472, 484] on font "خصم 15% على مشاهدة الحيتان الكلاسيكية من ريكيافيك وأكوريري" at bounding box center [552, 486] width 287 height 14
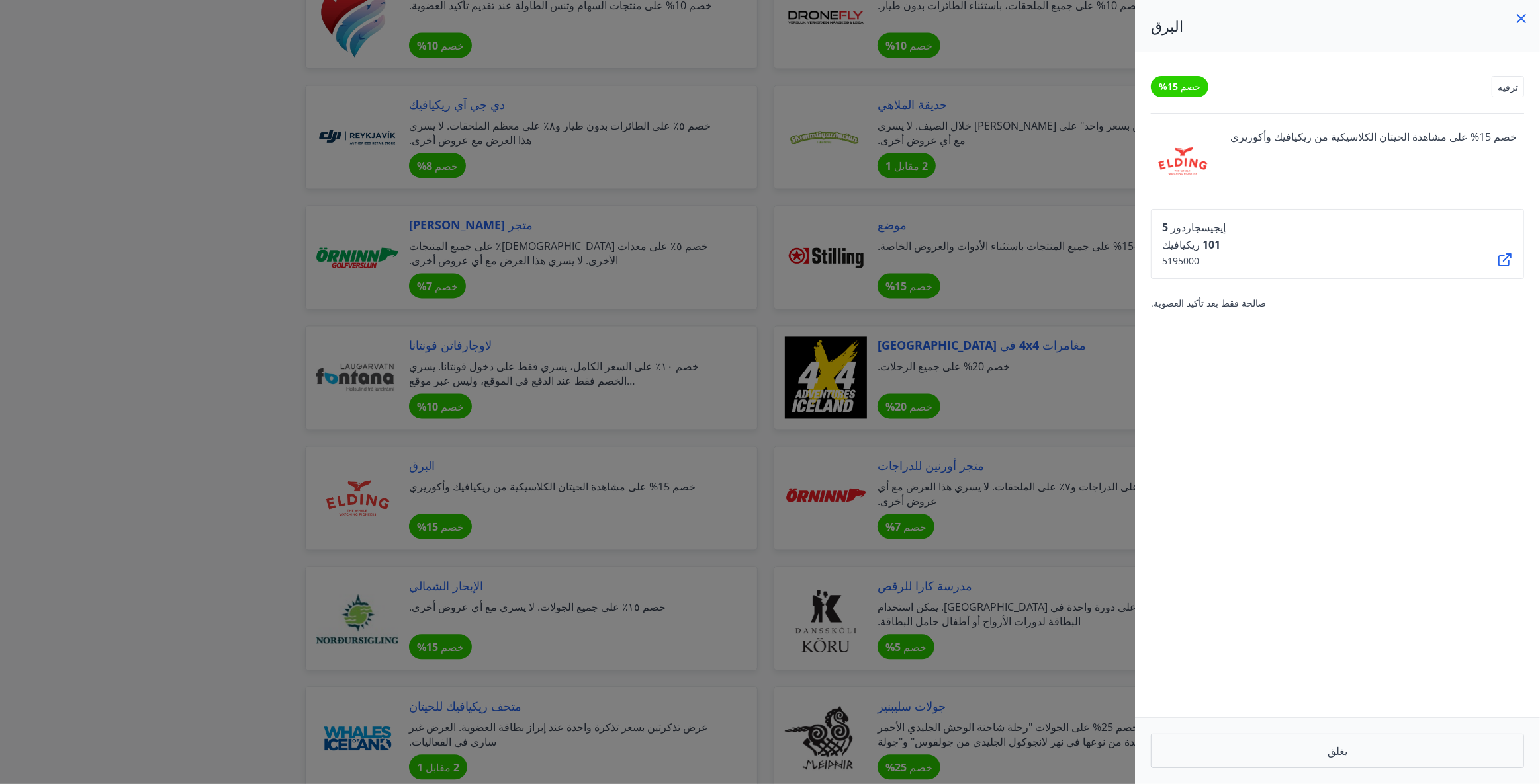
drag, startPoint x: 1449, startPoint y: 232, endPoint x: 1440, endPoint y: 236, distance: 9.8
click at [1448, 232] on div "إيجيسجاردور 5 101 ريكيافيك 5195000" at bounding box center [1337, 244] width 373 height 70
click at [1471, 241] on div "إيجيسجاردور 5 101 ريكيافيك 5195000" at bounding box center [1337, 244] width 373 height 70
click at [1487, 252] on div "إيجيسجاردور 5 101 ريكيافيك 5195000" at bounding box center [1337, 244] width 373 height 70
click at [1499, 254] on icon at bounding box center [1505, 260] width 14 height 14
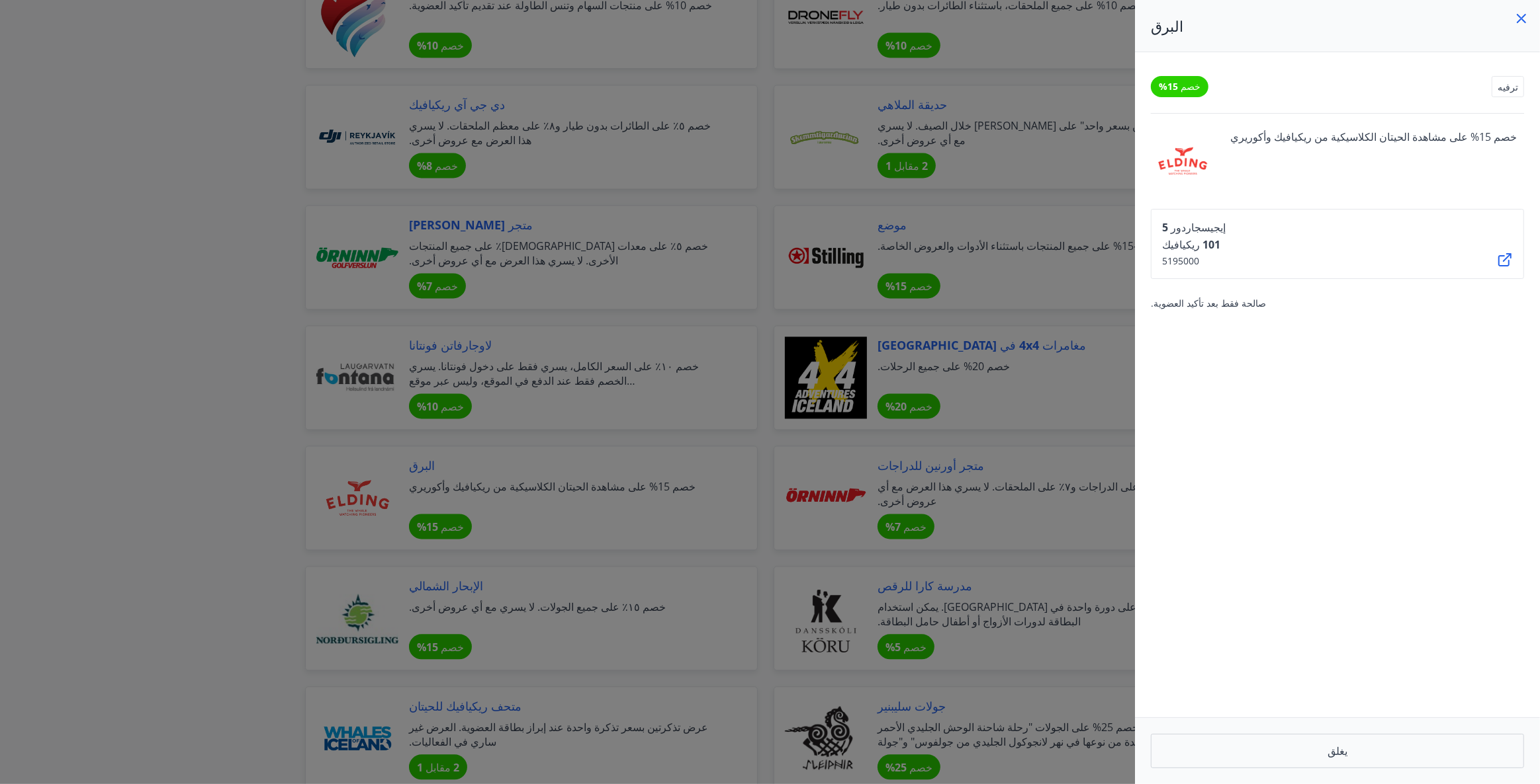
drag, startPoint x: 118, startPoint y: 294, endPoint x: 129, endPoint y: 294, distance: 11.0
click at [119, 294] on div at bounding box center [770, 392] width 1540 height 784
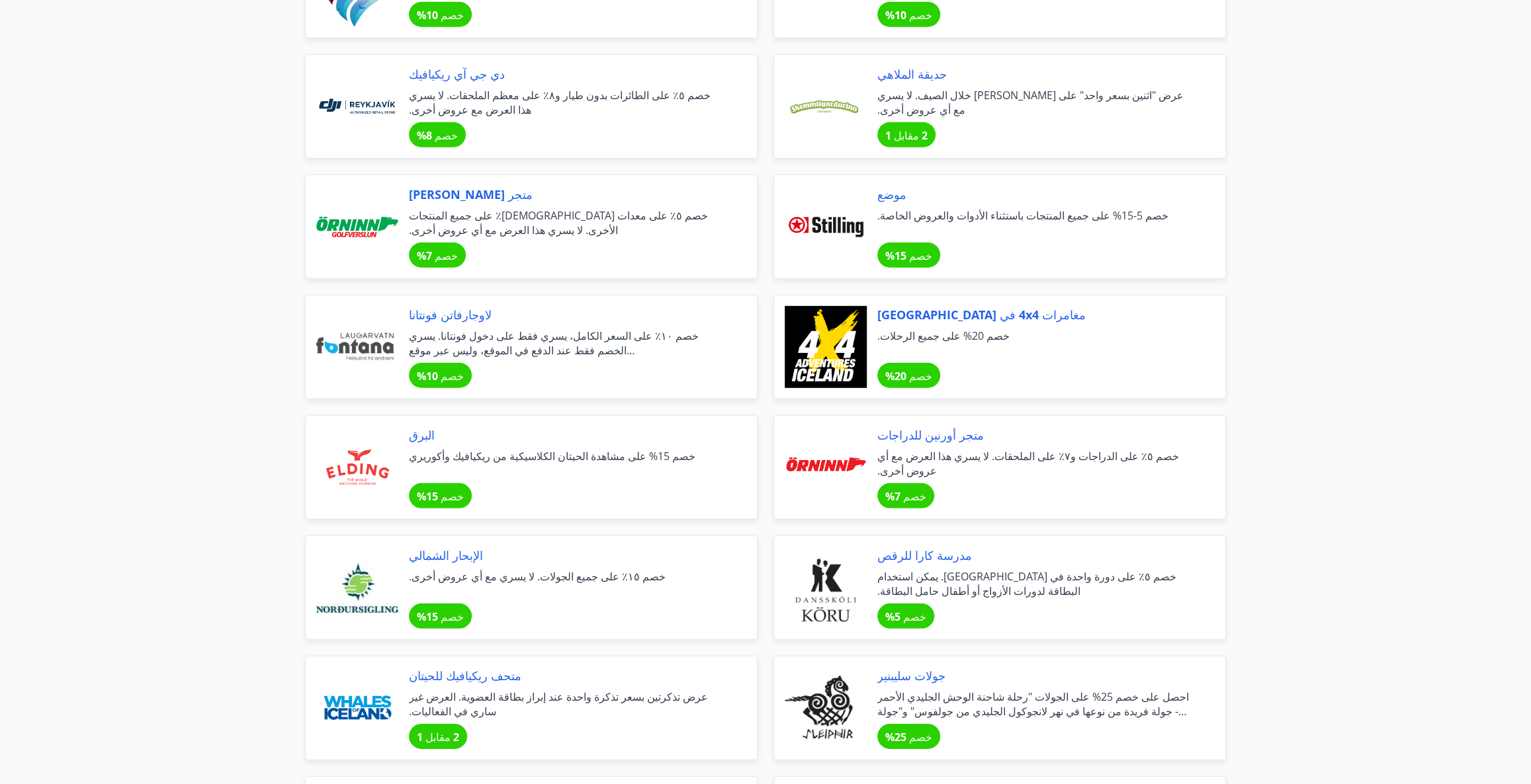
scroll to position [3036, 0]
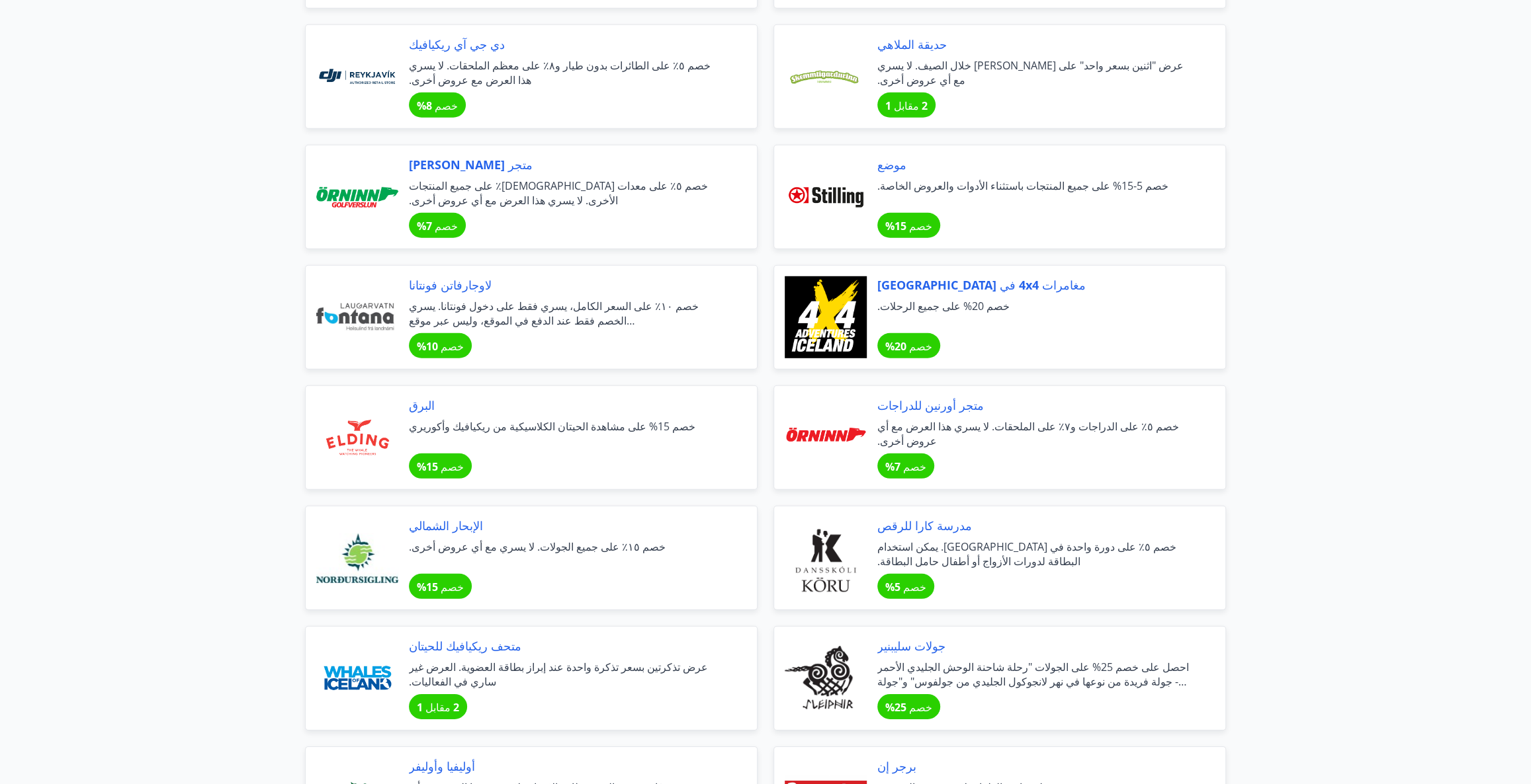
click at [886, 178] on div "موضع خصم 5-15% على جميع المنتجات باستثناء الأدوات والعروض الخاصة. خصم 15%" at bounding box center [1035, 197] width 316 height 82
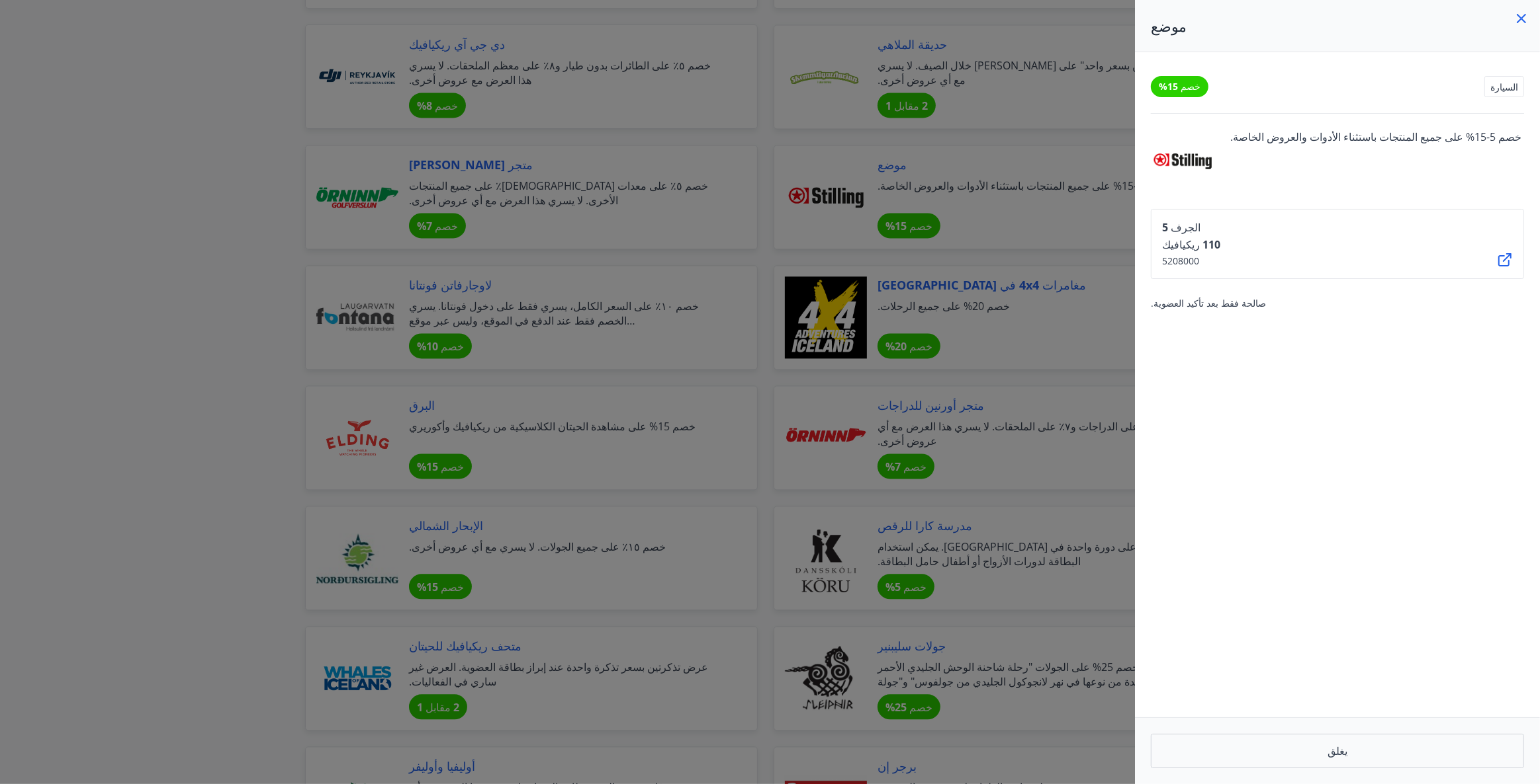
drag, startPoint x: 1404, startPoint y: 231, endPoint x: 1398, endPoint y: 238, distance: 9.2
click at [1403, 232] on div "الجرف 5 110 ريكيافيك 5208000" at bounding box center [1337, 244] width 373 height 70
click at [1489, 252] on div "الجرف 5 110 ريكيافيك 5208000" at bounding box center [1337, 244] width 373 height 70
click at [1499, 258] on icon at bounding box center [1504, 259] width 15 height 15
drag, startPoint x: 1475, startPoint y: 140, endPoint x: 1201, endPoint y: 161, distance: 274.8
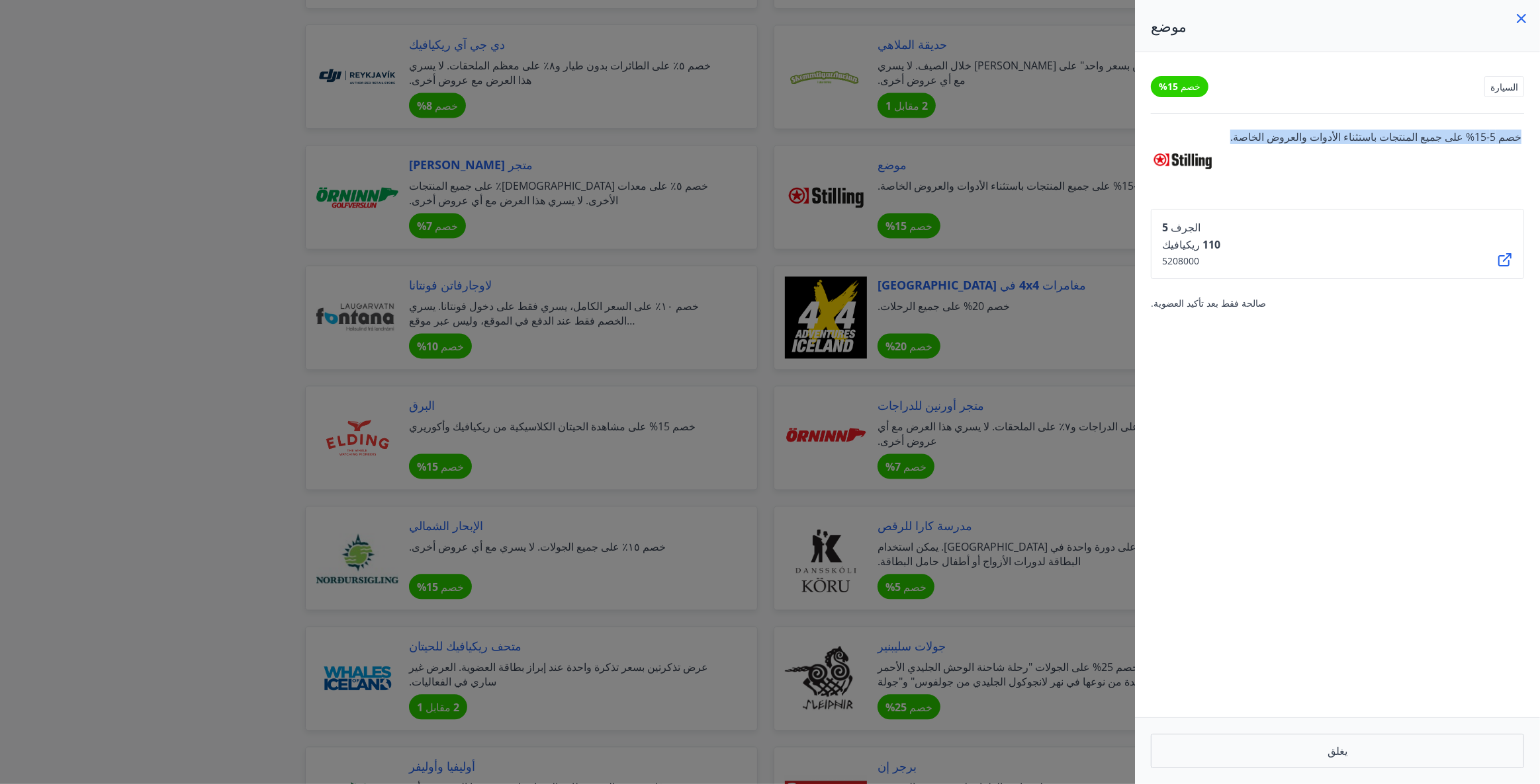
click at [1201, 161] on div "خصم 5-15% على جميع المنتجات باستثناء الأدوات والعروض الخاصة." at bounding box center [1337, 161] width 373 height 64
click at [199, 297] on div at bounding box center [770, 392] width 1540 height 784
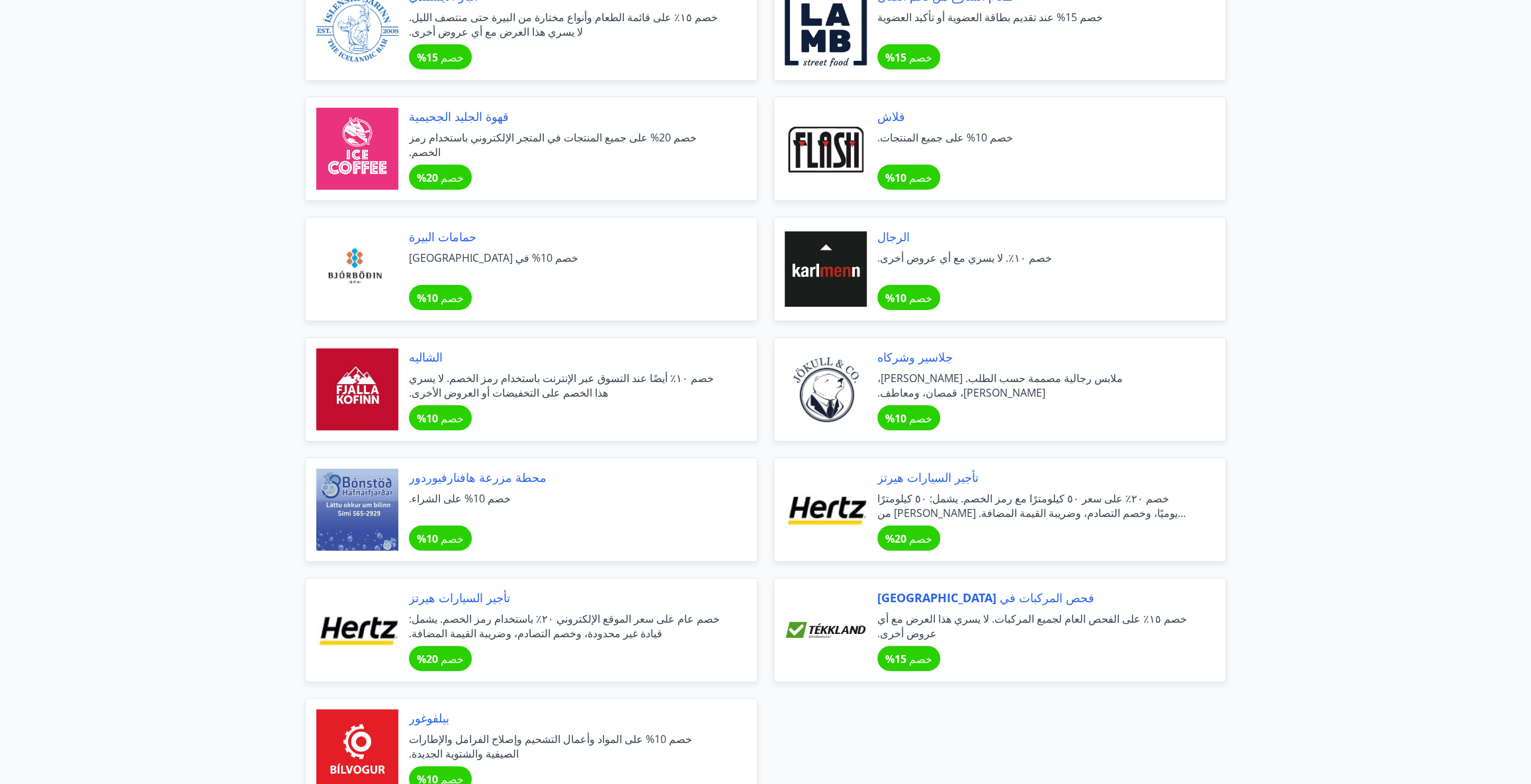
scroll to position [4359, 0]
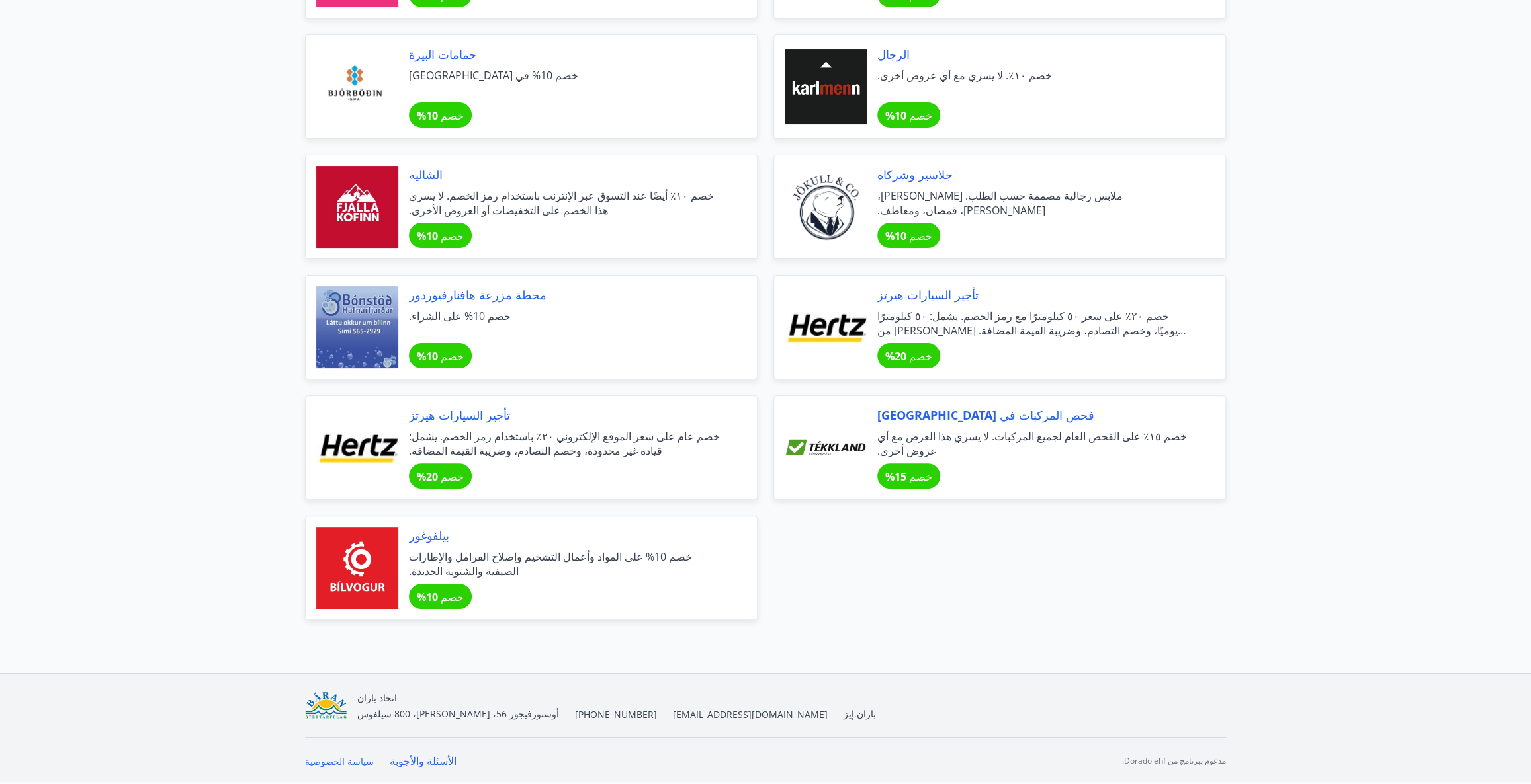
click at [443, 287] on font "محطة مزرعة هافنارفيوردور" at bounding box center [478, 295] width 138 height 15
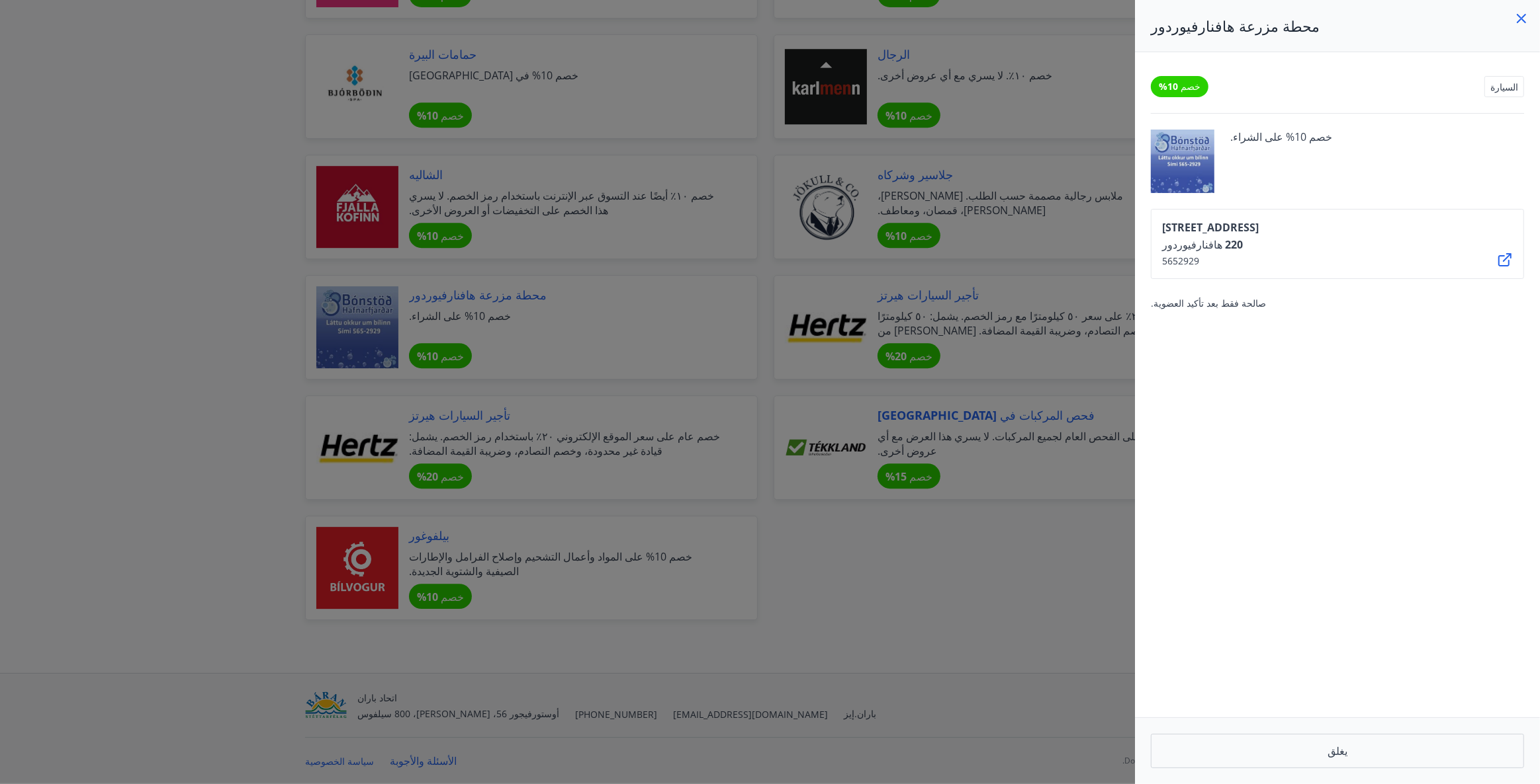
click at [1499, 256] on icon at bounding box center [1505, 260] width 14 height 14
click at [182, 224] on div at bounding box center [770, 392] width 1540 height 784
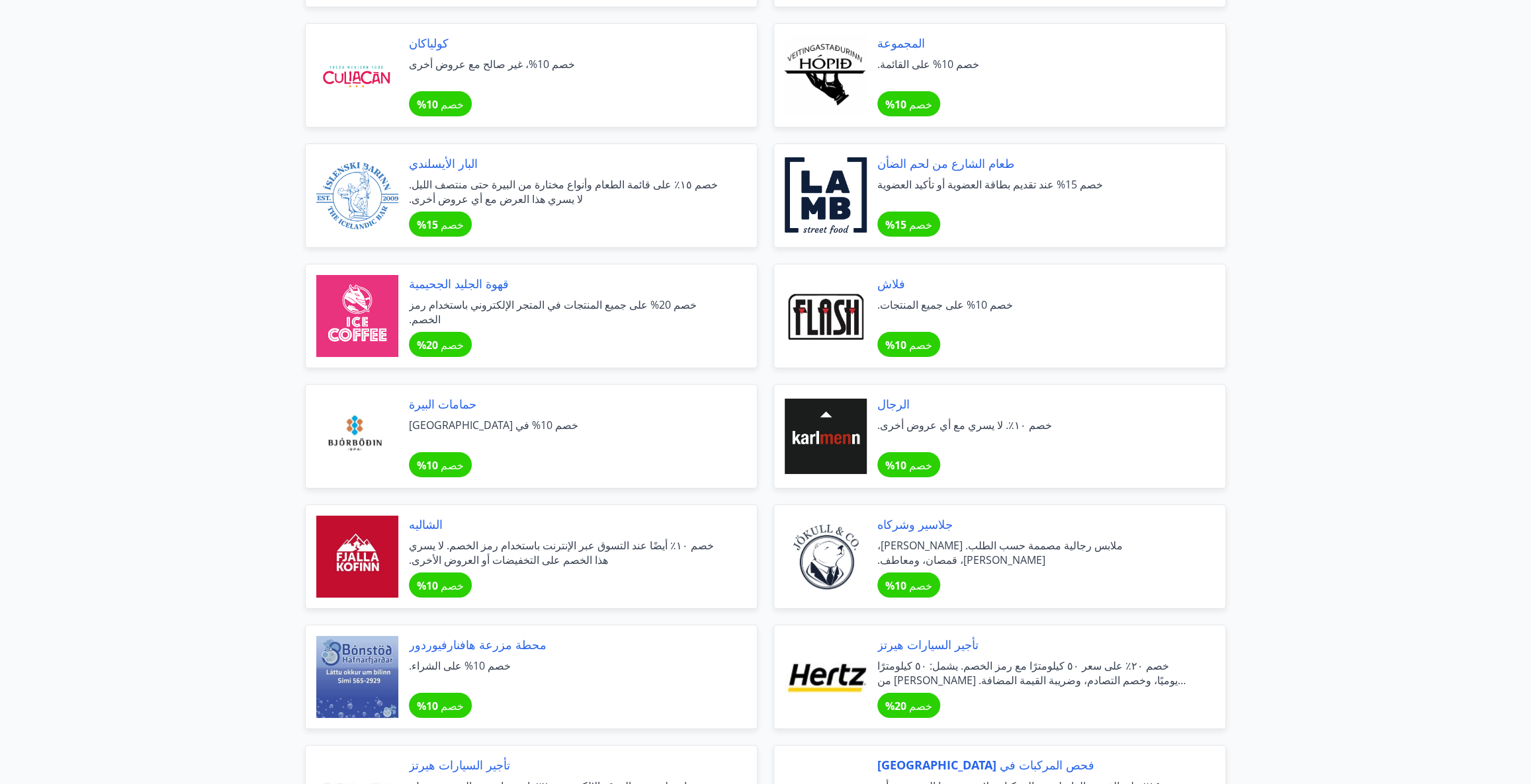
scroll to position [3998, 0]
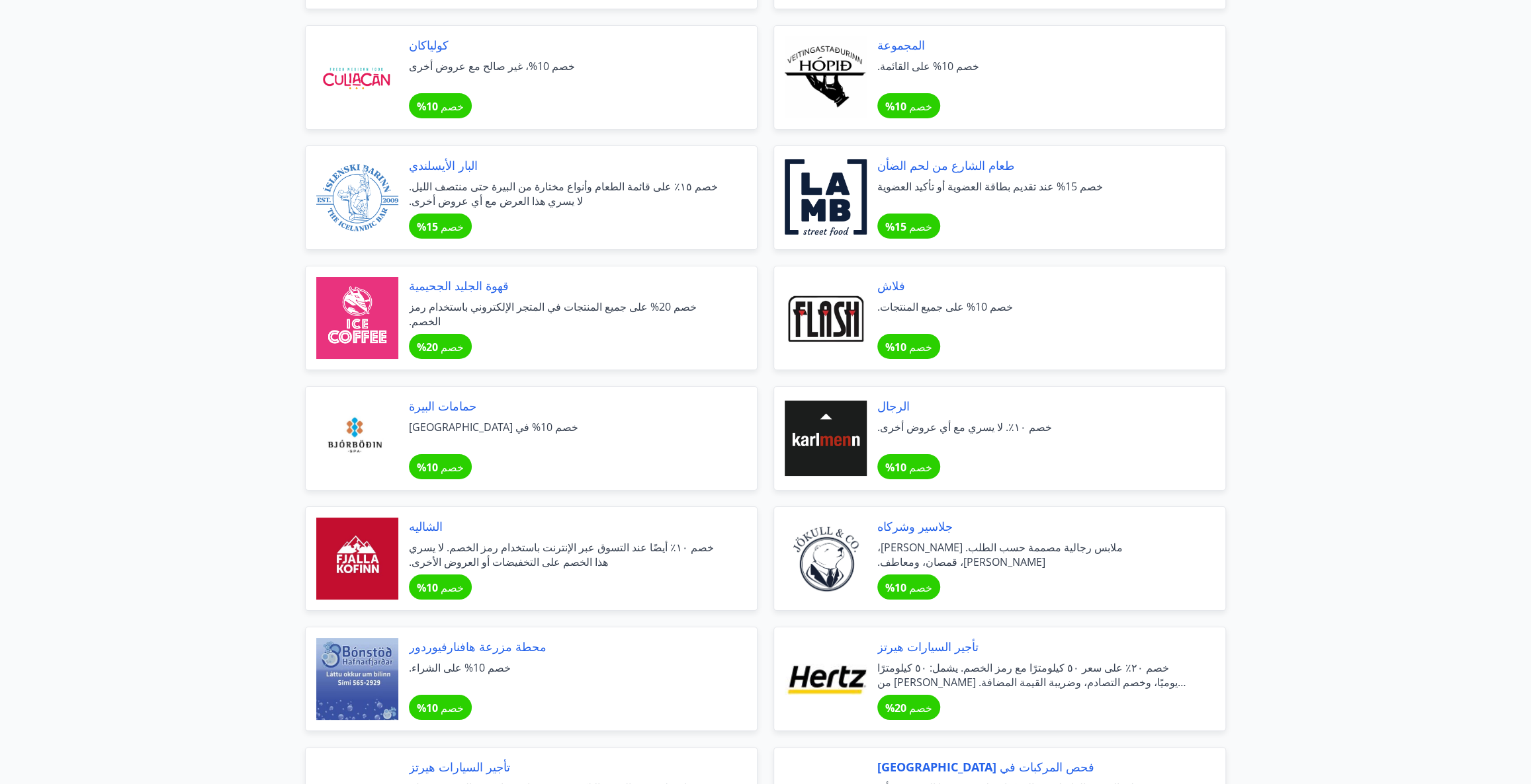
click at [864, 316] on div at bounding box center [825, 317] width 82 height 82
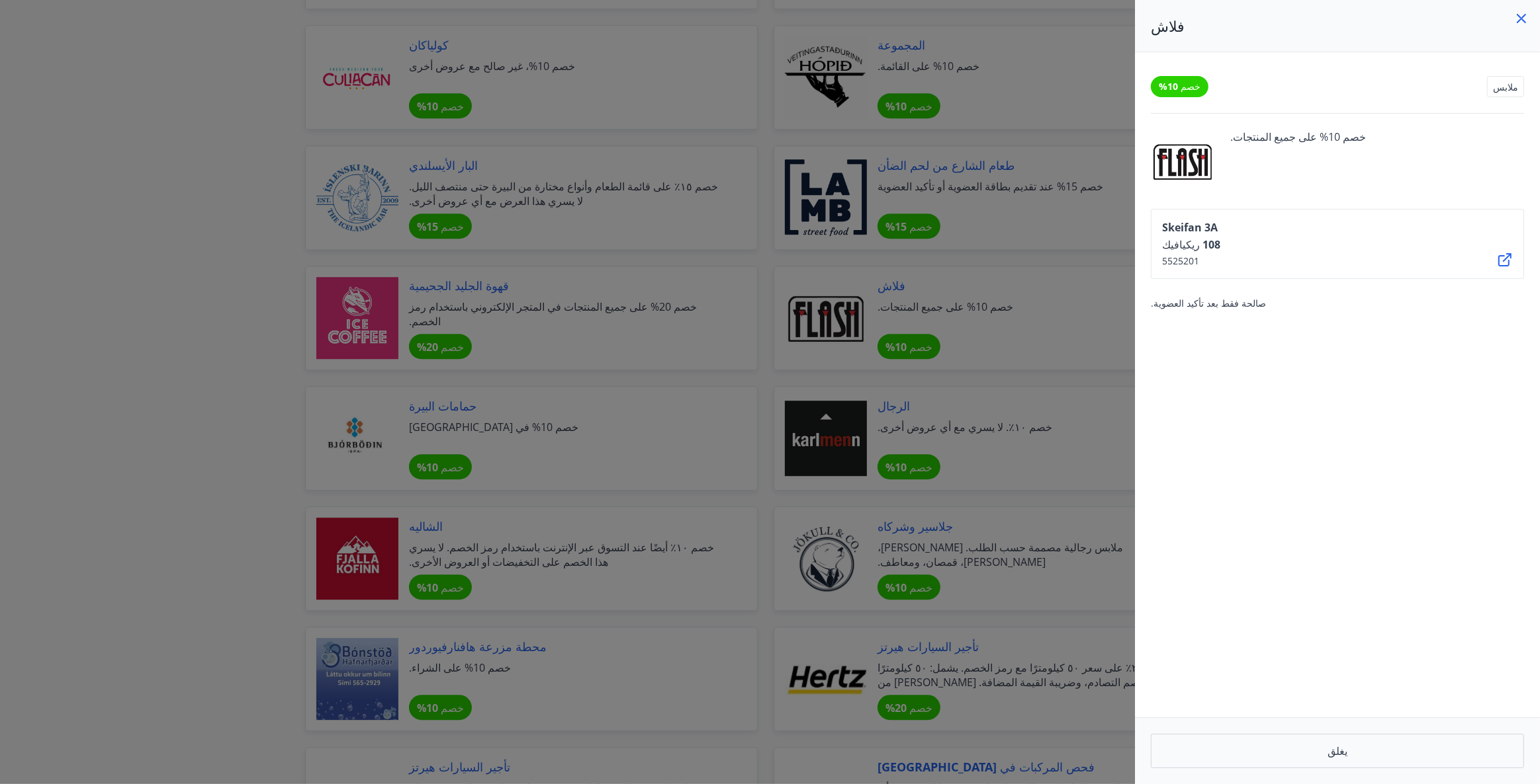
click at [1489, 252] on div "Skeifan 3A 108 ريكيافيك 5525201" at bounding box center [1337, 244] width 373 height 70
click at [1503, 262] on icon at bounding box center [1504, 259] width 15 height 15
click at [149, 284] on div at bounding box center [770, 392] width 1540 height 784
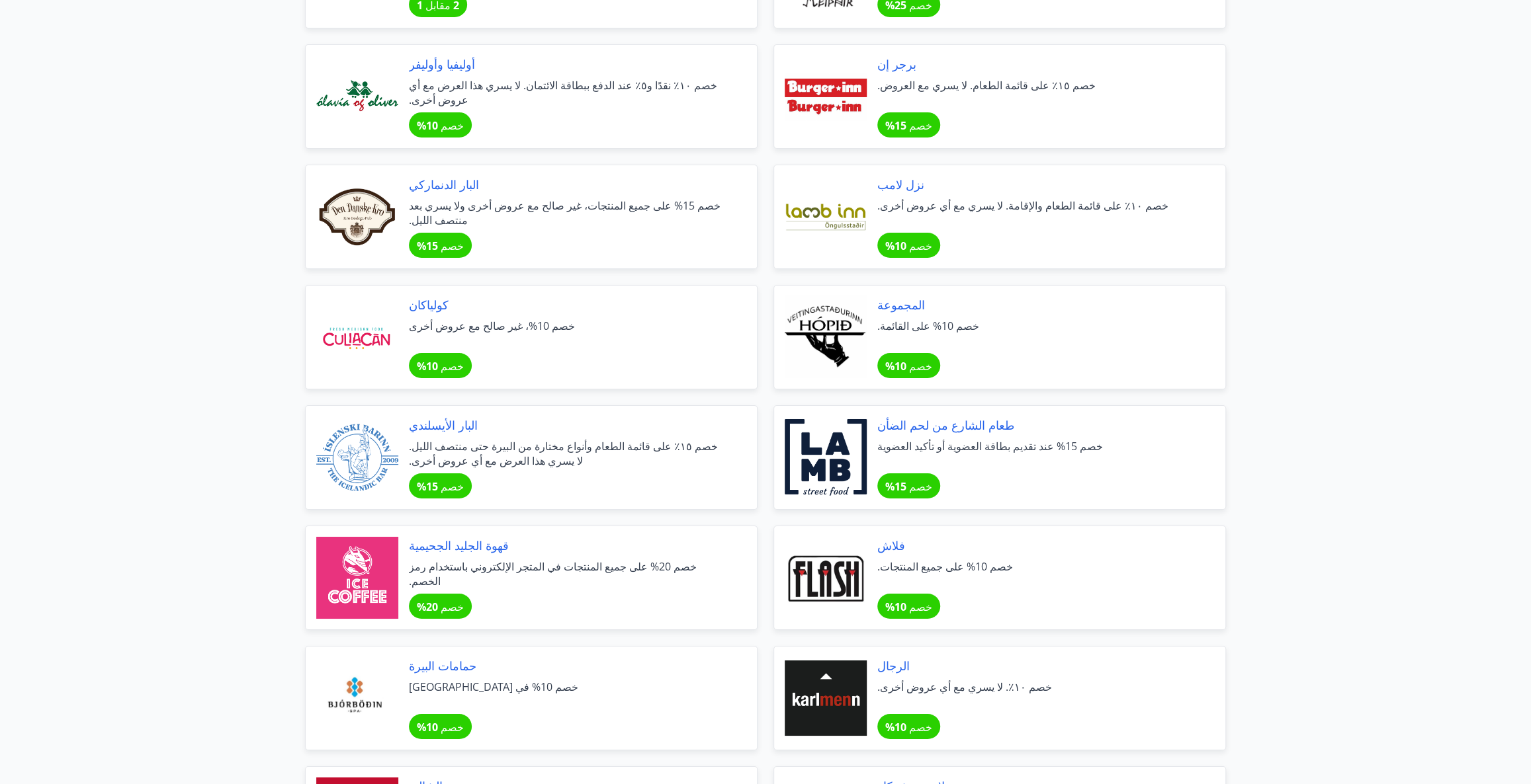
scroll to position [3697, 0]
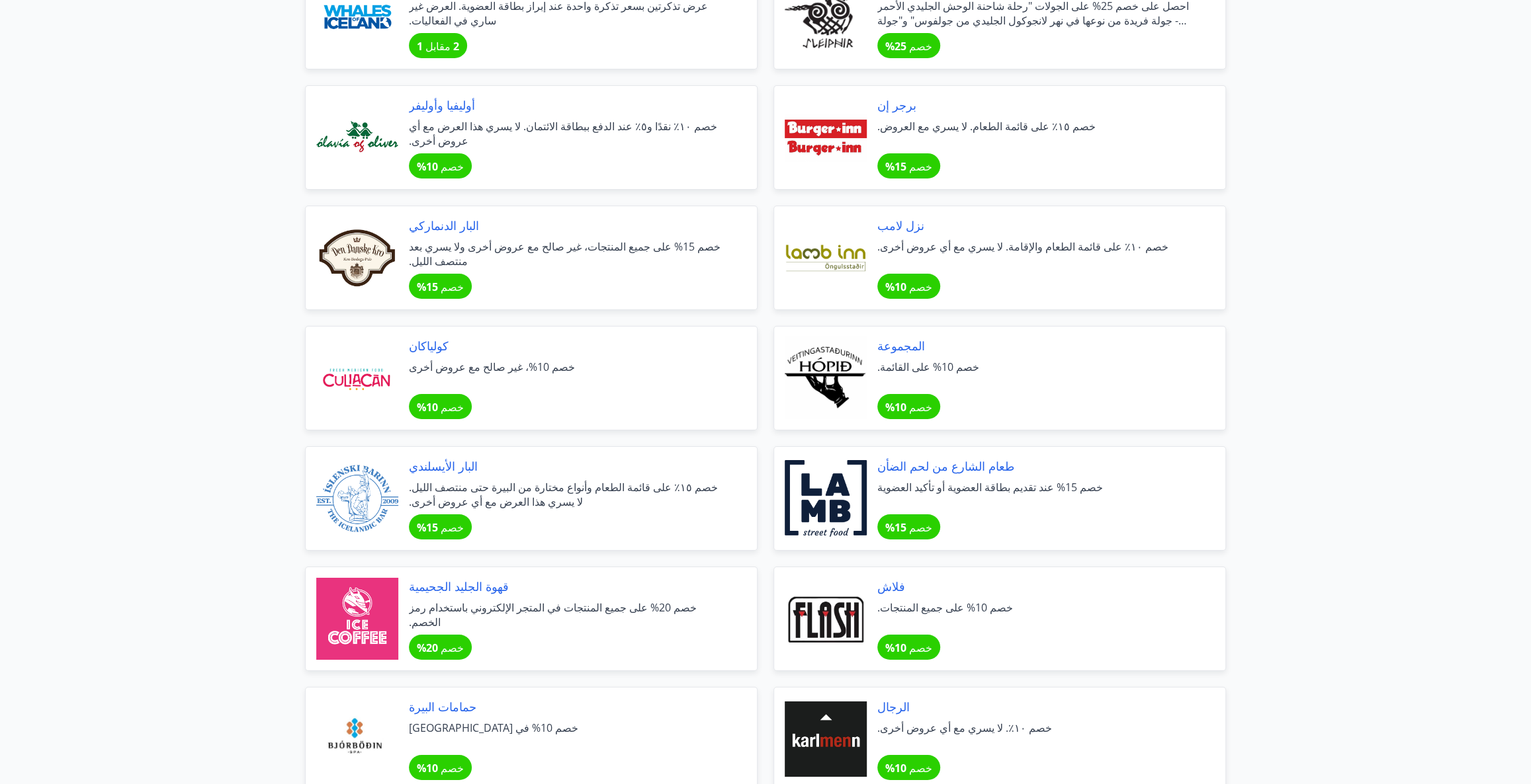
click at [927, 360] on font "خصم 10% على القائمة." at bounding box center [928, 366] width 102 height 14
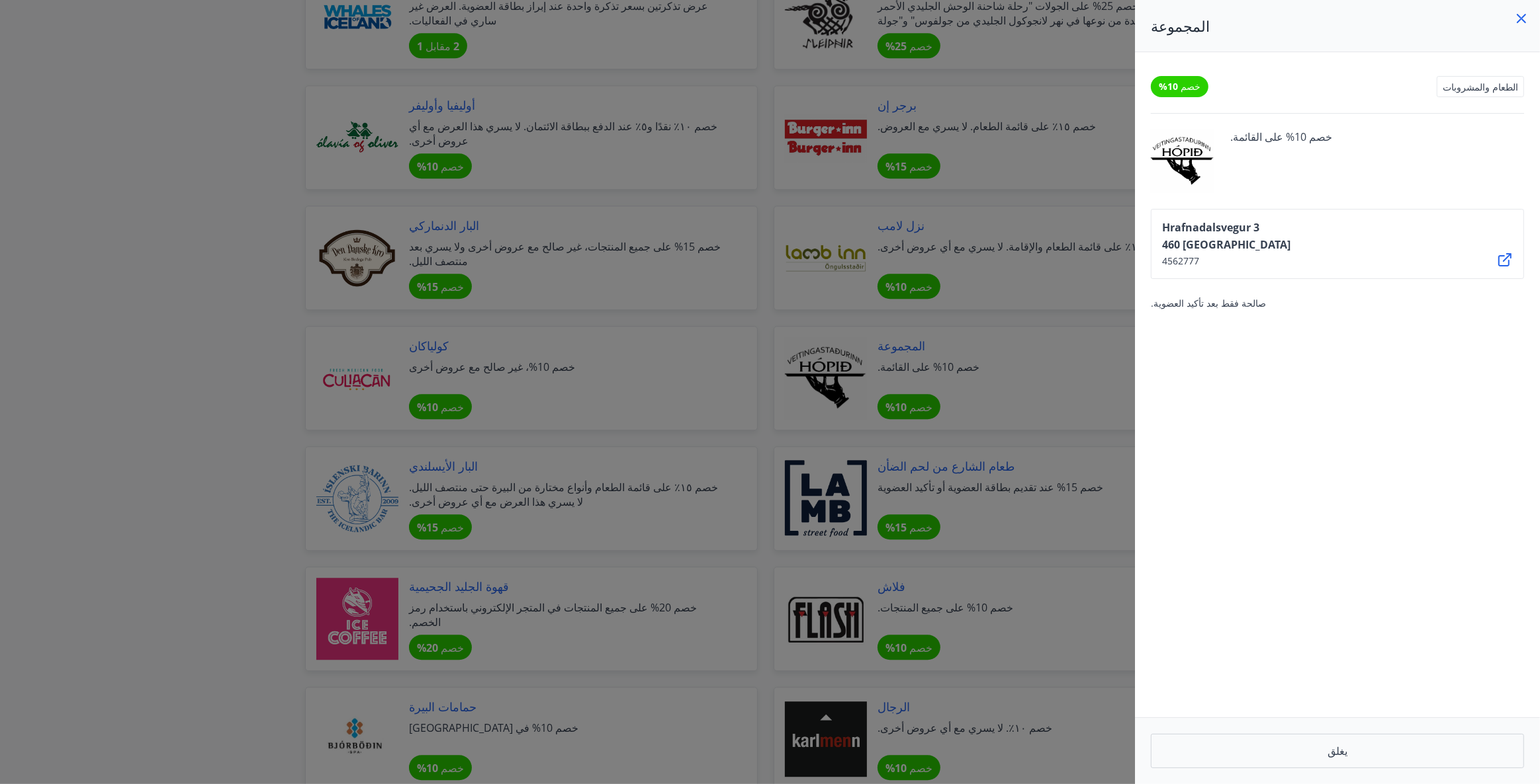
click at [1482, 260] on div "Hrafnadalsvegur 3 460 [GEOGRAPHIC_DATA] 4562777" at bounding box center [1337, 244] width 373 height 70
click at [1497, 258] on icon at bounding box center [1504, 259] width 15 height 15
click at [306, 387] on div at bounding box center [770, 392] width 1540 height 784
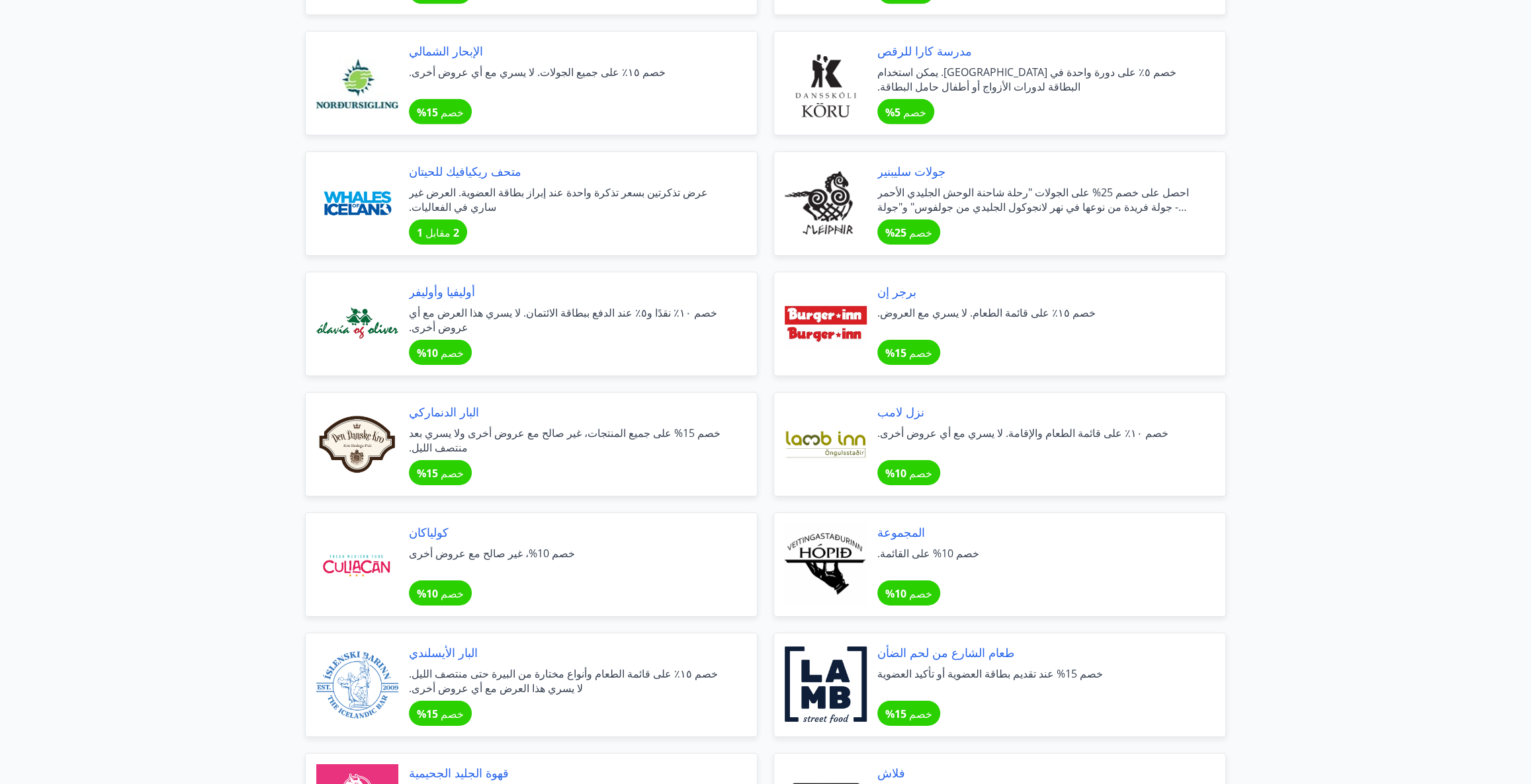
scroll to position [3758, 0]
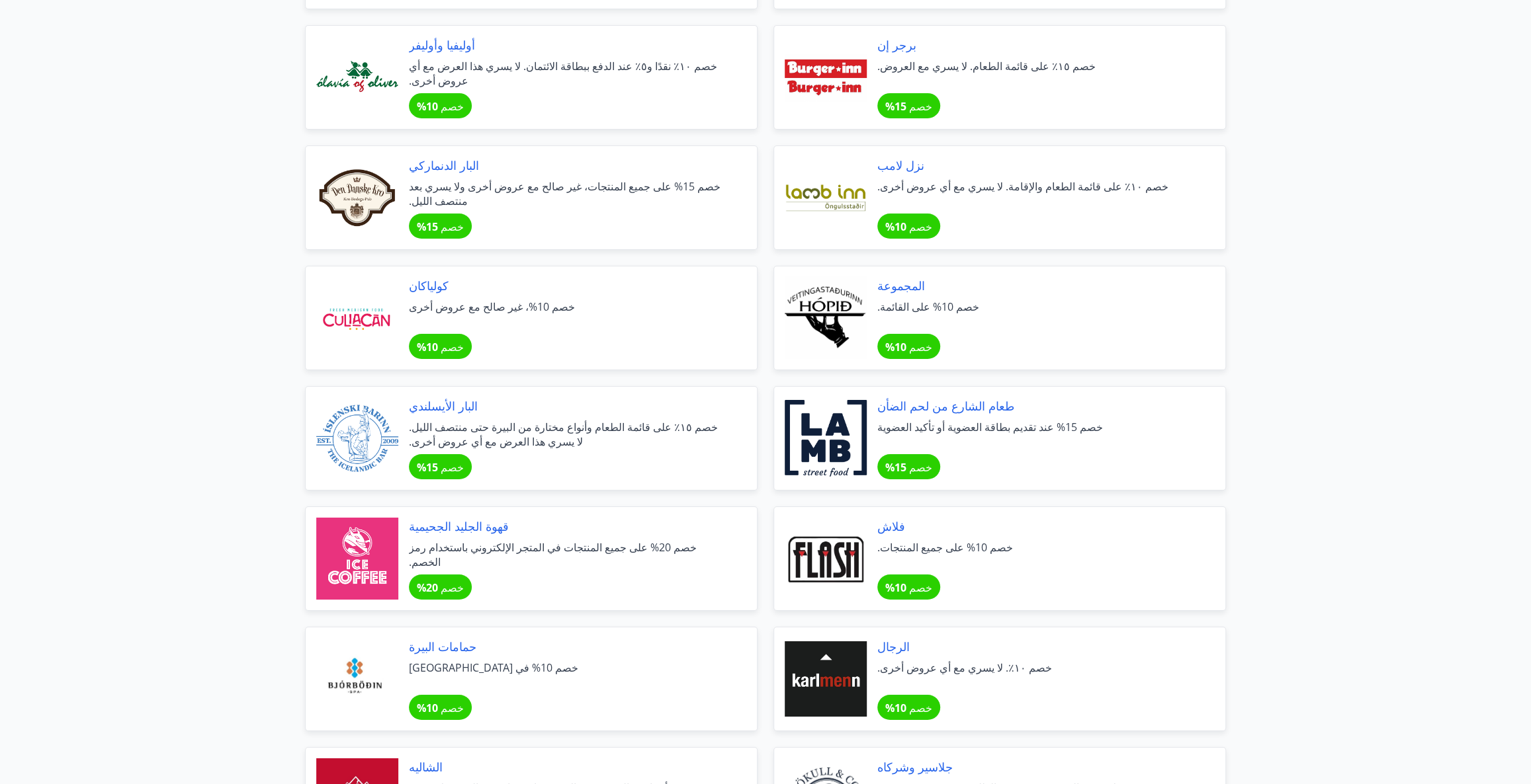
click at [503, 321] on span "خصم 10%، غير صالح مع عروض أخرى" at bounding box center [567, 314] width 316 height 29
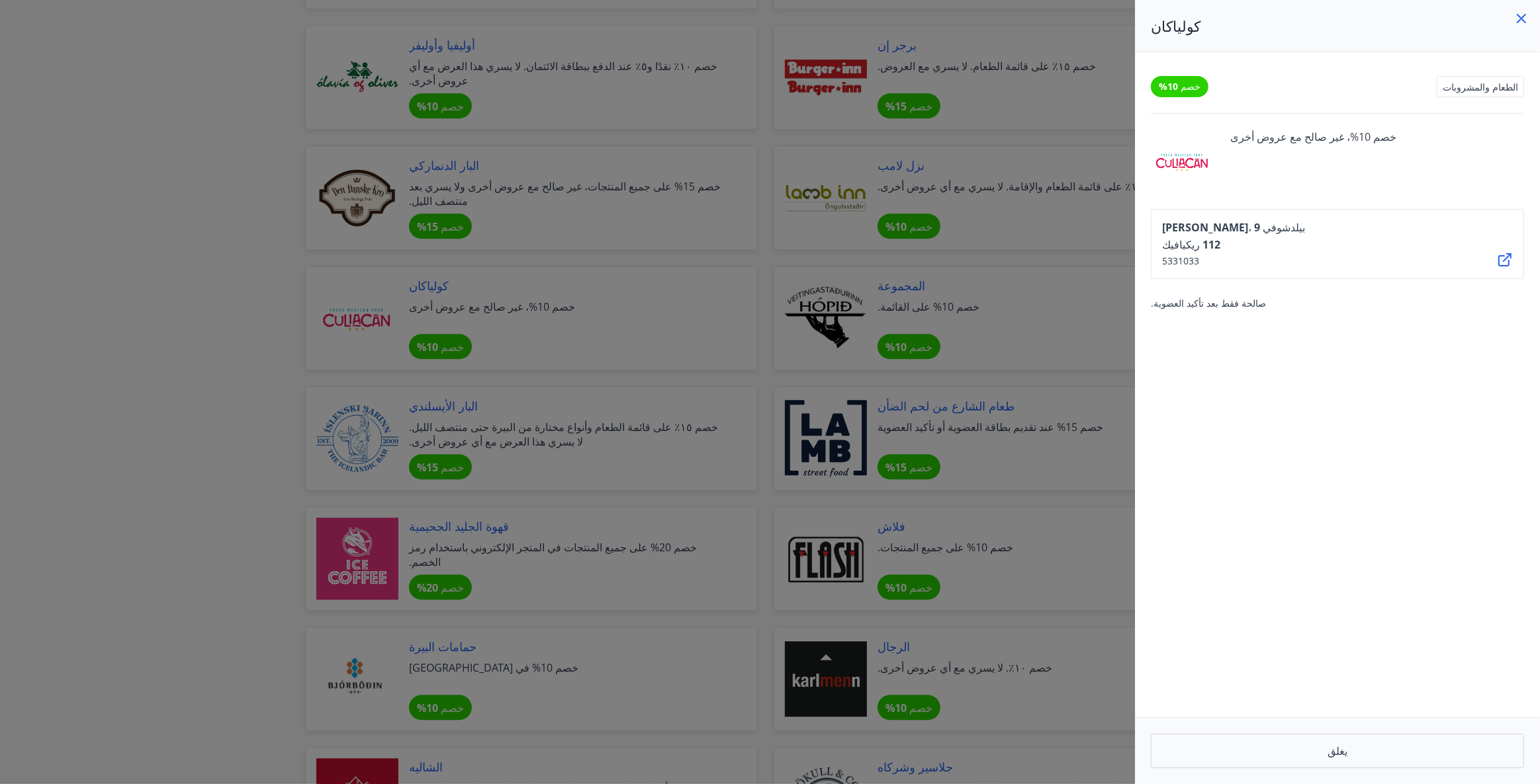
click at [1488, 249] on div "[PERSON_NAME]، بيلدشوفي 9 112 ريكيافيك 5331033" at bounding box center [1337, 244] width 373 height 70
click at [1492, 254] on div "[PERSON_NAME]، بيلدشوفي 9 112 ريكيافيك 5331033" at bounding box center [1337, 244] width 373 height 70
click at [1499, 256] on icon at bounding box center [1505, 260] width 14 height 14
drag, startPoint x: 139, startPoint y: 147, endPoint x: 149, endPoint y: 140, distance: 12.2
click at [139, 146] on div at bounding box center [770, 392] width 1540 height 784
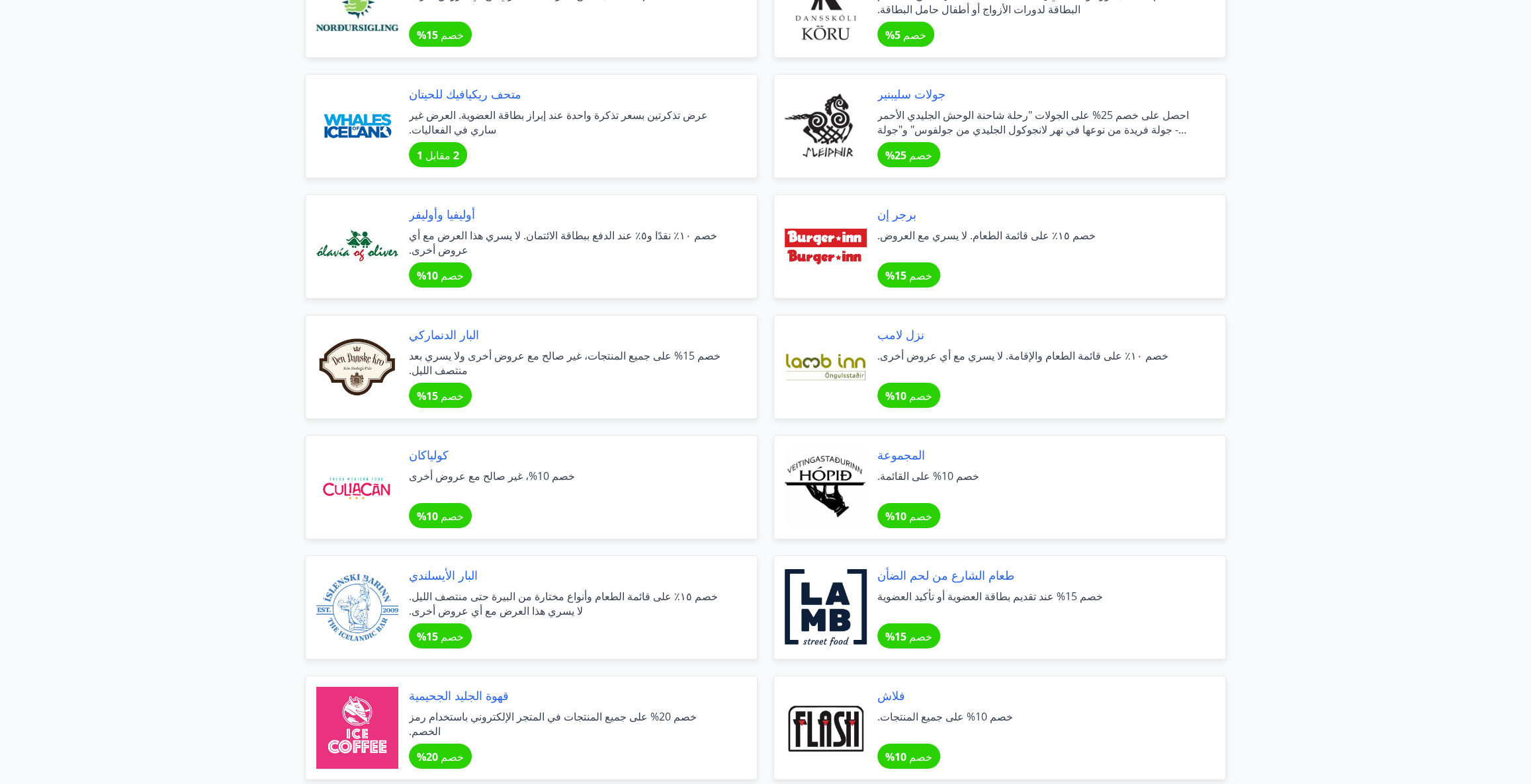
scroll to position [3578, 0]
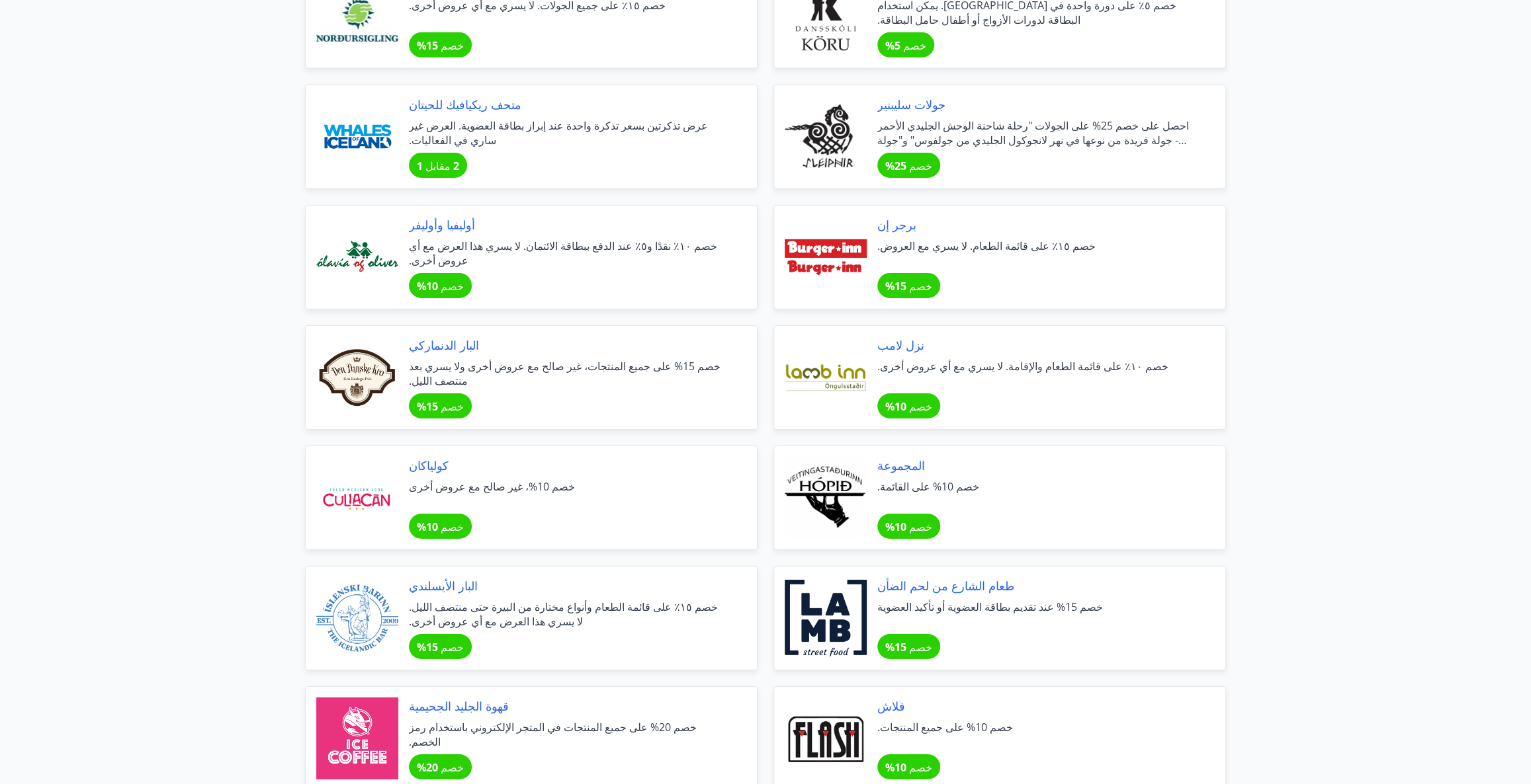
click at [503, 251] on font "خصم ١٠٪ نقدًا و٥٪ عند الدفع ببطاقة الائتمان. لا يسري هذا العرض مع أي عروض أخرى." at bounding box center [563, 254] width 309 height 29
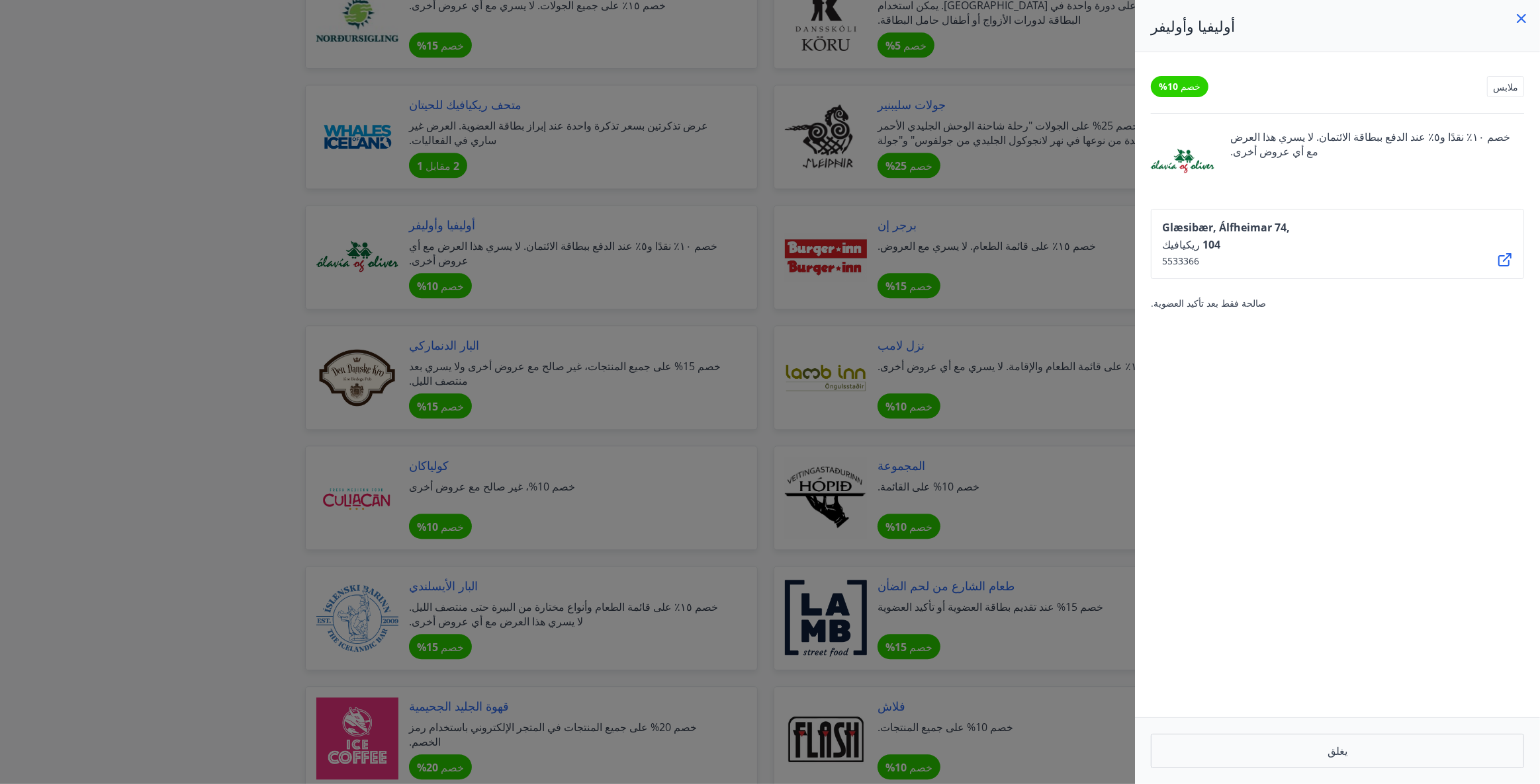
click at [1497, 252] on icon at bounding box center [1504, 259] width 15 height 15
click at [195, 151] on div at bounding box center [770, 392] width 1540 height 784
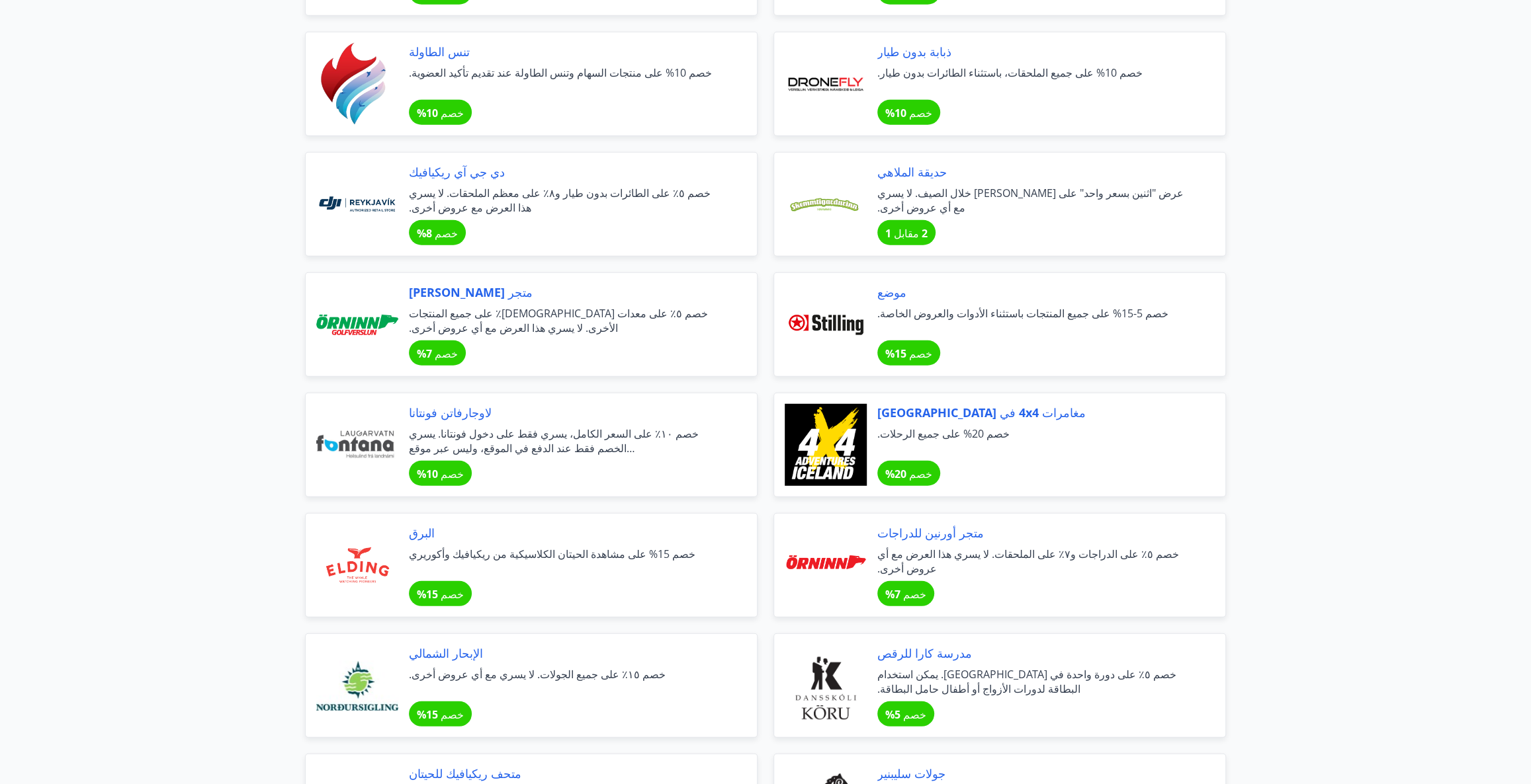
scroll to position [2916, 0]
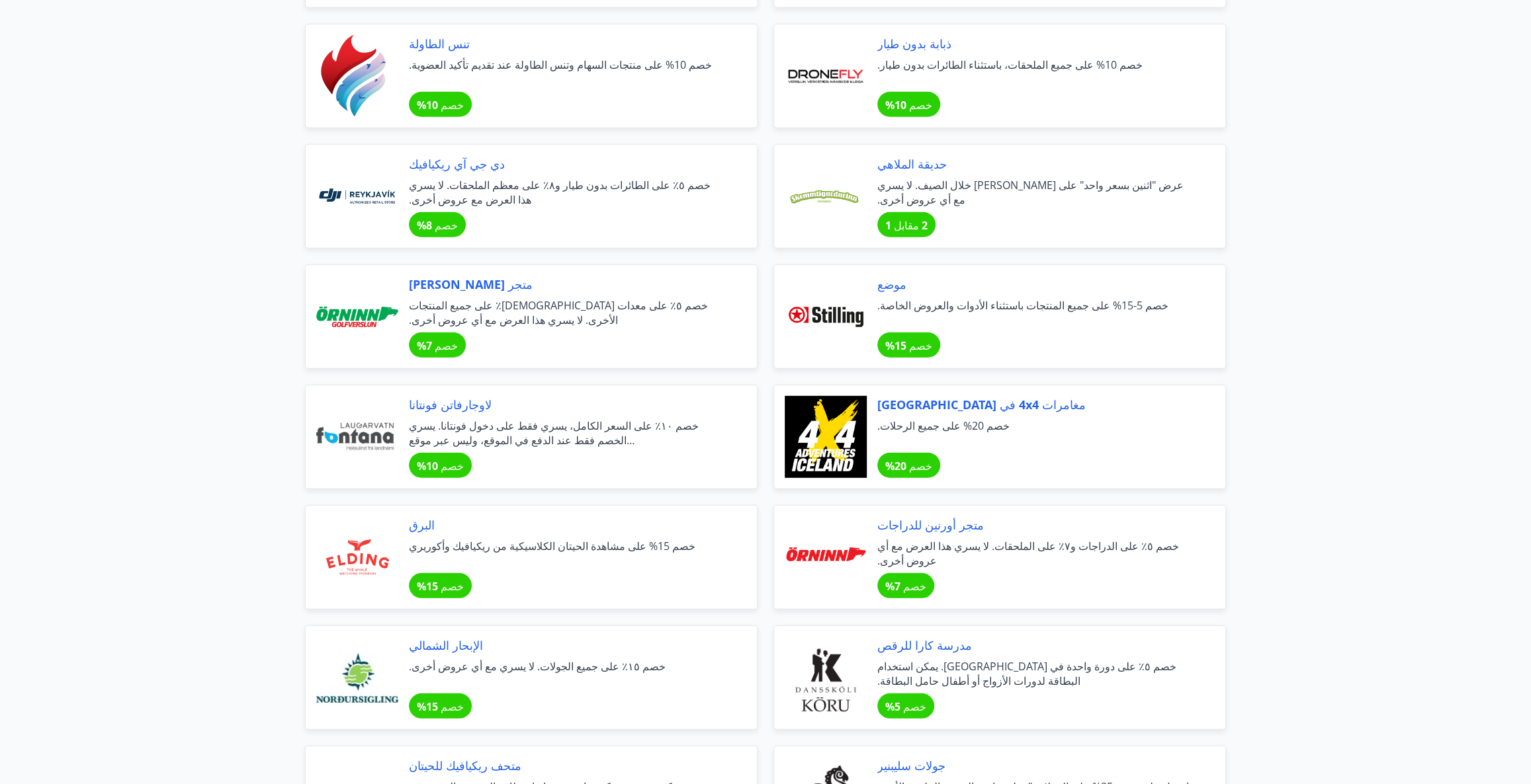
click at [957, 207] on span "عرض "اثنين بسعر واحد" على [PERSON_NAME] خلال الصيف. لا يسري مع أي عروض أخرى." at bounding box center [1035, 192] width 316 height 29
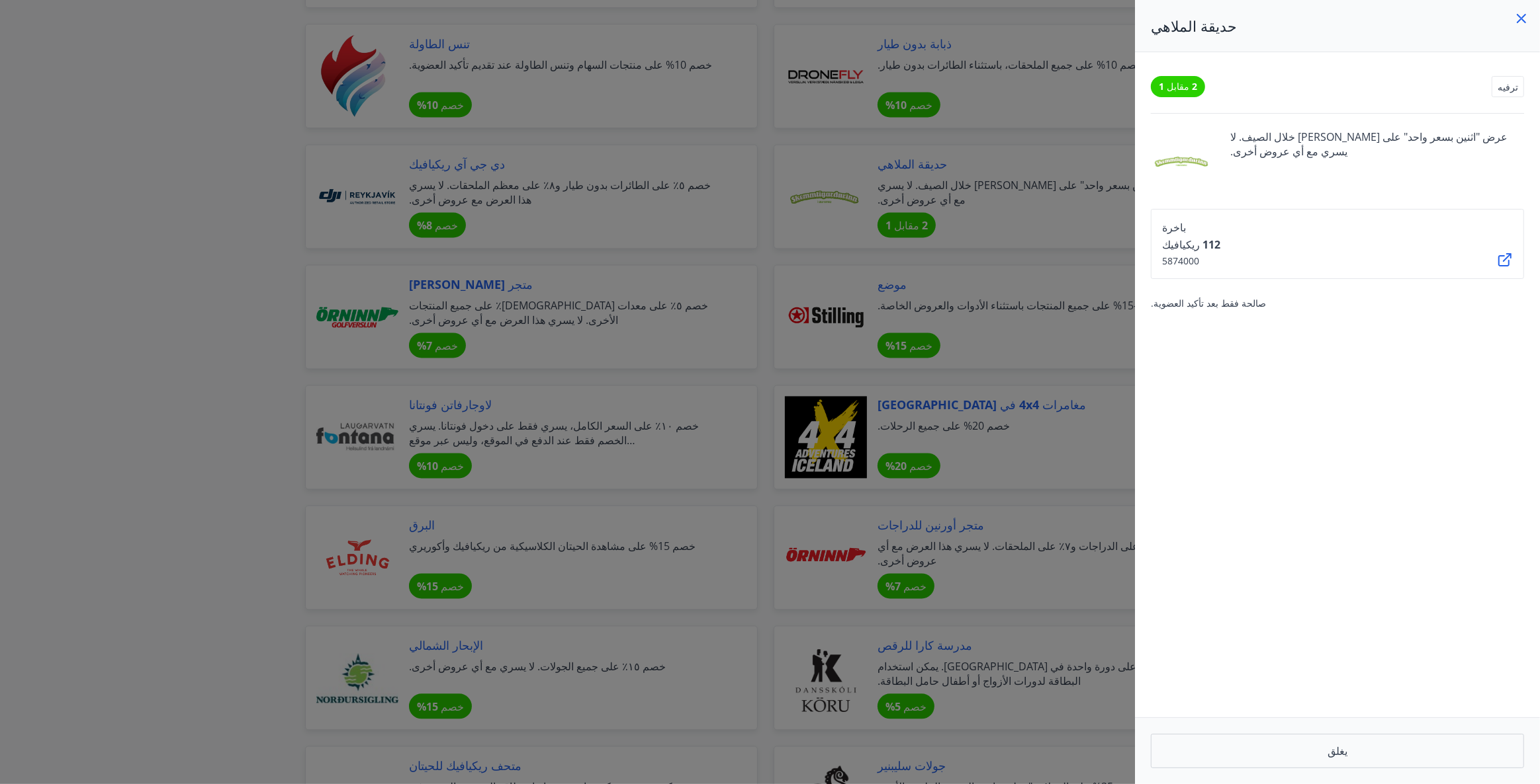
click at [957, 208] on div at bounding box center [770, 392] width 1540 height 784
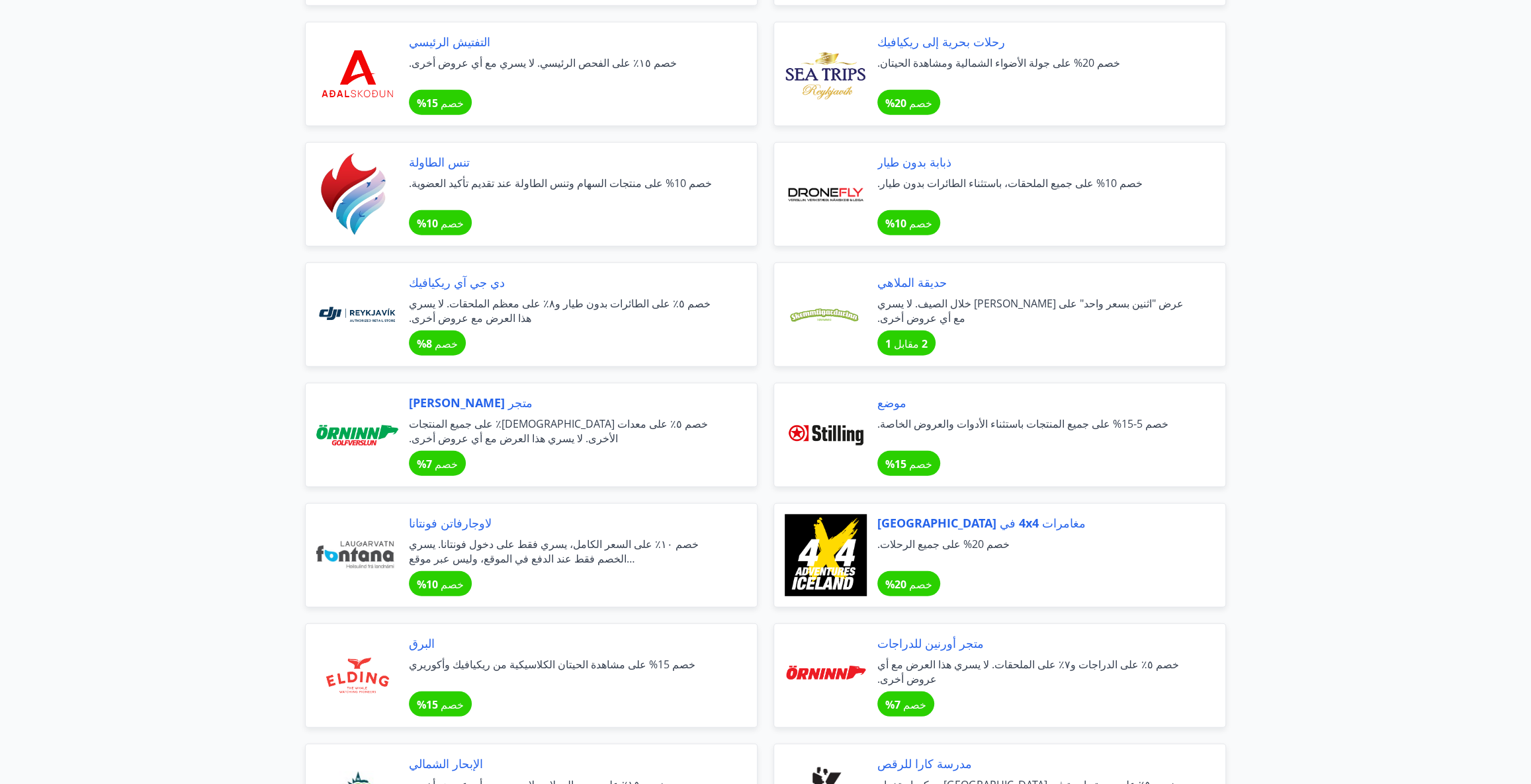
scroll to position [2797, 0]
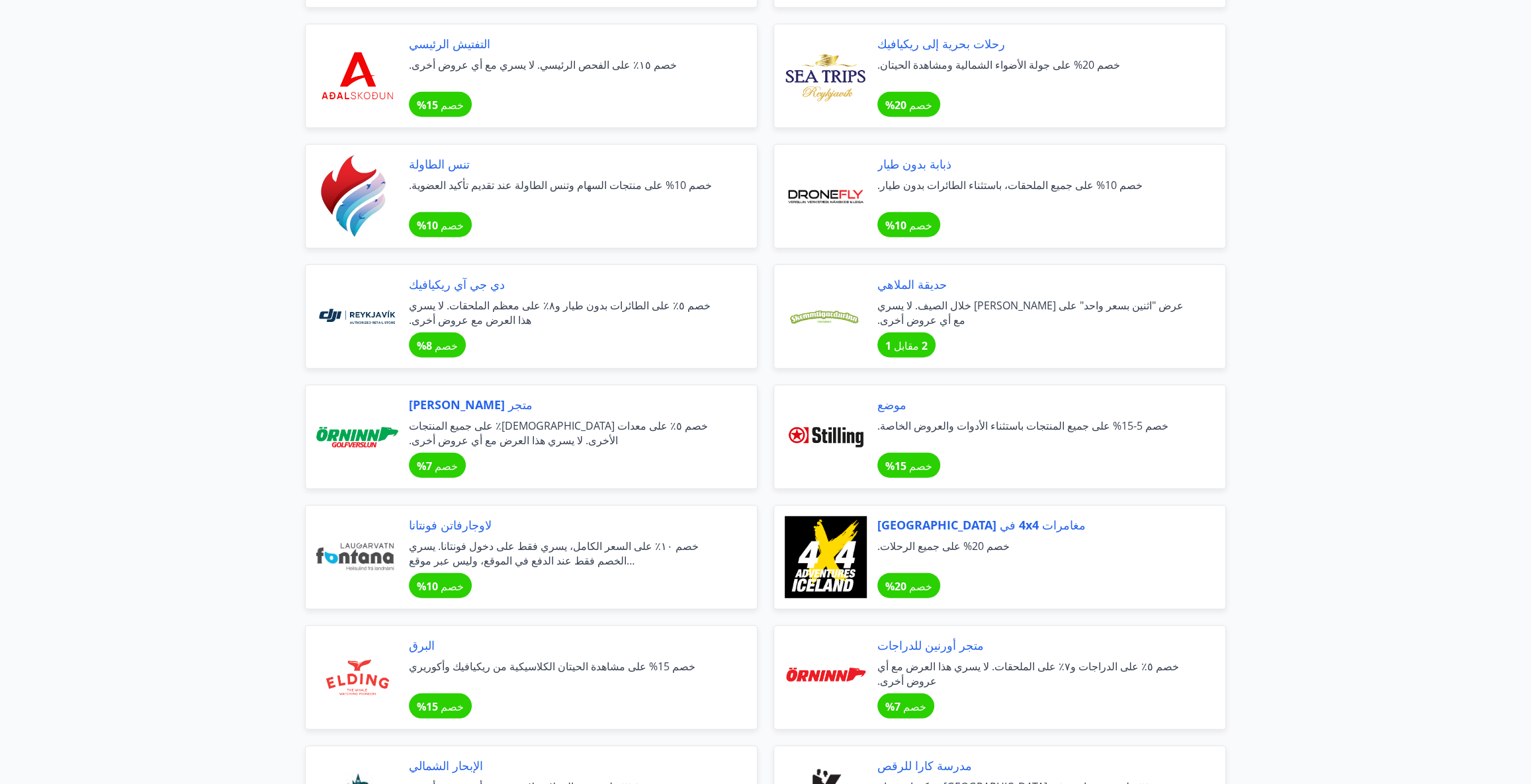
click at [944, 165] on span "ذبابة بدون طيار" at bounding box center [1035, 164] width 316 height 17
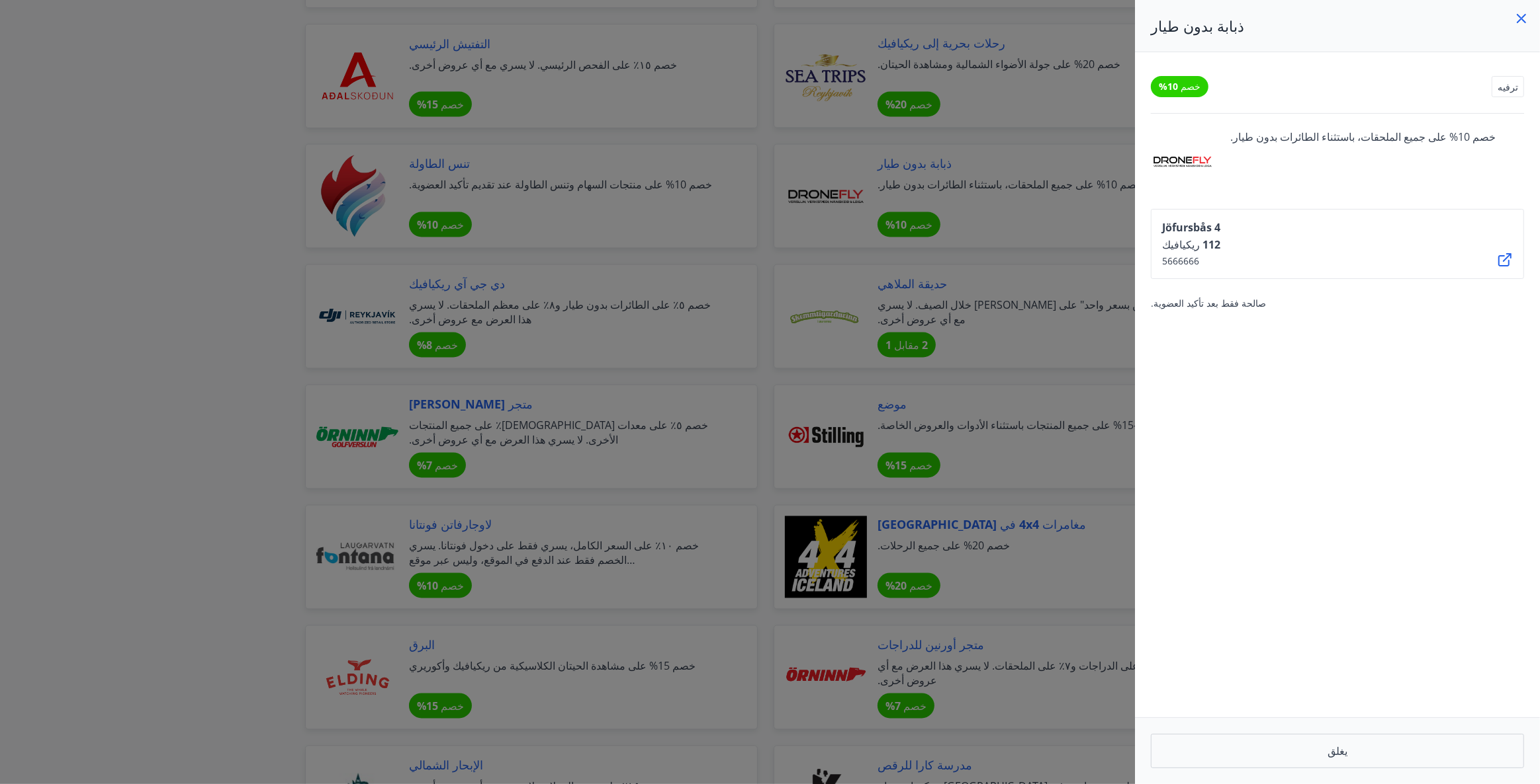
click at [1499, 245] on div "[STREET_ADDRESS]" at bounding box center [1337, 244] width 373 height 70
click at [1504, 255] on icon at bounding box center [1504, 259] width 15 height 15
drag, startPoint x: 1451, startPoint y: 136, endPoint x: 1226, endPoint y: 140, distance: 225.0
click at [1230, 141] on div "خصم 10% على جميع الملحقات، باستثناء الطائرات بدون طيار." at bounding box center [1337, 161] width 373 height 64
click at [288, 251] on div at bounding box center [770, 392] width 1540 height 784
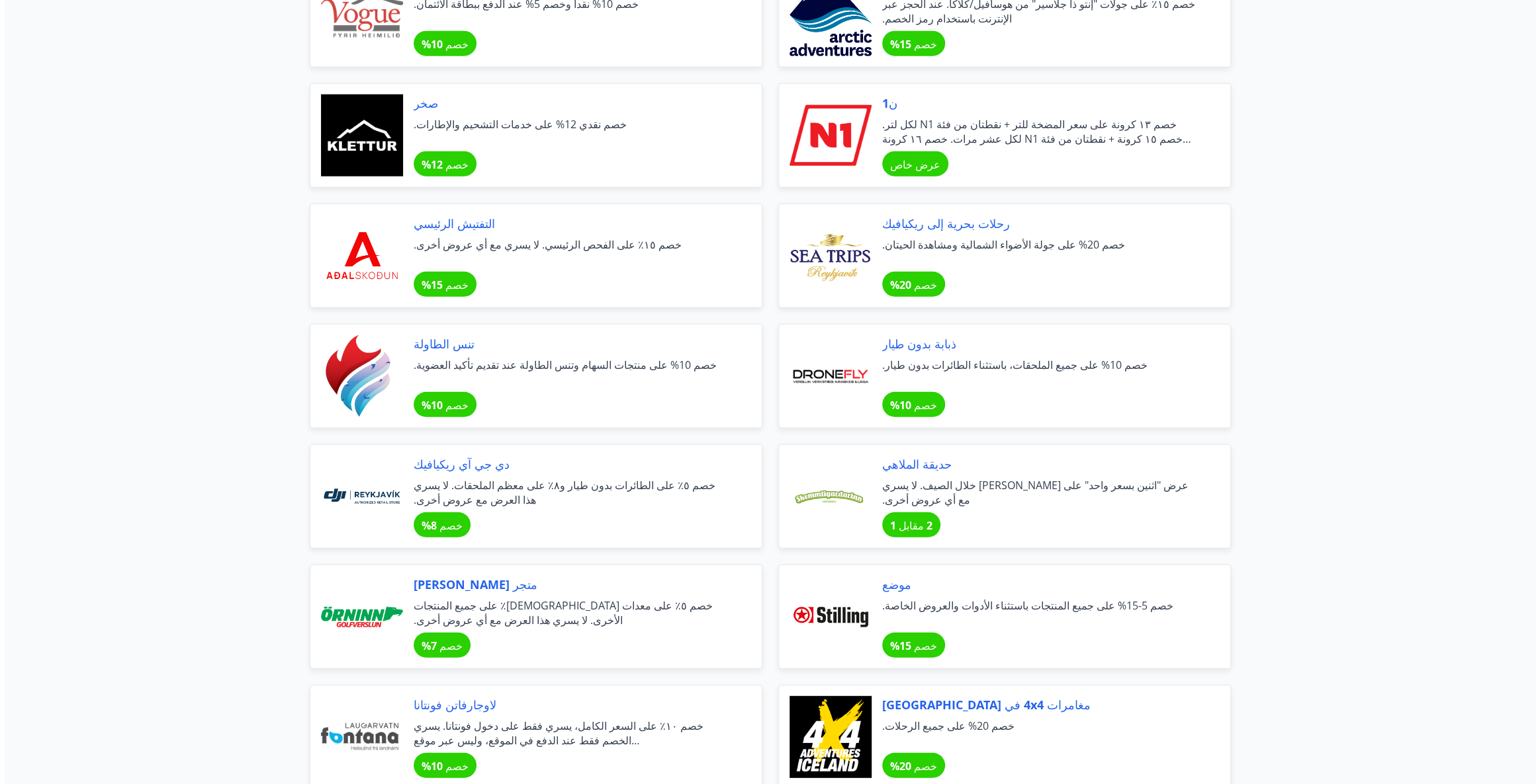
scroll to position [2615, 0]
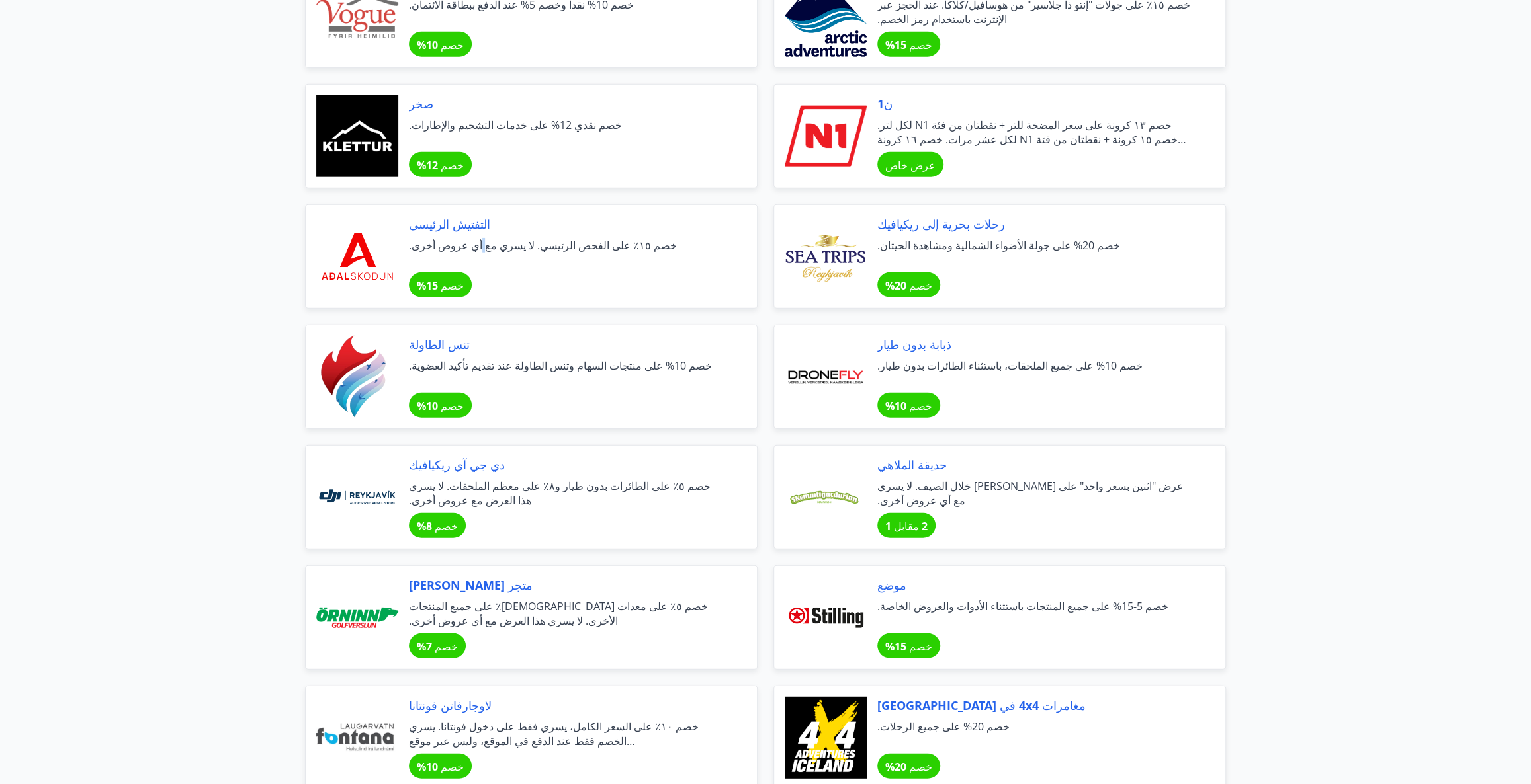
click at [472, 264] on span "خصم ١٥٪ على الفحص الرئيسي. لا يسري مع أي عروض أخرى." at bounding box center [567, 253] width 316 height 29
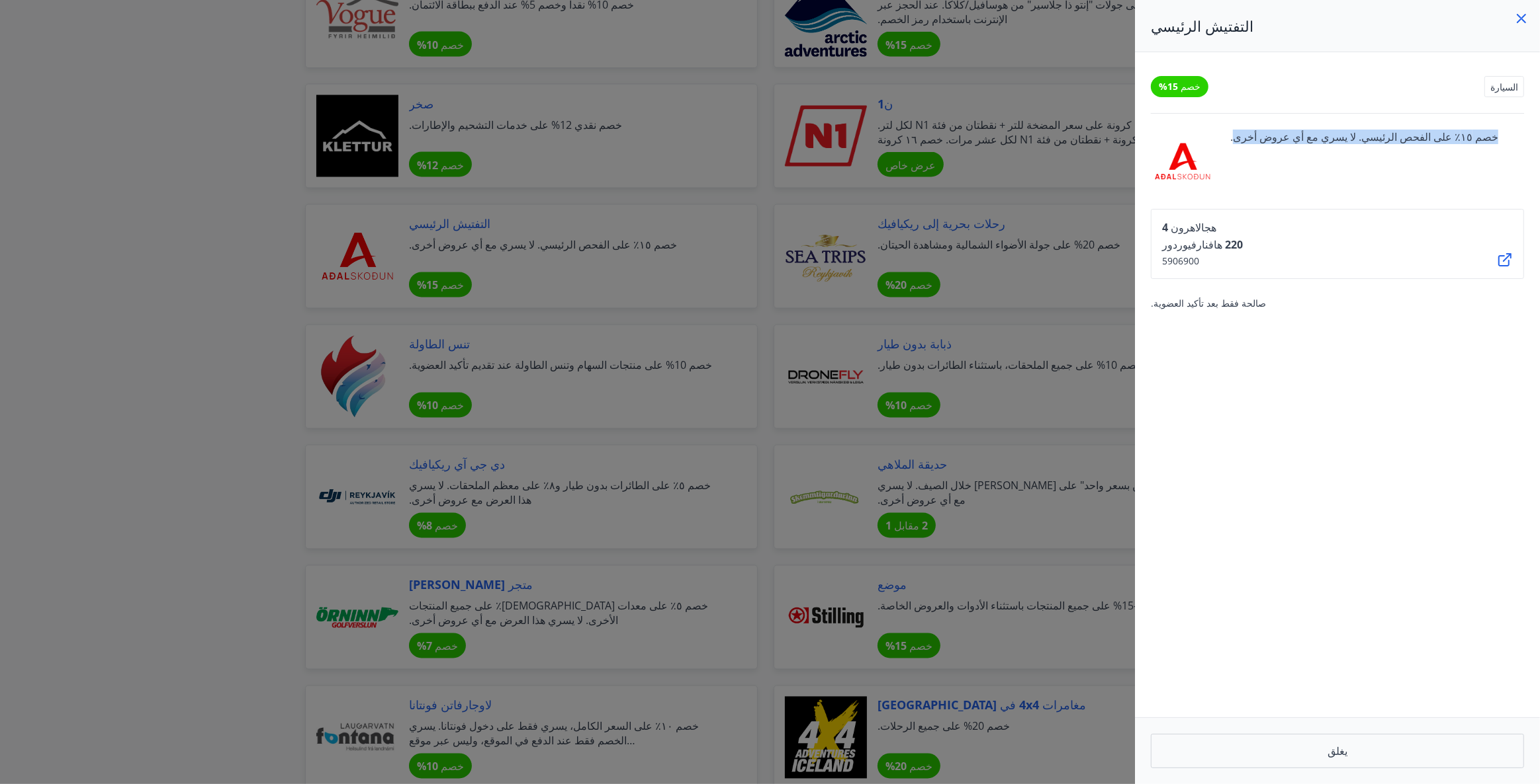
drag, startPoint x: 1466, startPoint y: 129, endPoint x: 1279, endPoint y: 195, distance: 198.3
click at [1232, 154] on div "خصم ١٥٪ على الفحص الرئيسي. لا يسري مع أي عروض أخرى." at bounding box center [1337, 161] width 373 height 64
click at [1292, 199] on div "خصم 15% السيارة خصم ١٥٪ على الفحص الرئيسي. لا يسري مع أي عروض أخرى. هجالاهرون 4…" at bounding box center [1337, 385] width 405 height 665
click at [1511, 254] on icon at bounding box center [1504, 259] width 15 height 15
click at [199, 147] on div at bounding box center [770, 392] width 1540 height 784
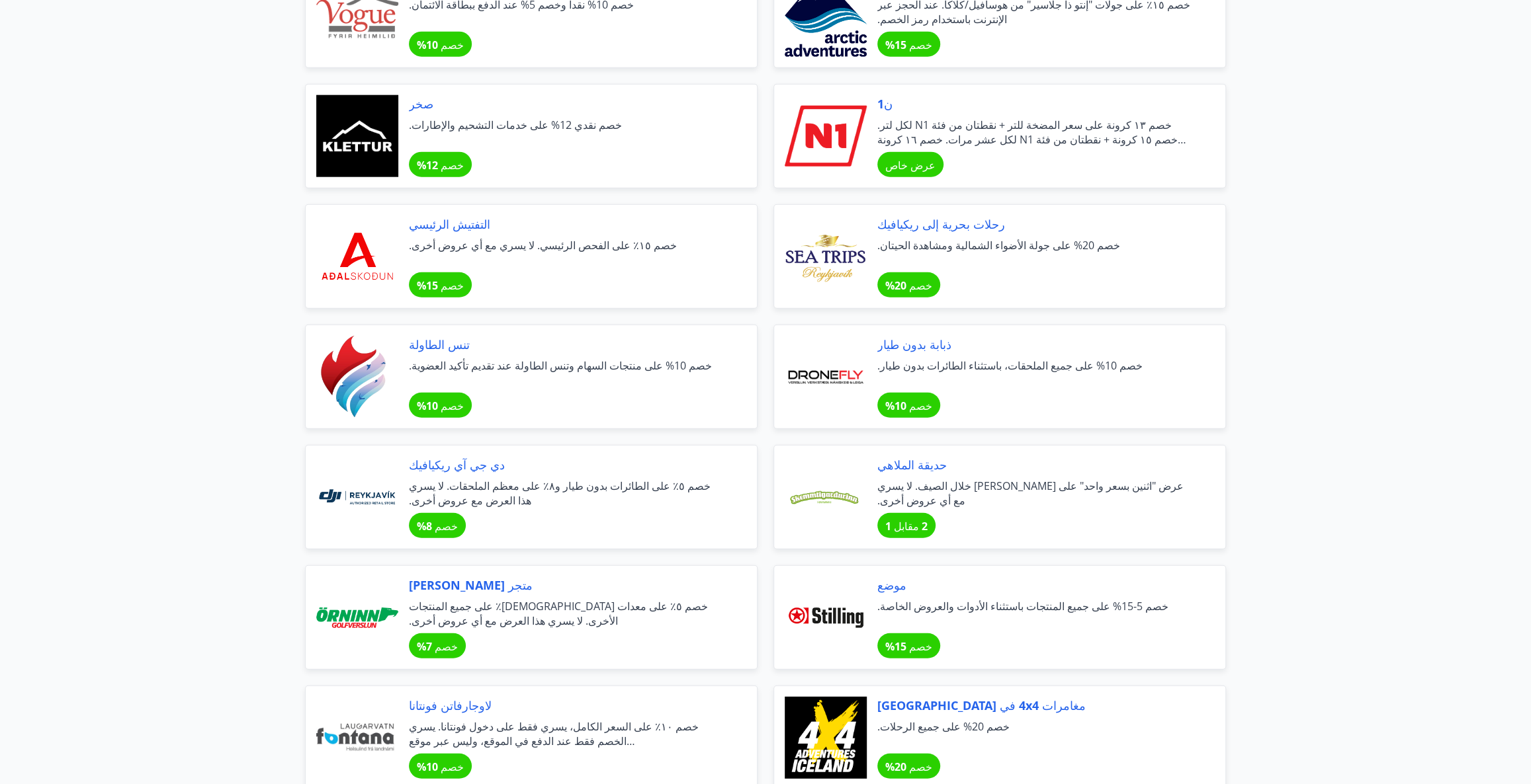
click at [539, 239] on div "التفتيش الرئيسي خصم ١٥٪ على الفحص الرئيسي. لا يسري مع أي عروض أخرى. خصم 15%" at bounding box center [567, 257] width 316 height 82
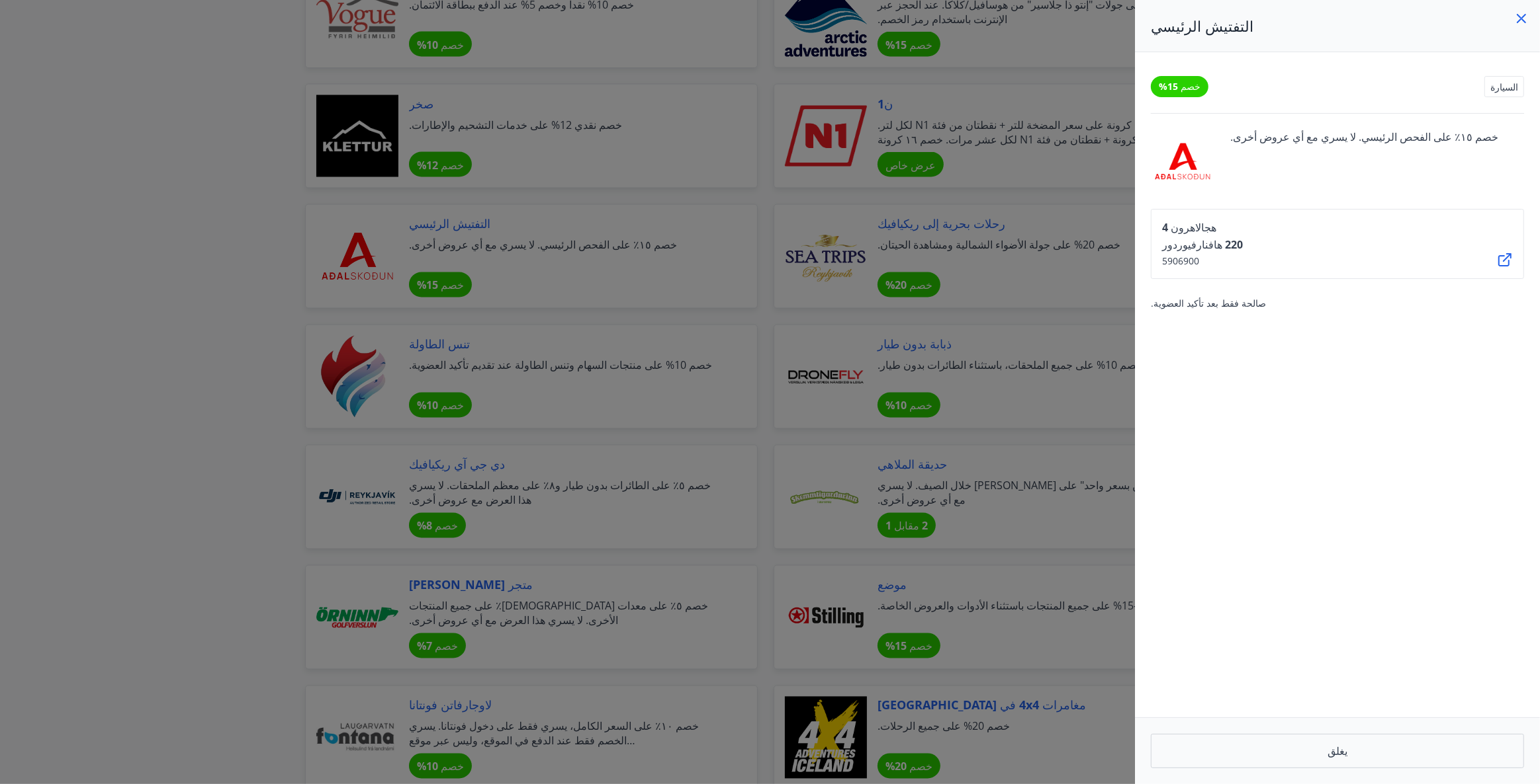
click at [182, 236] on div at bounding box center [770, 392] width 1540 height 784
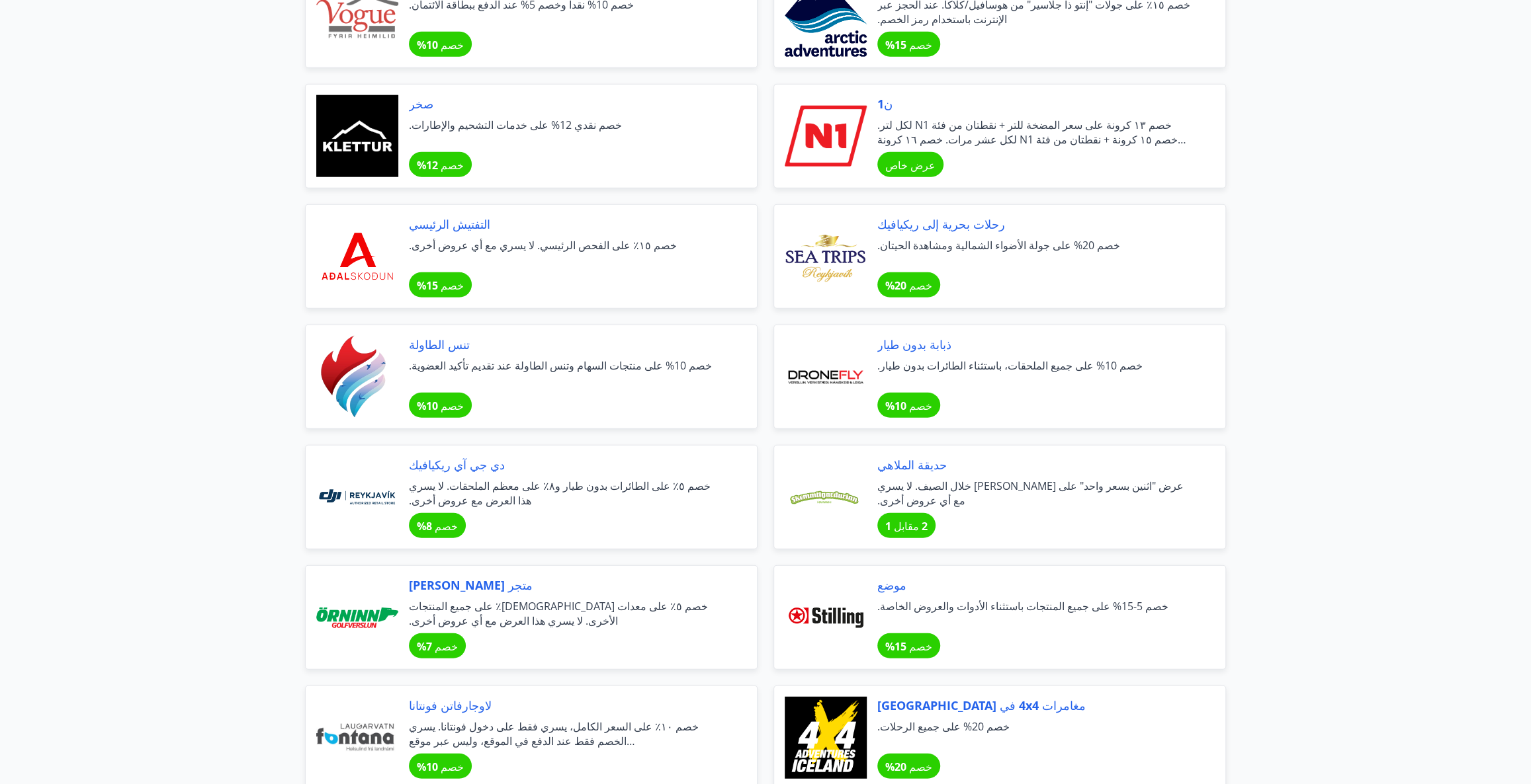
click at [481, 365] on font "خصم 10% على منتجات السهام وتنس الطاولة عند تقديم تأكيد العضوية." at bounding box center [560, 365] width 303 height 14
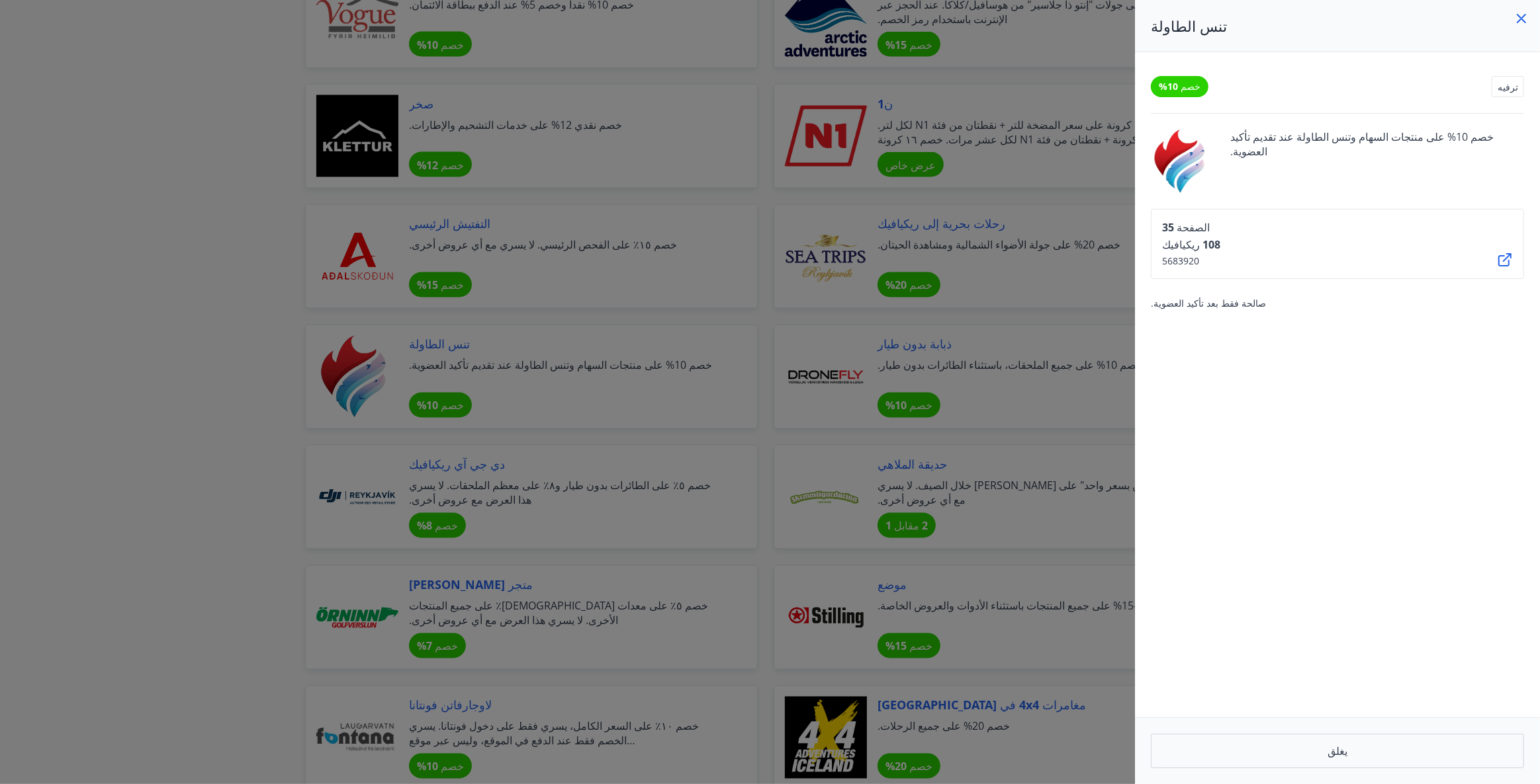
click at [206, 305] on div at bounding box center [770, 392] width 1540 height 784
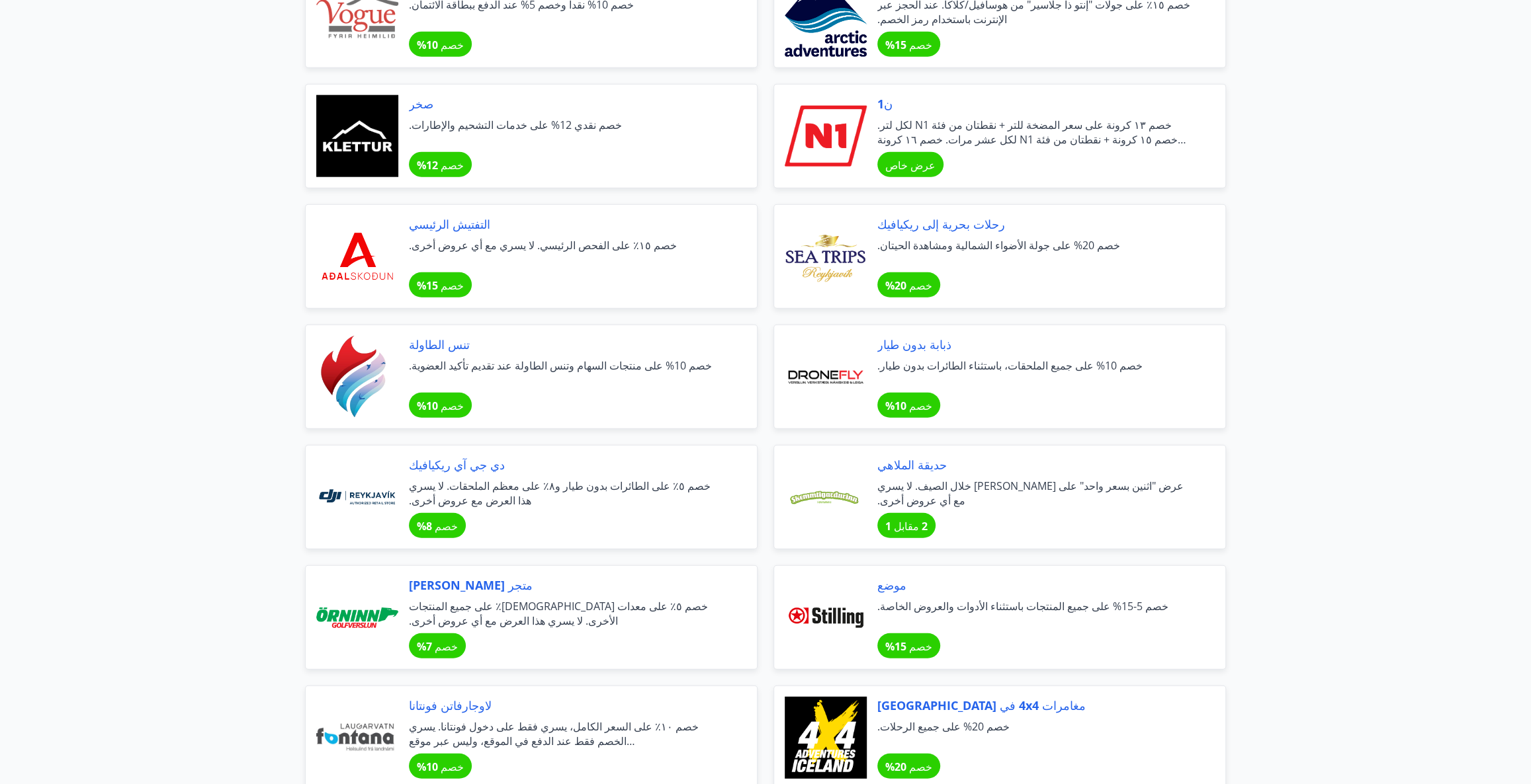
click at [489, 340] on span "تنس الطاولة" at bounding box center [567, 344] width 316 height 17
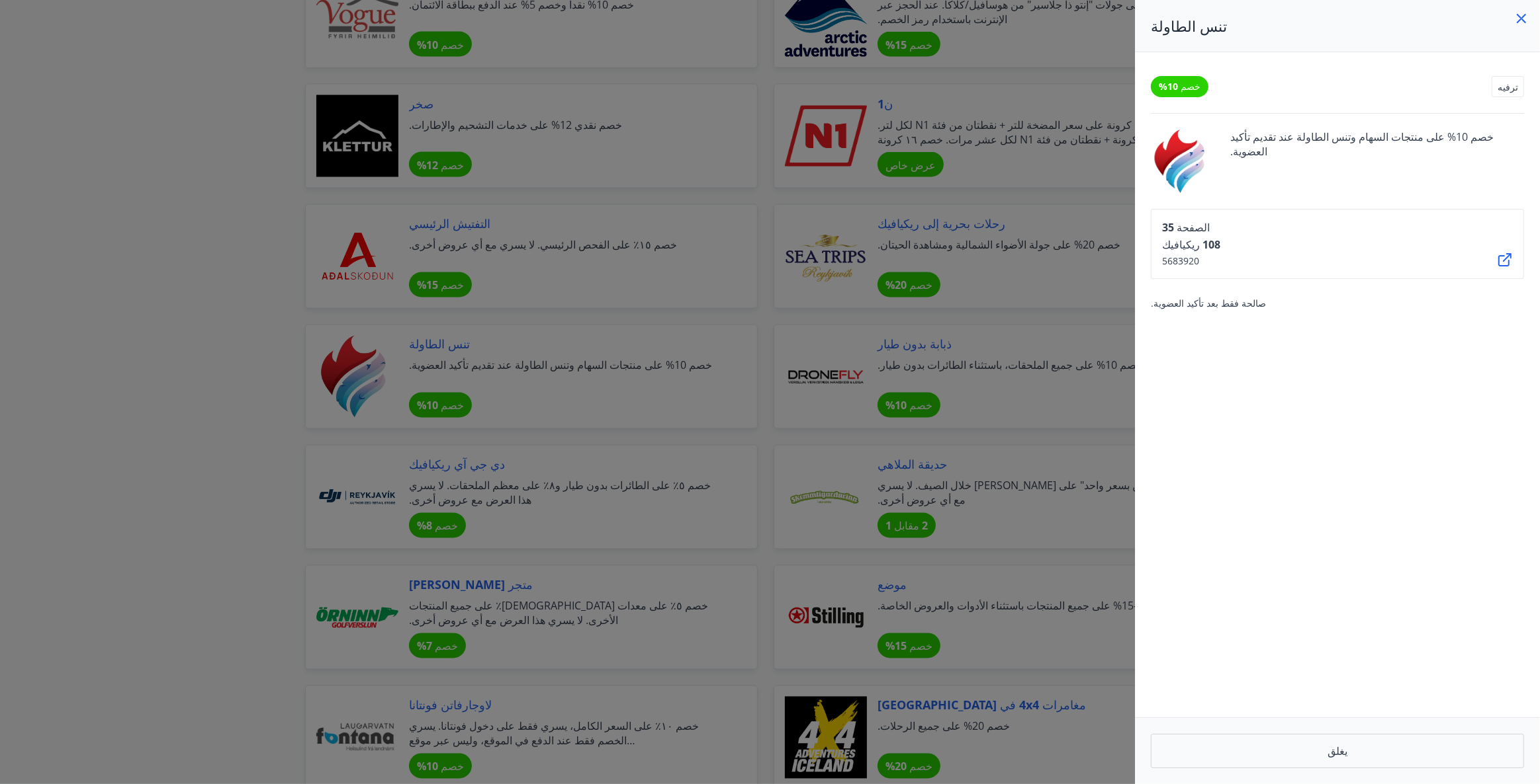
click at [1505, 254] on icon at bounding box center [1504, 259] width 15 height 15
